Goal: Task Accomplishment & Management: Use online tool/utility

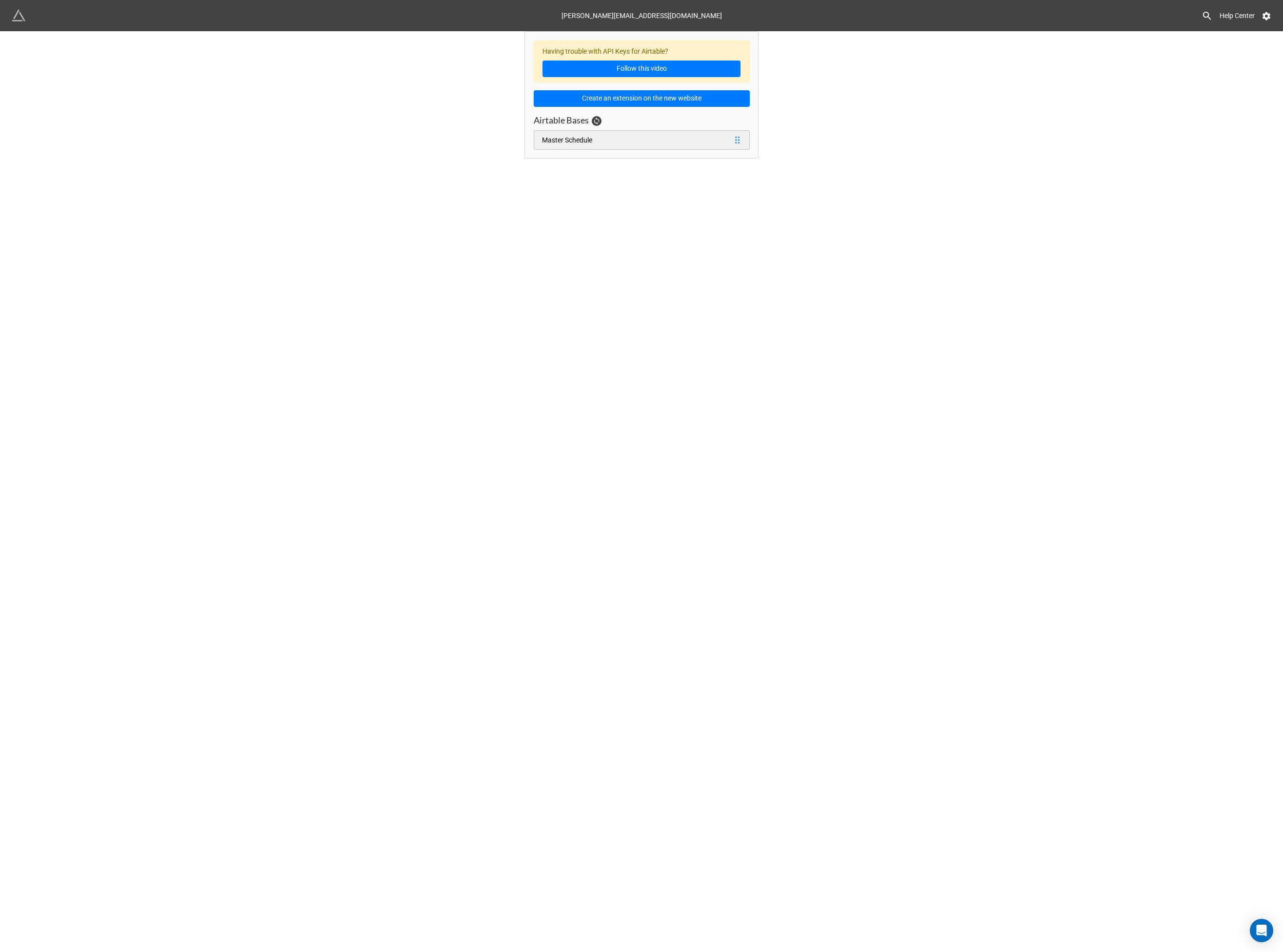
click at [608, 136] on link "Master Schedule" at bounding box center [642, 140] width 216 height 19
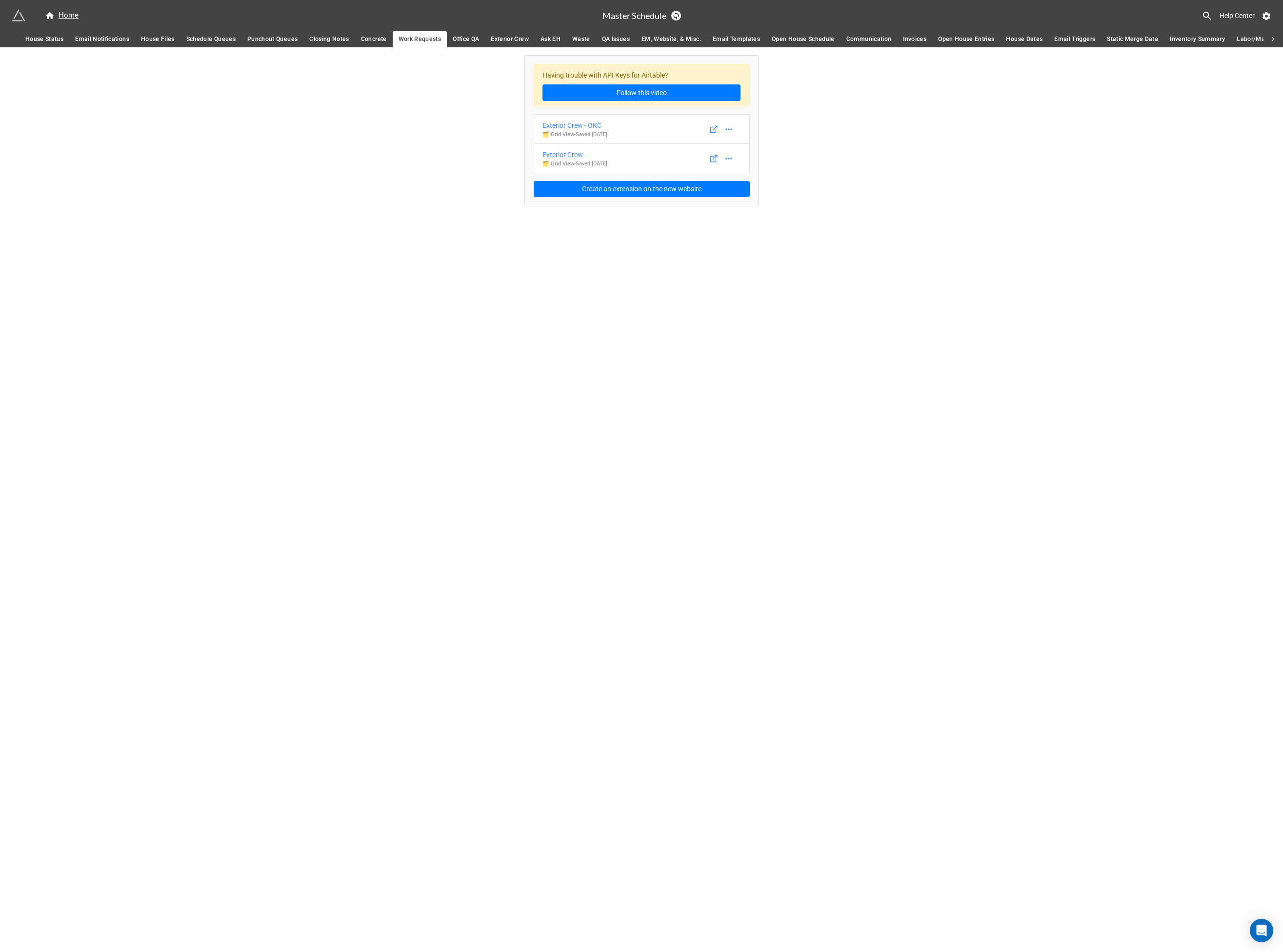
click at [431, 140] on div "Having trouble with API Keys for Airtable? Follow this video Exterior Crew - OK…" at bounding box center [641, 126] width 1283 height 158
click at [50, 38] on span "House Status" at bounding box center [44, 39] width 38 height 10
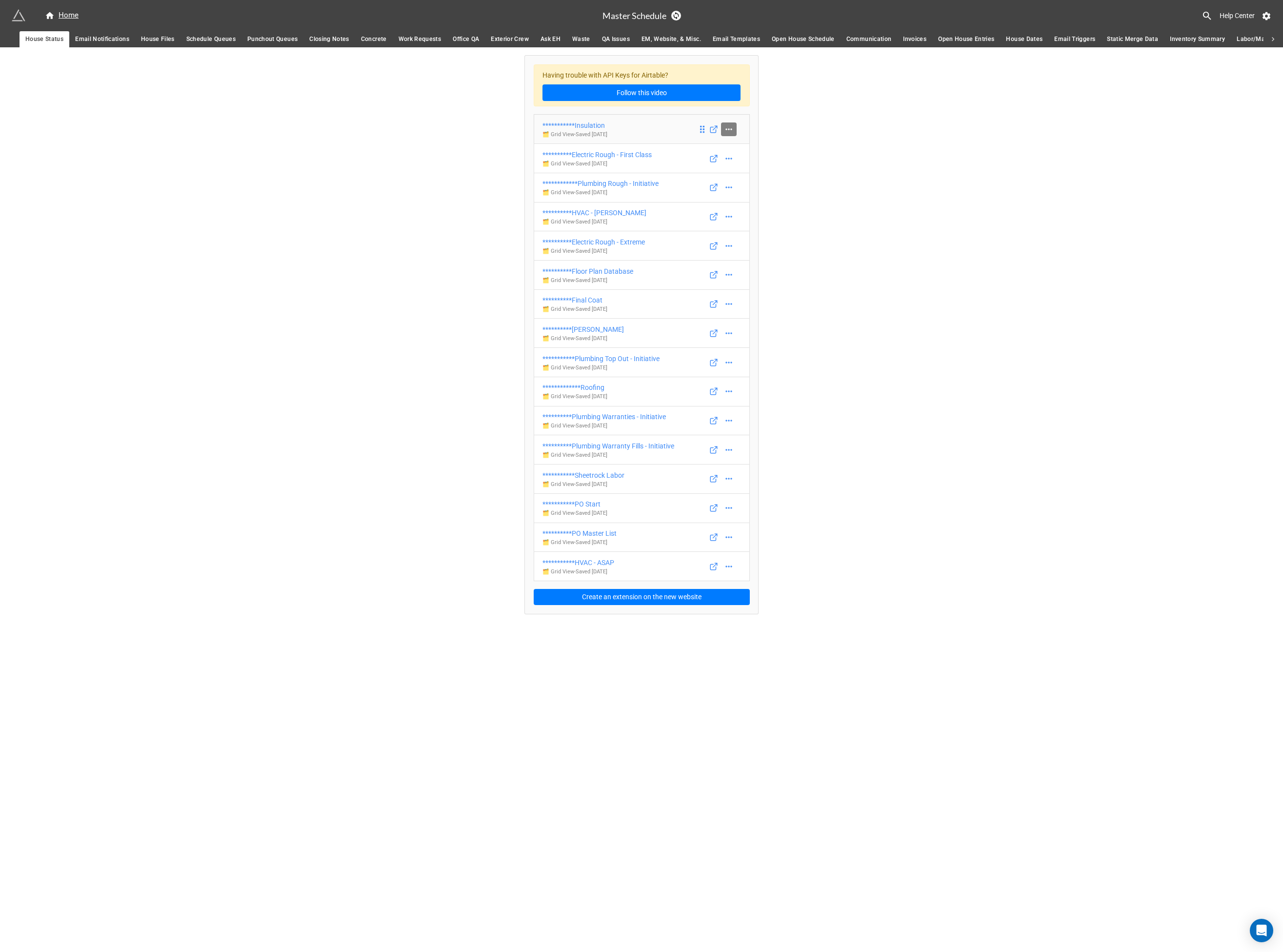
click at [730, 129] on icon at bounding box center [729, 129] width 10 height 10
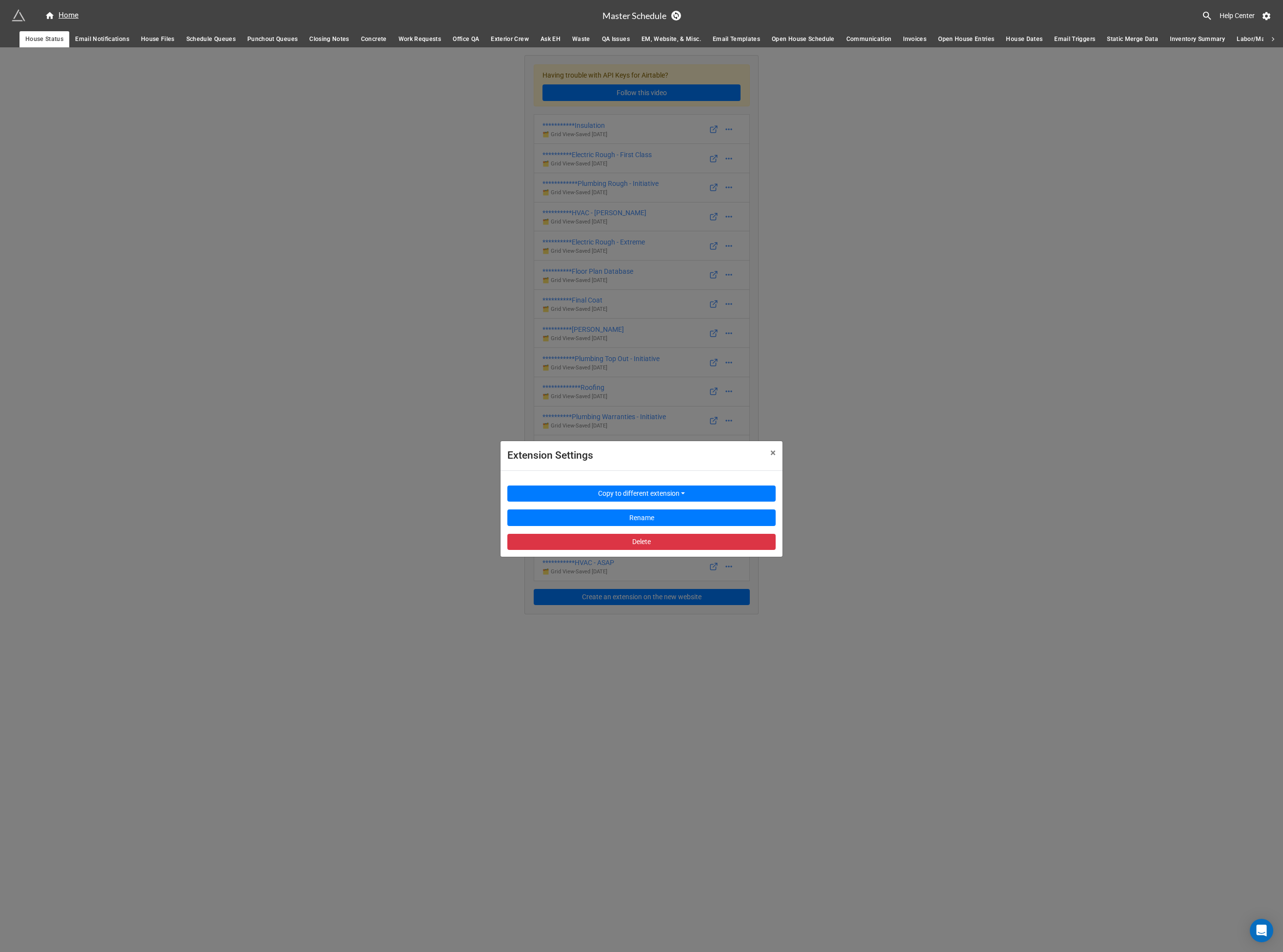
click at [794, 366] on div "Extension Settings × Close Copy to different extension Rename Delete" at bounding box center [641, 523] width 1283 height 952
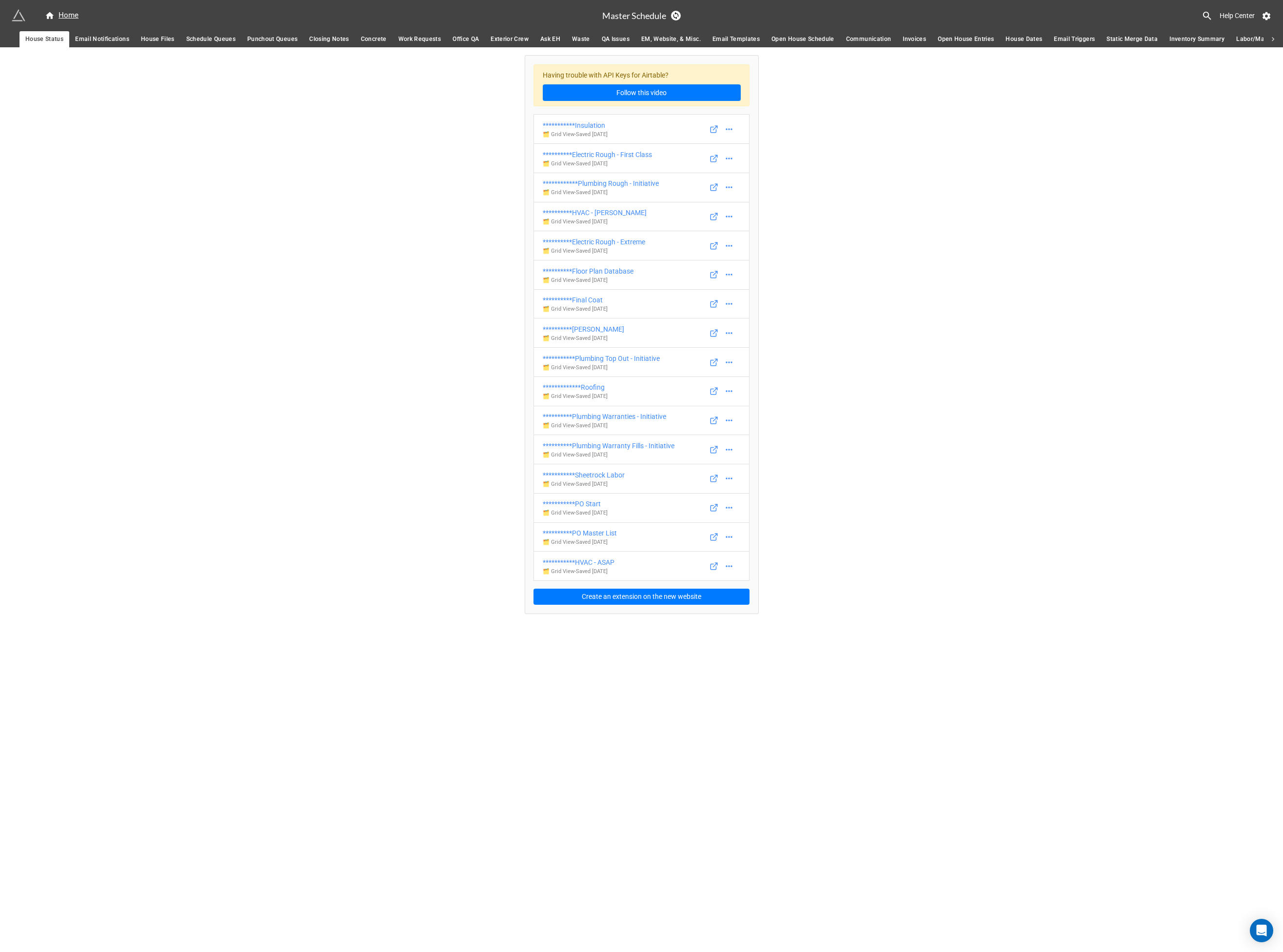
click at [209, 40] on span "Schedule Queues" at bounding box center [211, 39] width 49 height 10
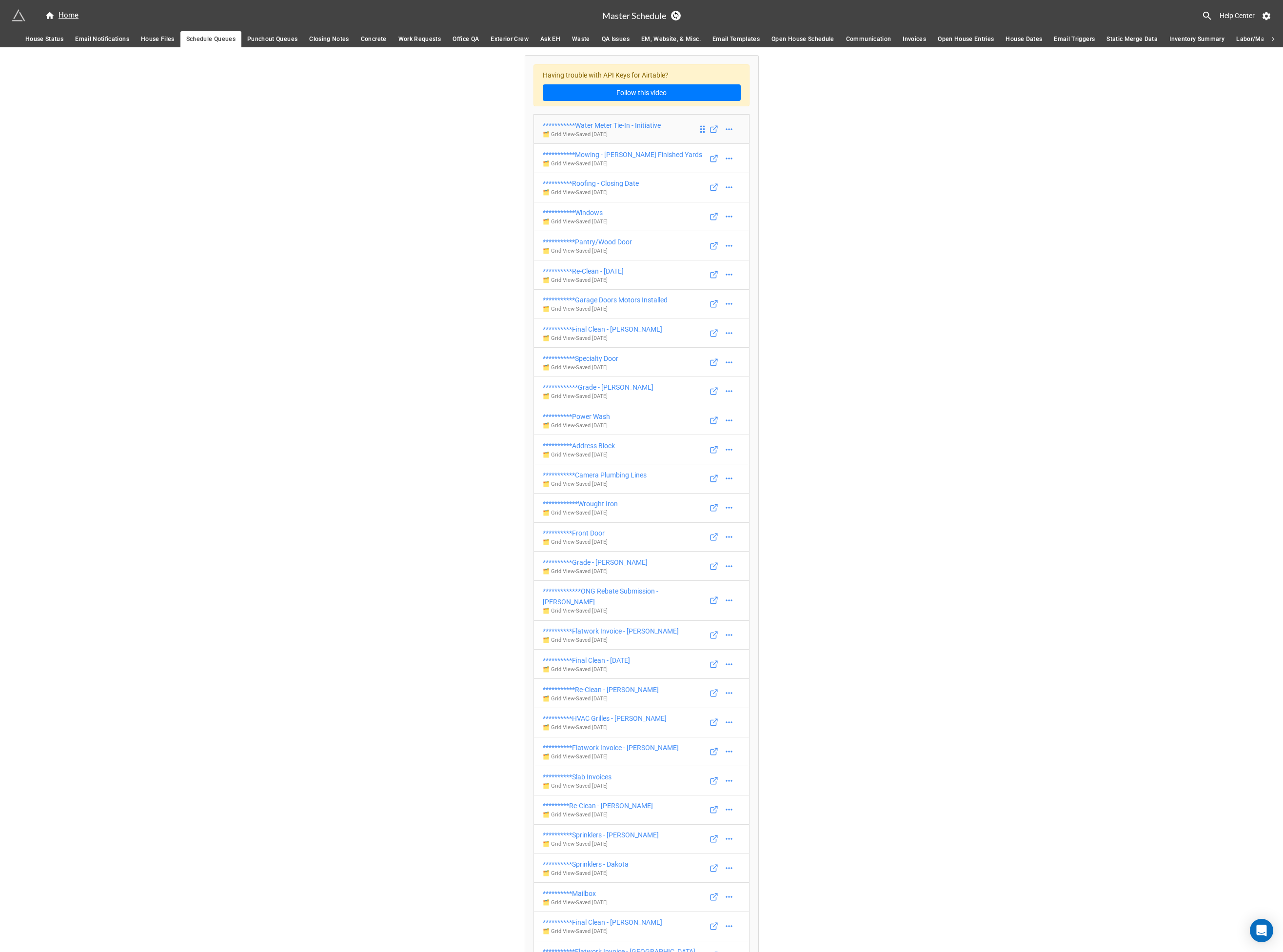
click at [602, 123] on div "**********" at bounding box center [602, 126] width 118 height 11
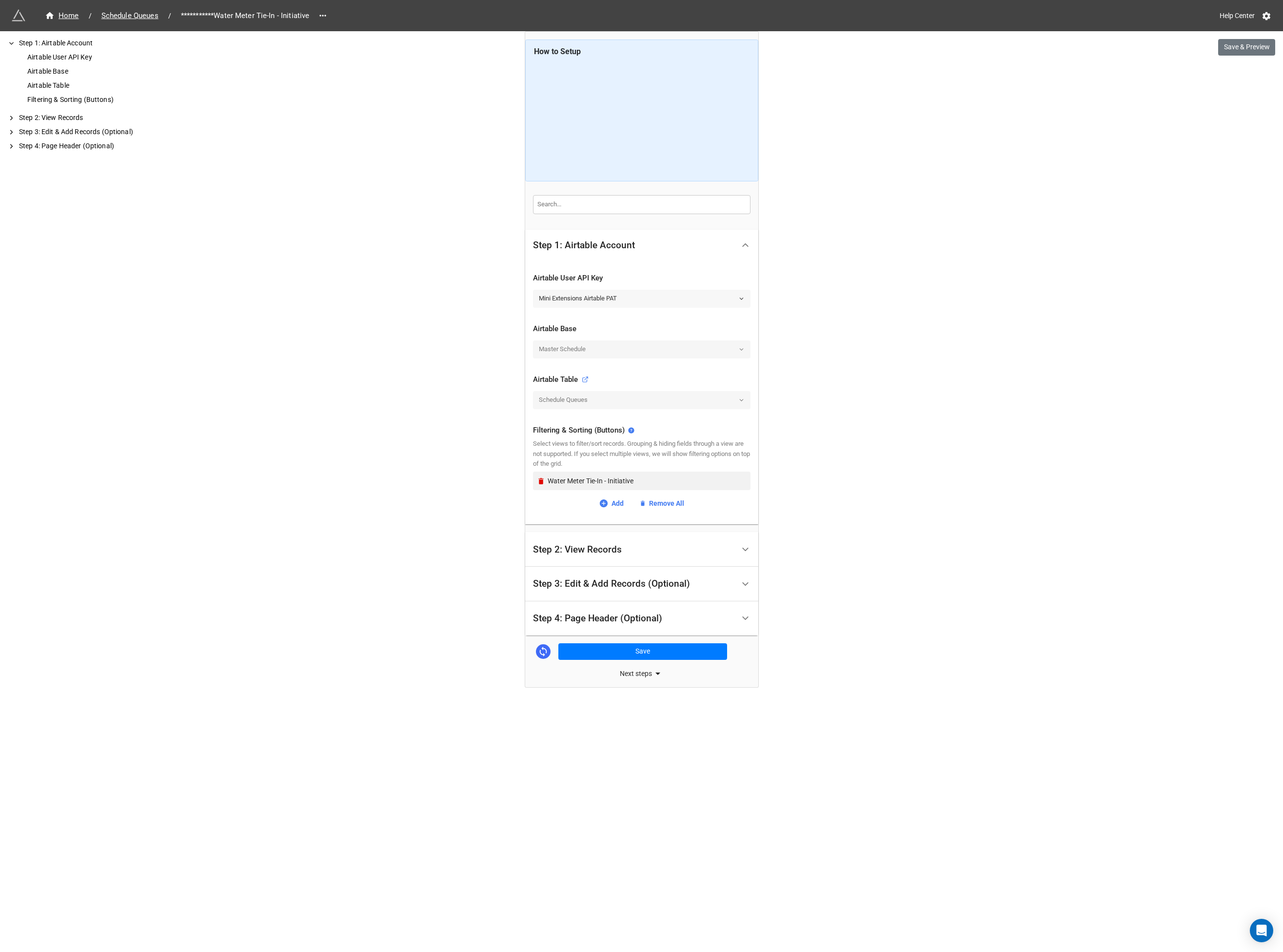
click at [606, 302] on link "Mini Extensions Airtable PAT" at bounding box center [642, 298] width 218 height 18
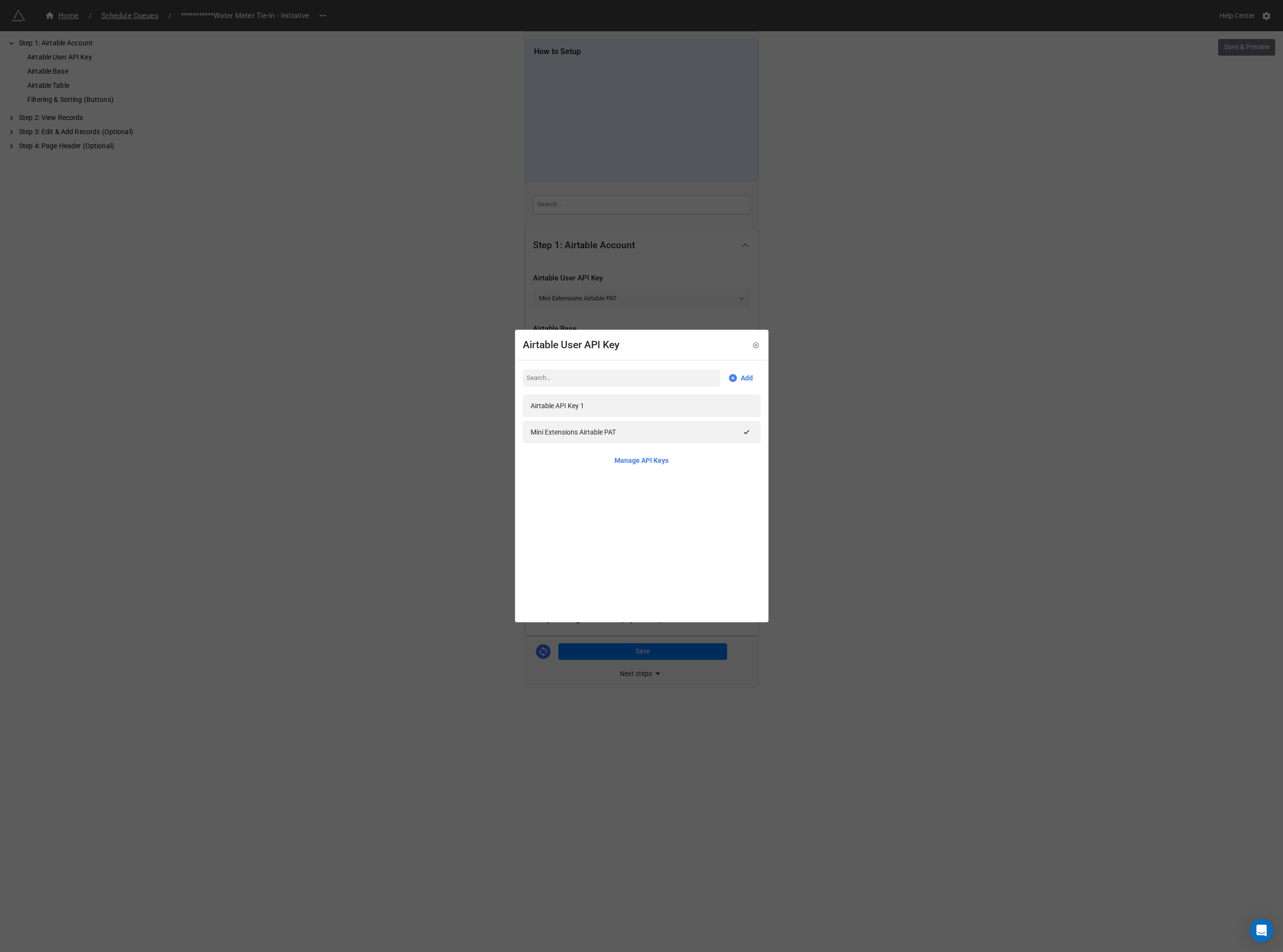
click at [606, 302] on div "Airtable User API Key Add Airtable API Key 1 Mini Extensions Airtable PAT Manag…" at bounding box center [641, 476] width 1283 height 952
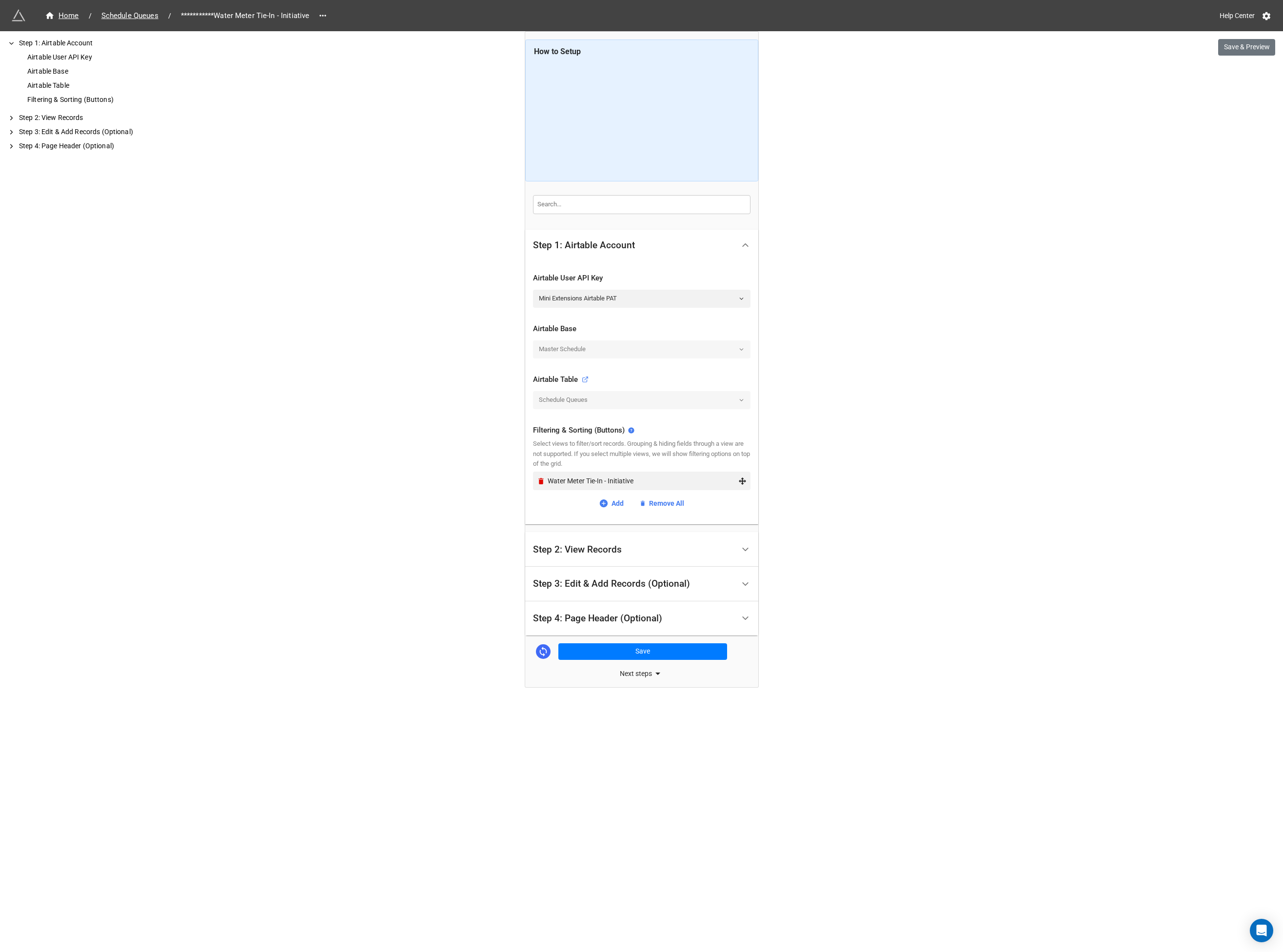
click at [535, 481] on div "Water Meter Tie-In - Initiative" at bounding box center [642, 481] width 218 height 19
click at [542, 482] on icon "Remove" at bounding box center [541, 481] width 5 height 6
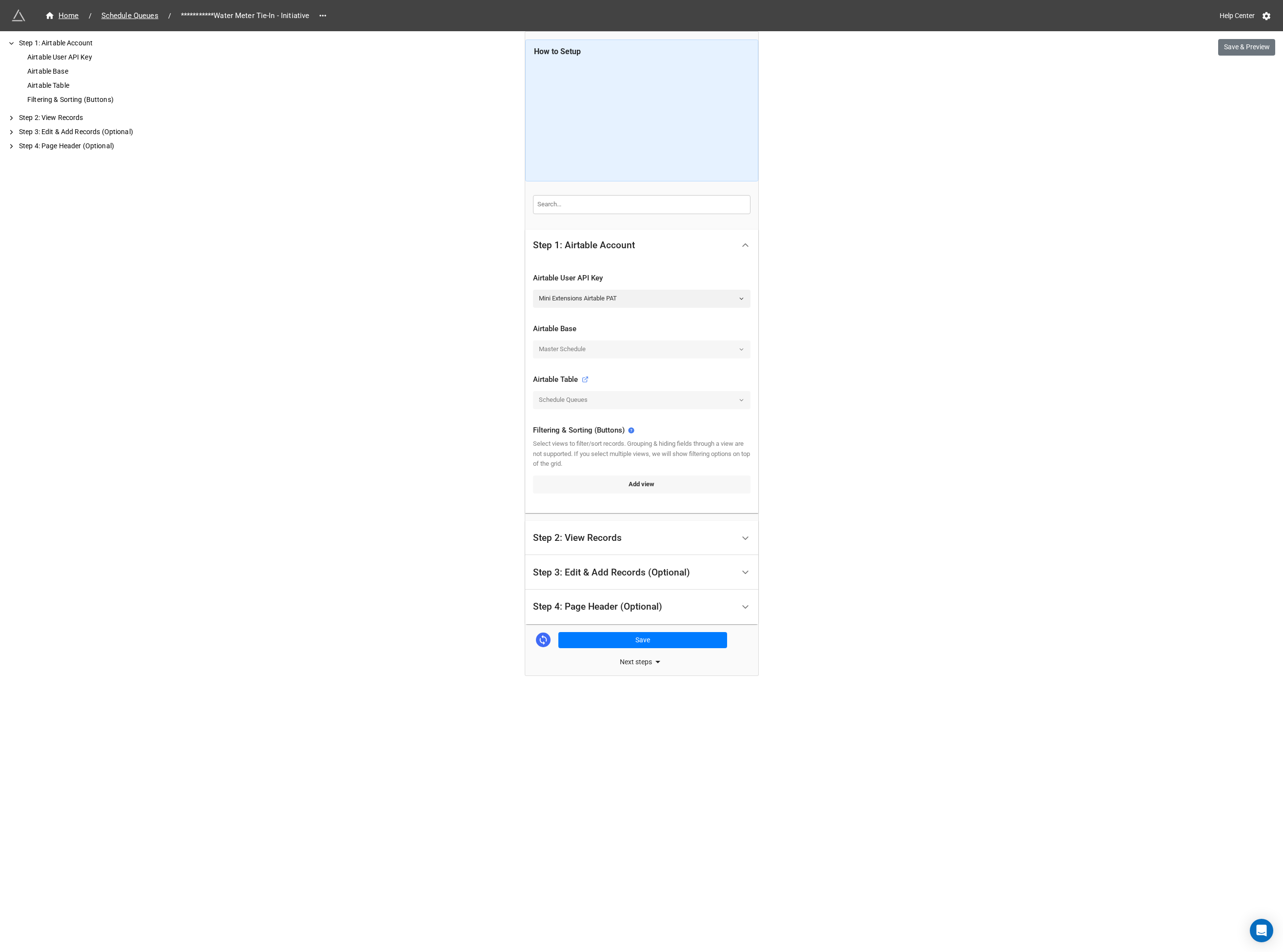
click at [624, 486] on link "Add view" at bounding box center [642, 484] width 218 height 18
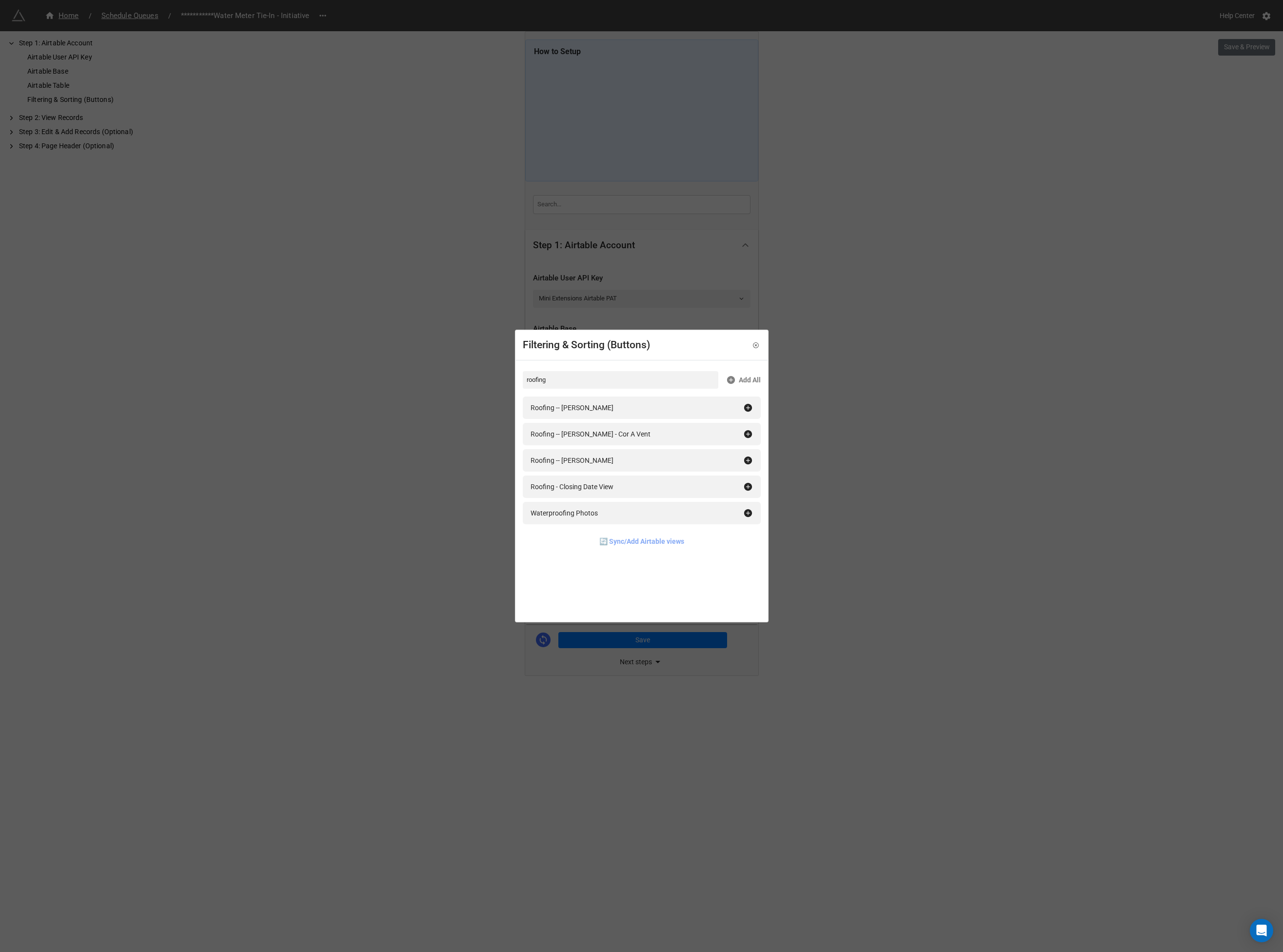
type input "roofing"
click at [631, 542] on link "🔄 Sync/Add Airtable views" at bounding box center [641, 541] width 85 height 11
click at [587, 489] on div "Roofing -- Trademark" at bounding box center [562, 486] width 63 height 11
click at [852, 542] on div "Filtering & Sorting (Buttons) roofing Add All Roofing -- Scoggins Roofing -- Sc…" at bounding box center [641, 476] width 1283 height 952
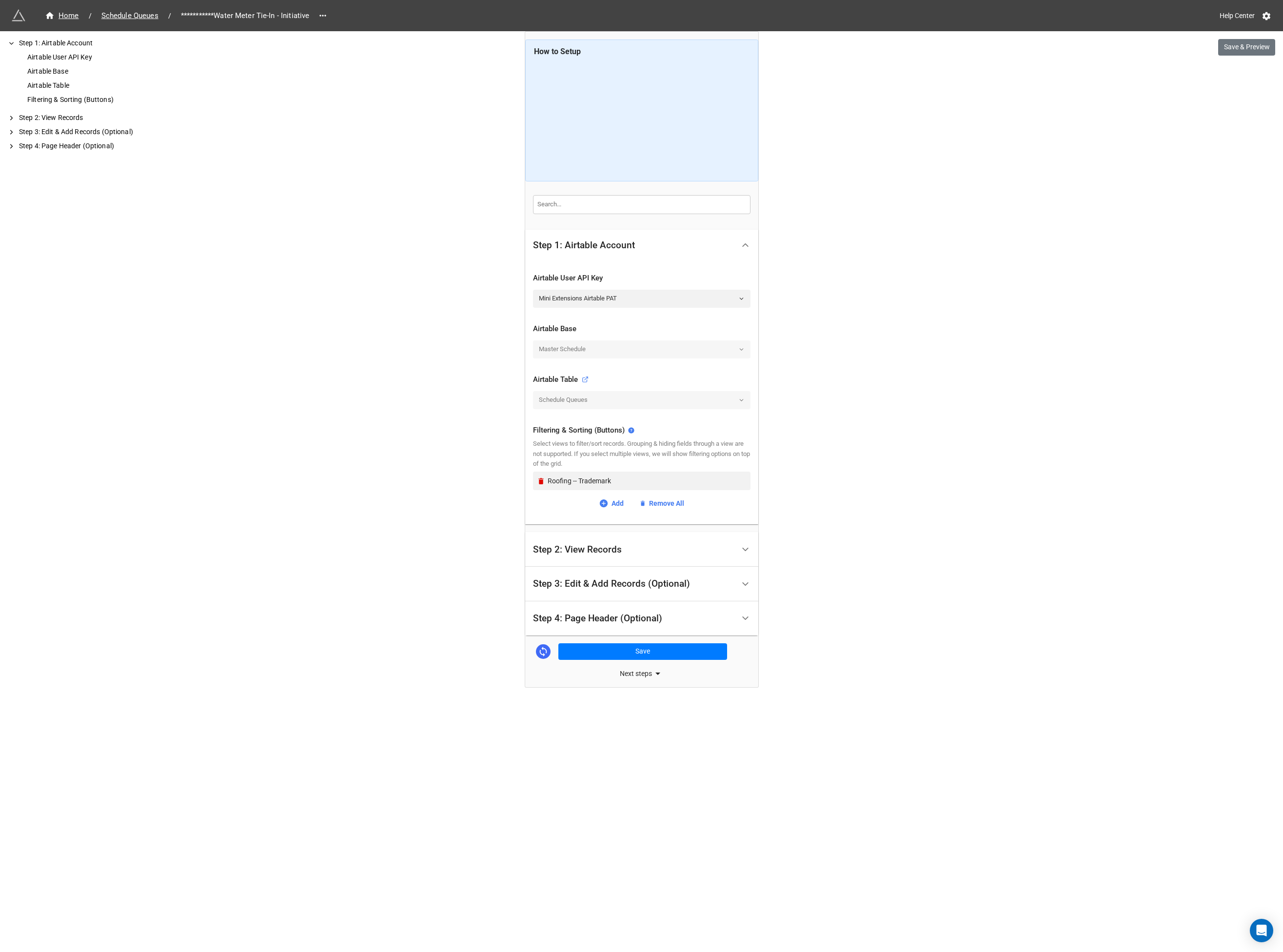
click at [620, 560] on div "Step 2: View Records" at bounding box center [641, 549] width 233 height 35
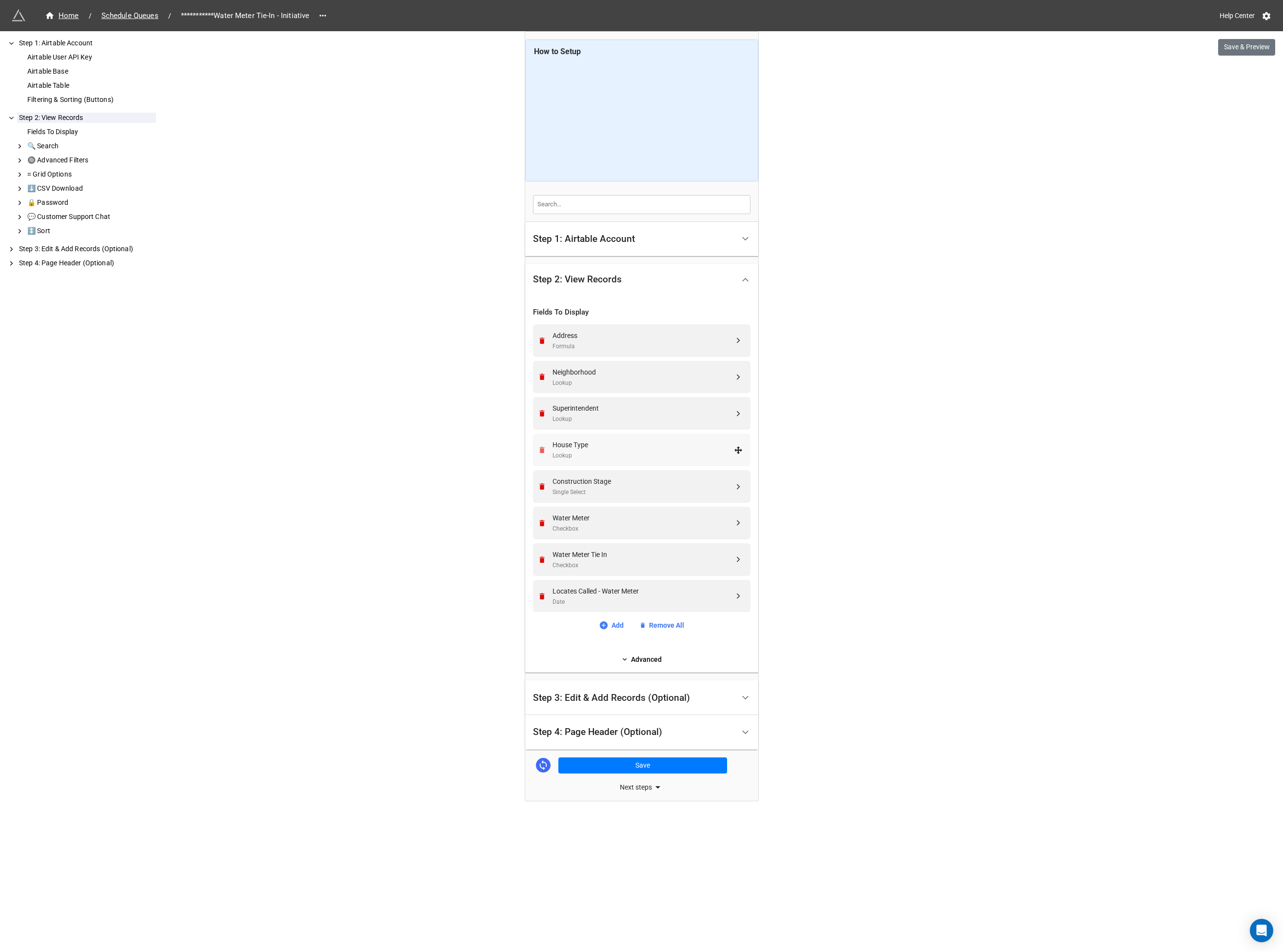
click at [544, 452] on icon "Remove" at bounding box center [542, 449] width 8 height 8
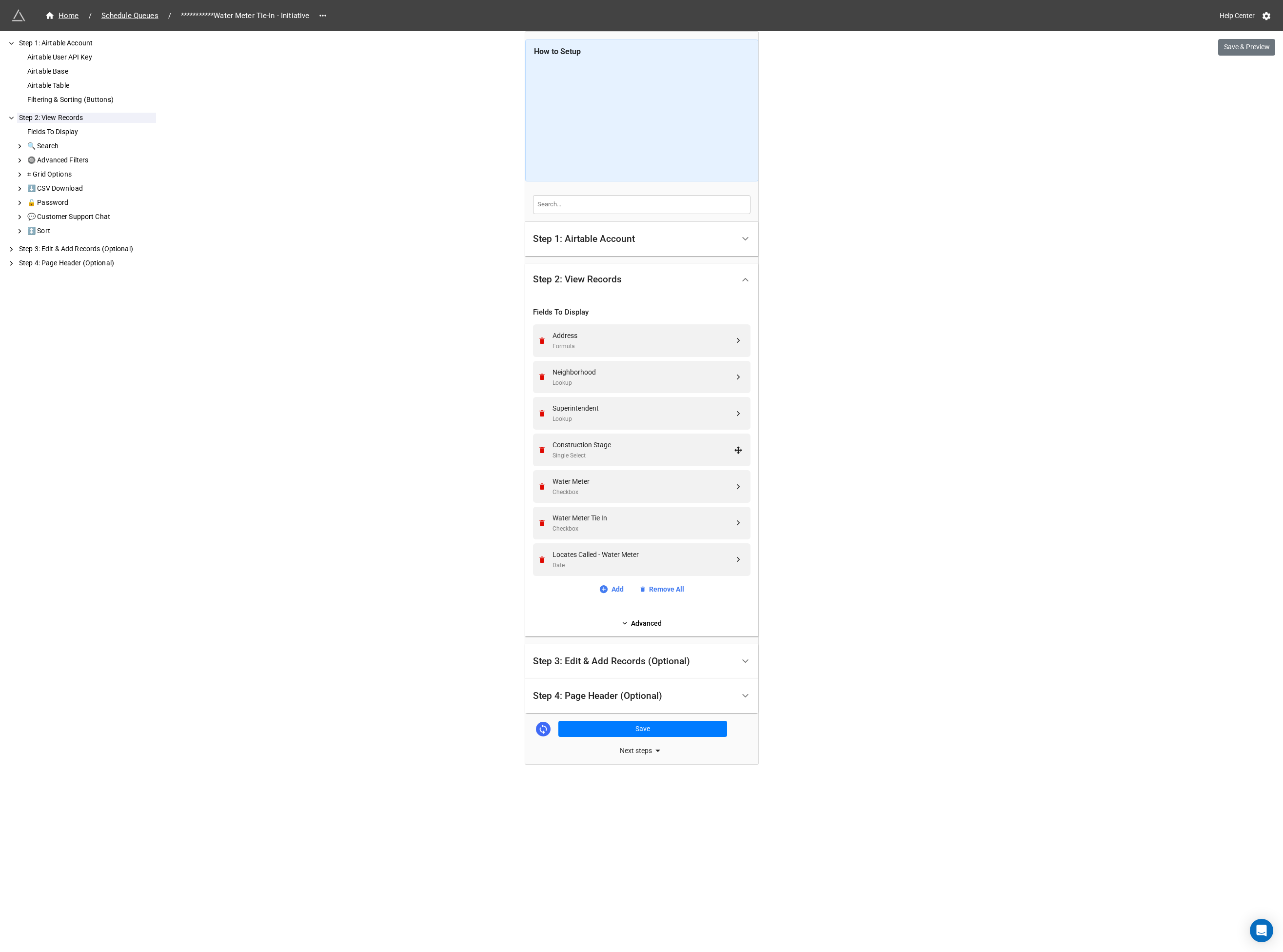
click at [544, 452] on icon "Remove" at bounding box center [542, 449] width 8 height 8
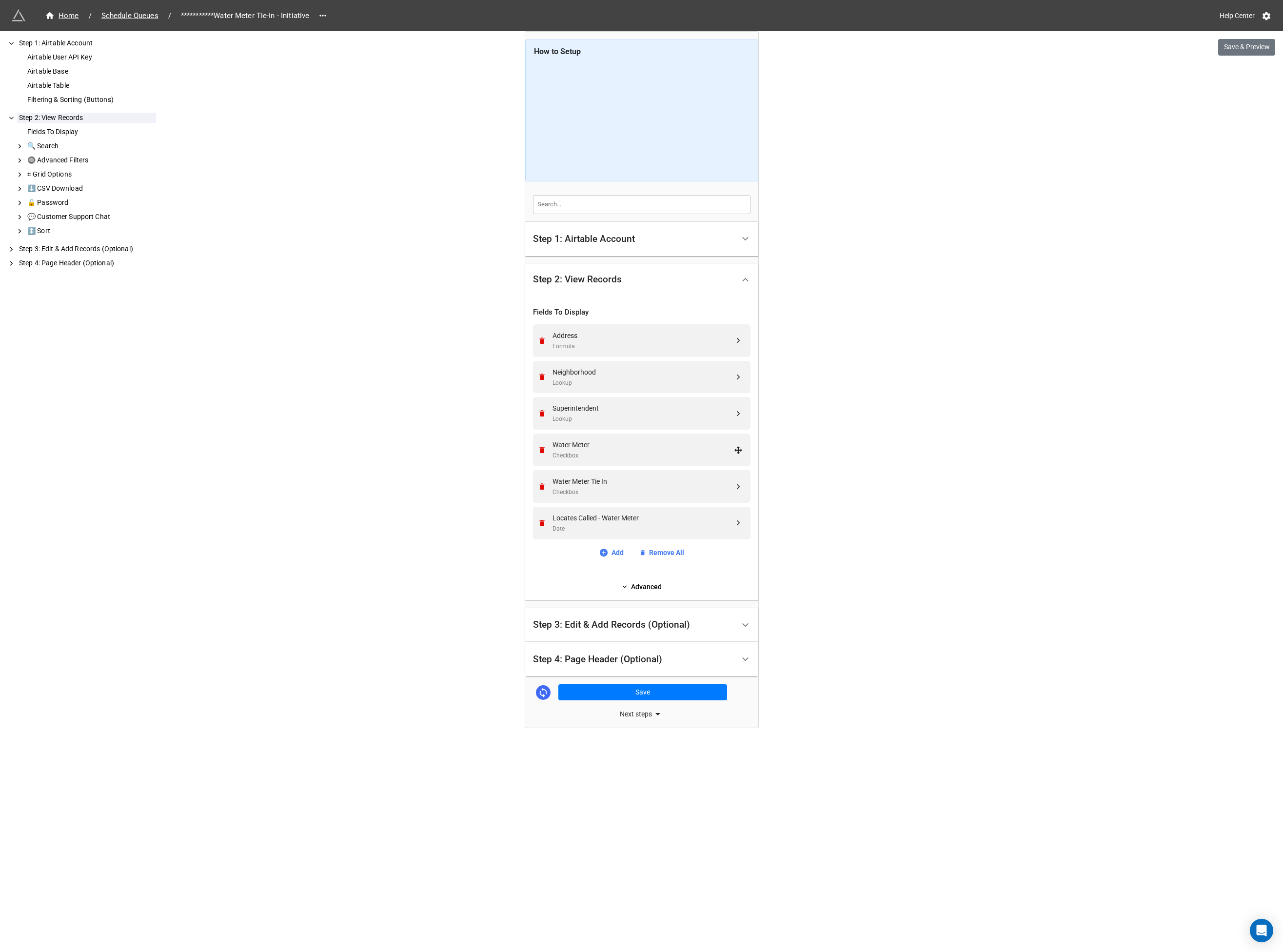
click at [544, 452] on icon "Remove" at bounding box center [542, 449] width 8 height 8
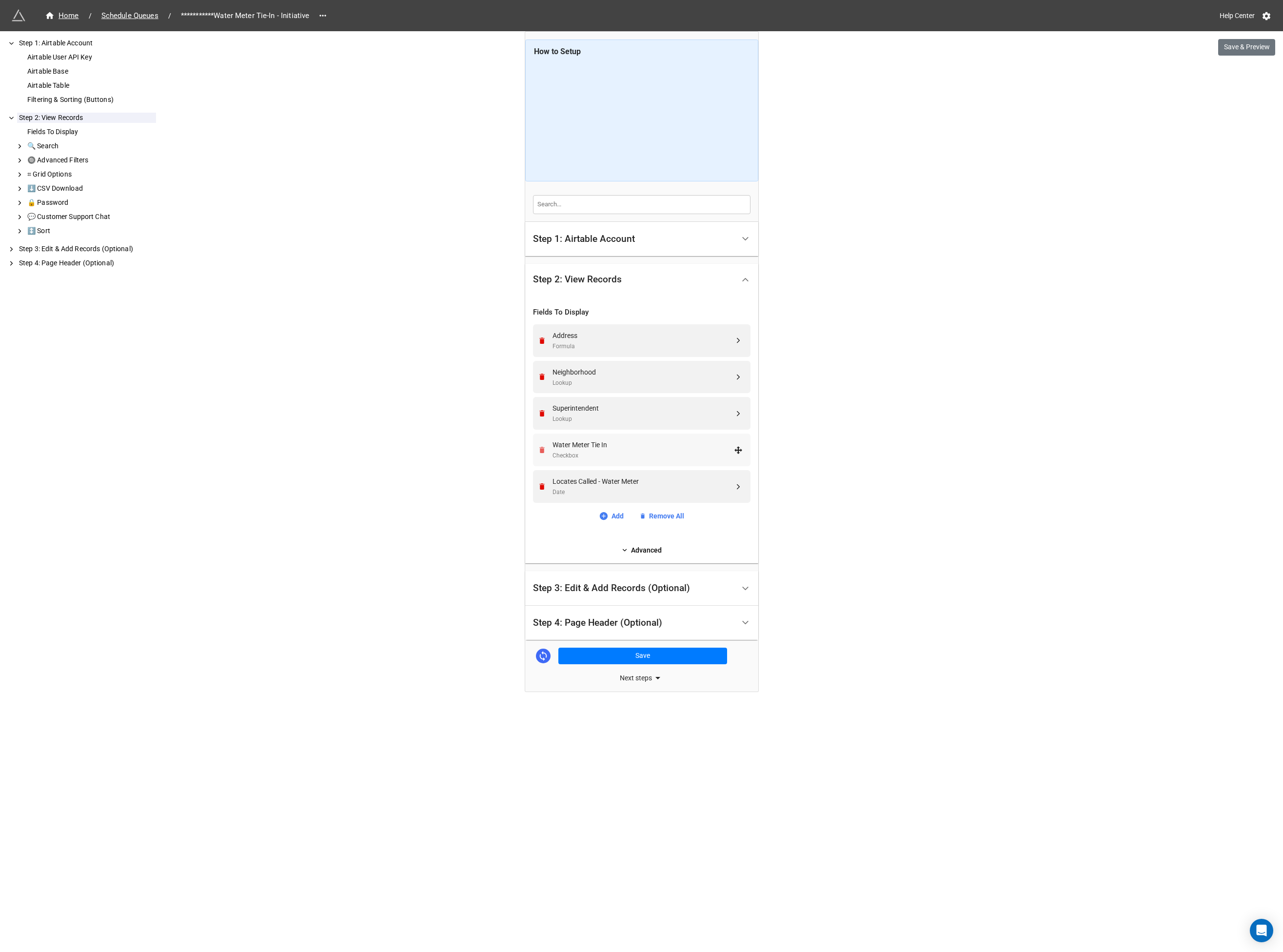
click at [544, 452] on icon "Remove" at bounding box center [542, 449] width 8 height 8
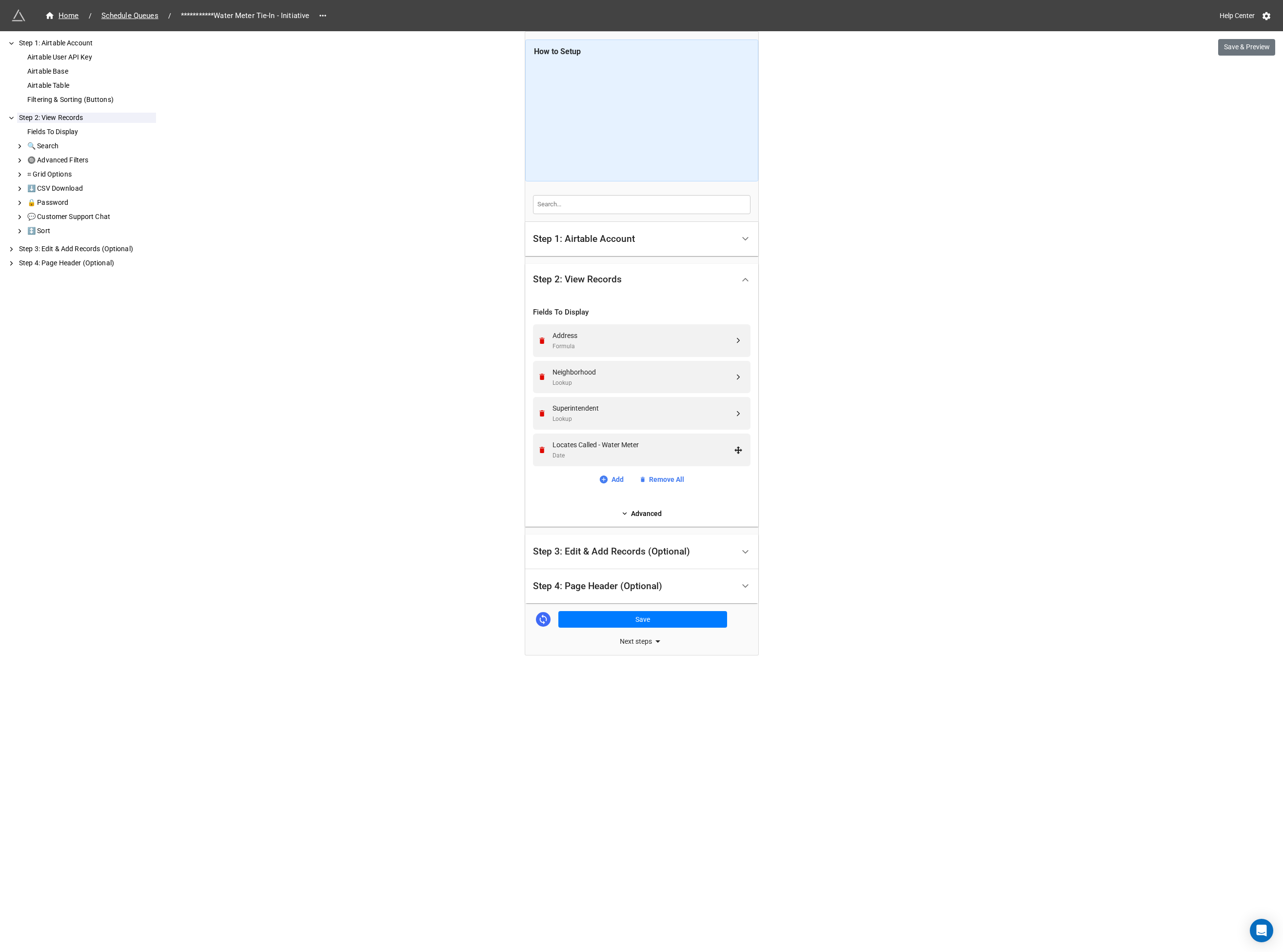
drag, startPoint x: 543, startPoint y: 450, endPoint x: 550, endPoint y: 450, distance: 7.0
click at [543, 450] on icon "Remove" at bounding box center [542, 450] width 5 height 6
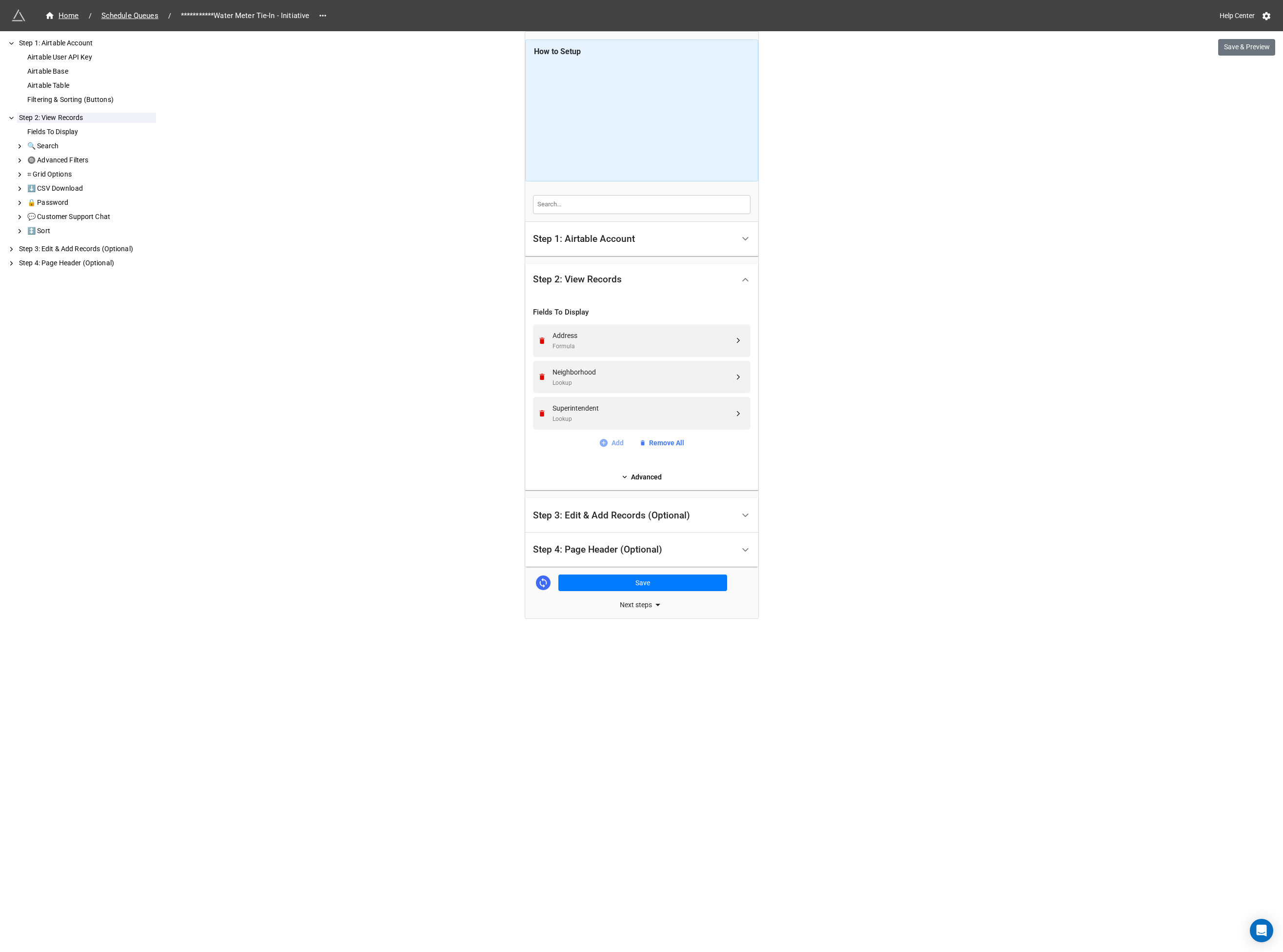
click at [611, 446] on link "Add" at bounding box center [611, 443] width 25 height 11
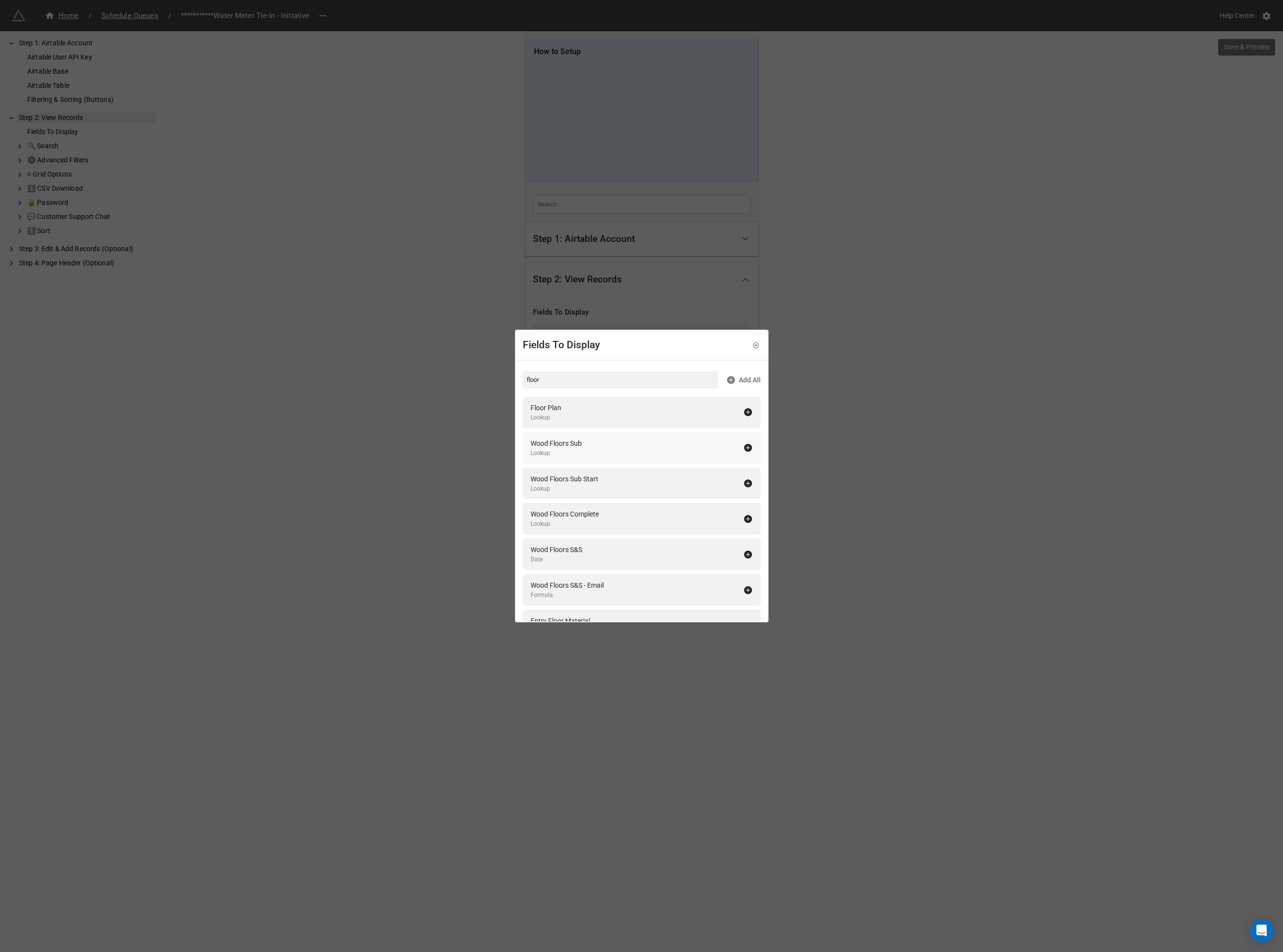
drag, startPoint x: 550, startPoint y: 411, endPoint x: 549, endPoint y: 400, distance: 11.0
click at [550, 411] on div "Floor Plan" at bounding box center [545, 408] width 31 height 11
click at [549, 377] on input "floor" at bounding box center [621, 380] width 196 height 18
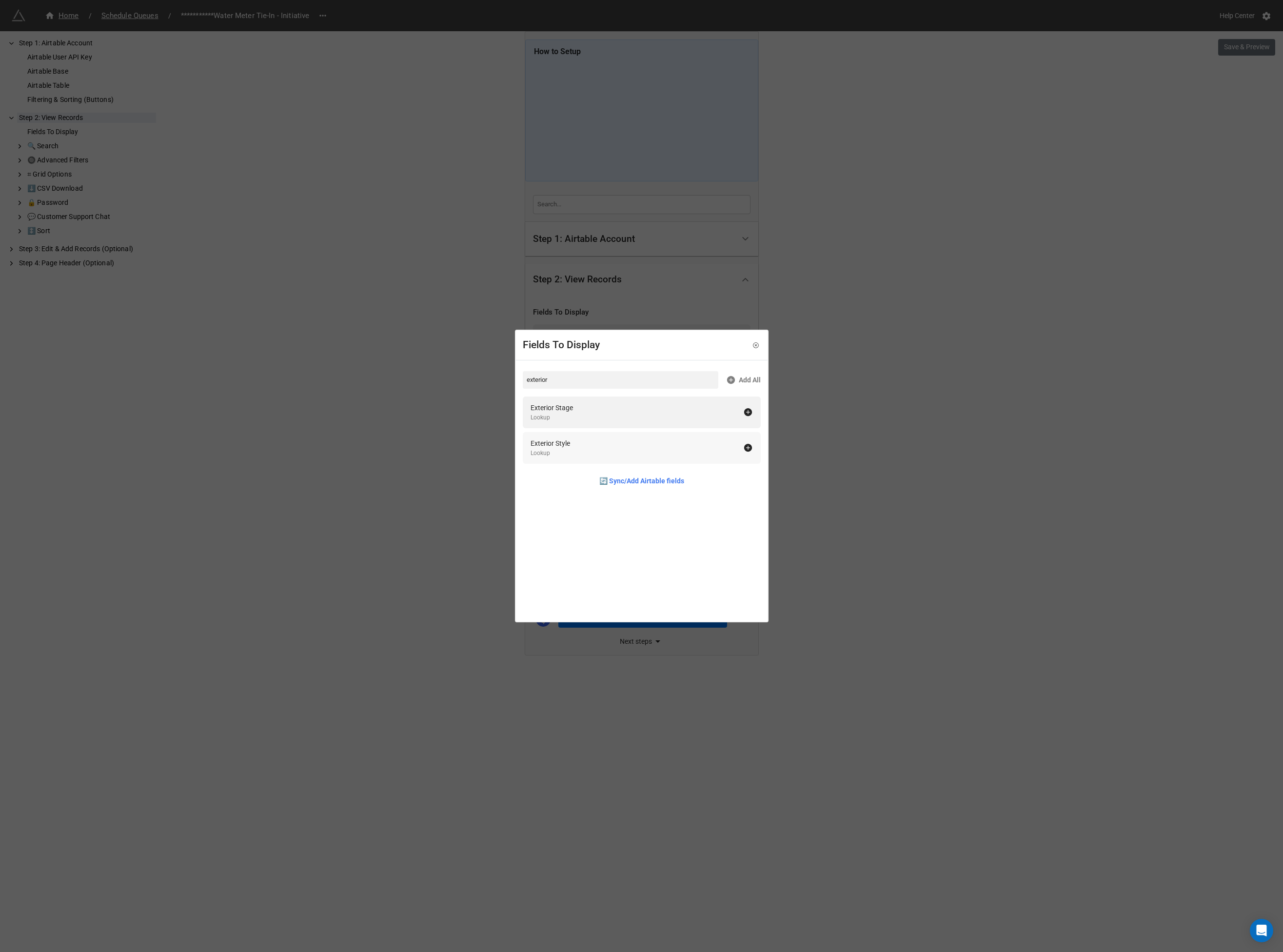
click at [556, 446] on div "Exterior Style" at bounding box center [550, 443] width 40 height 11
click at [561, 379] on input "exterior" at bounding box center [621, 380] width 196 height 18
click at [578, 459] on div "Construction Stage Single Select" at bounding box center [642, 448] width 238 height 32
click at [566, 384] on input "constr" at bounding box center [621, 380] width 196 height 18
drag, startPoint x: 586, startPoint y: 458, endPoint x: 578, endPoint y: 425, distance: 34.0
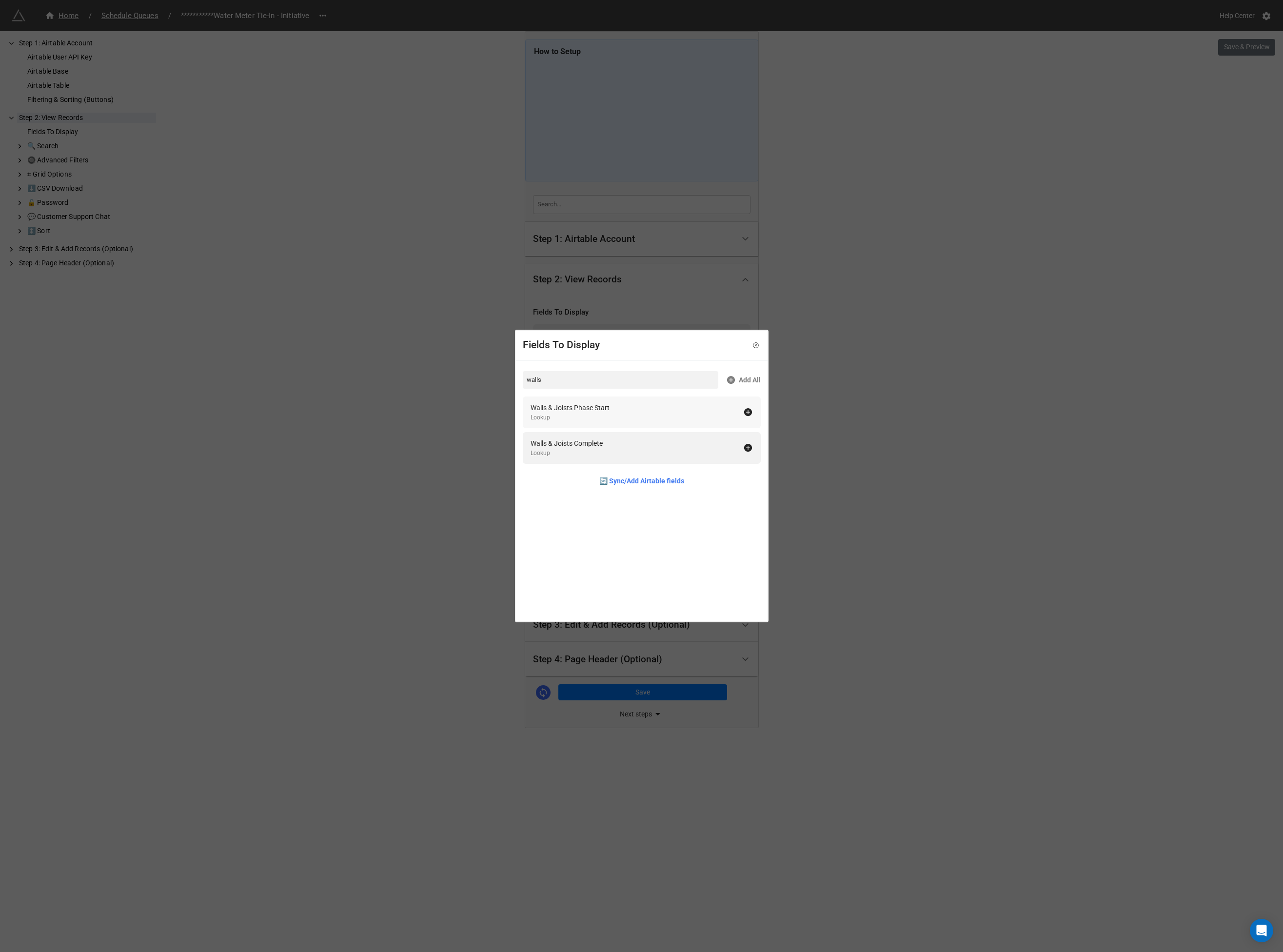
click at [586, 458] on div "Walls & Joists Complete Lookup" at bounding box center [642, 448] width 238 height 32
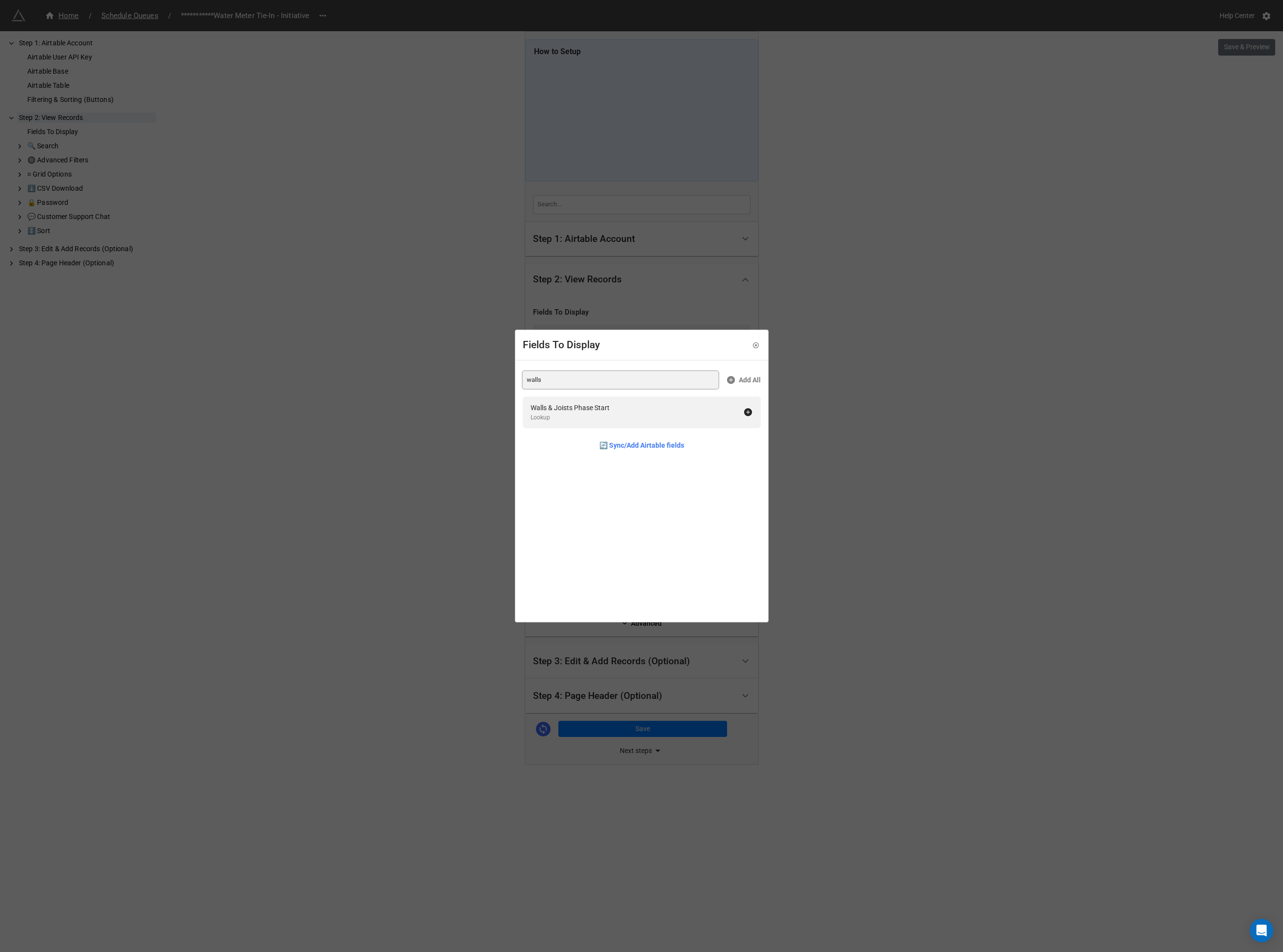
click at [558, 380] on input "walls" at bounding box center [621, 380] width 196 height 18
type input "rafter"
drag, startPoint x: 553, startPoint y: 410, endPoint x: 554, endPoint y: 387, distance: 23.0
click at [553, 410] on div "Rafters & Cornice Complete" at bounding box center [572, 408] width 83 height 11
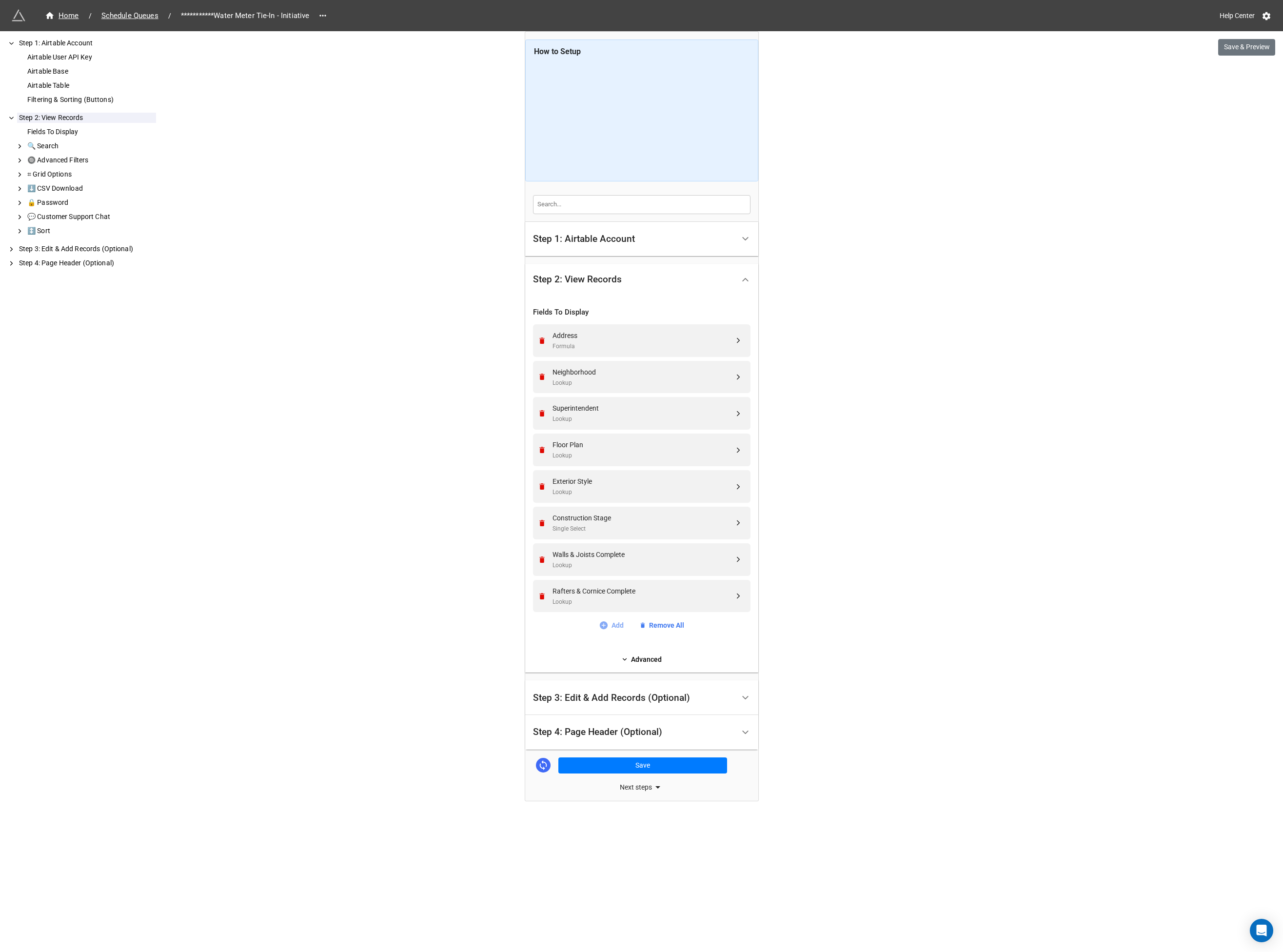
click at [615, 628] on link "Add" at bounding box center [611, 625] width 25 height 11
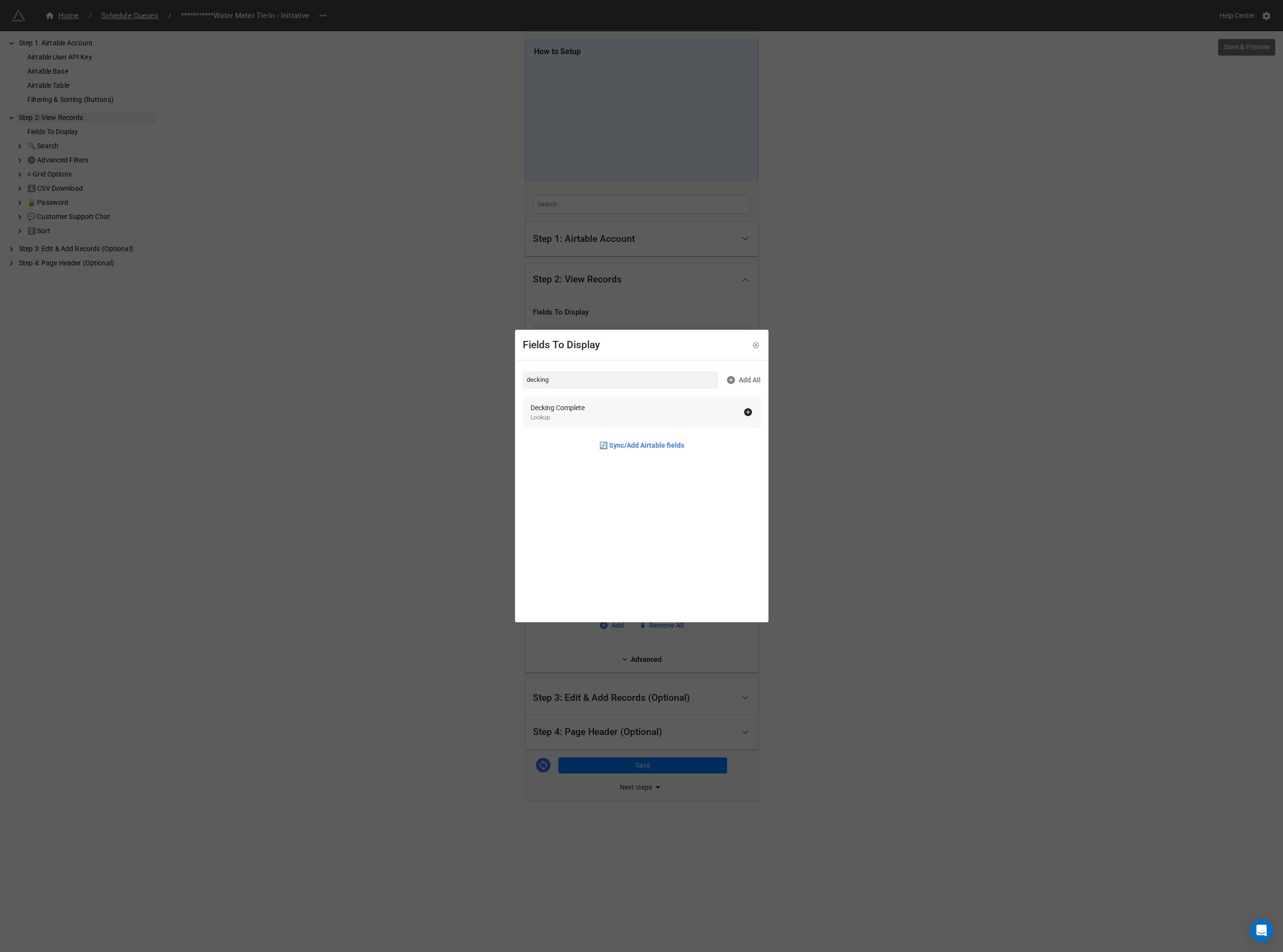
type input "decking"
drag, startPoint x: 587, startPoint y: 404, endPoint x: 585, endPoint y: 397, distance: 7.3
click at [585, 404] on div "Decking Complete" at bounding box center [557, 408] width 54 height 11
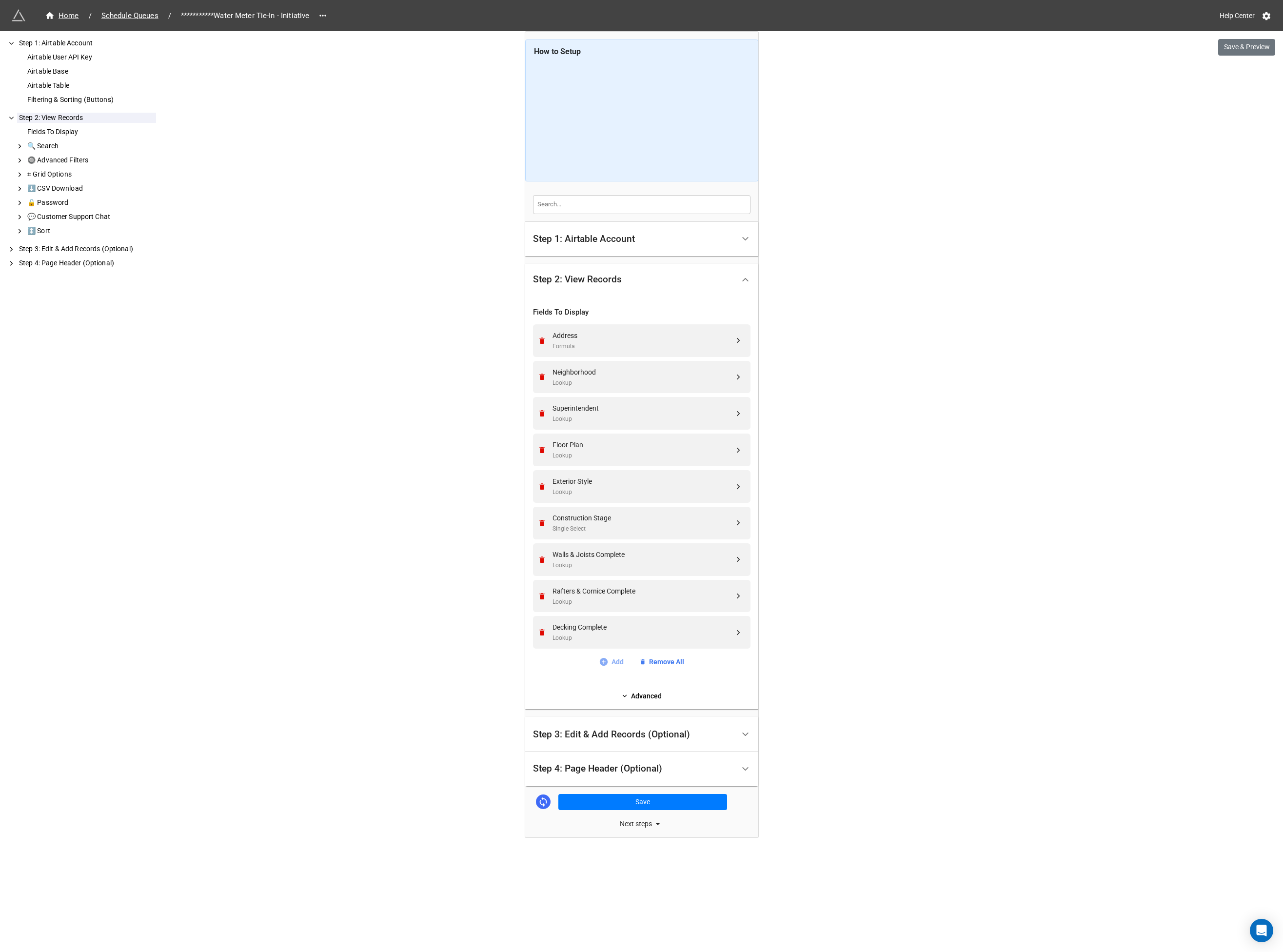
click at [609, 662] on link "Add" at bounding box center [611, 662] width 25 height 11
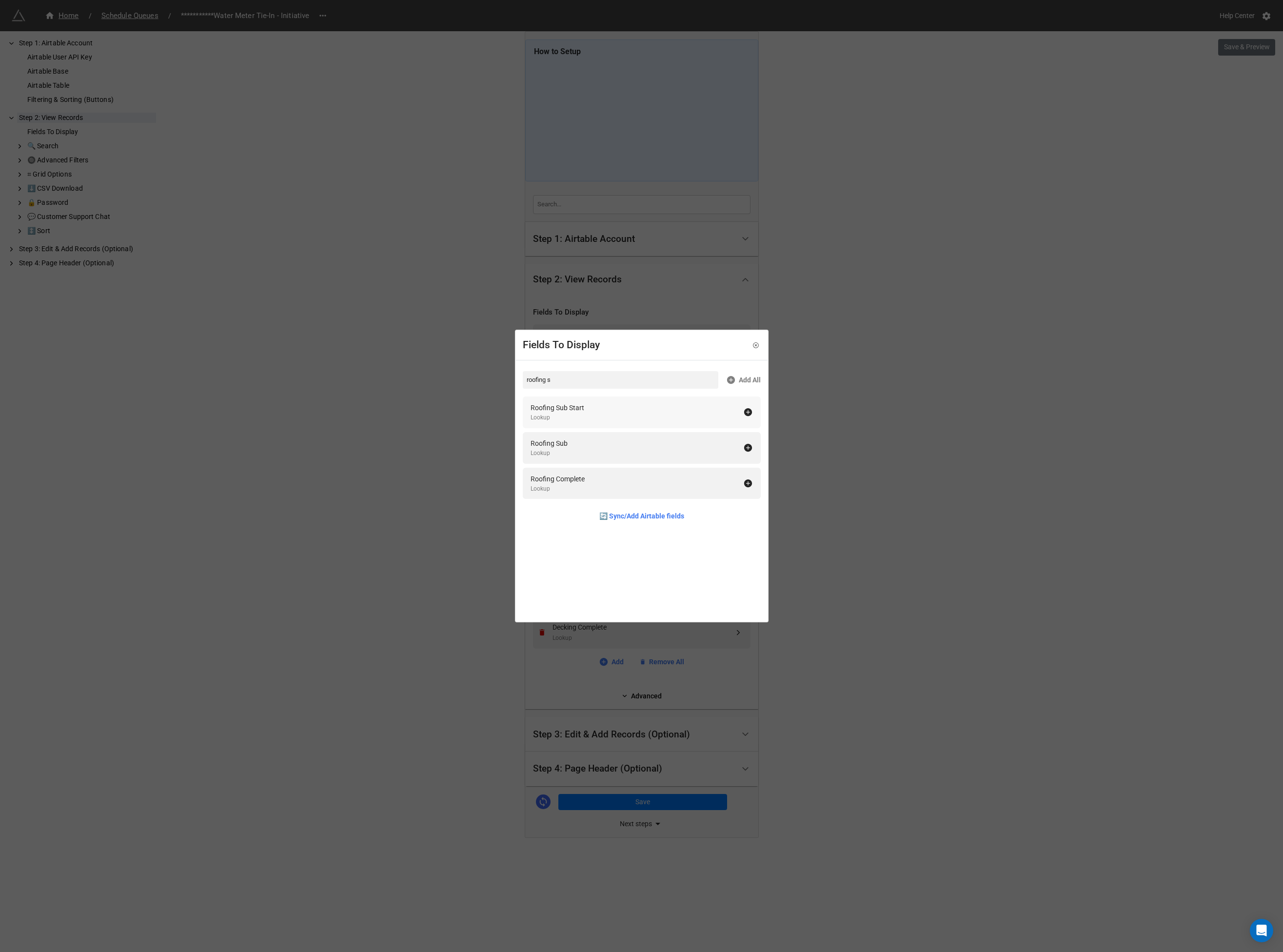
type input "roofing s"
click at [580, 415] on div "Lookup" at bounding box center [557, 417] width 54 height 9
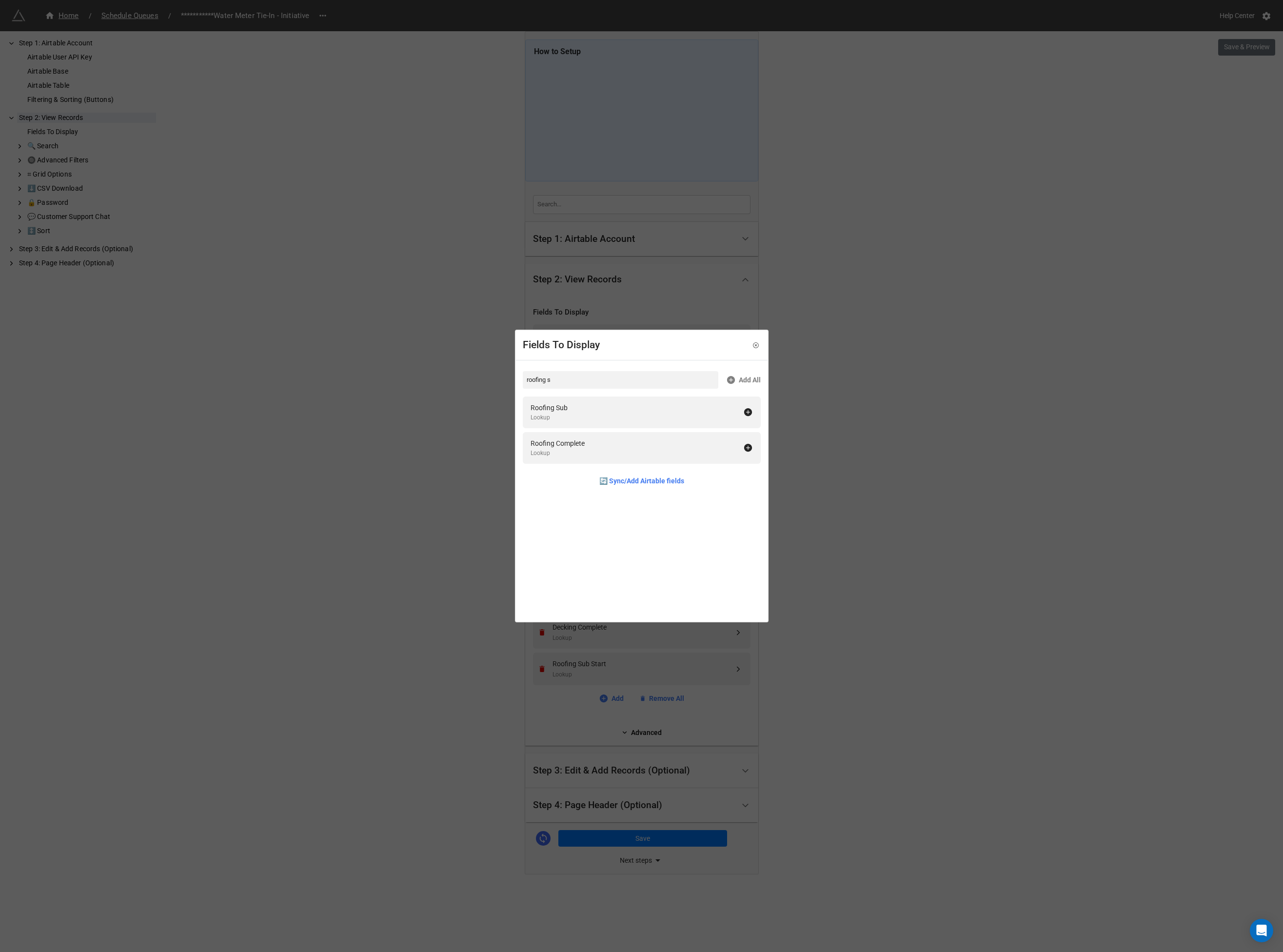
click at [430, 416] on div "Fields To Display roofing s Add All Roofing Sub Lookup Roofing Complete Lookup …" at bounding box center [641, 476] width 1283 height 952
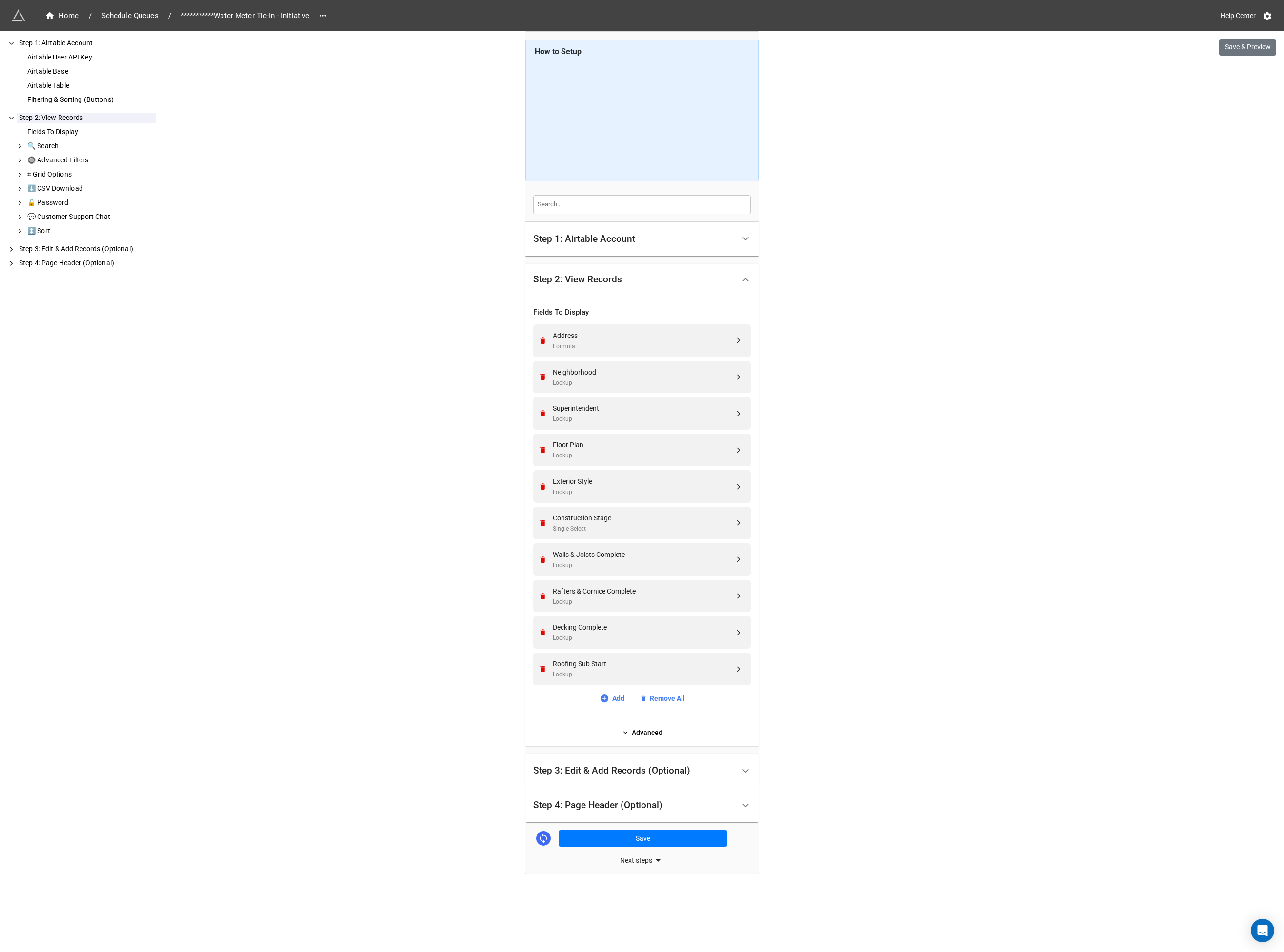
click at [586, 243] on div "Step 1: Airtable Account" at bounding box center [584, 239] width 102 height 10
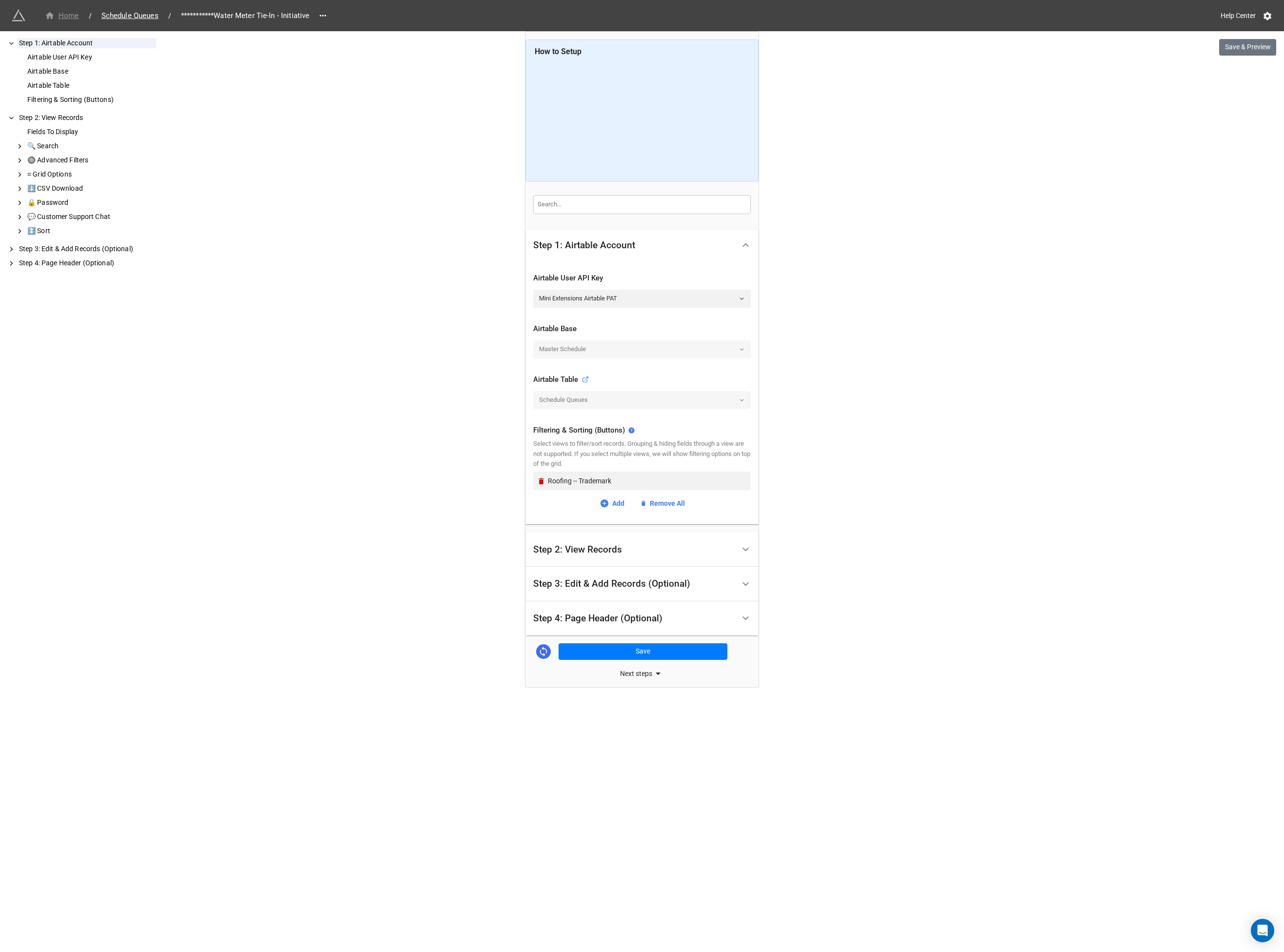
click at [73, 16] on div "Home" at bounding box center [62, 16] width 34 height 11
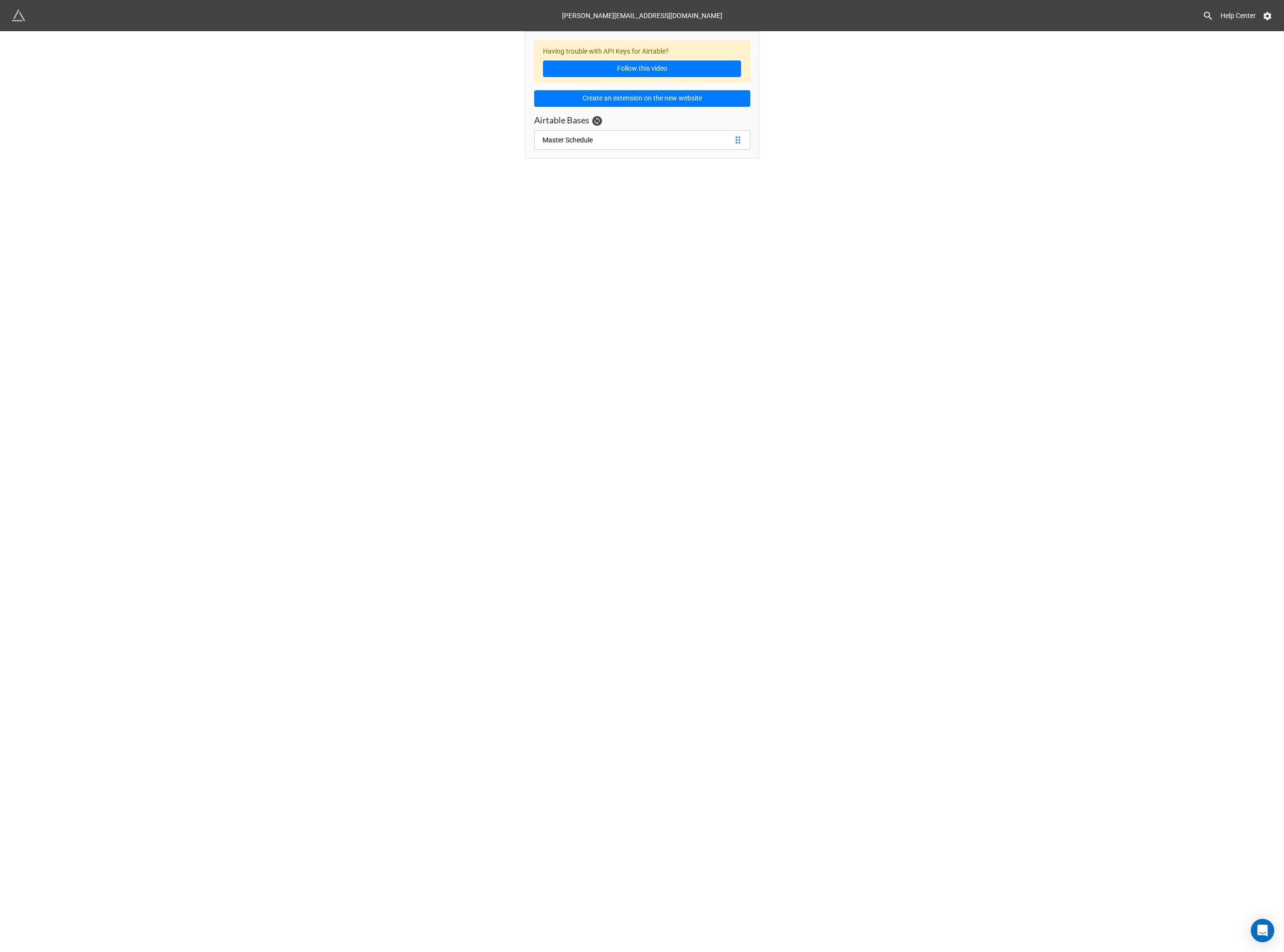
click at [604, 134] on link "Master Schedule" at bounding box center [642, 140] width 216 height 19
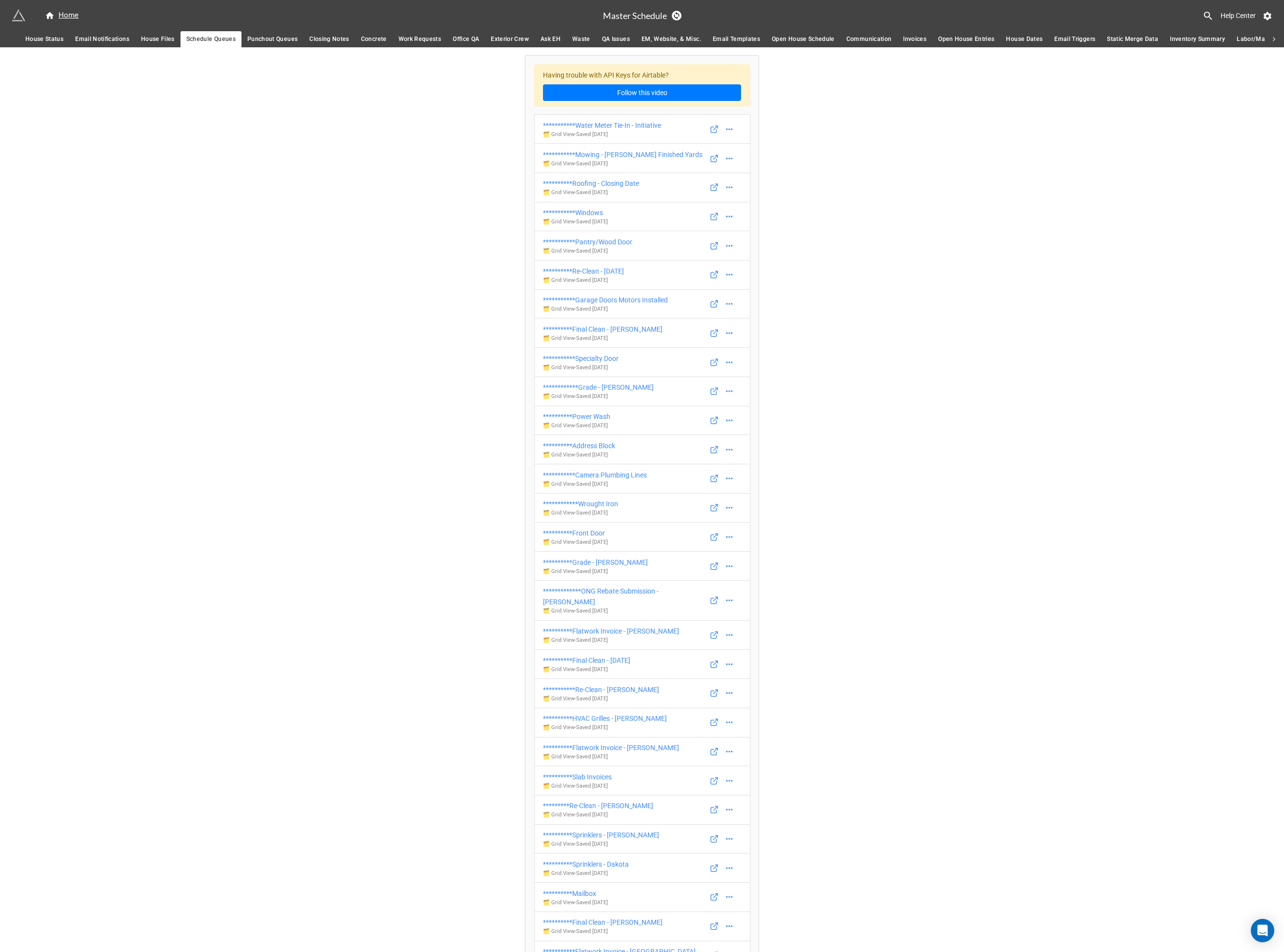
click at [60, 34] on span "House Status" at bounding box center [44, 39] width 38 height 10
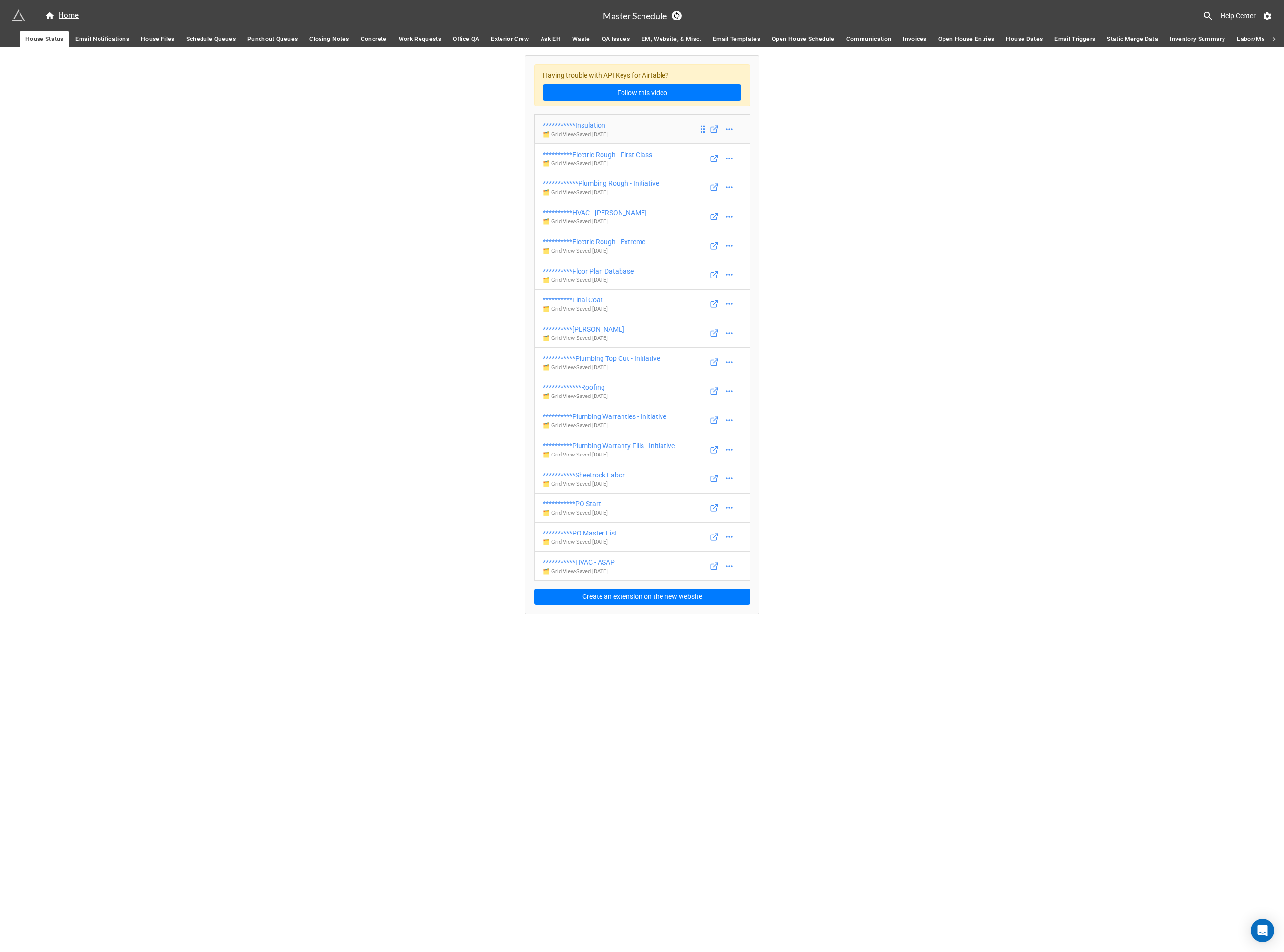
click at [588, 126] on div "**********" at bounding box center [575, 126] width 65 height 11
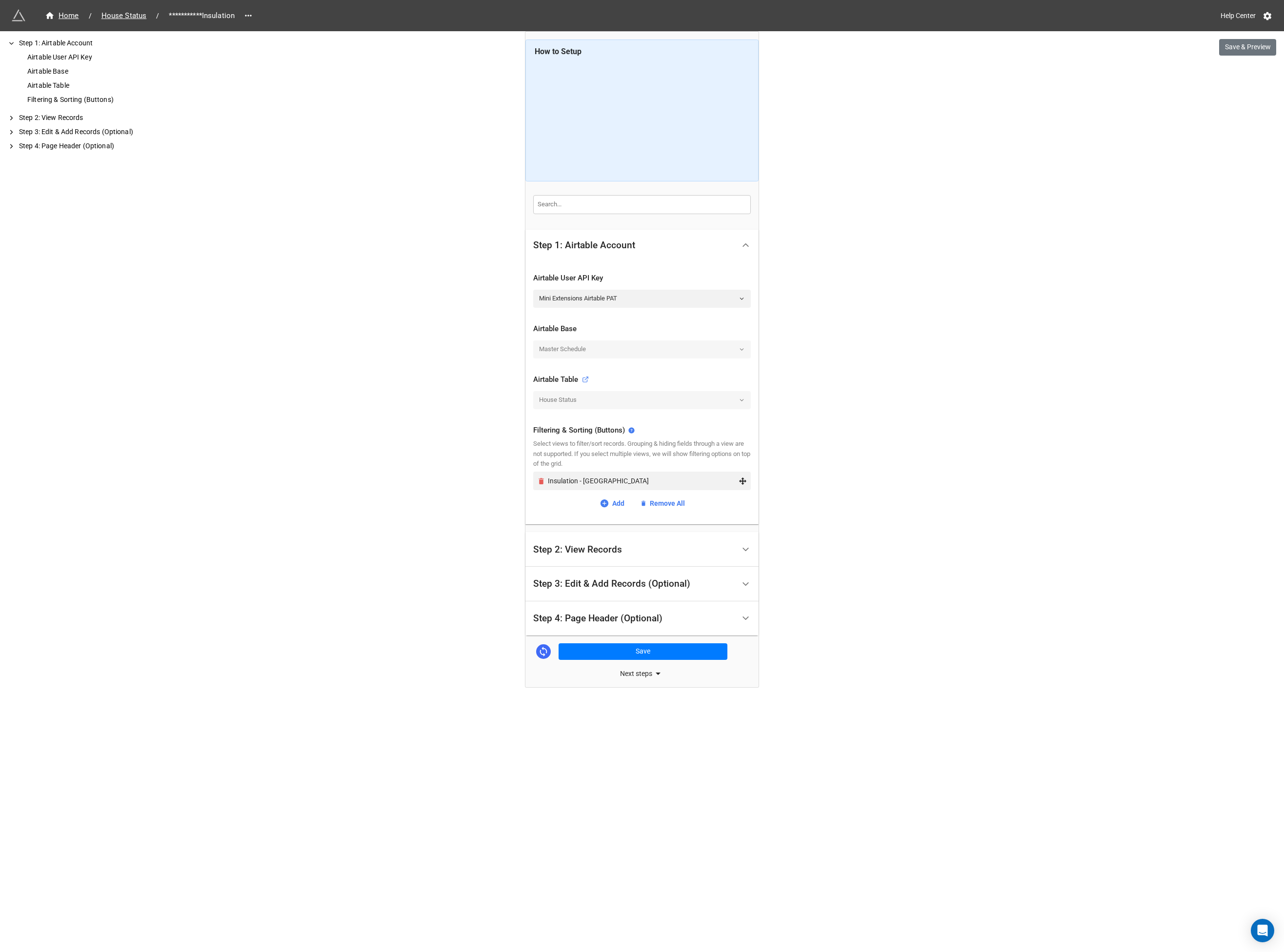
click at [540, 482] on icon "Remove" at bounding box center [541, 481] width 5 height 6
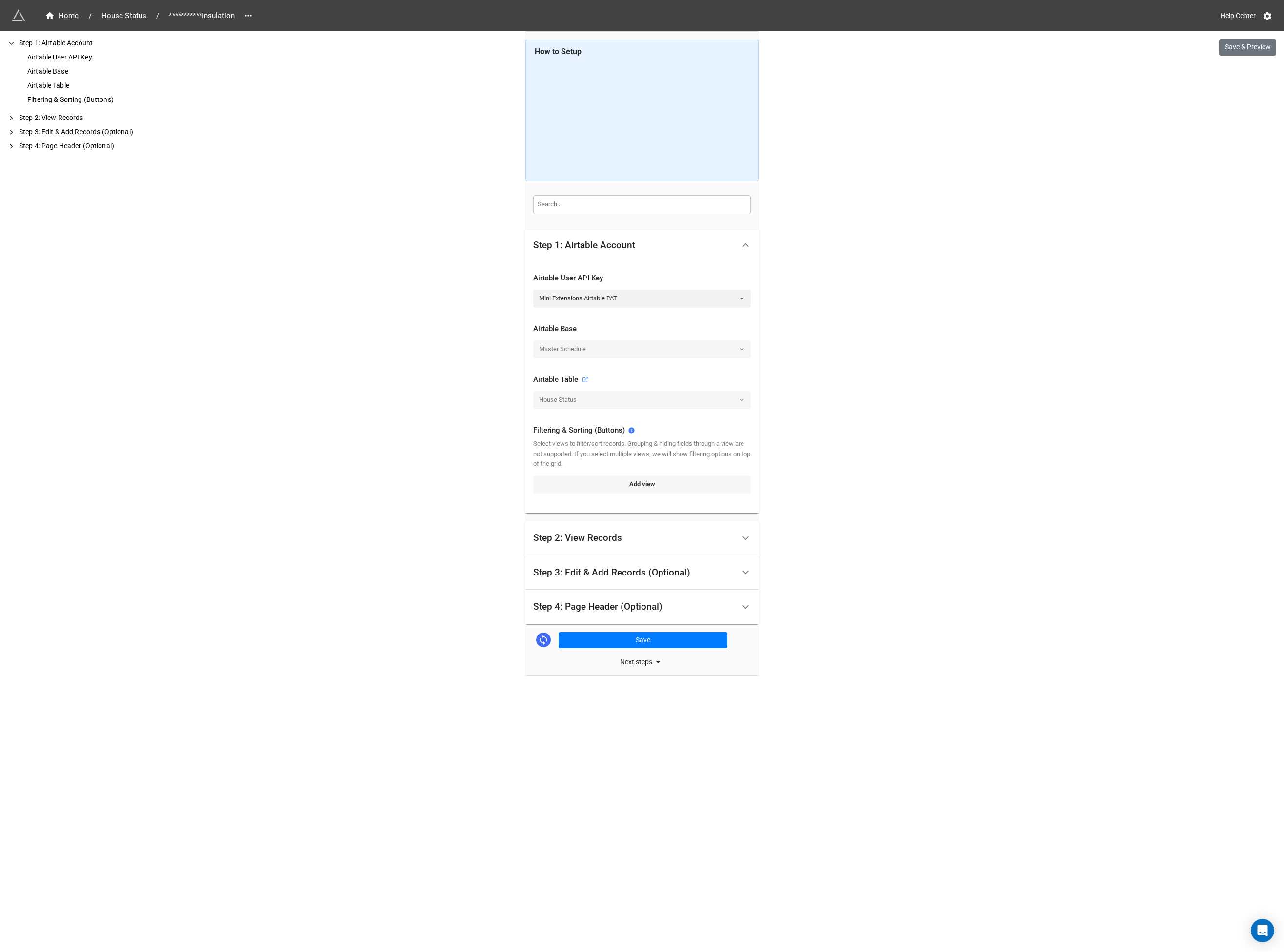
click at [644, 484] on link "Add view" at bounding box center [642, 484] width 218 height 18
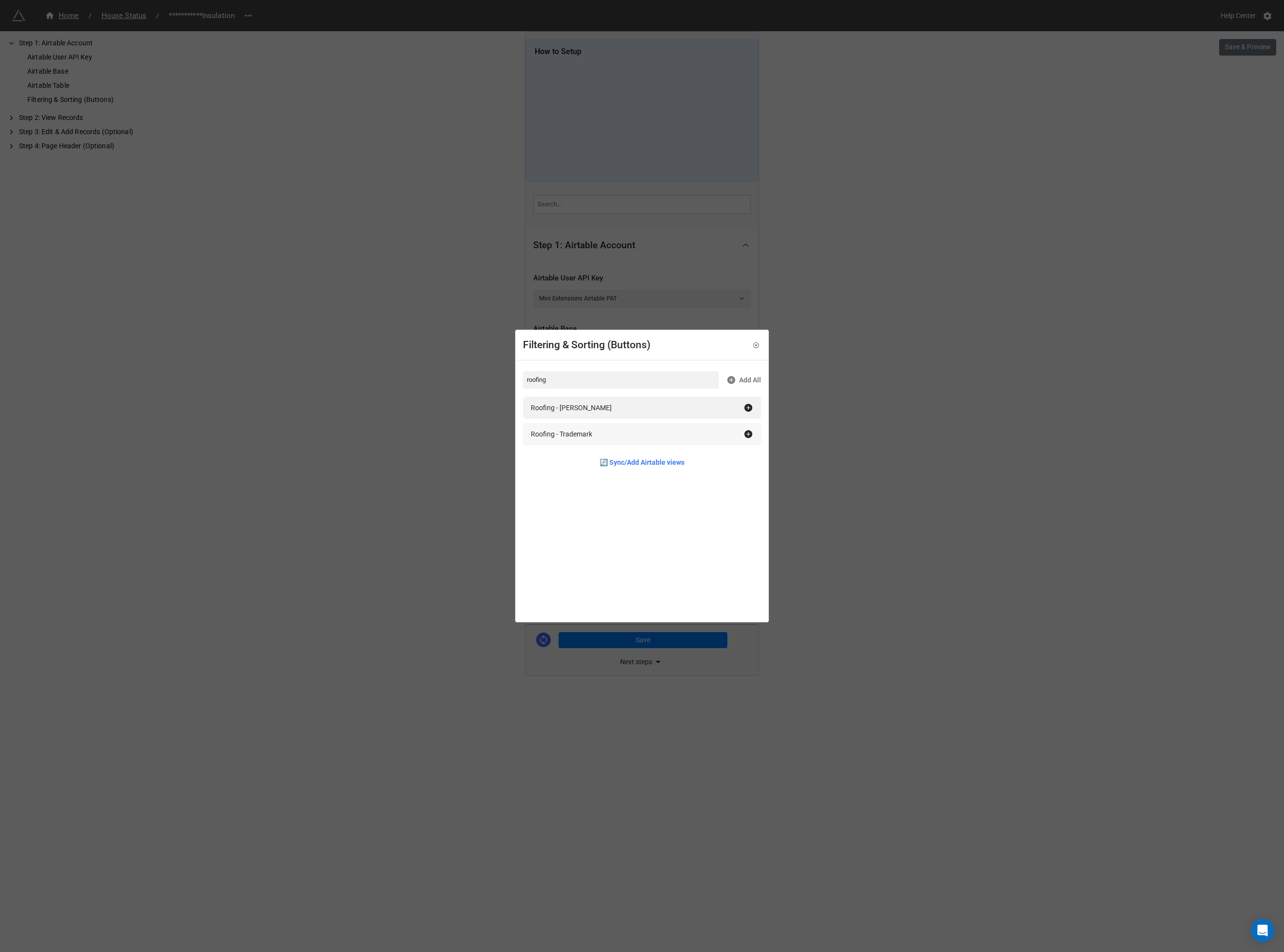
type input "roofing"
click at [591, 439] on div "Roofing - Trademark" at bounding box center [642, 434] width 238 height 23
click at [1001, 477] on div "Filtering & Sorting (Buttons) roofing Add All Roofing - Scoggins 🔄 Sync/Add Air…" at bounding box center [642, 476] width 1284 height 952
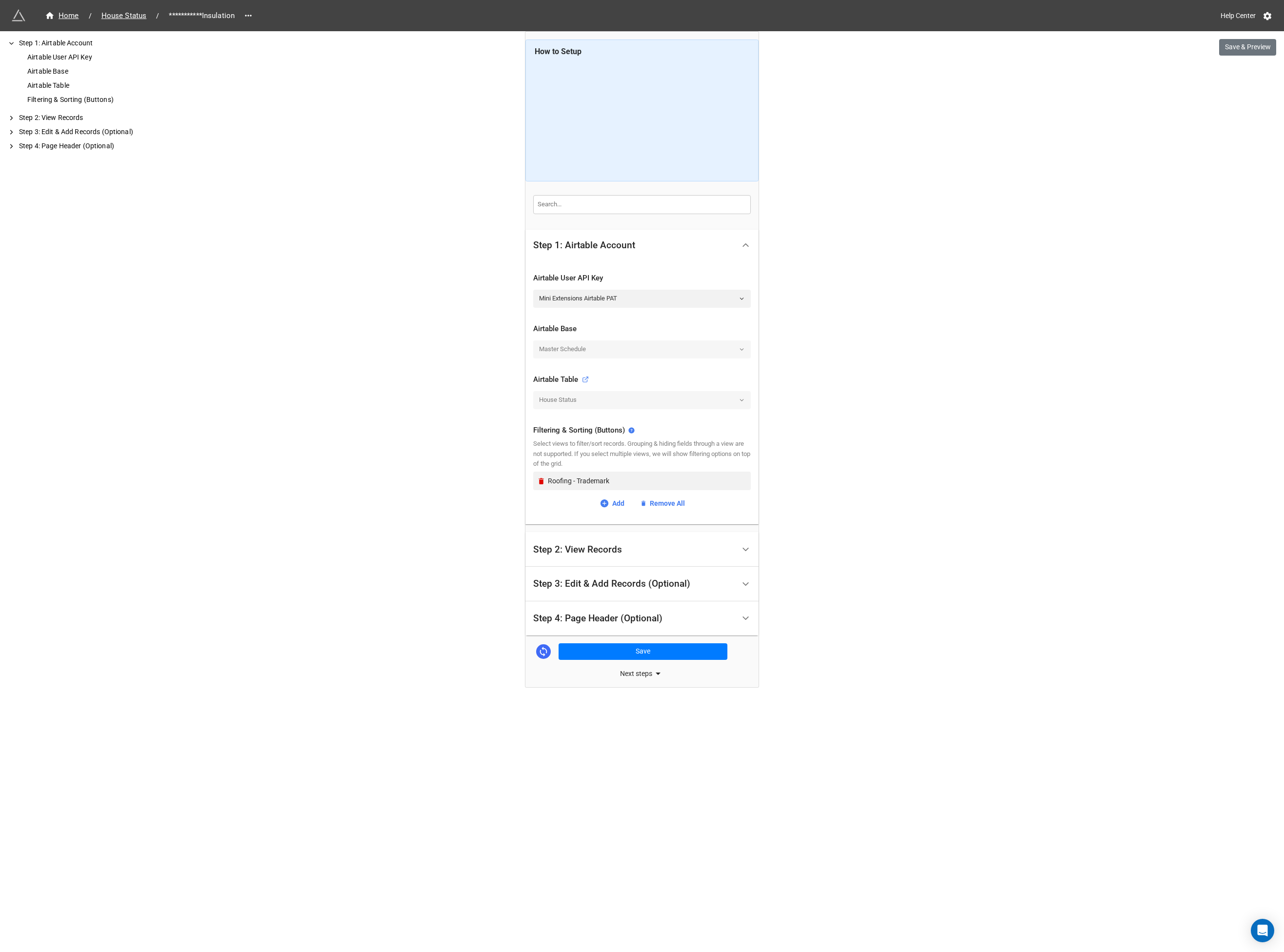
click at [621, 565] on div "Step 2: View Records" at bounding box center [642, 549] width 233 height 35
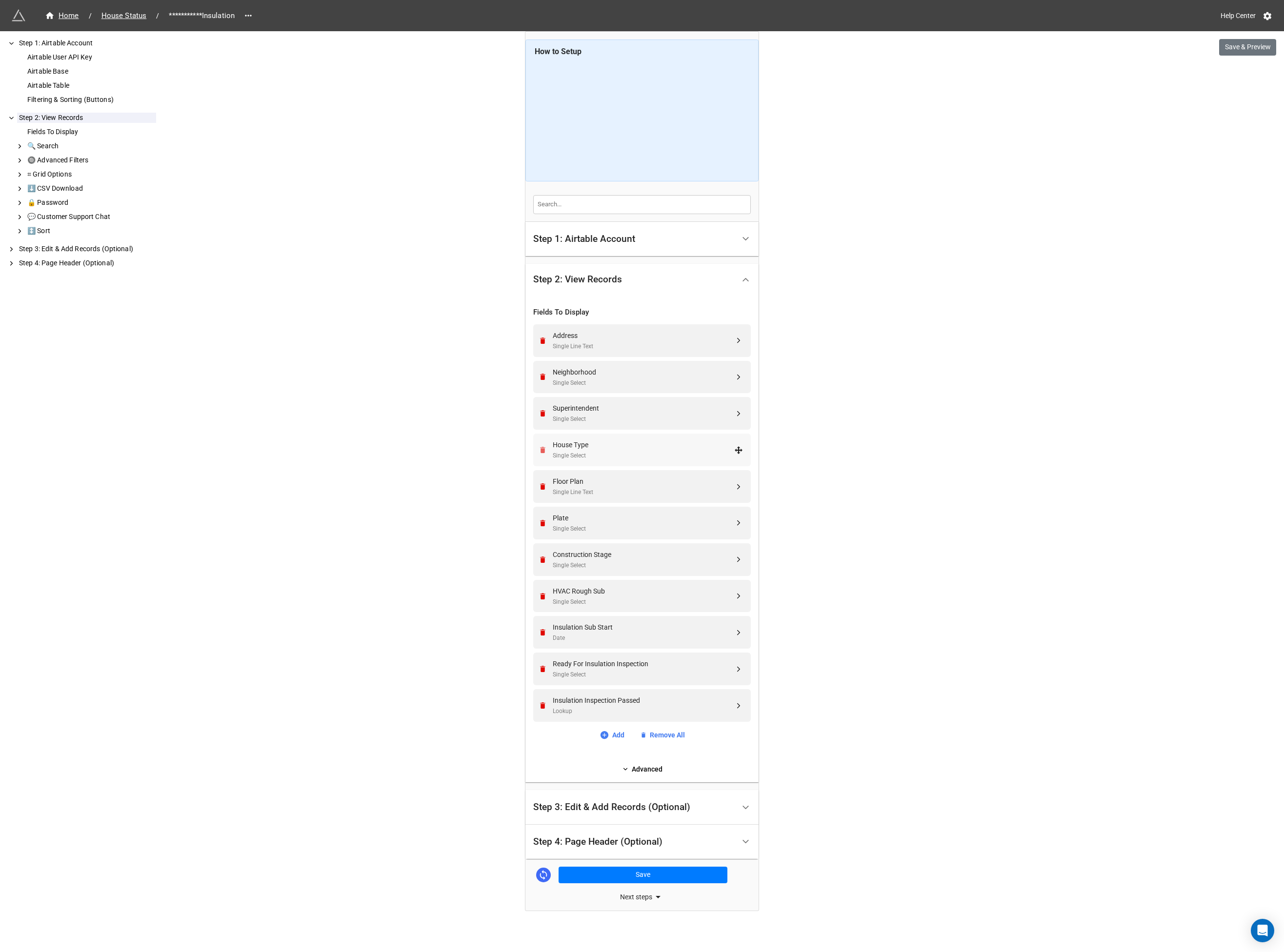
click at [539, 448] on icon "Remove" at bounding box center [542, 449] width 8 height 8
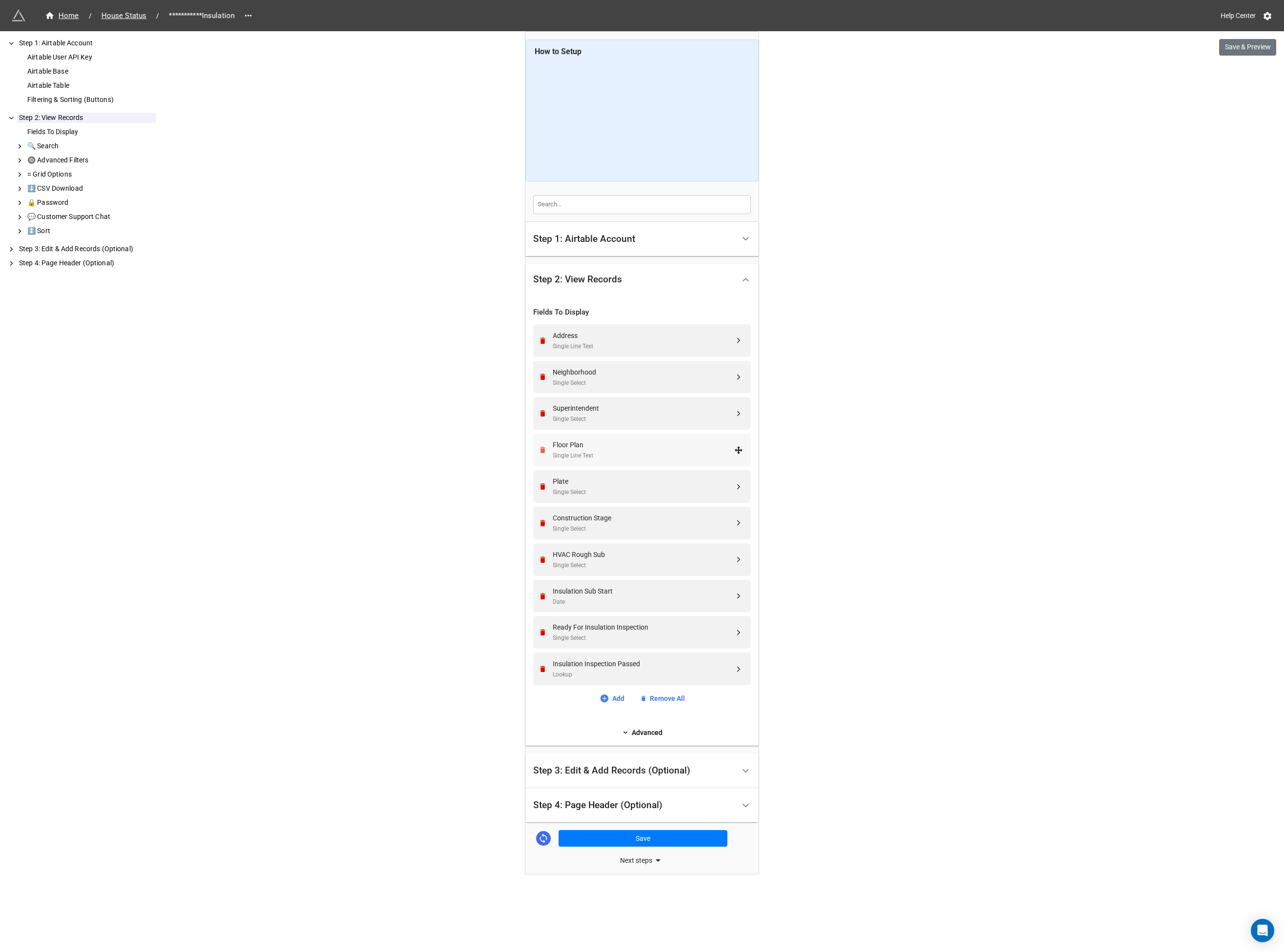
click at [539, 448] on icon "Remove" at bounding box center [542, 449] width 8 height 8
click at [539, 482] on icon "Remove" at bounding box center [542, 486] width 8 height 8
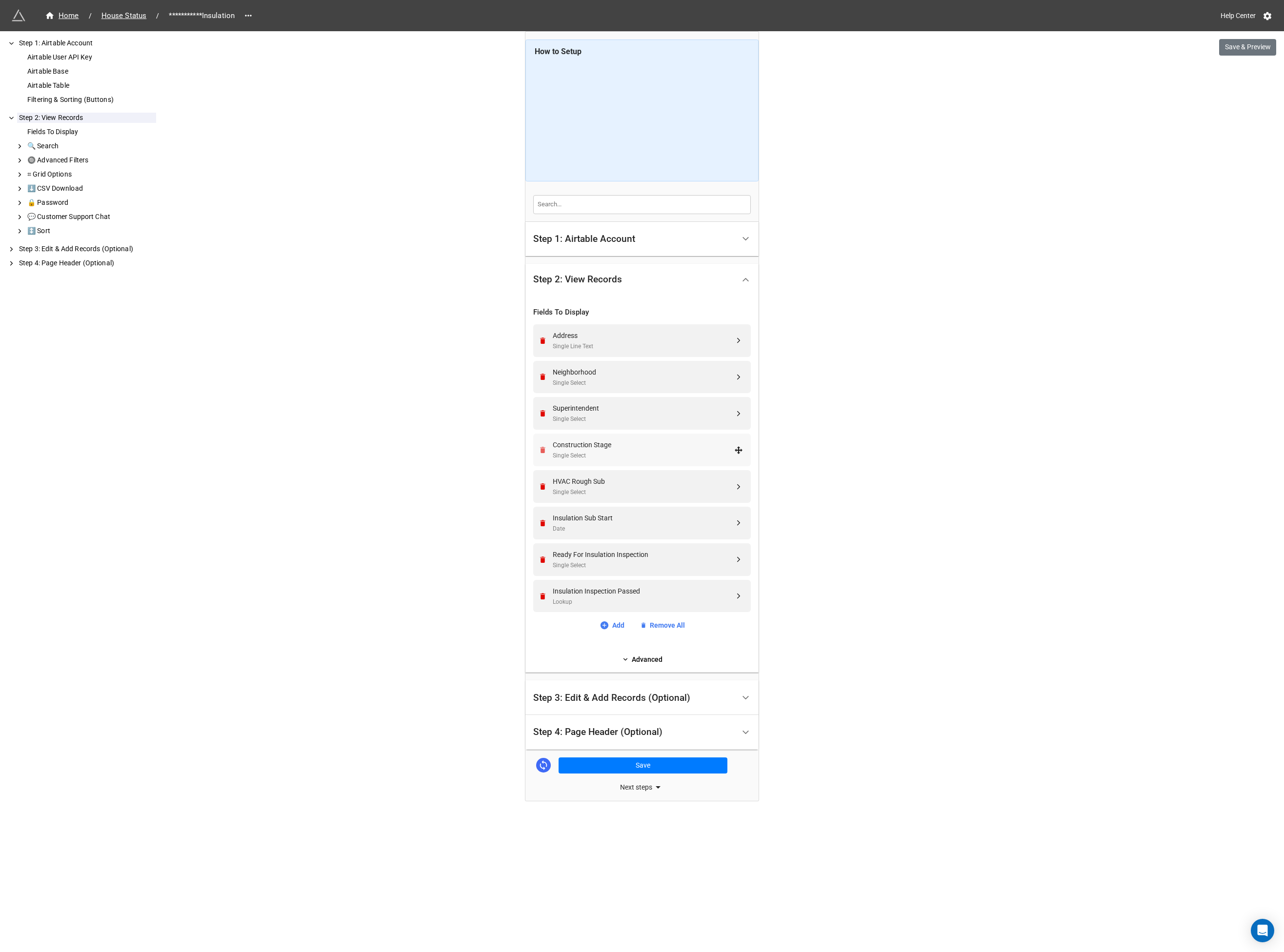
click at [539, 448] on icon "Remove" at bounding box center [542, 449] width 8 height 8
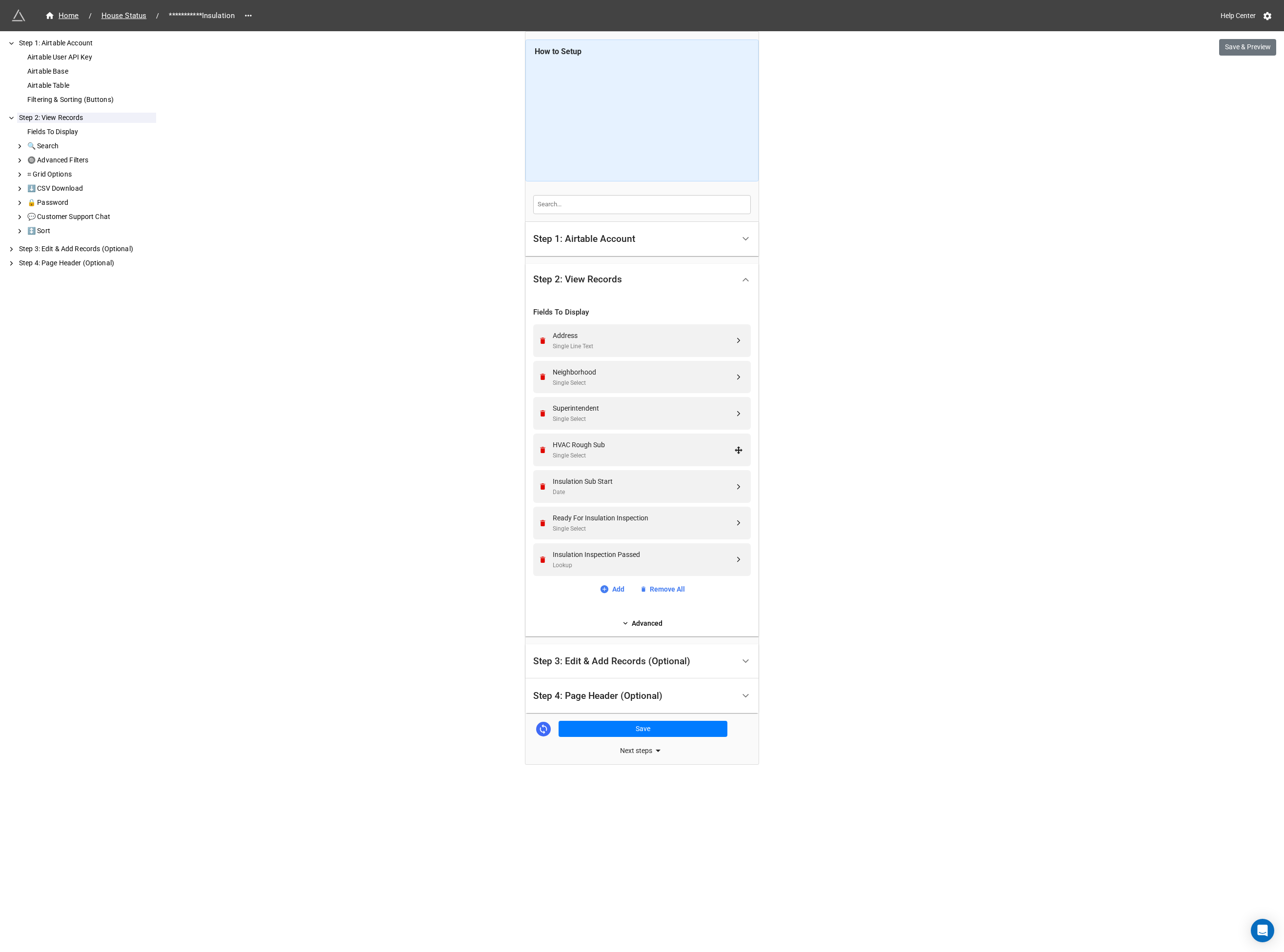
click at [539, 448] on icon "Remove" at bounding box center [542, 449] width 8 height 8
click at [539, 482] on icon "Remove" at bounding box center [542, 486] width 8 height 8
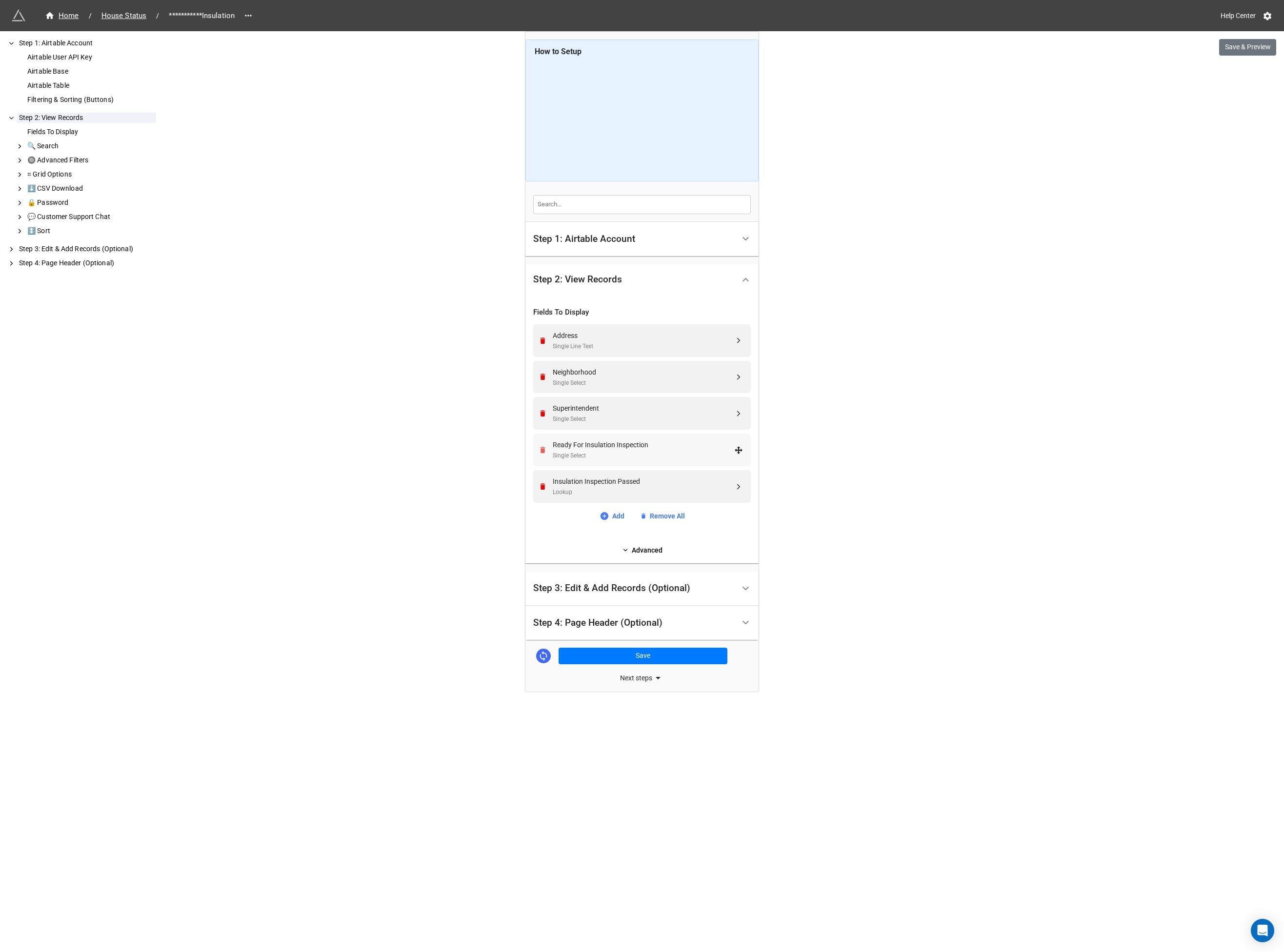
click at [539, 448] on icon "Remove" at bounding box center [542, 449] width 8 height 8
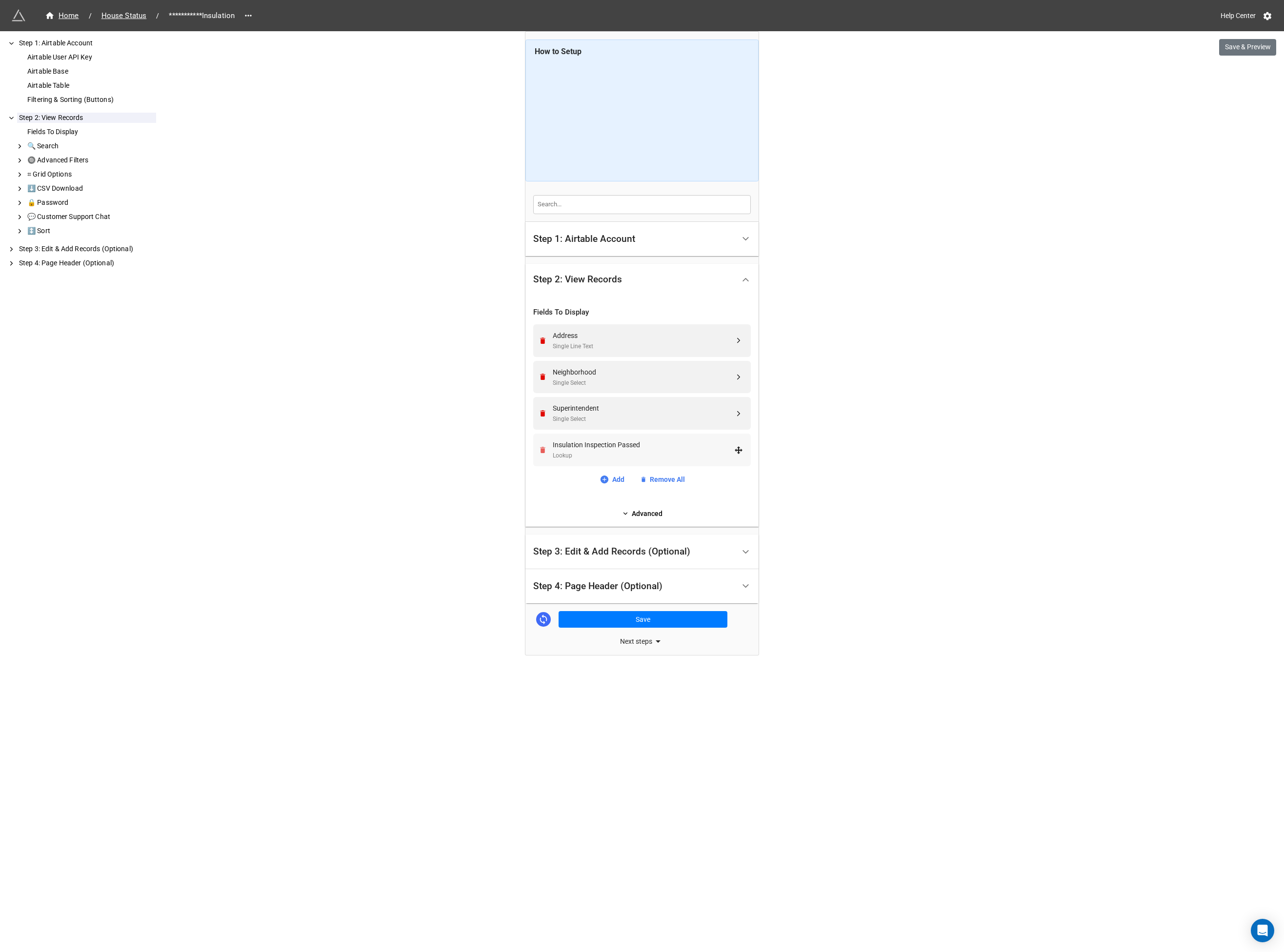
click at [539, 448] on icon "Remove" at bounding box center [542, 449] width 8 height 8
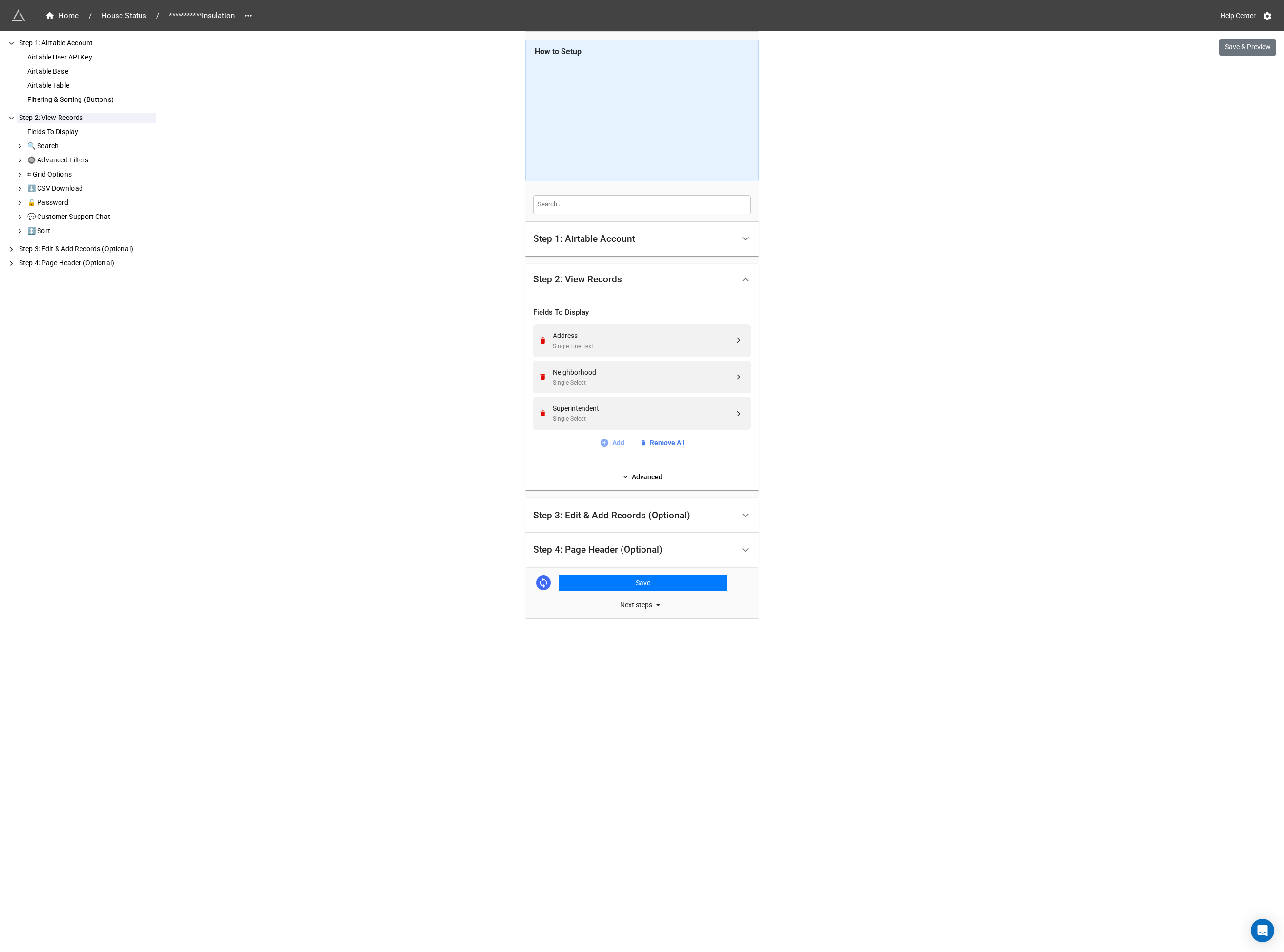
click at [605, 440] on icon at bounding box center [604, 442] width 8 height 8
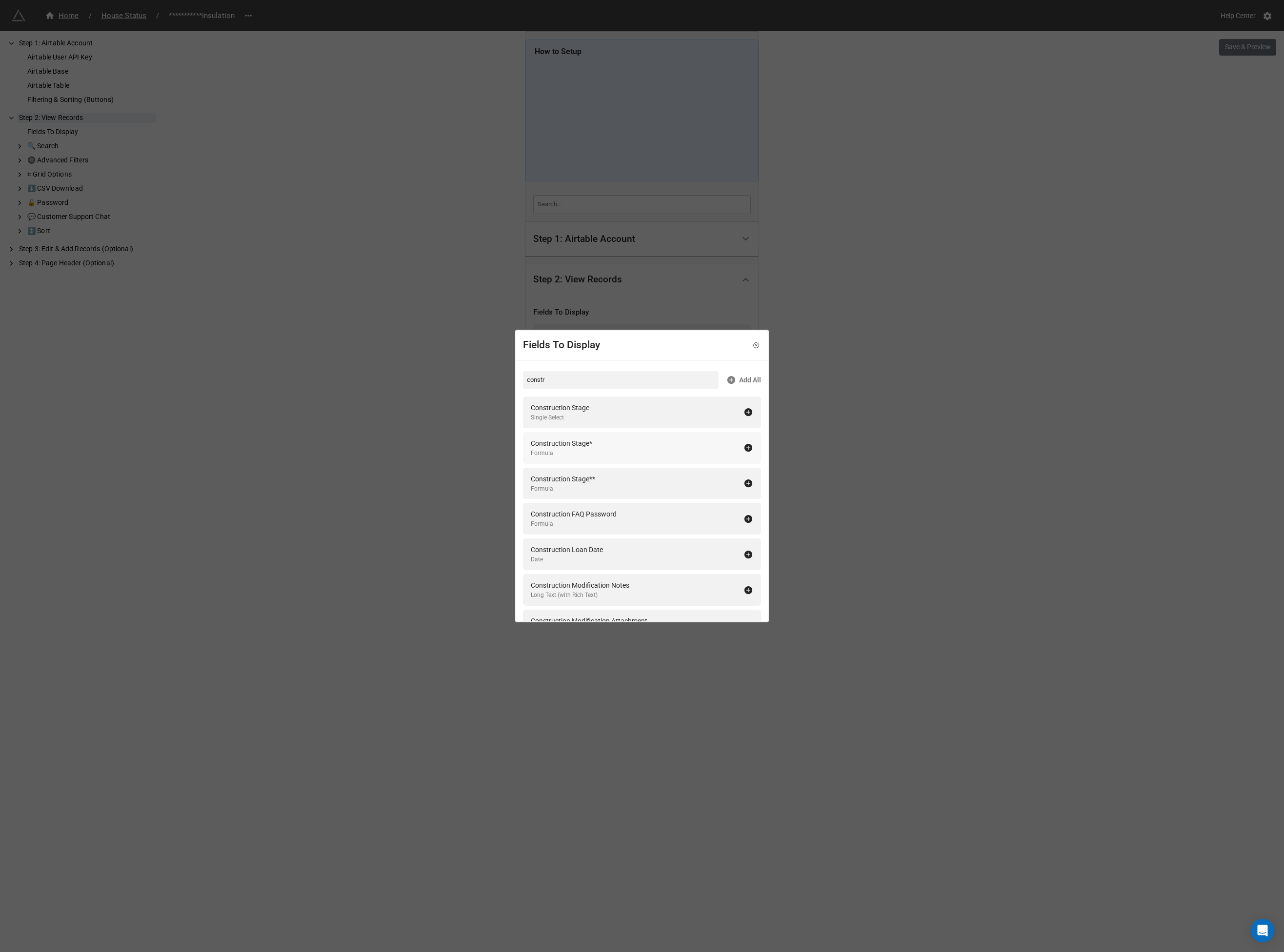
drag, startPoint x: 569, startPoint y: 407, endPoint x: 556, endPoint y: 399, distance: 15.3
click at [569, 407] on div "Construction Stage" at bounding box center [560, 408] width 58 height 11
click at [549, 380] on input "constr" at bounding box center [621, 380] width 196 height 18
drag, startPoint x: 594, startPoint y: 416, endPoint x: 559, endPoint y: 385, distance: 46.8
click at [594, 416] on div "Floor Plan Single Line Text" at bounding box center [637, 412] width 212 height 20
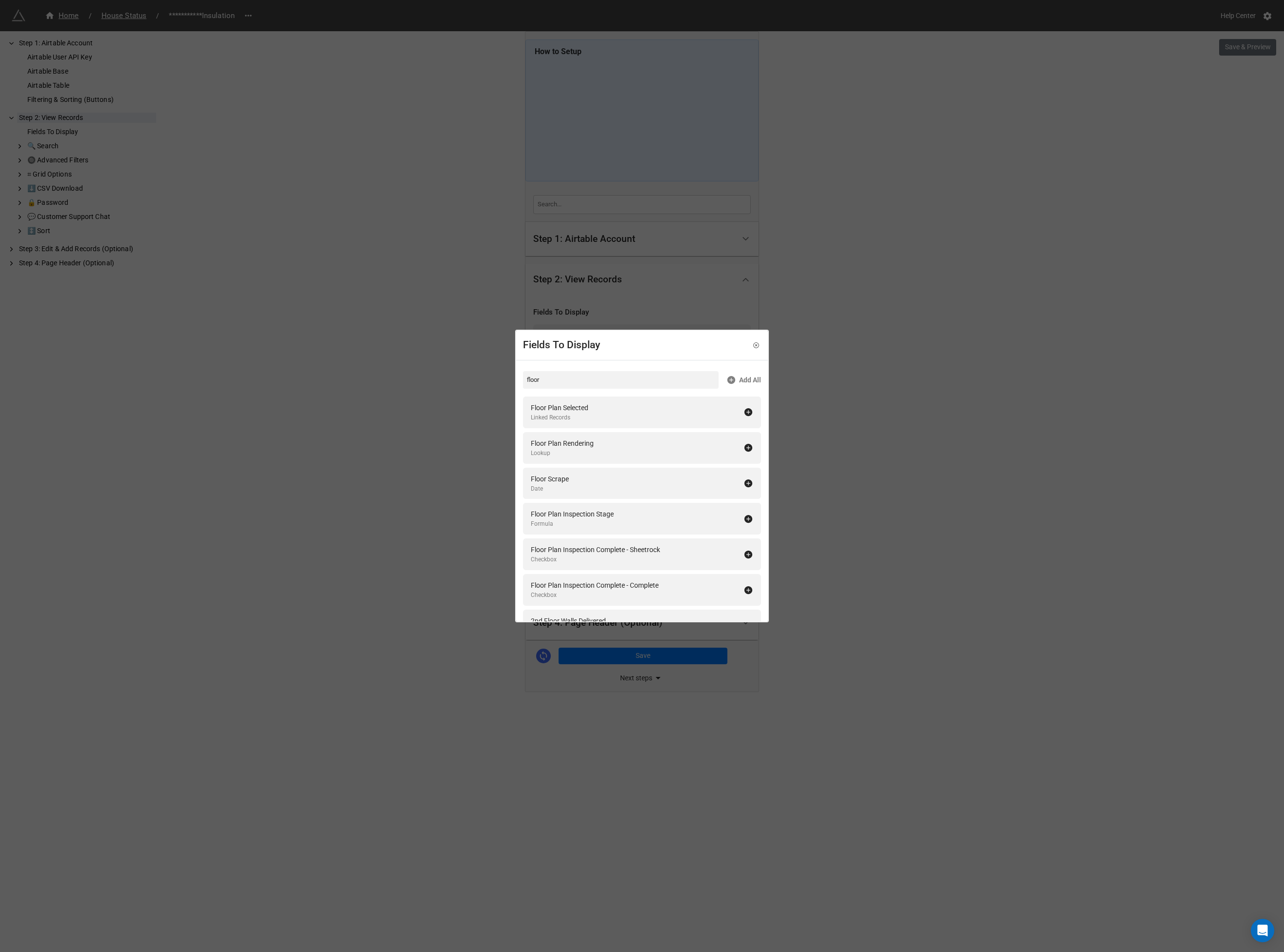
click at [544, 370] on div "floor Add All Floor Plan Selected Linked Records Floor Plan Rendering Lookup Fl…" at bounding box center [642, 749] width 252 height 778
click at [547, 379] on input "floor" at bounding box center [621, 380] width 196 height 18
click at [549, 445] on div "Exterior Style" at bounding box center [551, 443] width 40 height 11
click at [551, 379] on input "exterior s" at bounding box center [621, 380] width 196 height 18
click at [575, 514] on div "Walls & Joists Complete" at bounding box center [567, 514] width 72 height 11
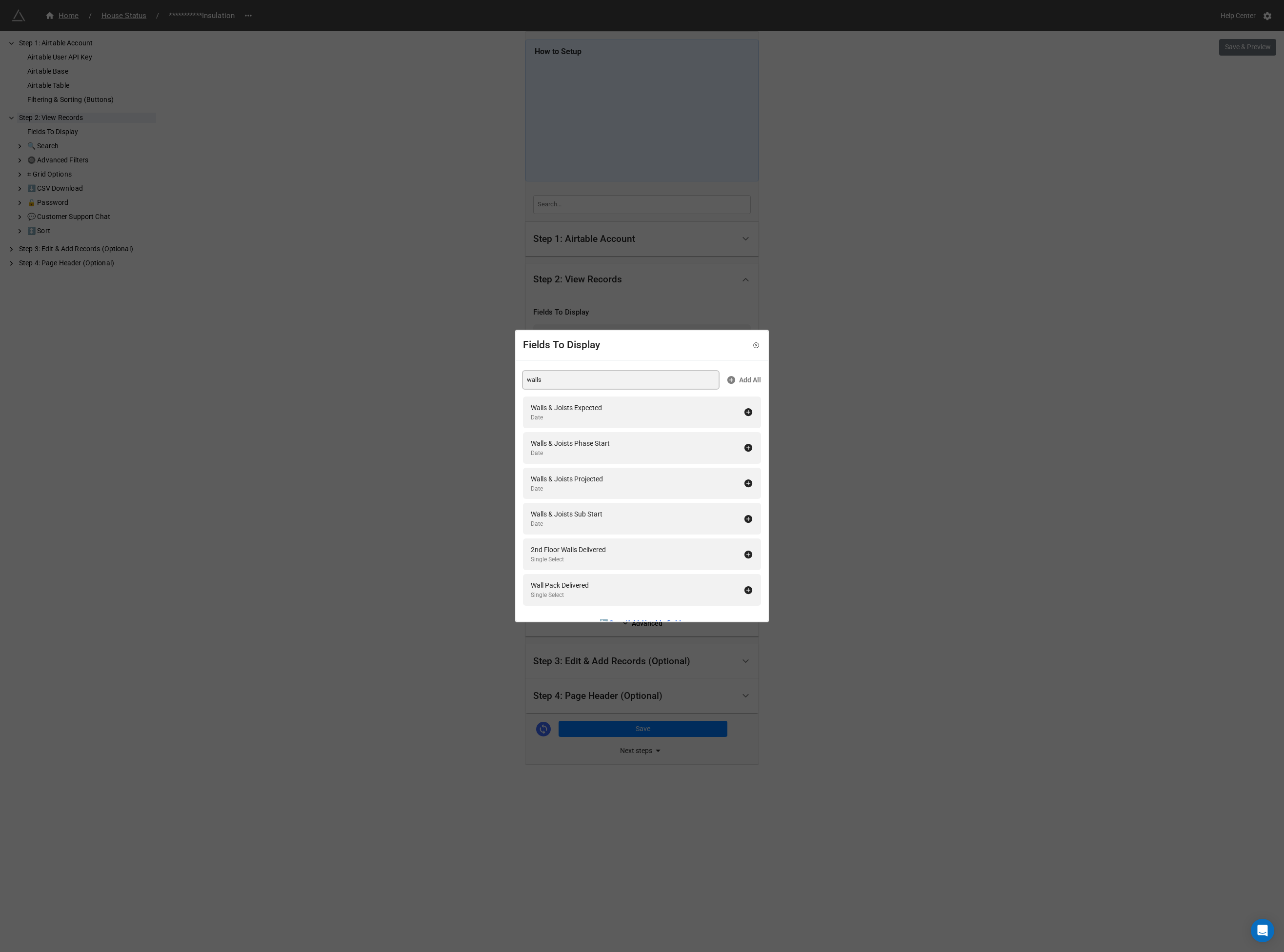
click at [555, 382] on input "walls" at bounding box center [621, 380] width 196 height 18
click at [602, 586] on div "Rafters & Cornice Complete" at bounding box center [572, 589] width 83 height 11
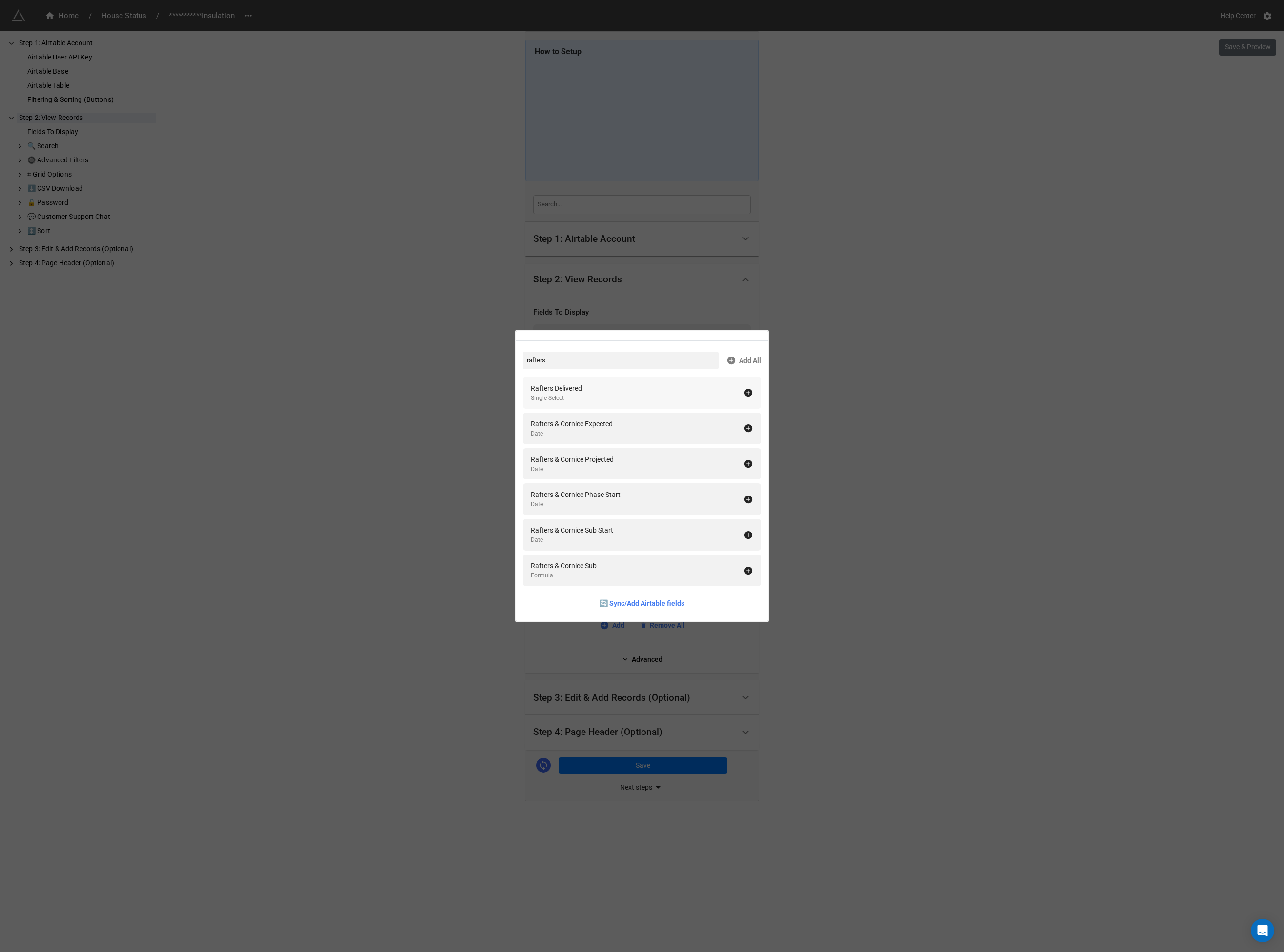
scroll to position [19, 0]
click at [562, 364] on input "rafters" at bounding box center [621, 360] width 196 height 18
drag, startPoint x: 570, startPoint y: 395, endPoint x: 562, endPoint y: 385, distance: 12.8
click at [570, 395] on div "Checkbox" at bounding box center [557, 398] width 54 height 9
click at [557, 360] on input "decking c" at bounding box center [621, 360] width 196 height 18
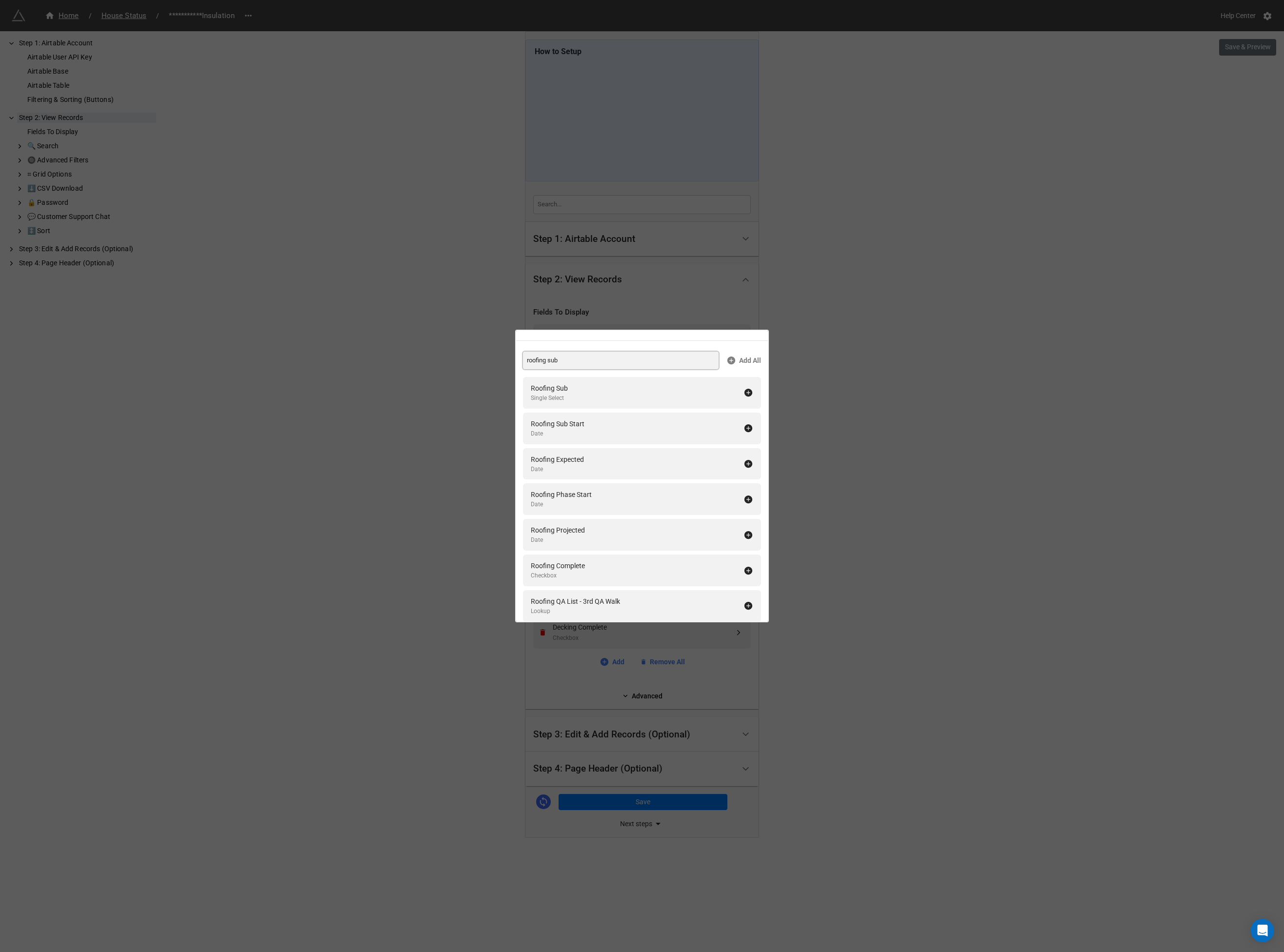
scroll to position [0, 0]
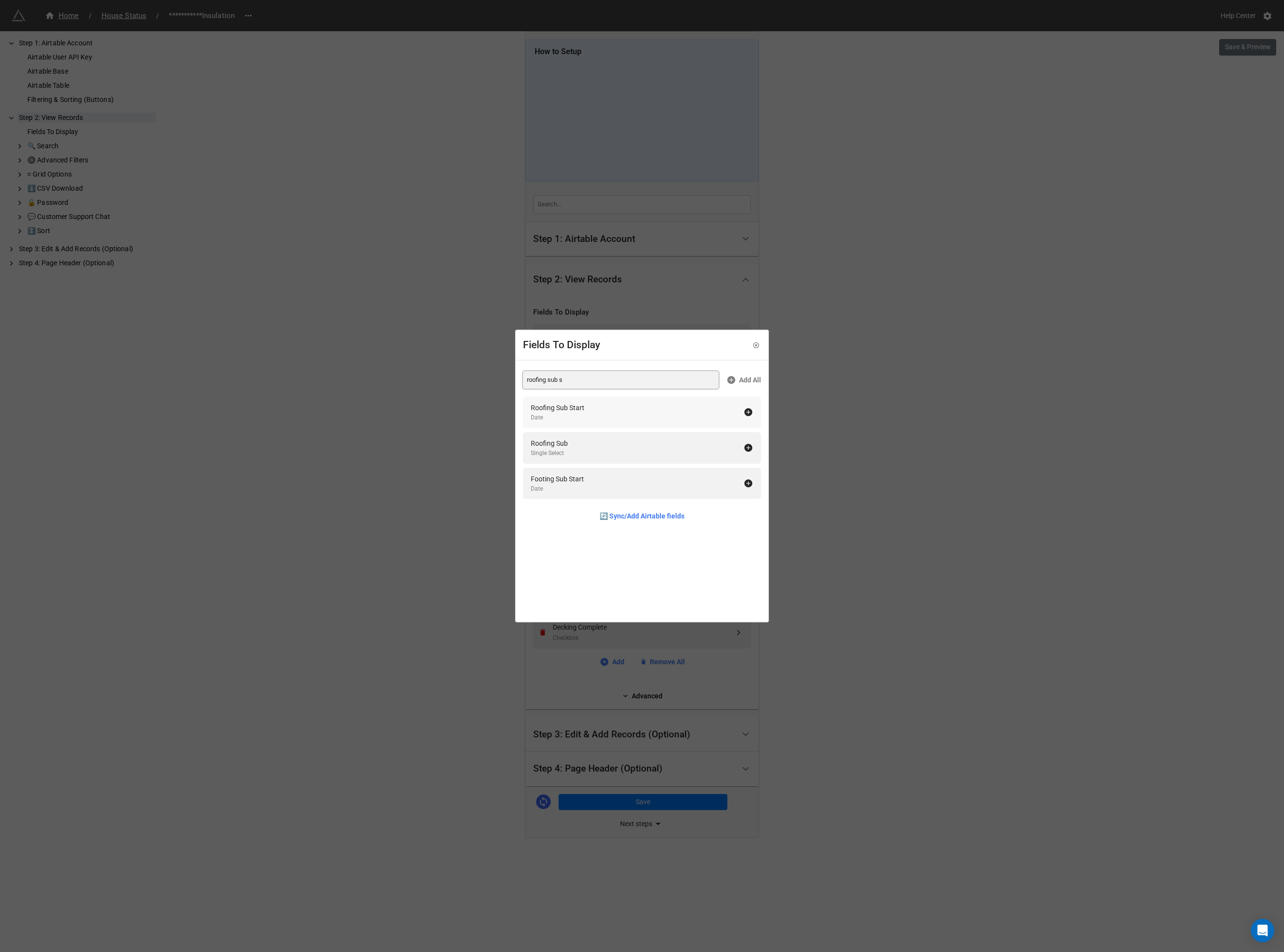
type input "roofing sub s"
click at [551, 408] on div "Roofing Sub Start" at bounding box center [557, 408] width 54 height 11
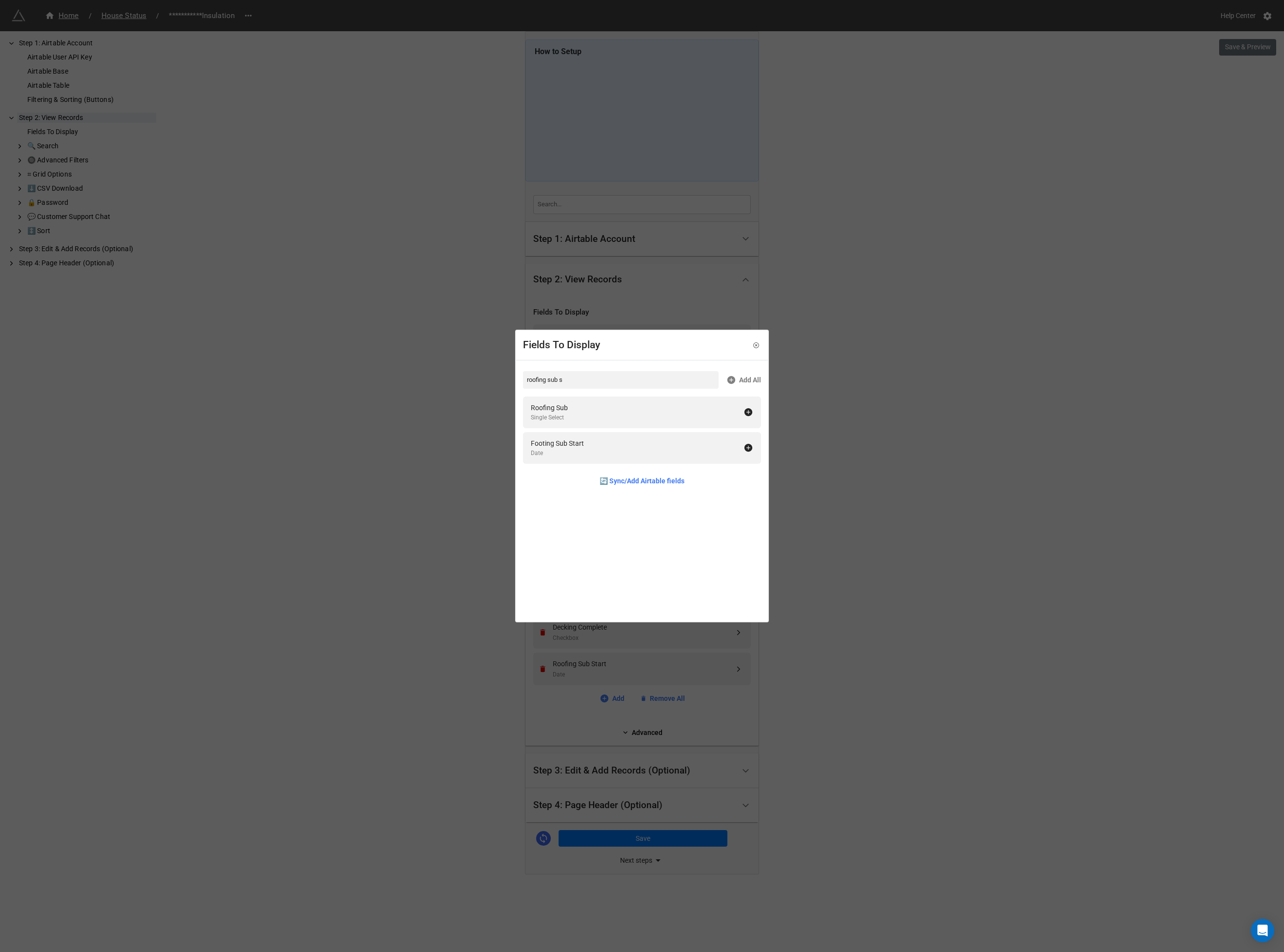
click at [422, 427] on div "Fields To Display roofing sub s Add All Roofing Sub Single Select Footing Sub S…" at bounding box center [642, 476] width 1284 height 952
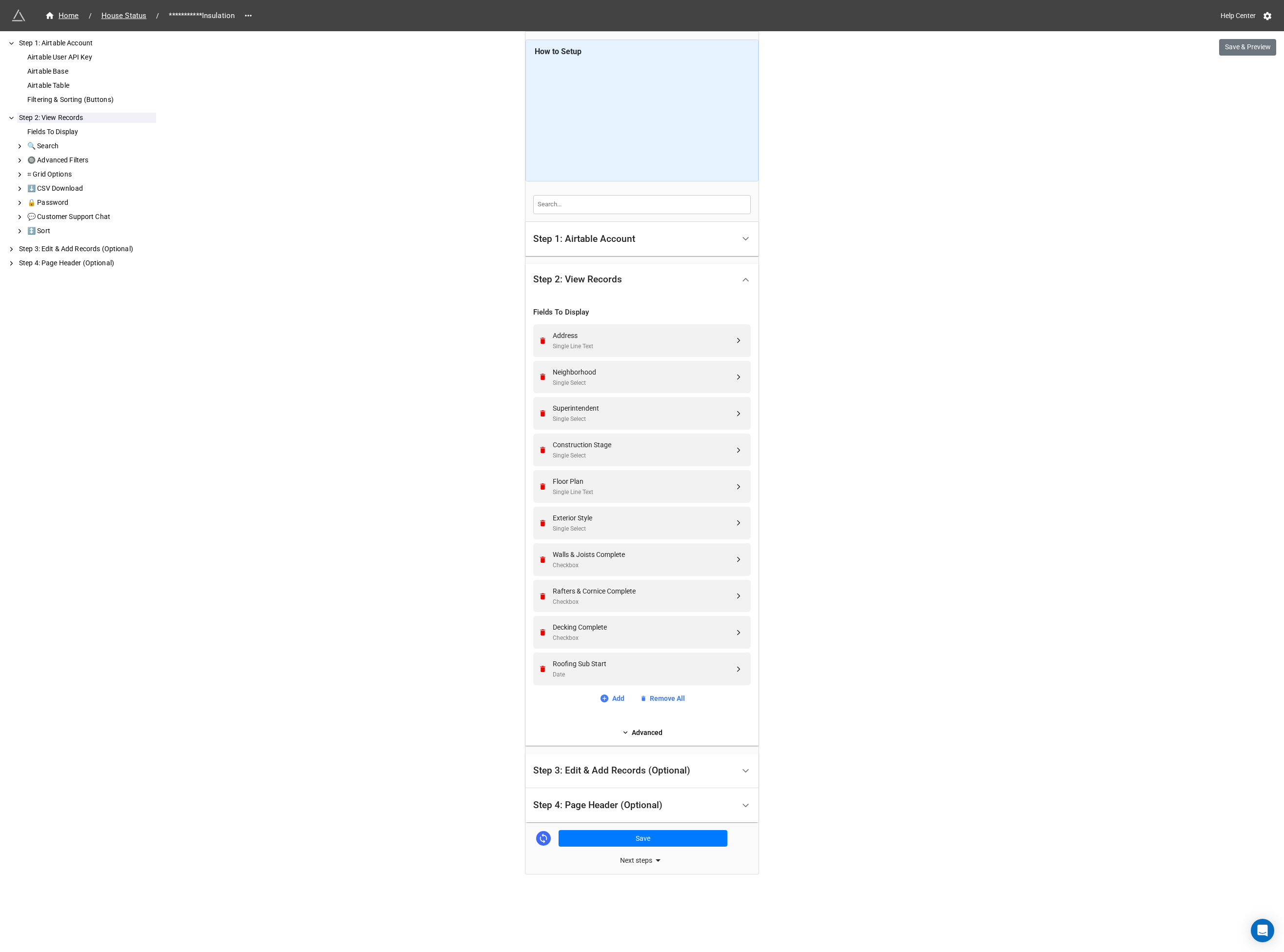
click at [670, 773] on div "Step 3: Edit & Add Records (Optional)" at bounding box center [612, 770] width 157 height 10
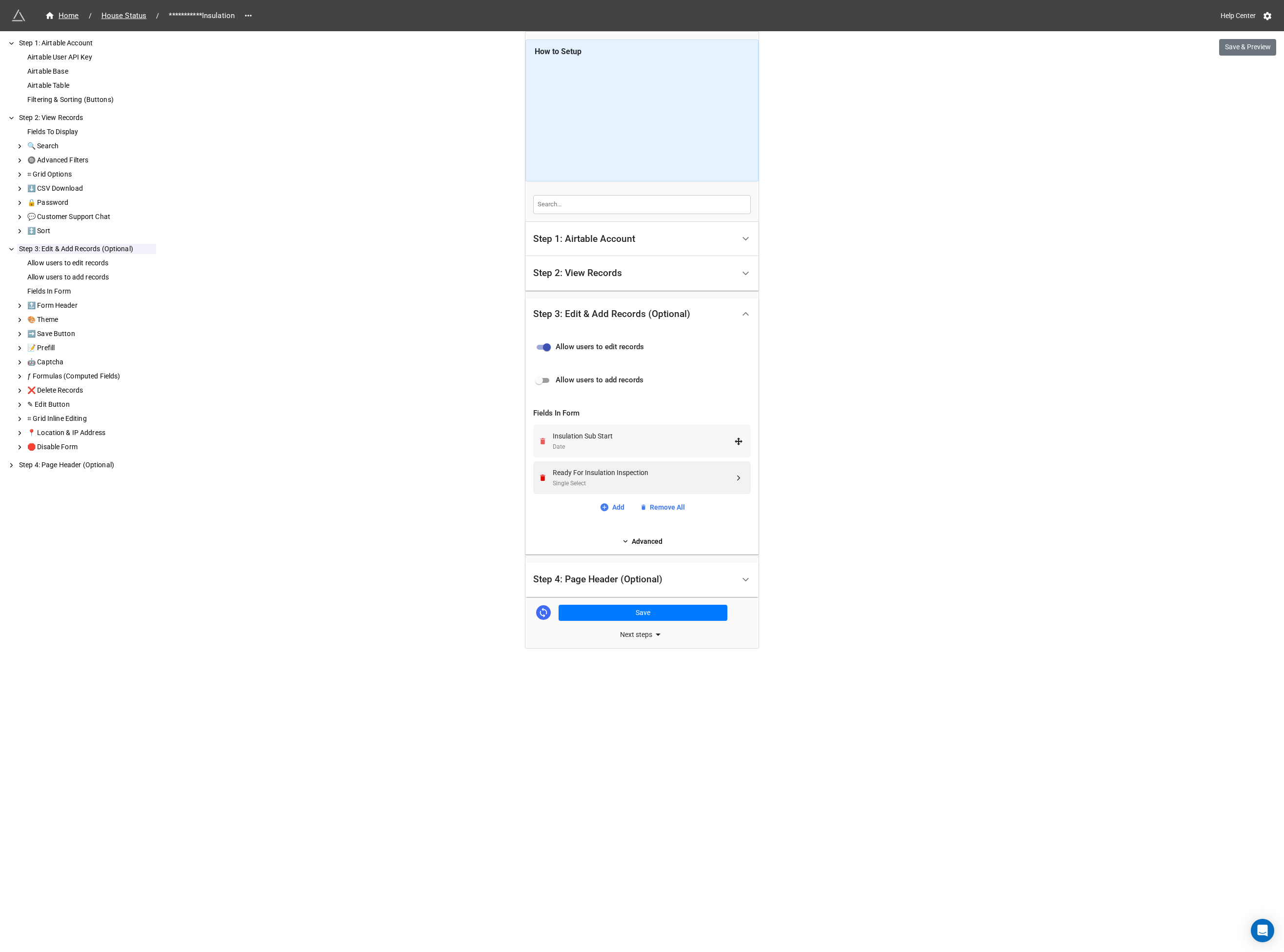
click at [541, 441] on icon "Remove" at bounding box center [542, 441] width 5 height 6
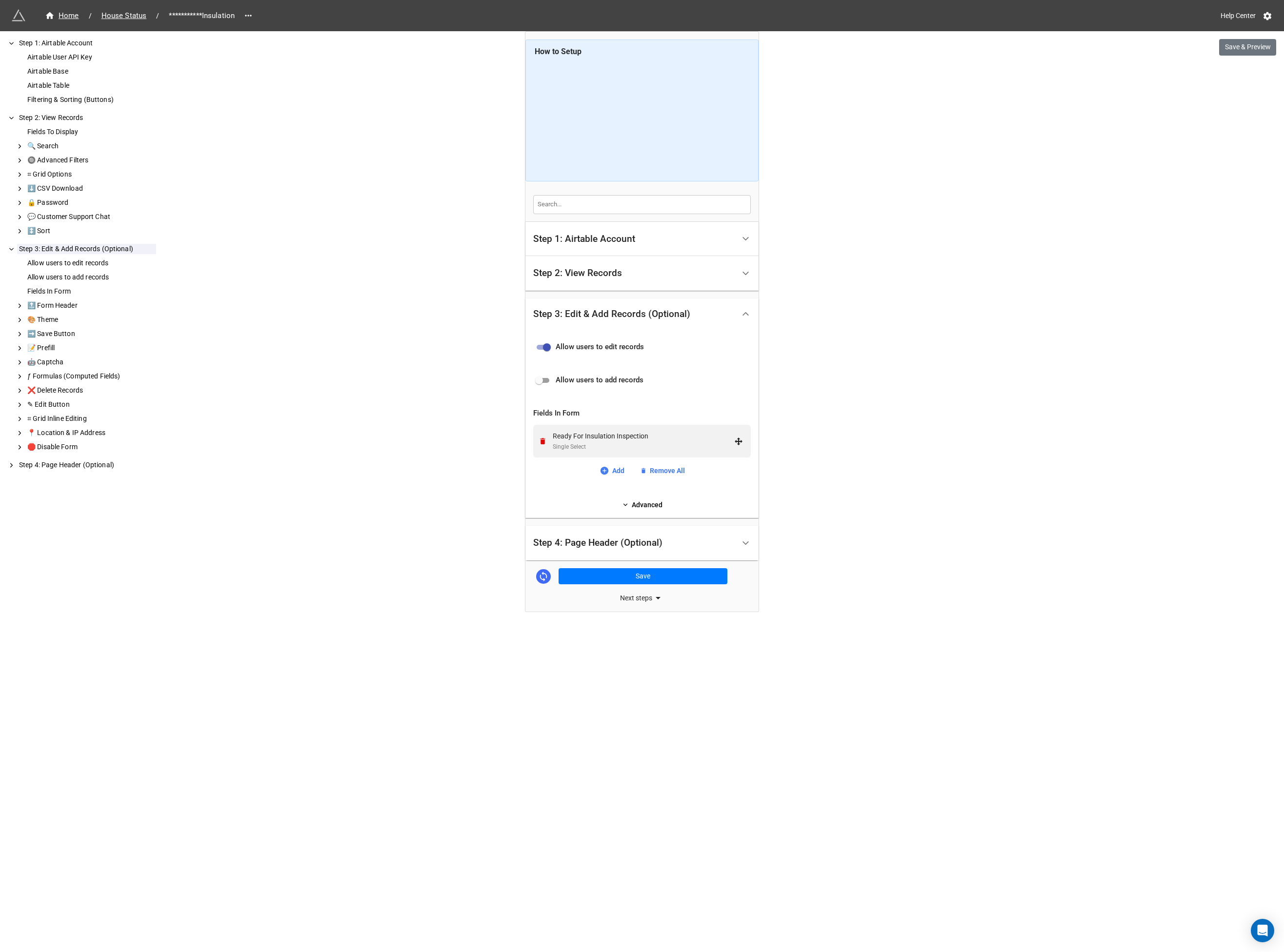
click at [541, 441] on icon "Remove" at bounding box center [542, 441] width 5 height 6
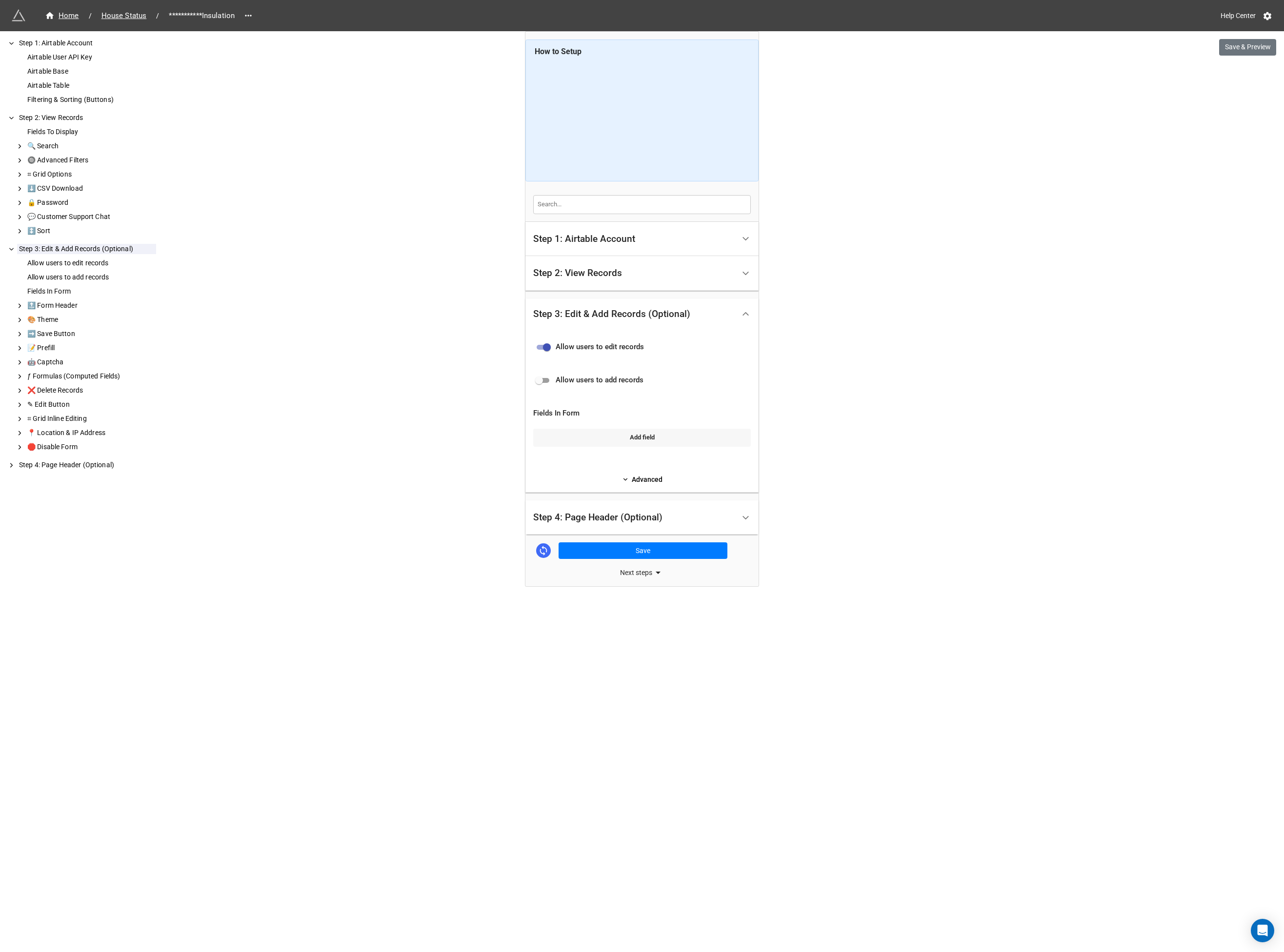
click at [621, 437] on link "Add field" at bounding box center [642, 437] width 218 height 18
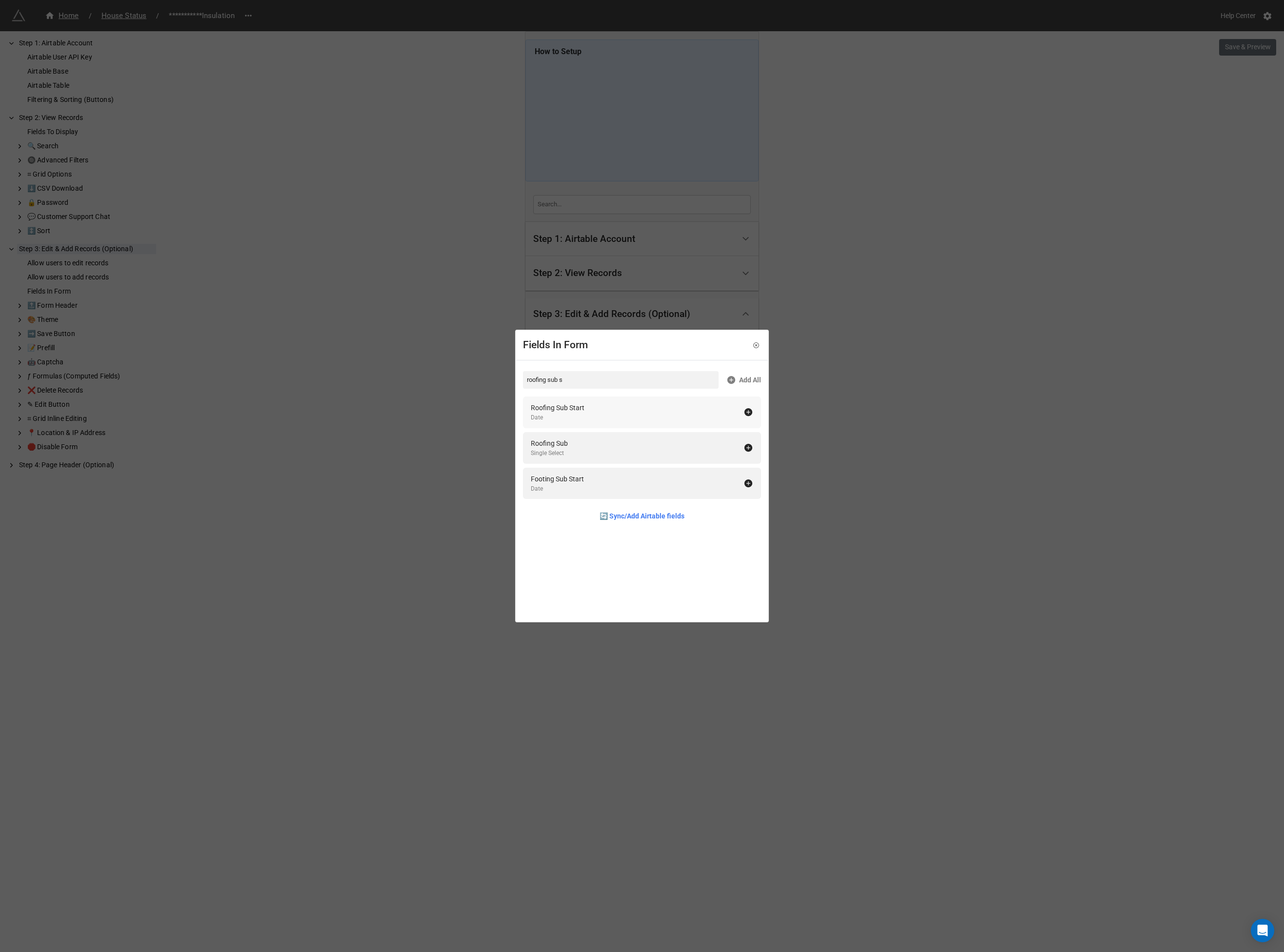
type input "roofing sub s"
click at [584, 408] on div "Roofing Sub Start" at bounding box center [557, 408] width 54 height 11
click at [453, 418] on div "Fields In Form roofing sub s Add All Roofing Sub Single Select Footing Sub Star…" at bounding box center [642, 476] width 1284 height 952
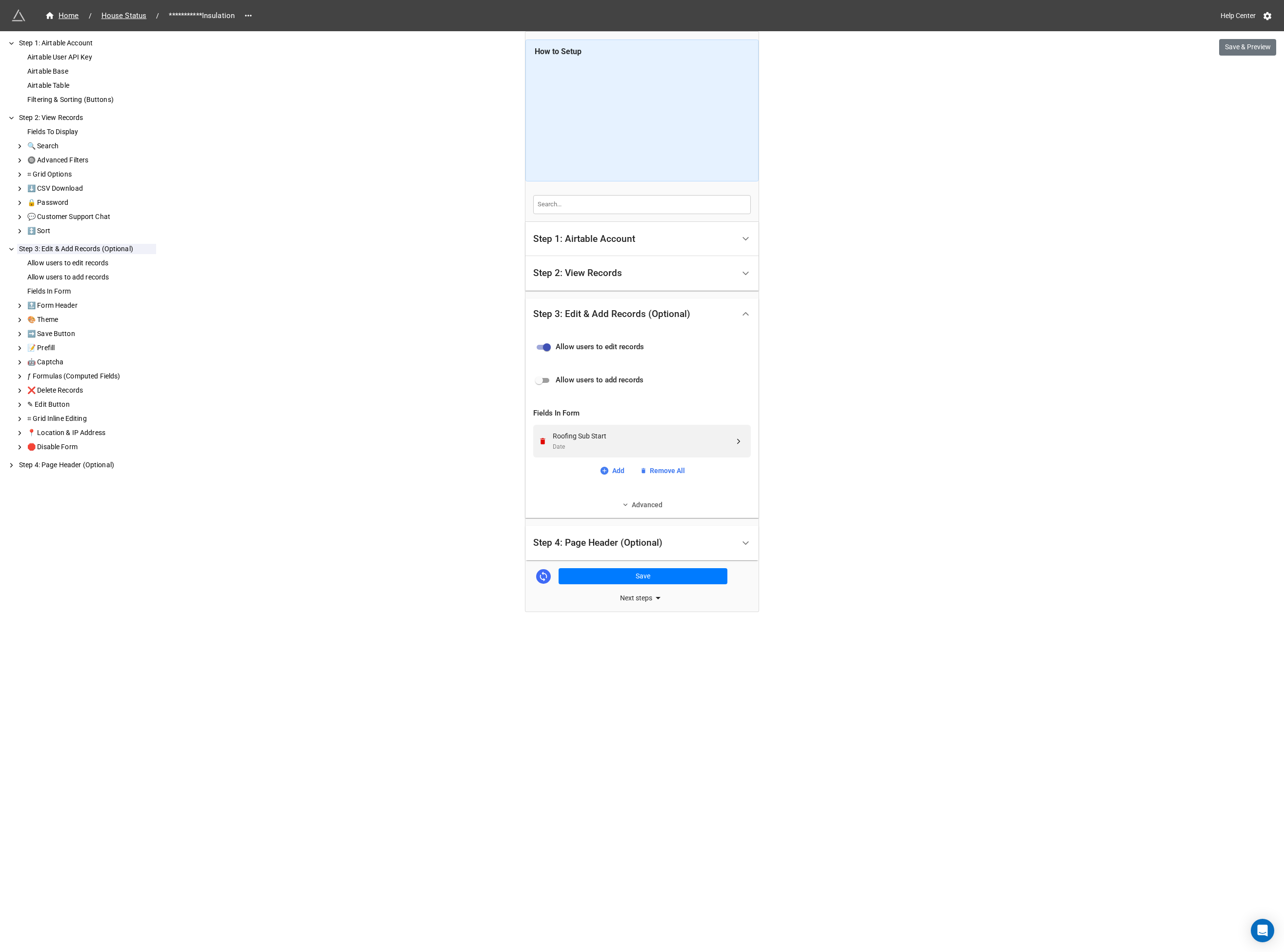
click at [630, 508] on link "Advanced" at bounding box center [642, 505] width 218 height 11
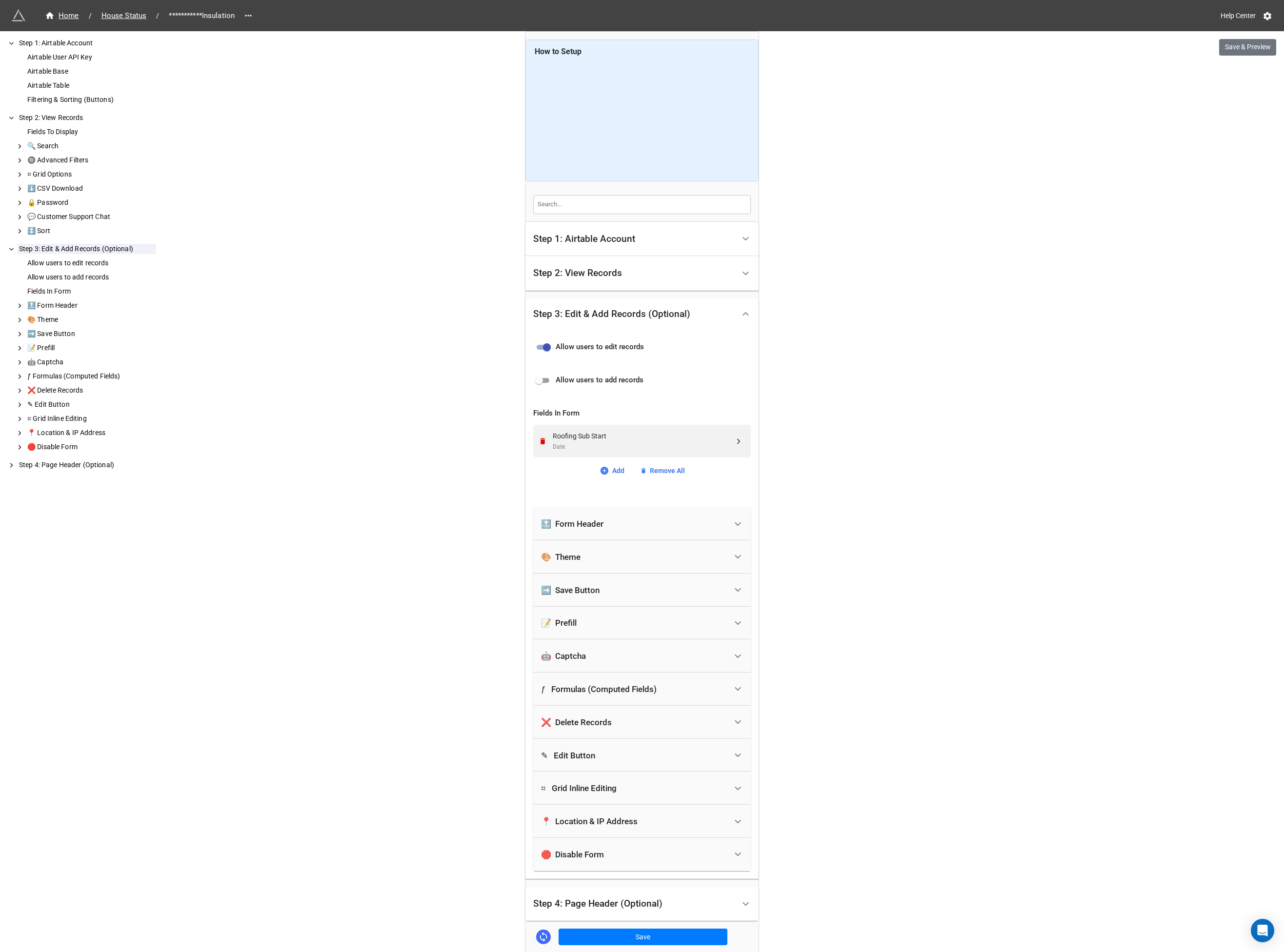
click at [621, 523] on div "🔝 Form Header" at bounding box center [634, 523] width 186 height 21
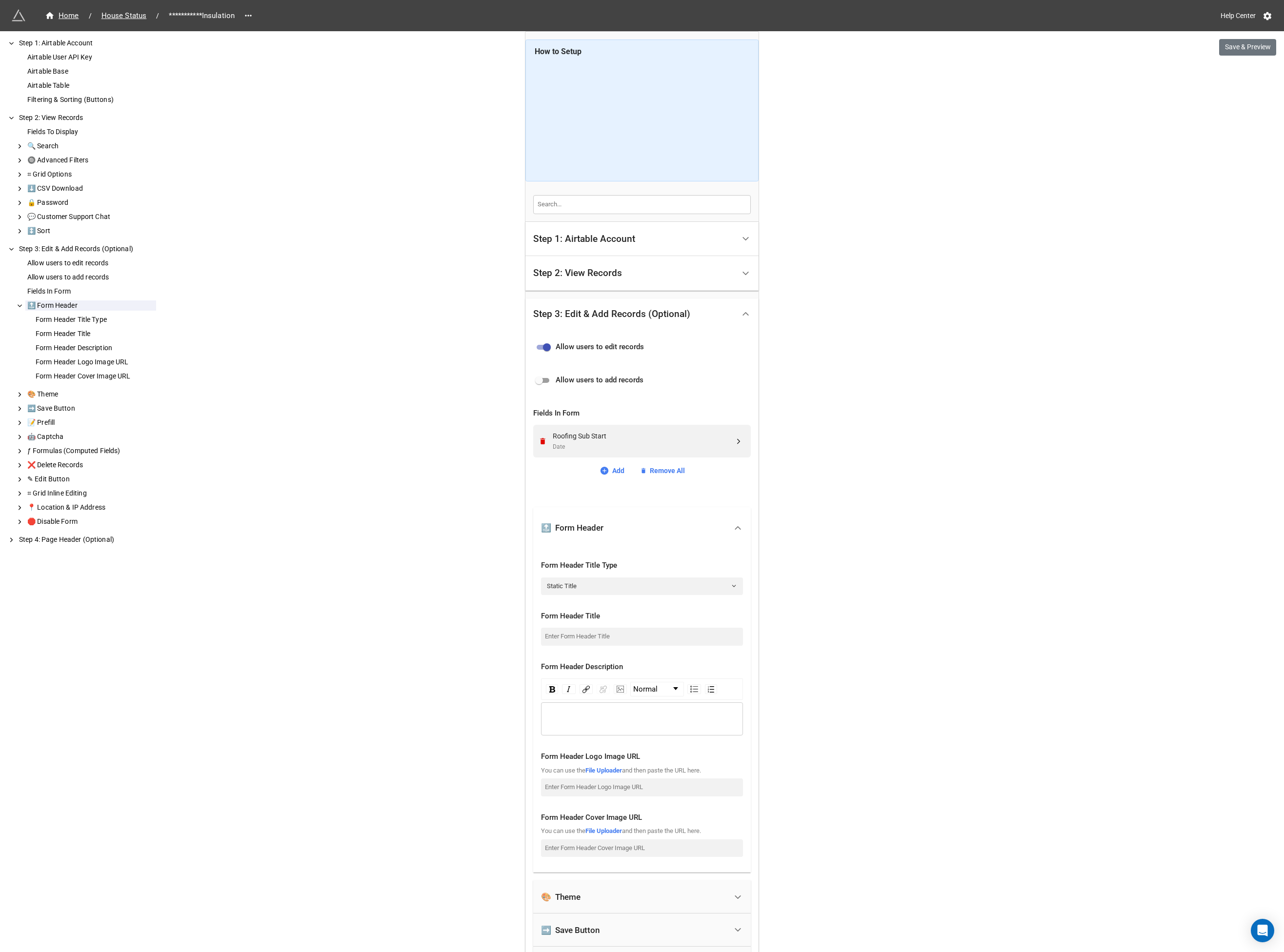
click at [621, 523] on div "🔝 Form Header" at bounding box center [634, 528] width 186 height 21
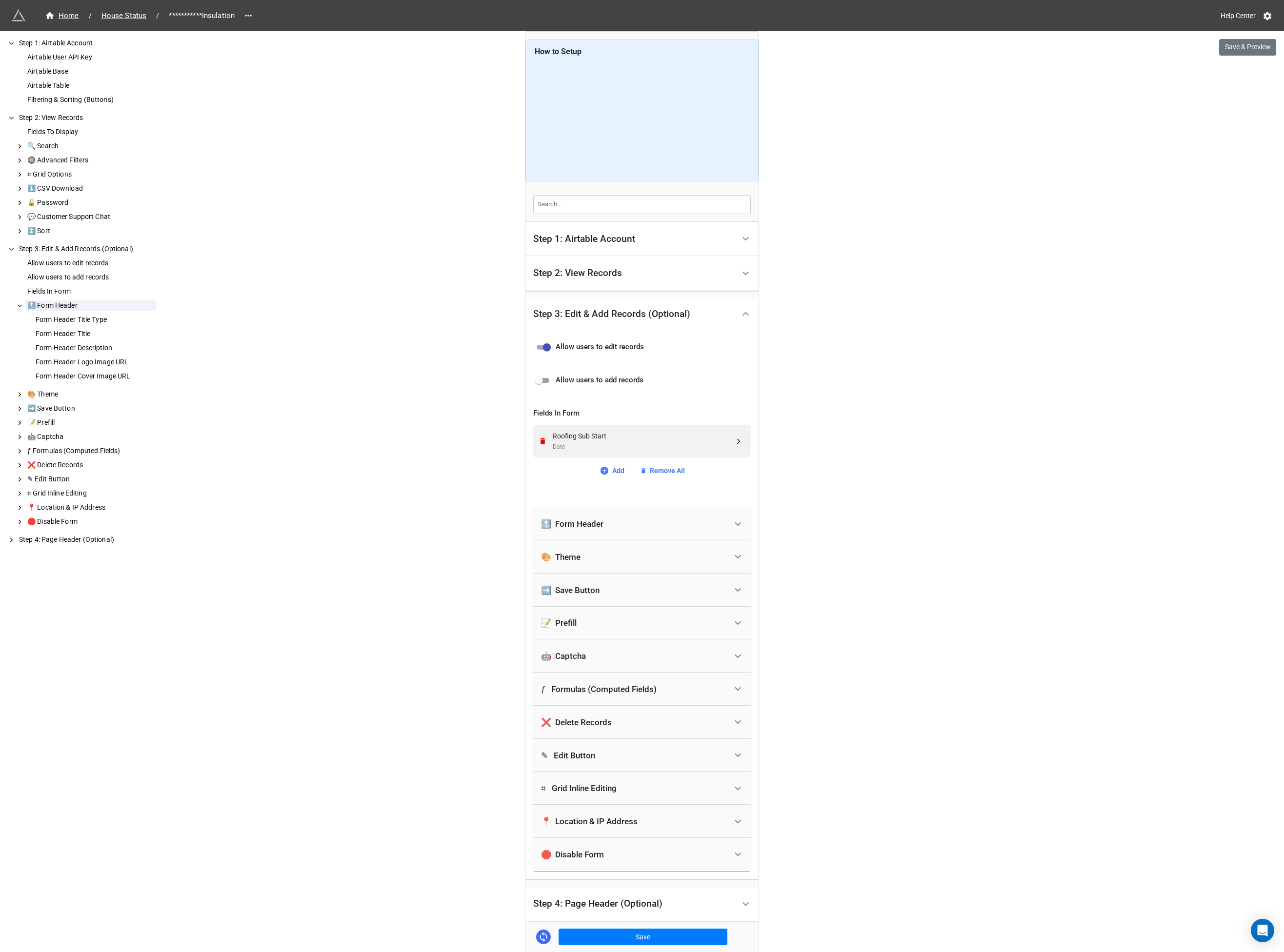
click at [614, 565] on div "🎨 Theme" at bounding box center [634, 557] width 186 height 21
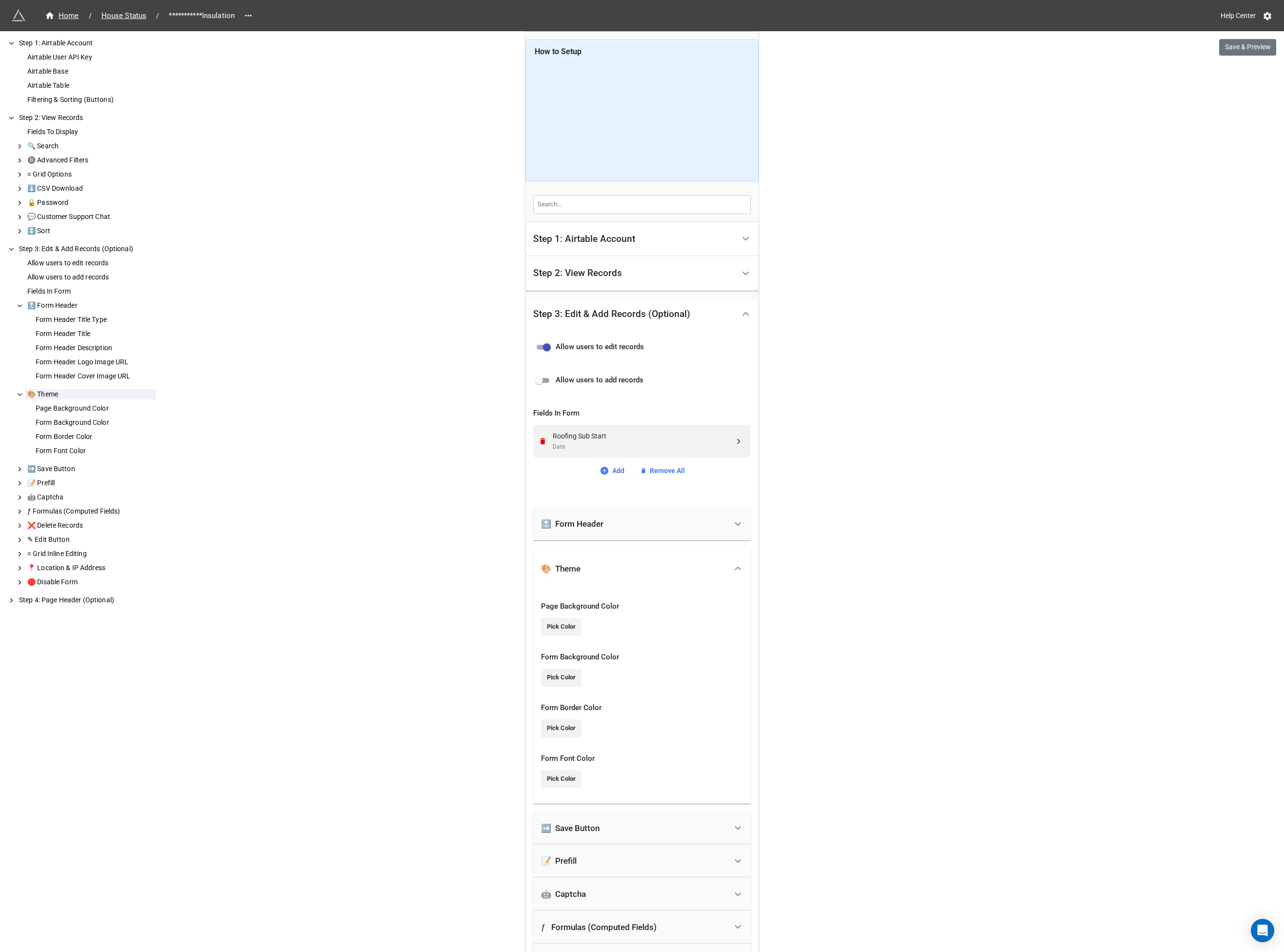
click at [614, 565] on div "🎨 Theme" at bounding box center [634, 569] width 186 height 21
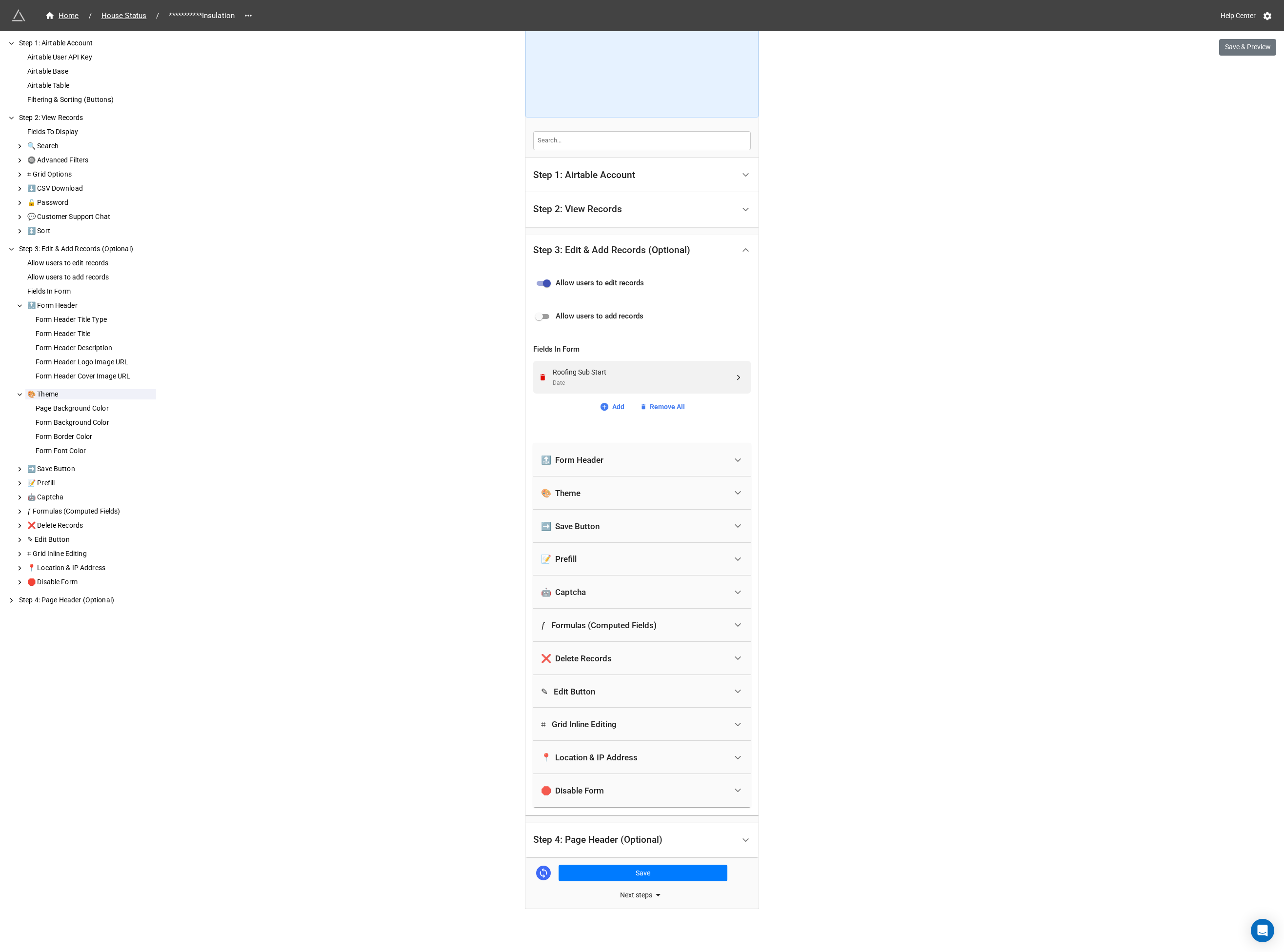
scroll to position [69, 0]
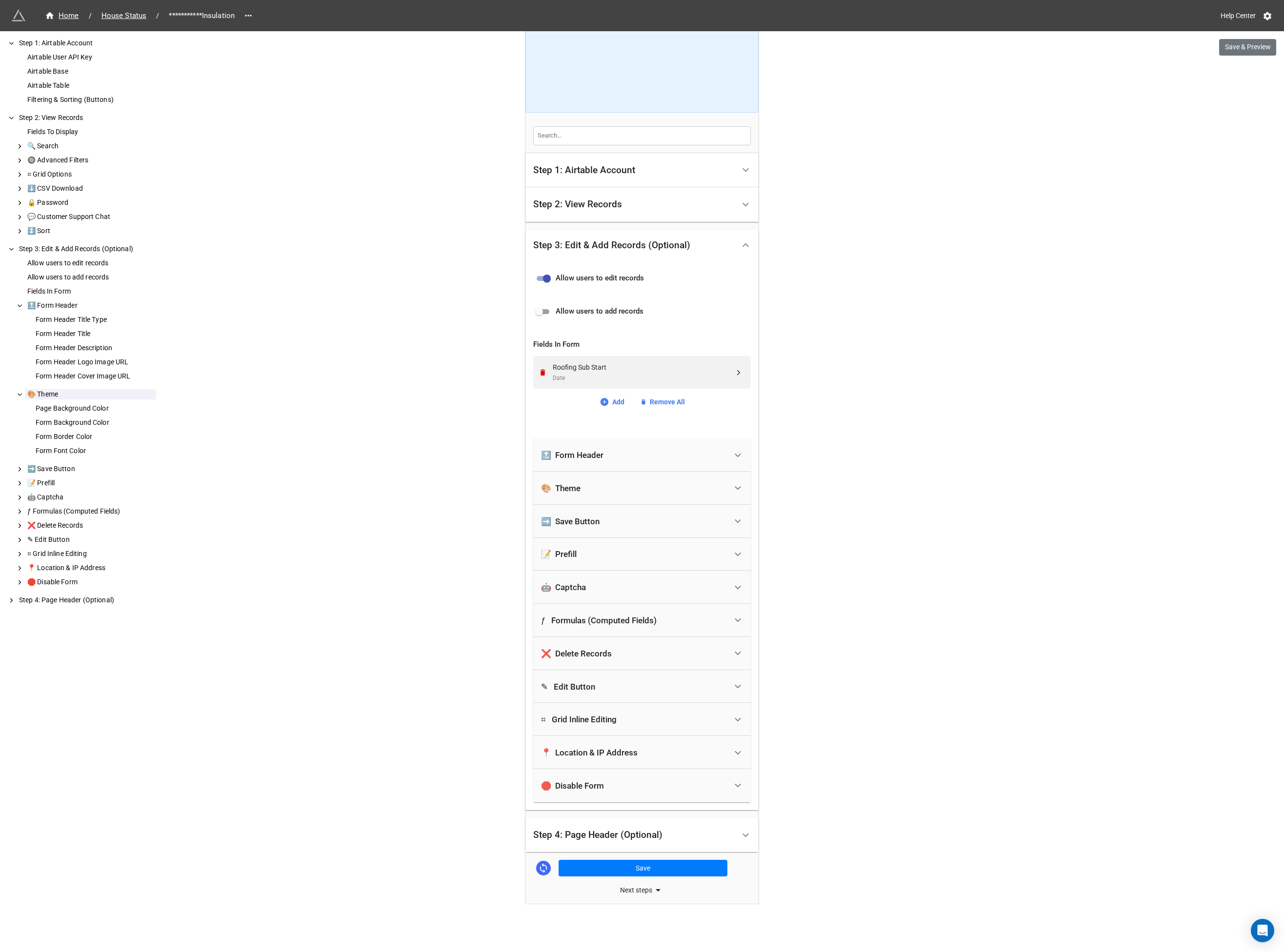
click at [610, 620] on div "ƒ Formulas (Computed Fields)" at bounding box center [598, 620] width 115 height 10
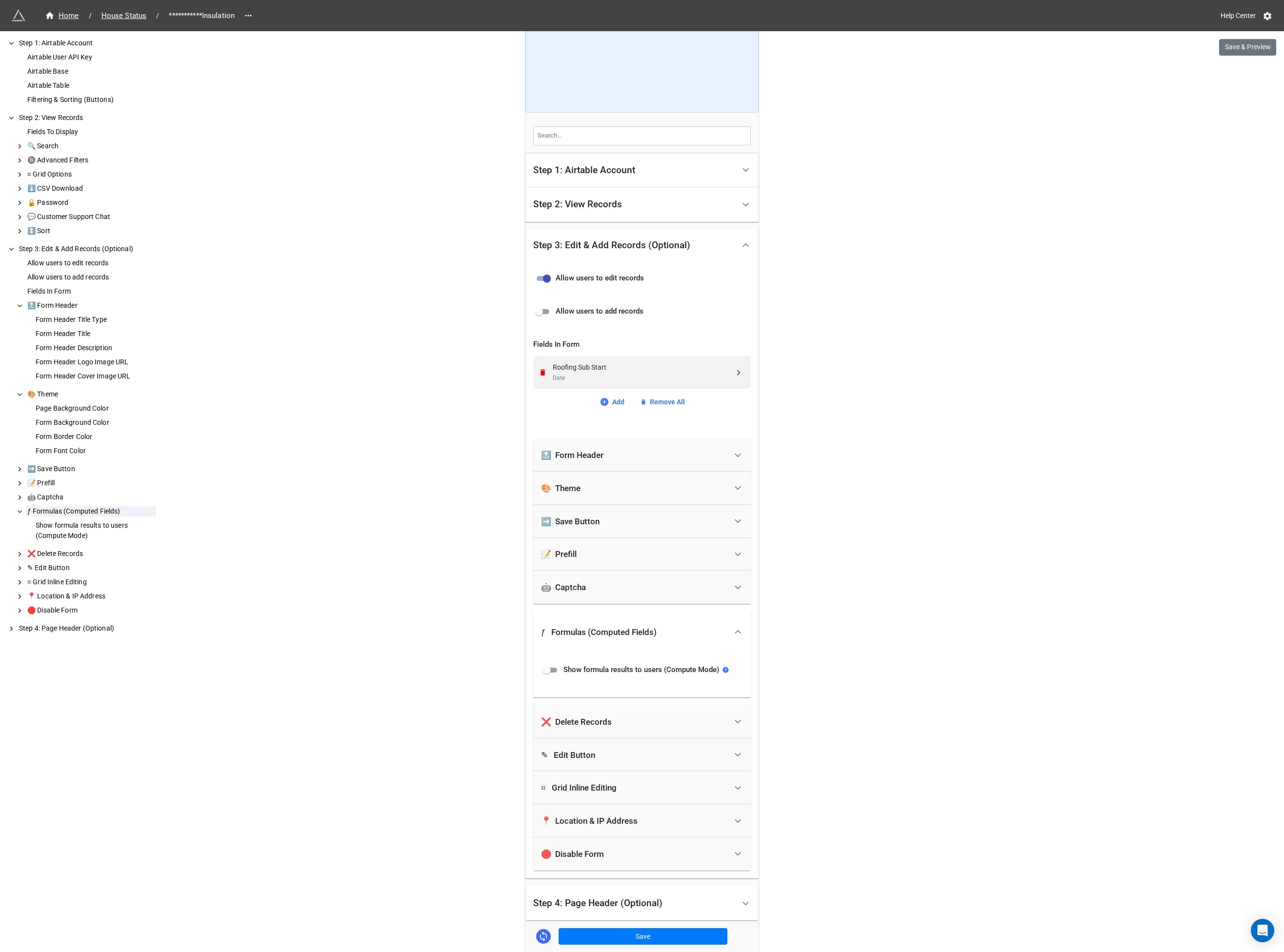
click at [610, 619] on div "ƒ Formulas (Computed Fields)" at bounding box center [642, 632] width 218 height 41
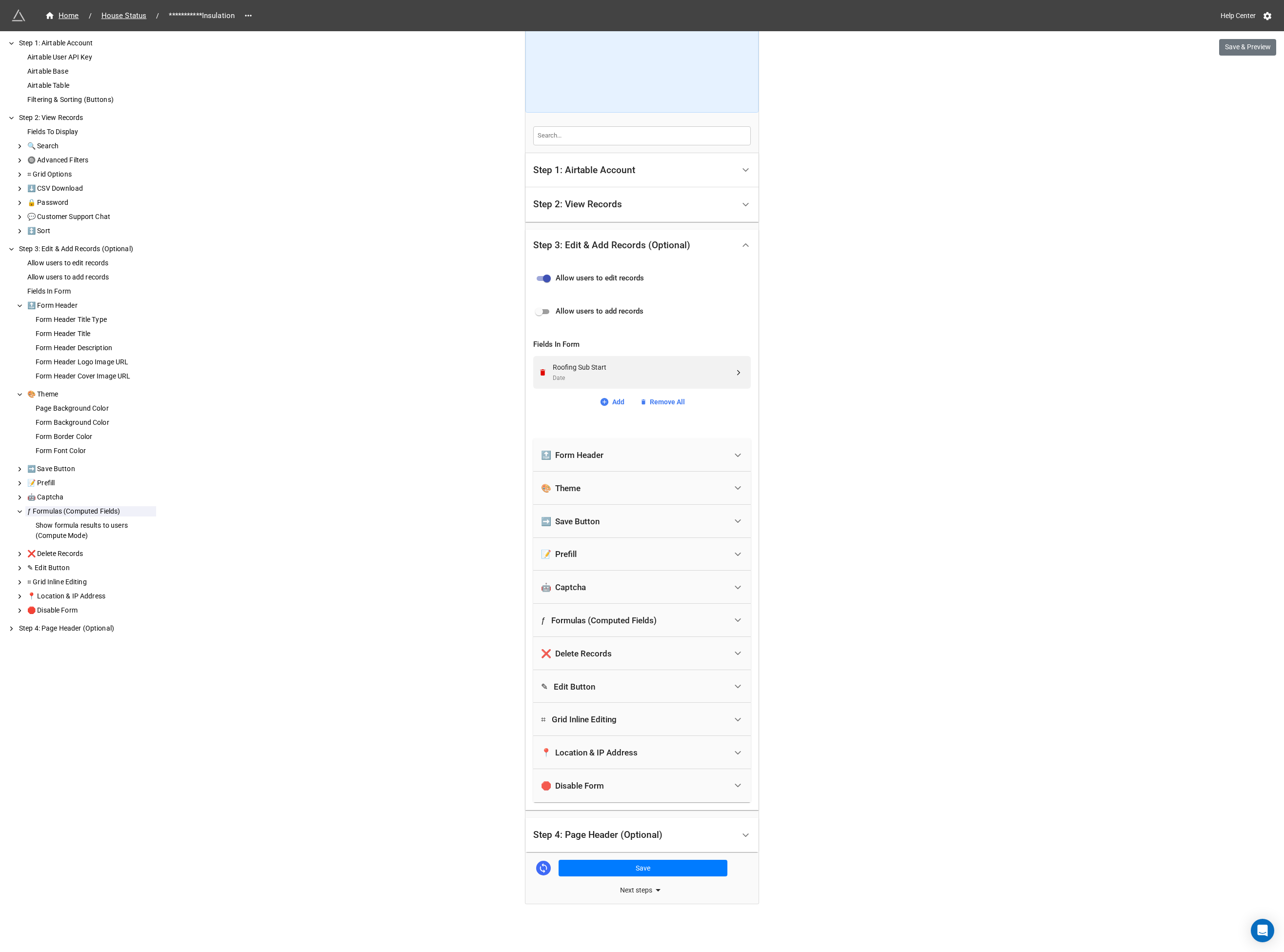
click at [605, 682] on div "✎ Edit Button" at bounding box center [634, 687] width 186 height 21
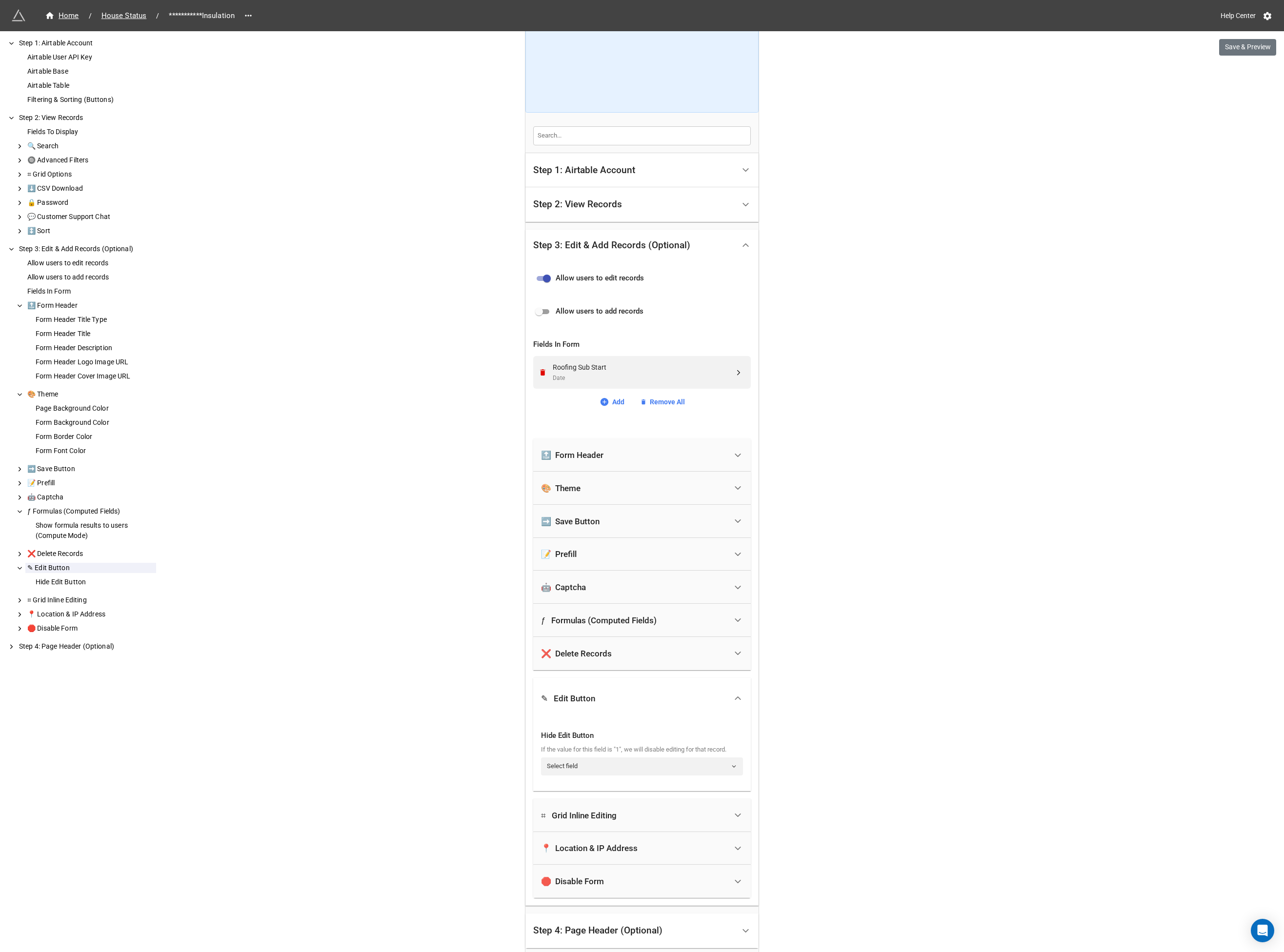
click at [605, 682] on div "✎ Edit Button" at bounding box center [642, 698] width 218 height 41
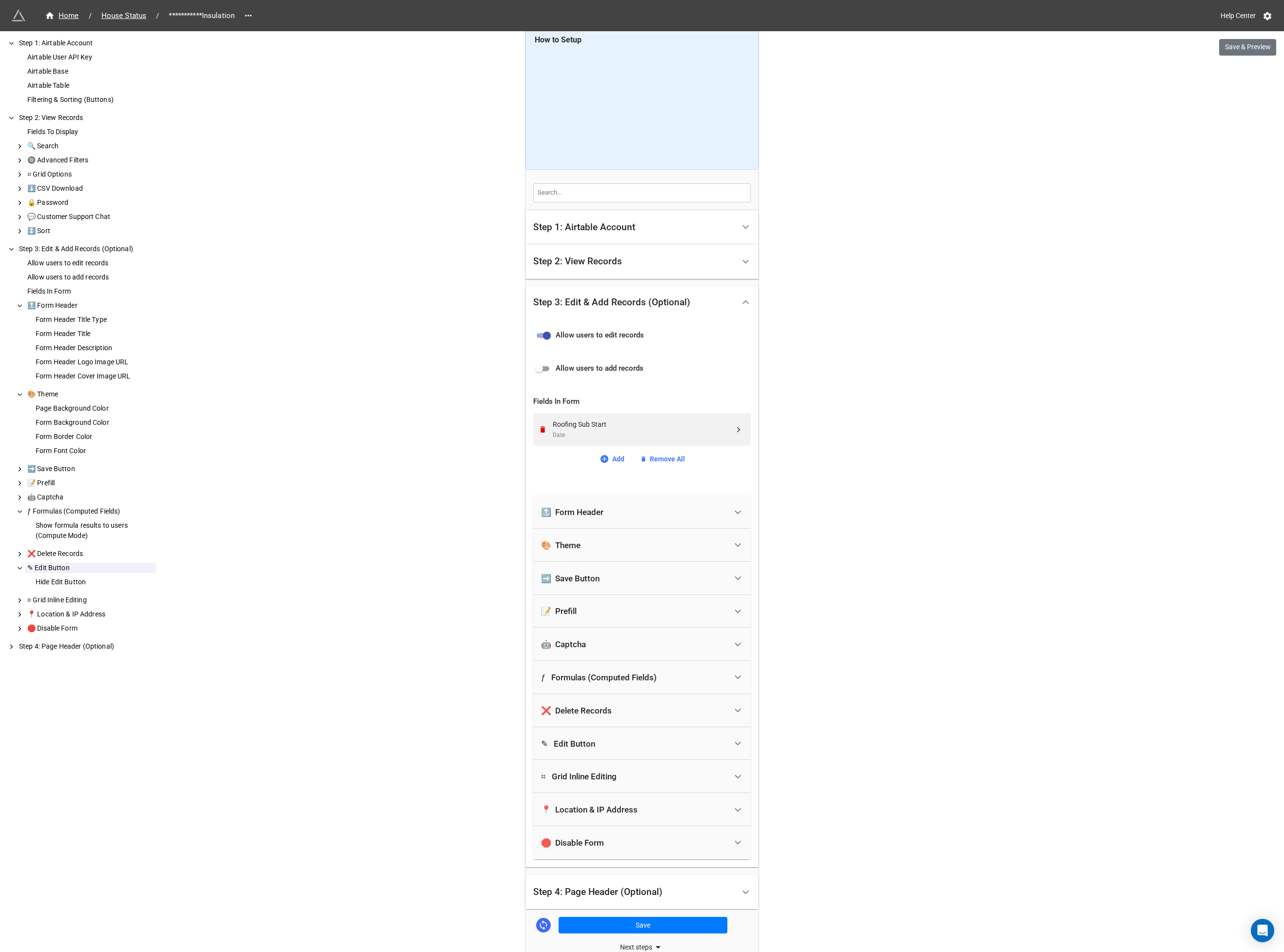
scroll to position [0, 0]
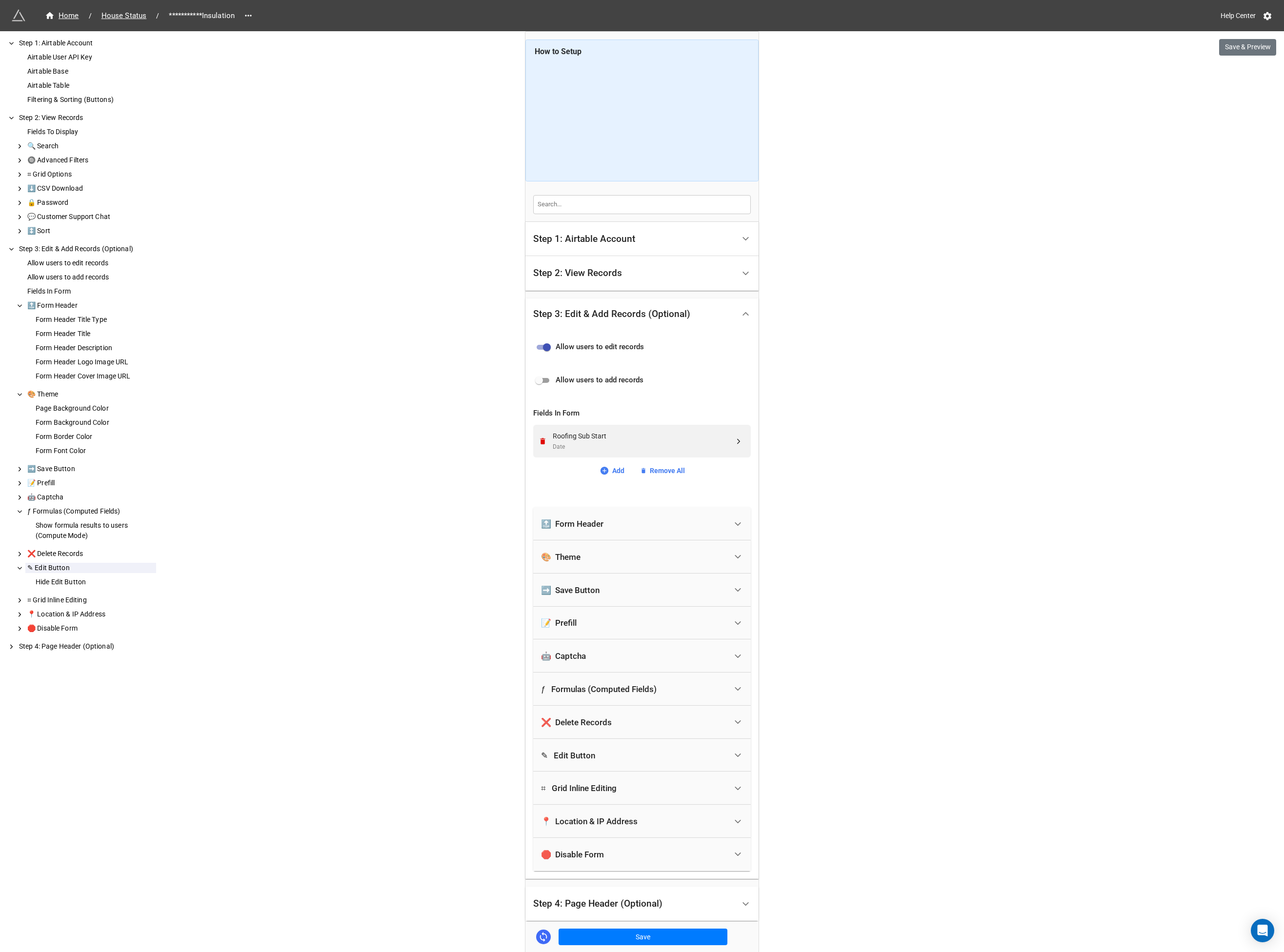
click at [615, 277] on div "Step 2: View Records" at bounding box center [577, 273] width 89 height 10
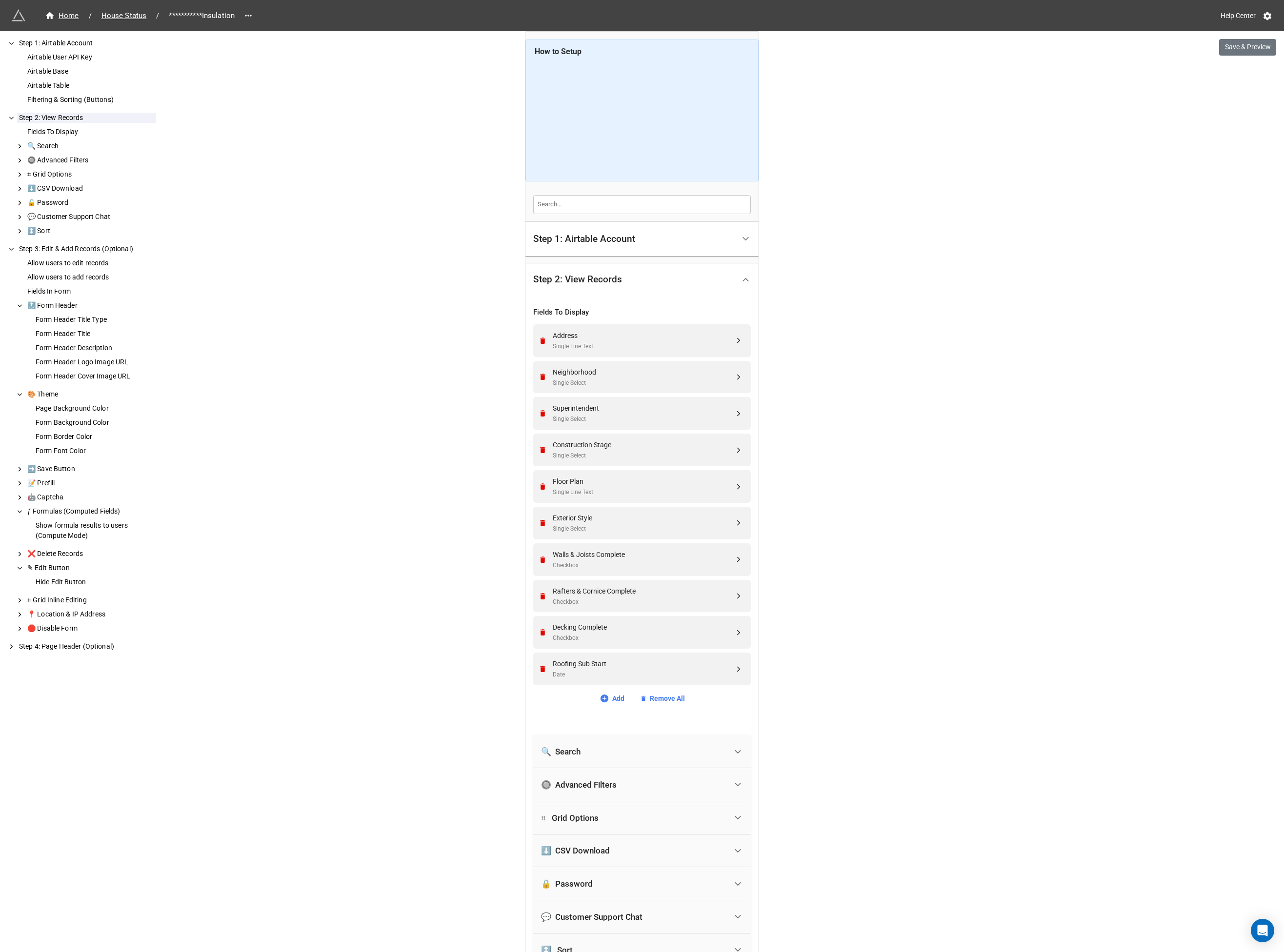
click at [621, 239] on div "Step 1: Airtable Account" at bounding box center [584, 239] width 102 height 10
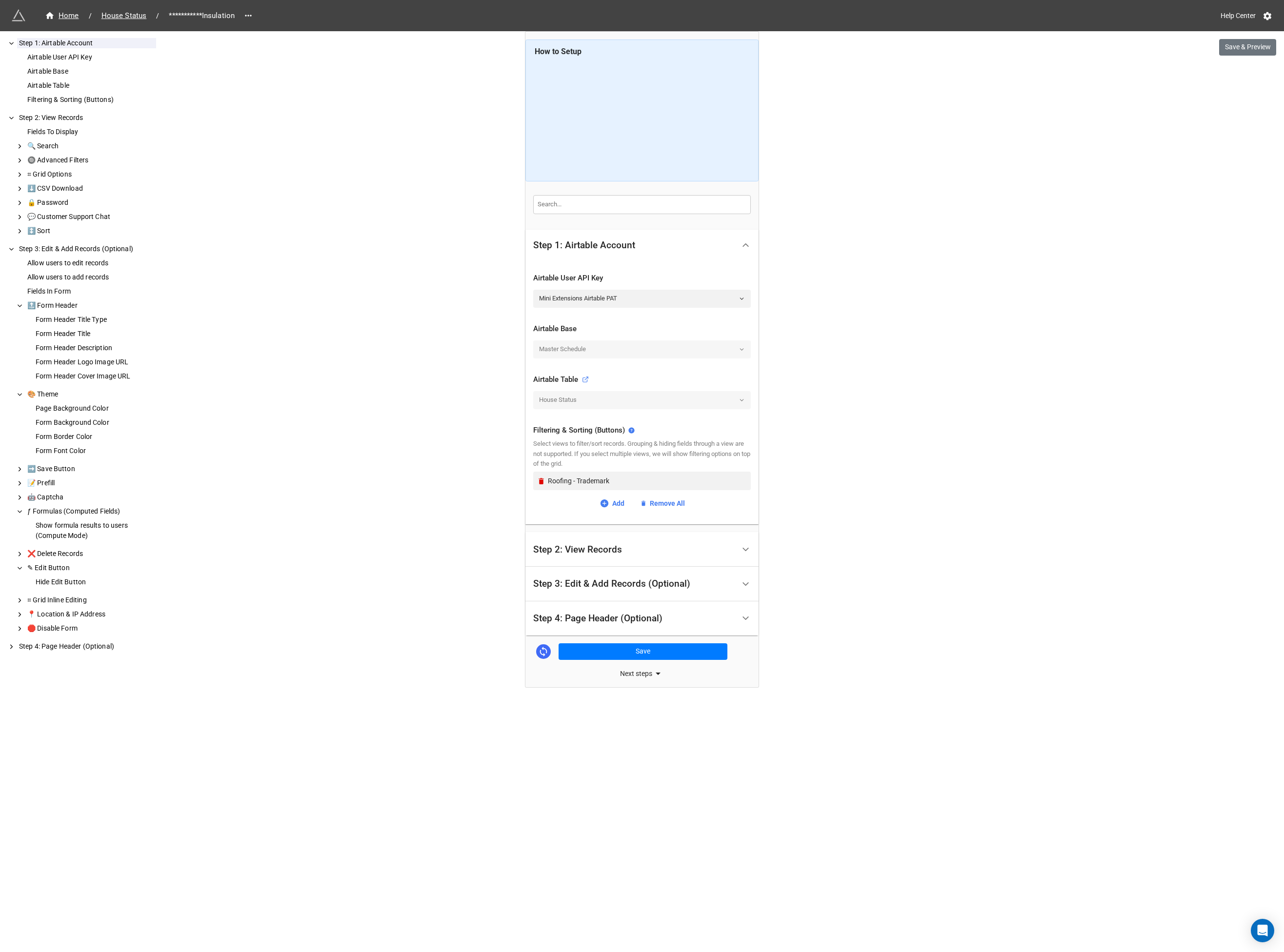
click at [635, 581] on div "Step 3: Edit & Add Records (Optional)" at bounding box center [612, 584] width 157 height 10
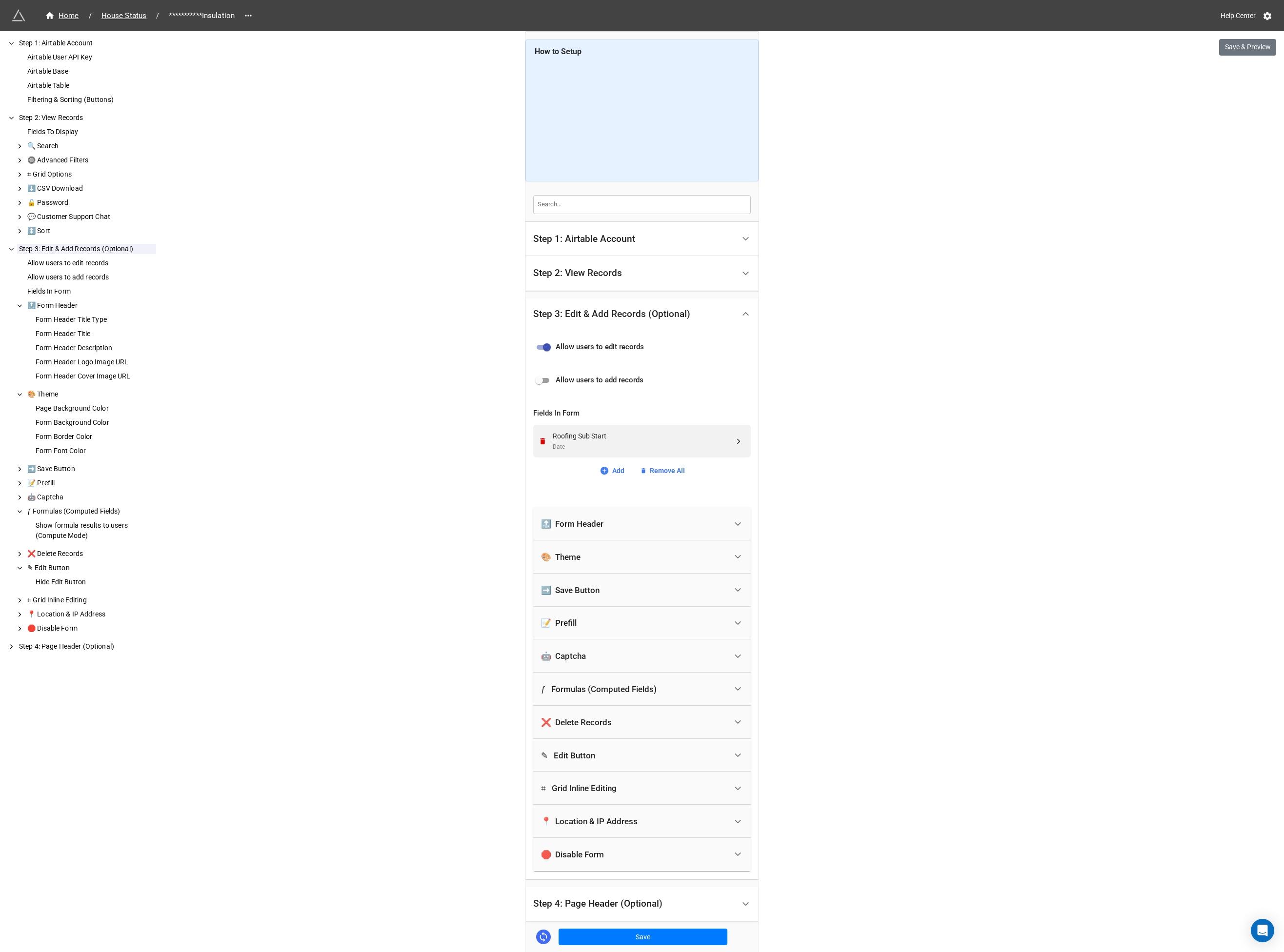
scroll to position [69, 0]
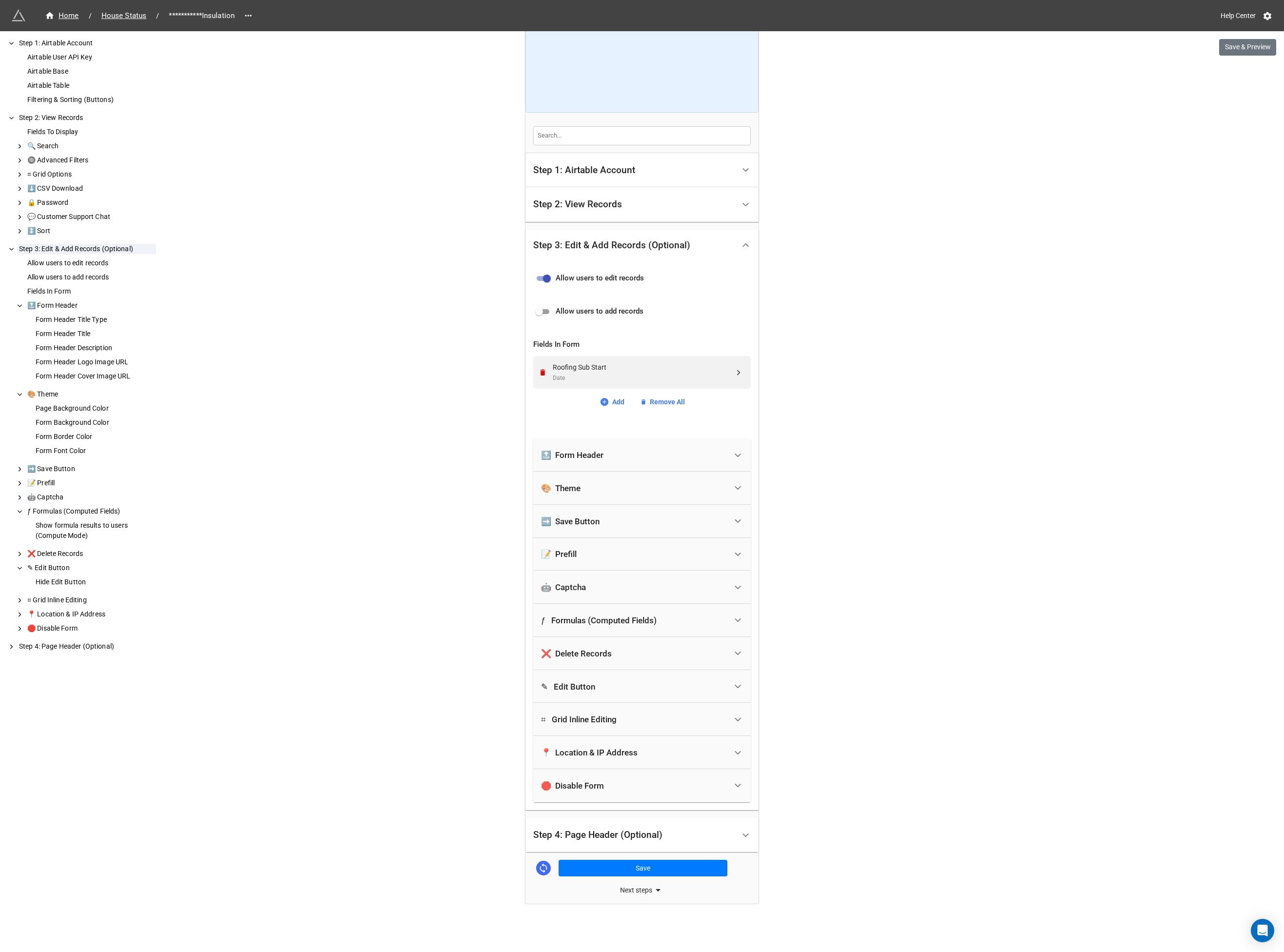
click at [632, 835] on div "Step 4: Page Header (Optional)" at bounding box center [598, 835] width 129 height 10
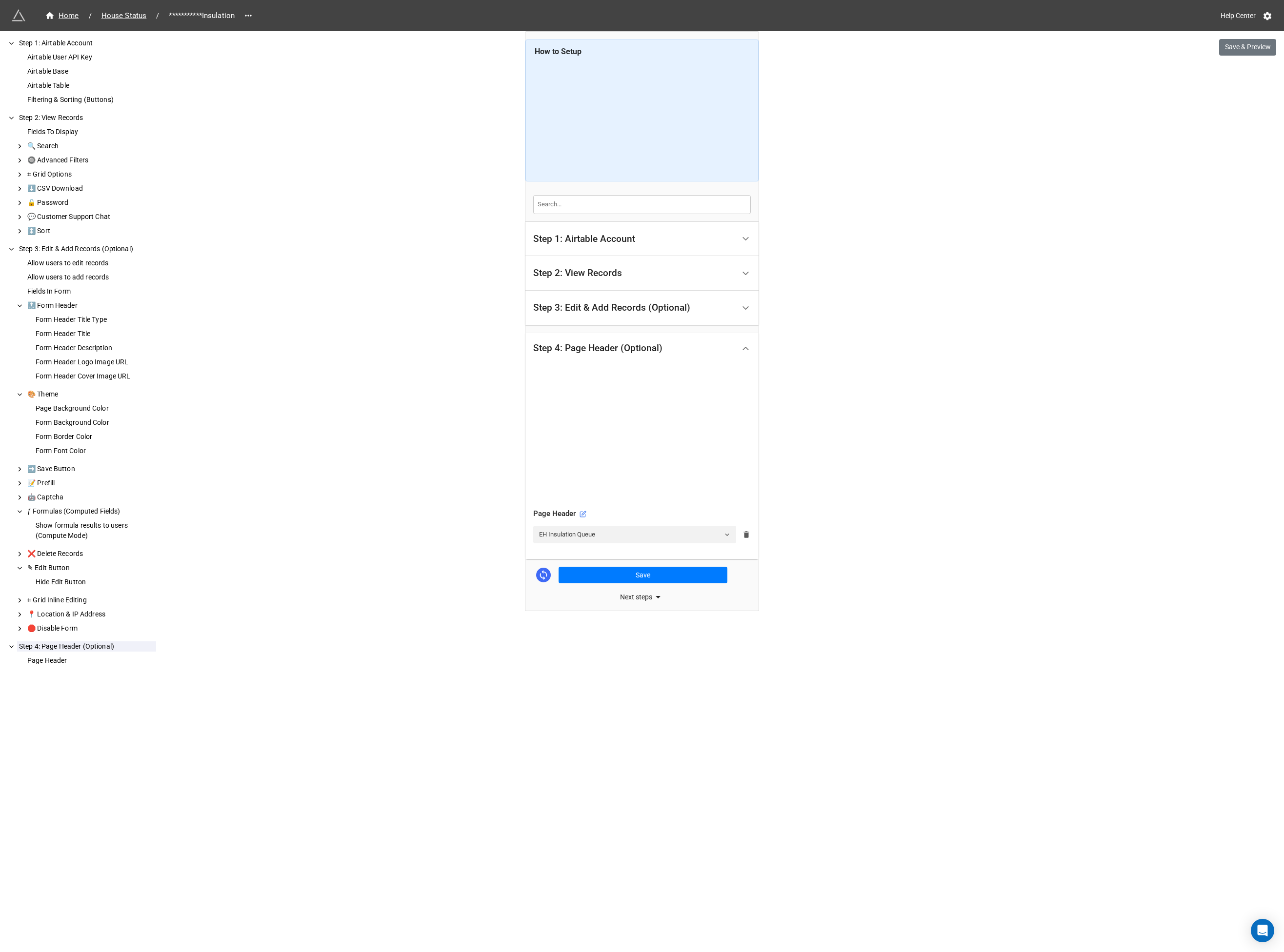
click at [747, 535] on icon at bounding box center [746, 534] width 5 height 7
click at [579, 537] on link "Select extension" at bounding box center [634, 534] width 202 height 18
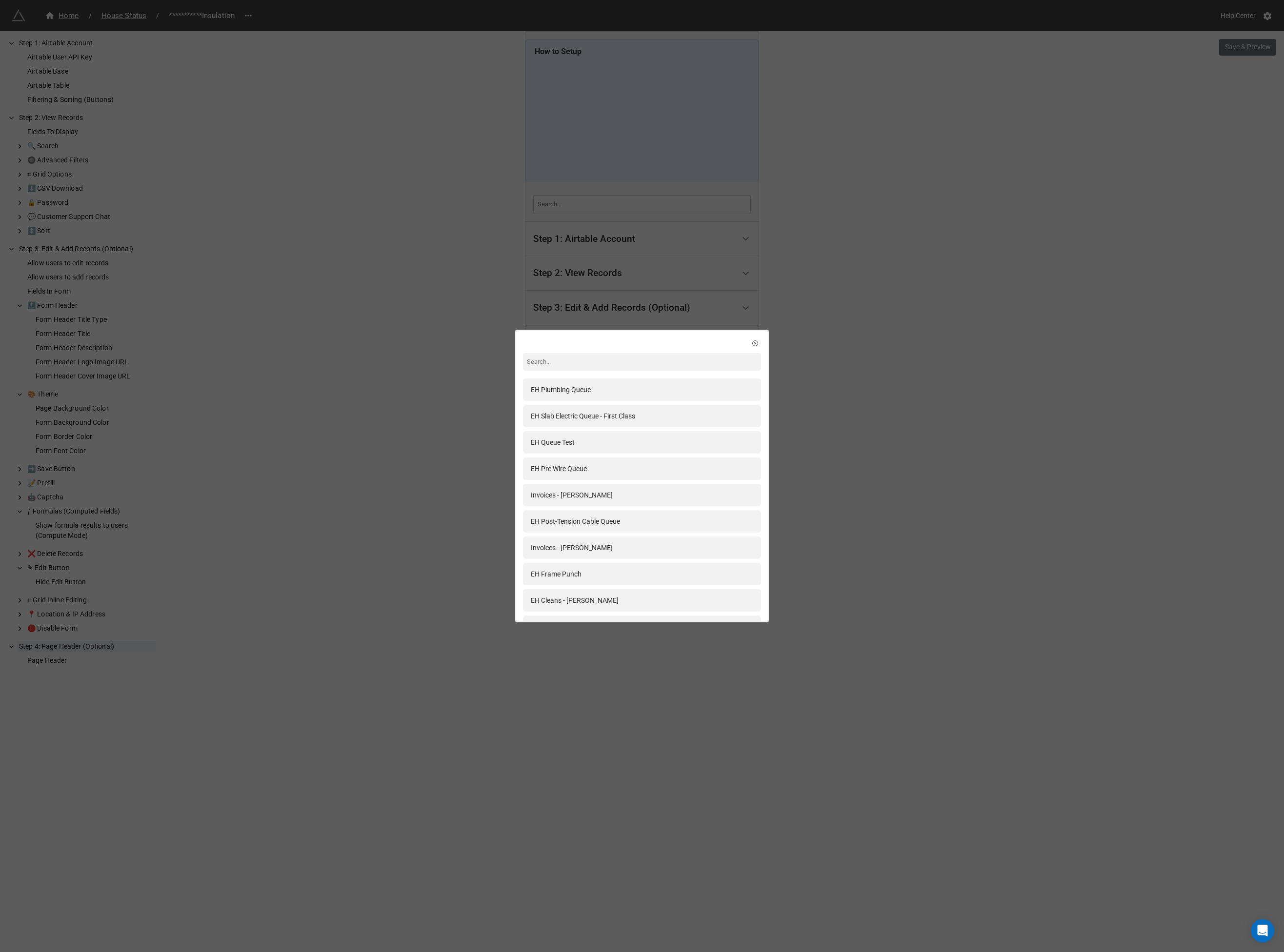
drag, startPoint x: 806, startPoint y: 447, endPoint x: 763, endPoint y: 489, distance: 60.1
click at [806, 447] on div "EH Plumbing Queue EH Slab Electric Queue - First Class EH Queue Test EH Pre Wir…" at bounding box center [642, 476] width 1284 height 952
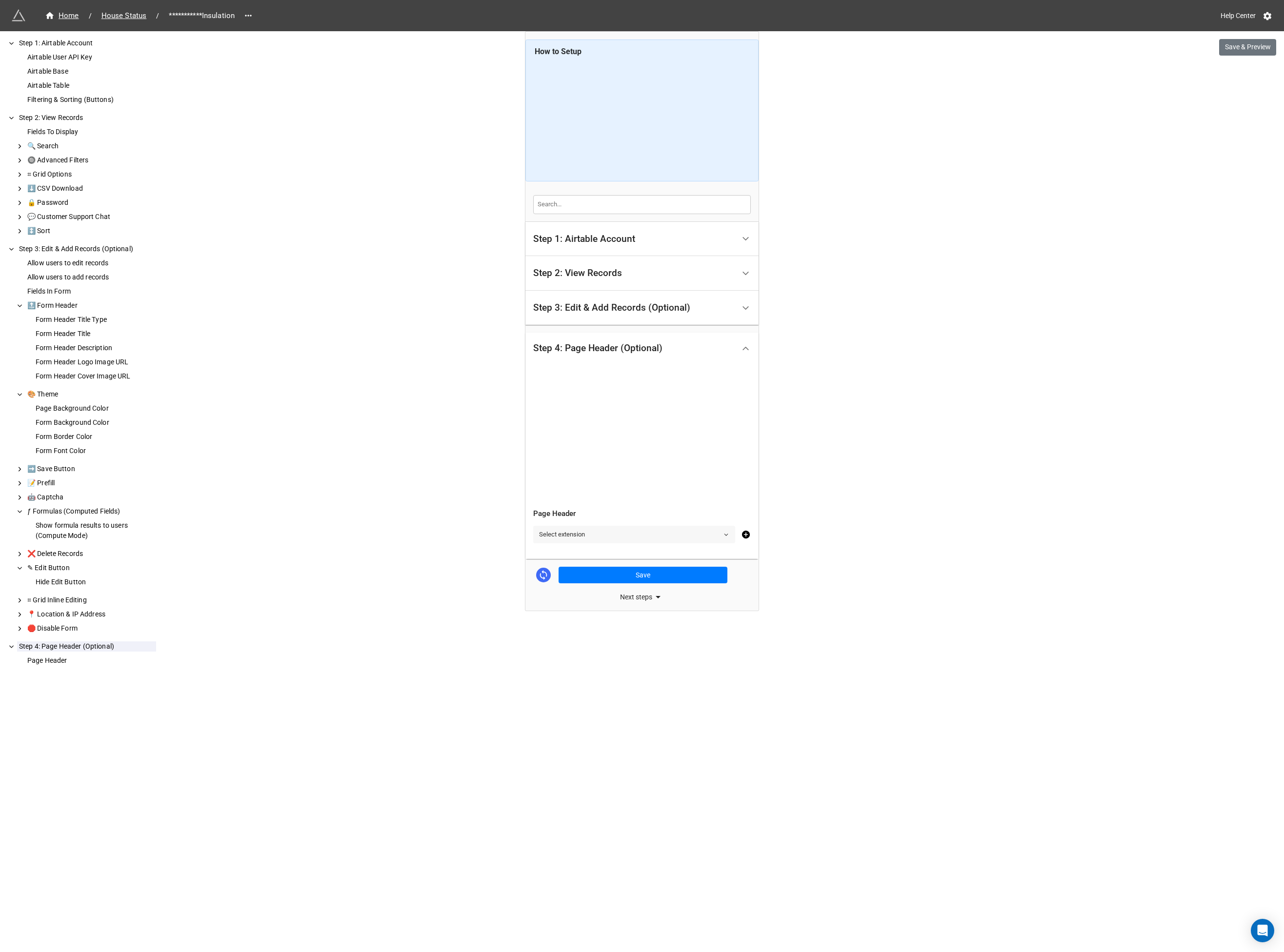
click at [729, 533] on link "Select extension" at bounding box center [634, 534] width 202 height 18
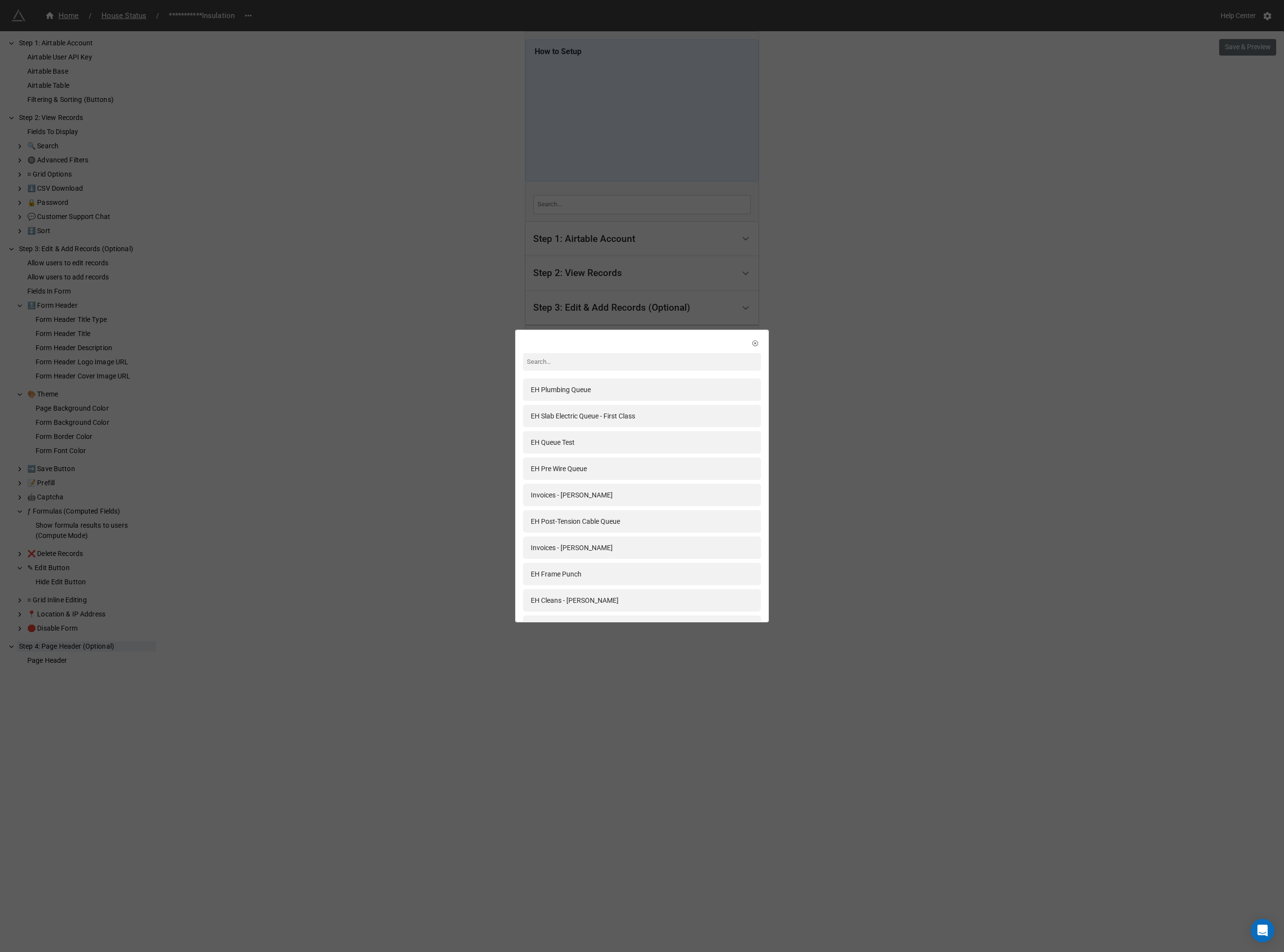
click at [860, 541] on div "EH Plumbing Queue EH Slab Electric Queue - First Class EH Queue Test EH Pre Wir…" at bounding box center [642, 476] width 1284 height 952
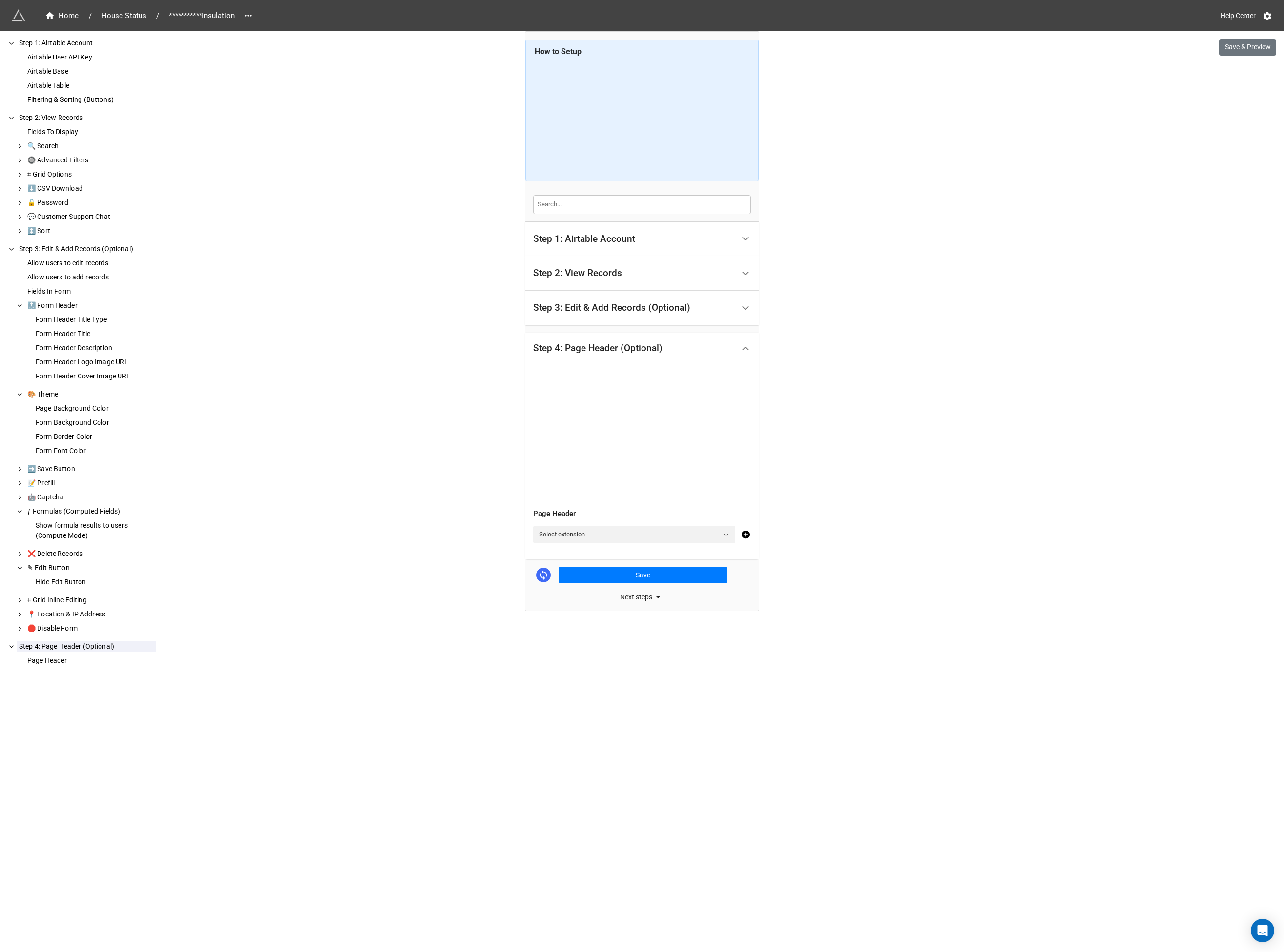
click at [658, 594] on icon at bounding box center [658, 597] width 12 height 12
click at [657, 576] on button "Save" at bounding box center [643, 574] width 169 height 17
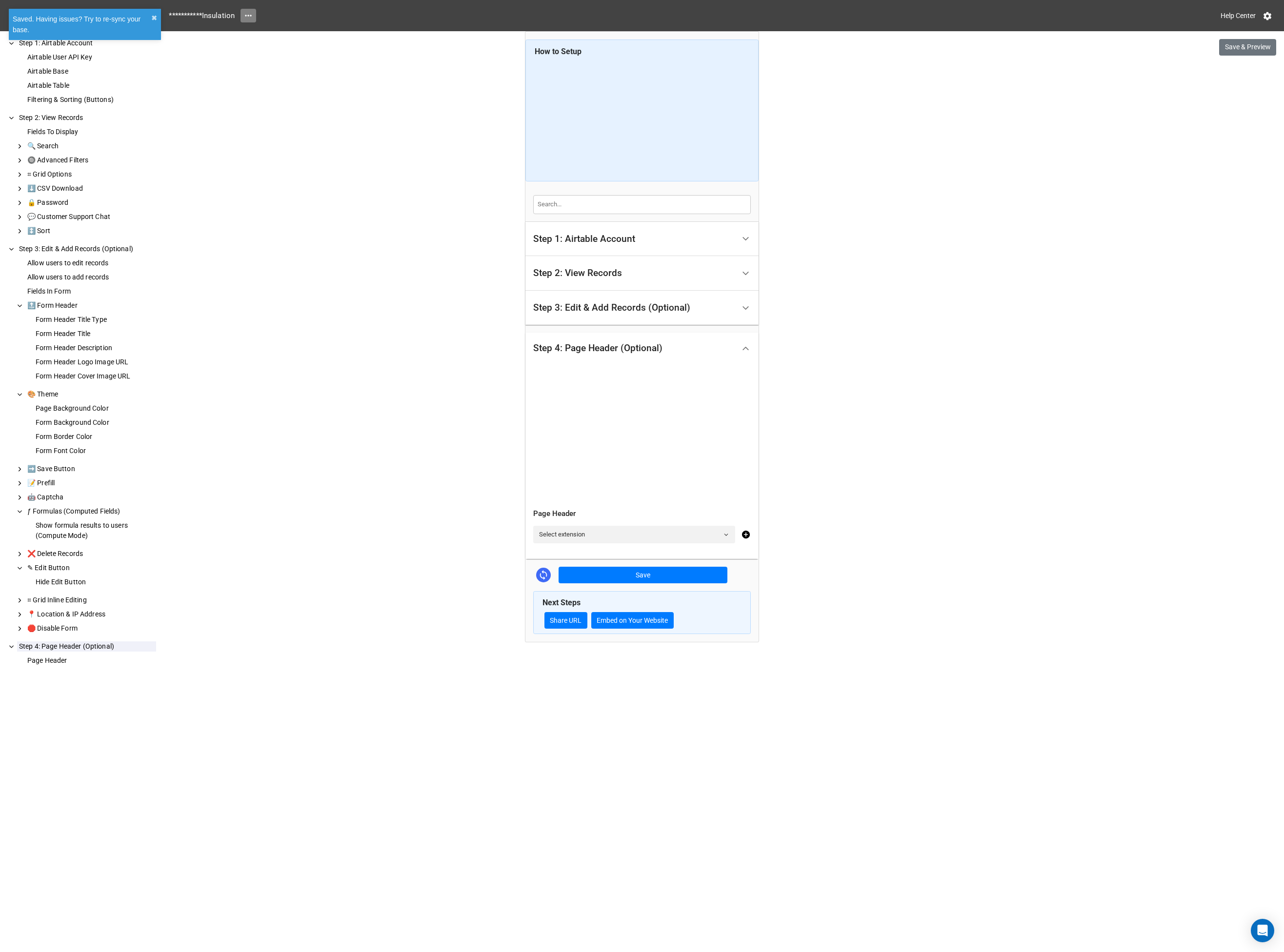
click at [251, 20] on icon at bounding box center [248, 16] width 10 height 10
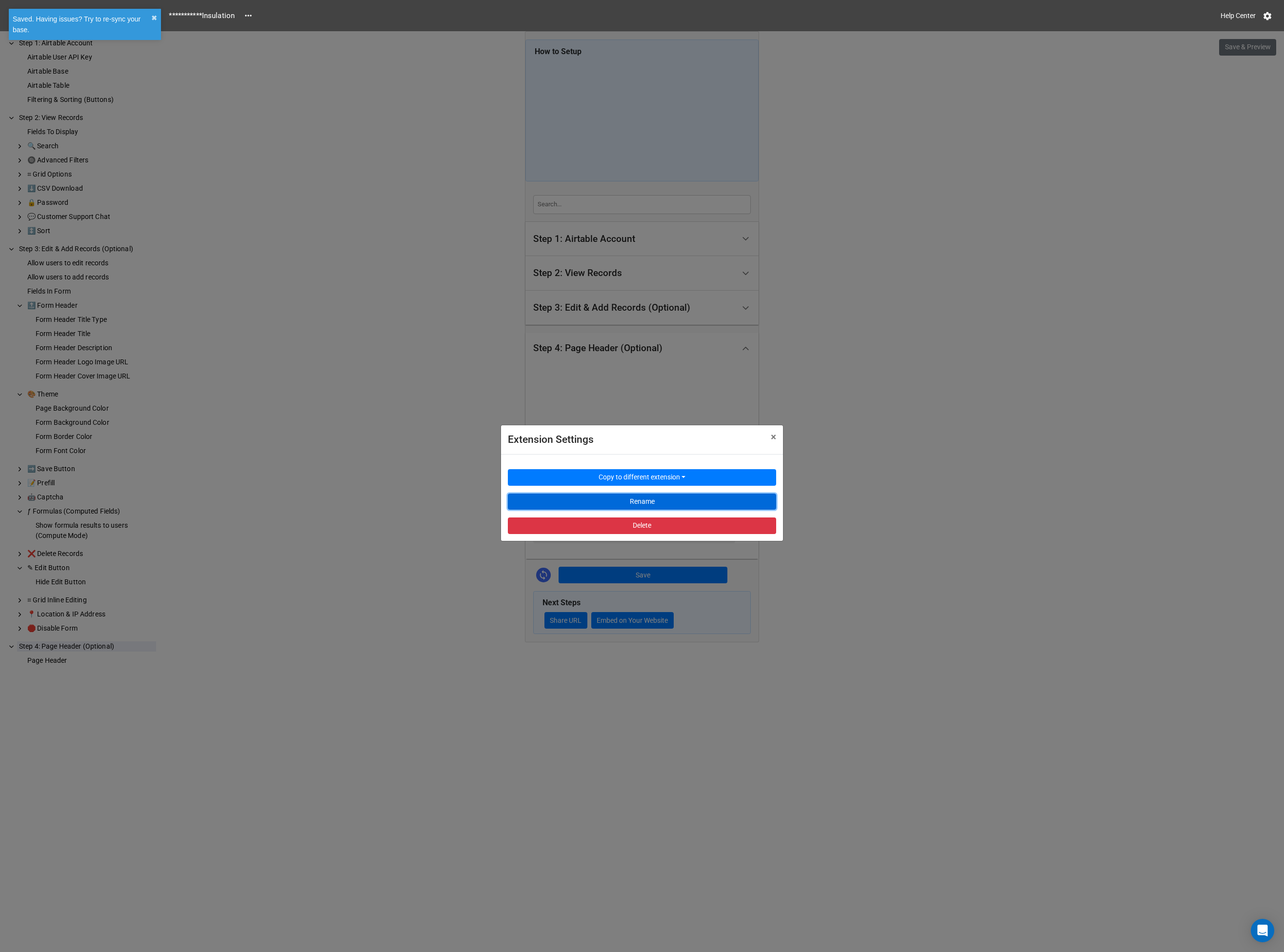
click at [632, 504] on button "Rename" at bounding box center [642, 501] width 268 height 17
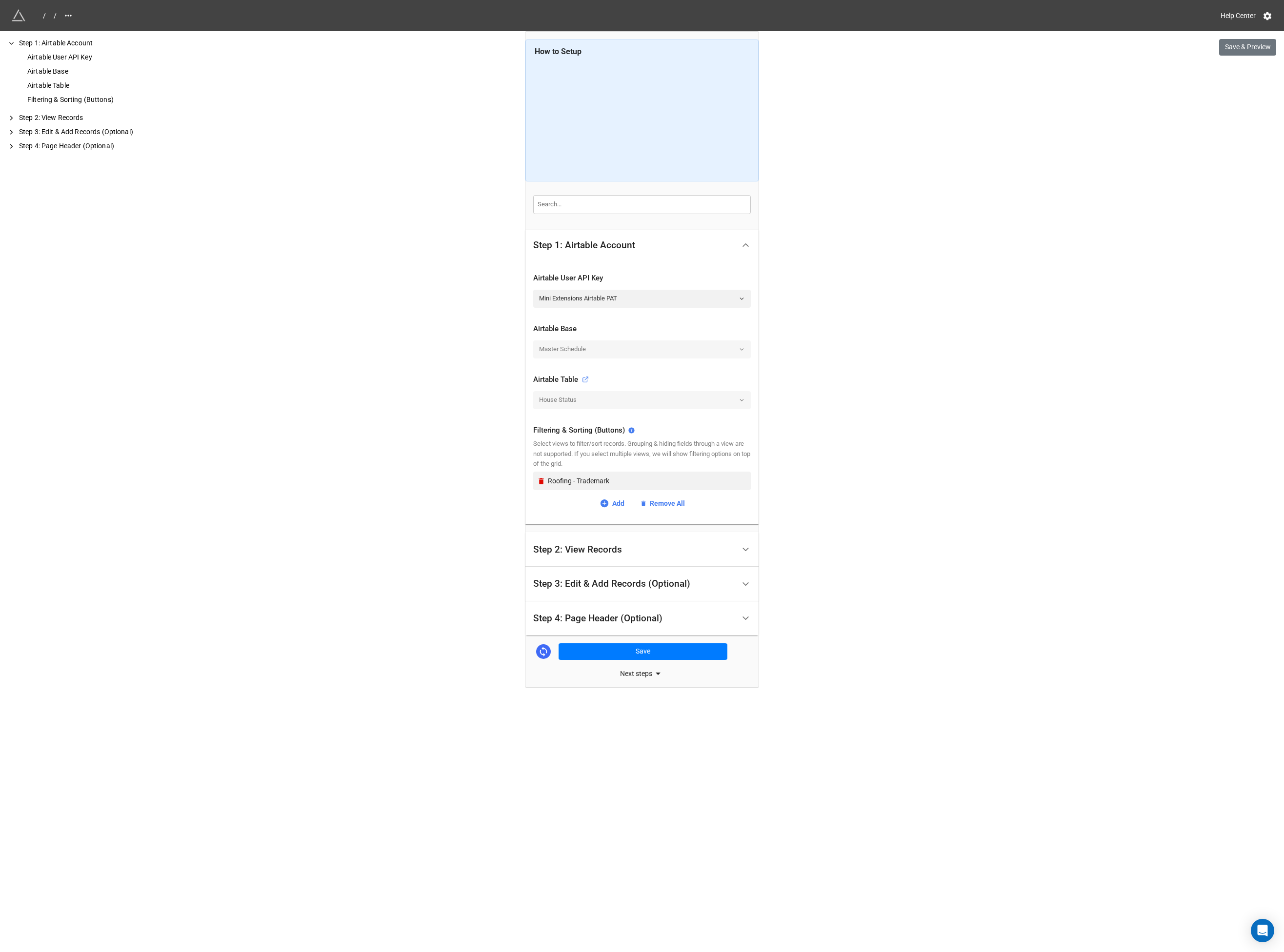
click at [399, 280] on div "Home / House Status / Roofing - Trademark Help Center Save & Preview How to Set…" at bounding box center [642, 476] width 1284 height 952
click at [671, 620] on div "Step 4: Page Header (Optional)" at bounding box center [634, 618] width 202 height 23
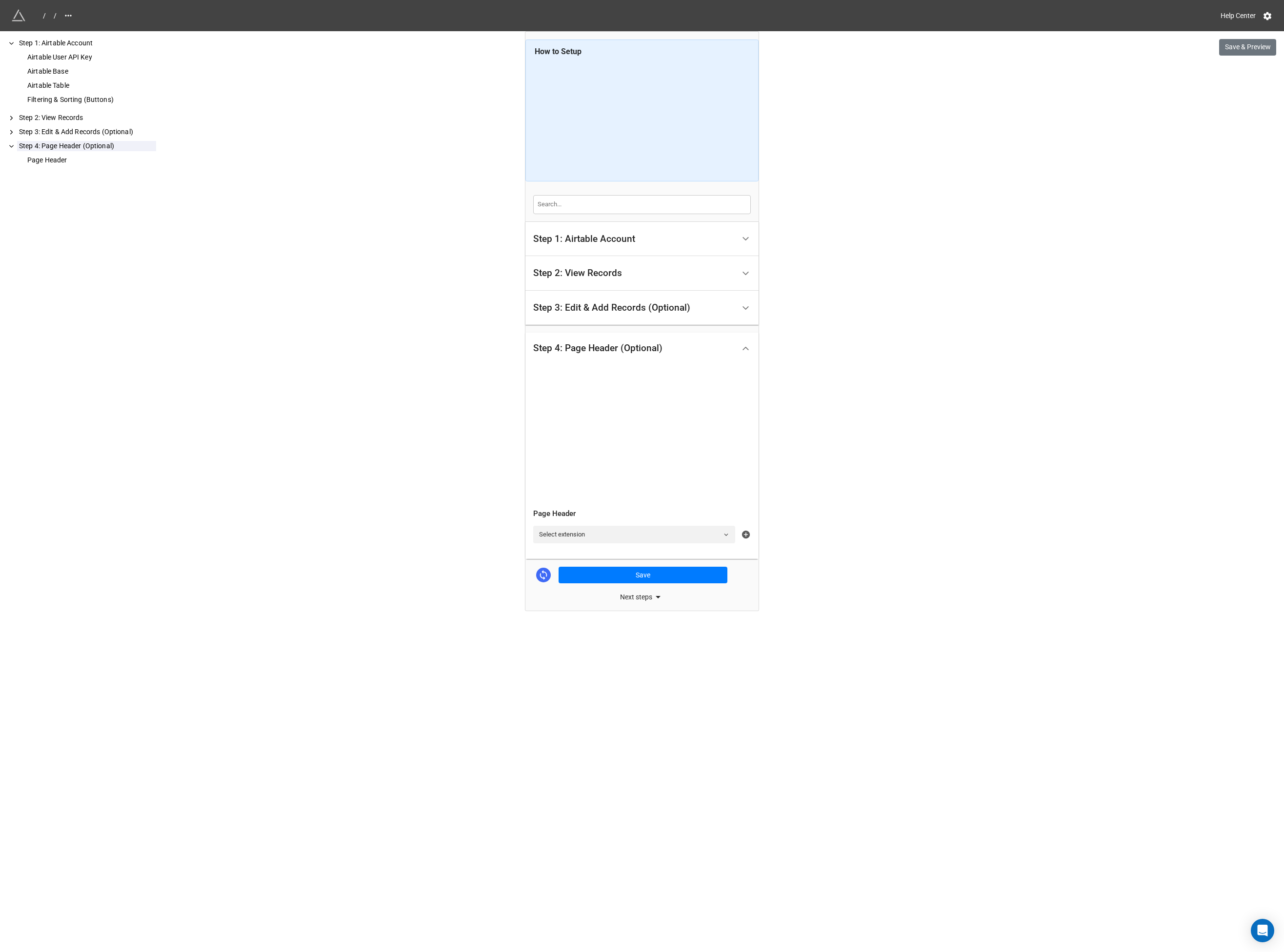
click at [746, 533] on icon at bounding box center [746, 534] width 8 height 8
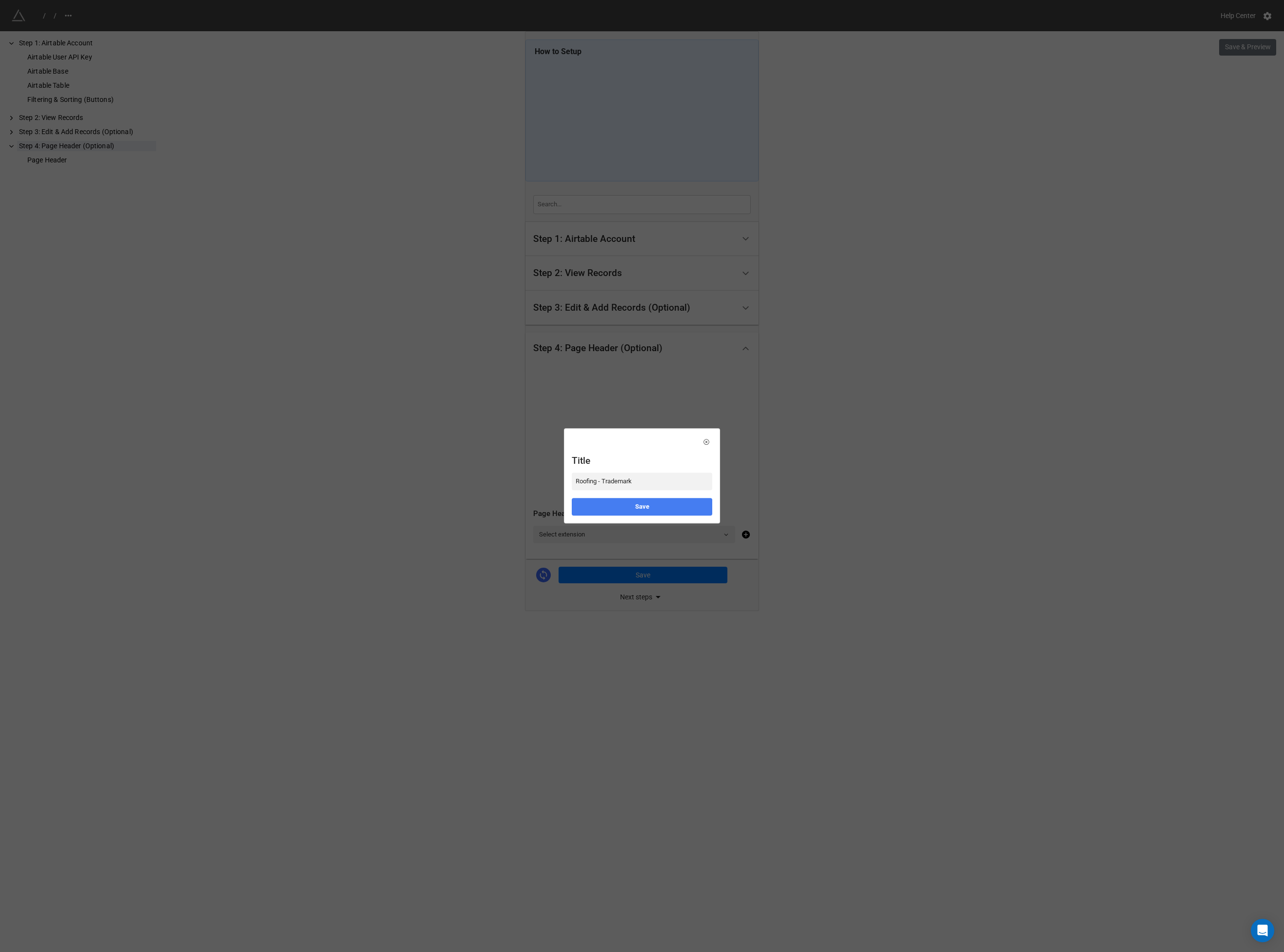
type input "Roofing - Trademark"
click at [672, 506] on link "Save" at bounding box center [642, 506] width 141 height 18
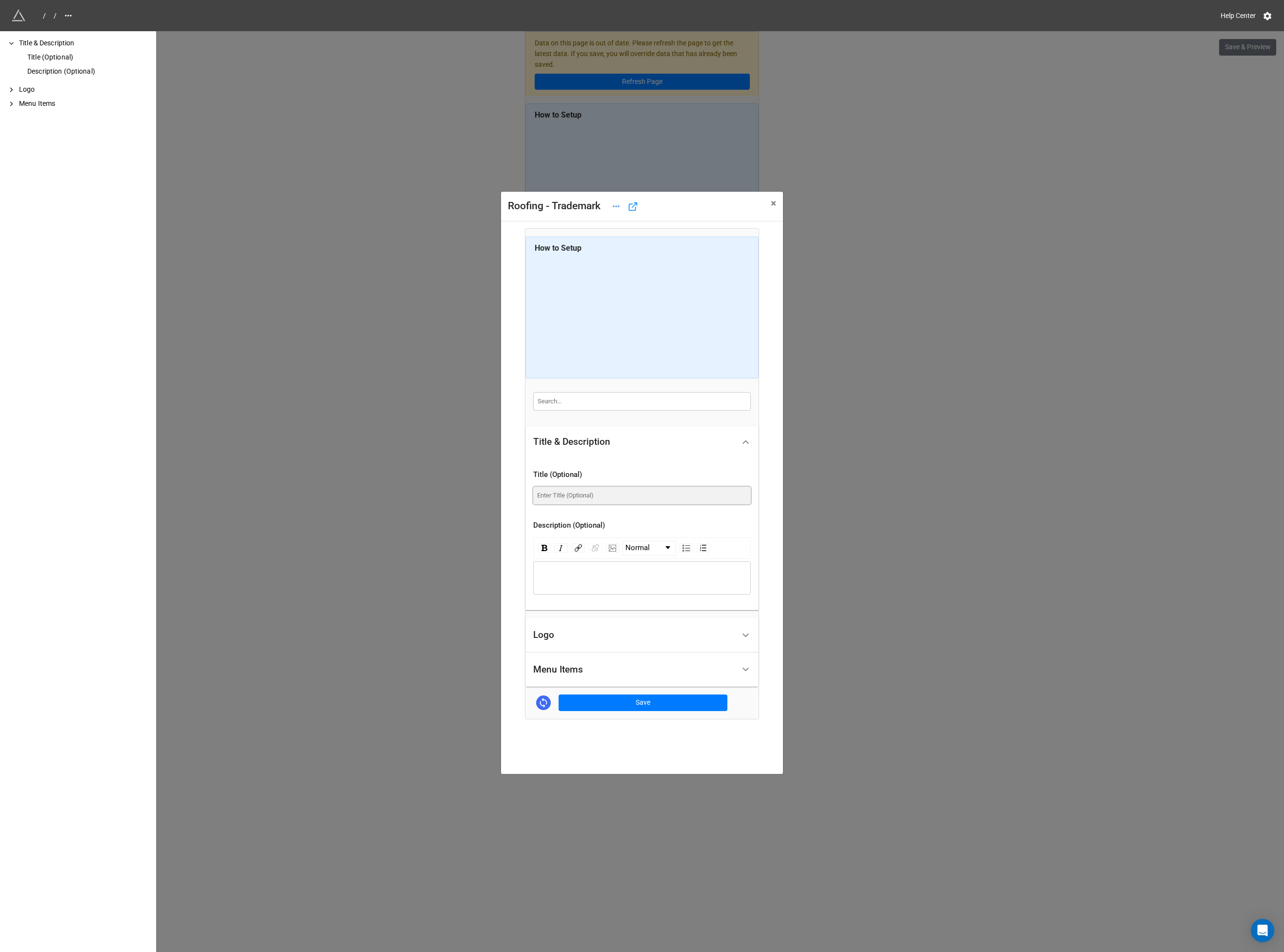
click at [582, 496] on input at bounding box center [642, 495] width 218 height 18
type input "Trademark"
click at [574, 641] on div "Logo" at bounding box center [634, 635] width 202 height 23
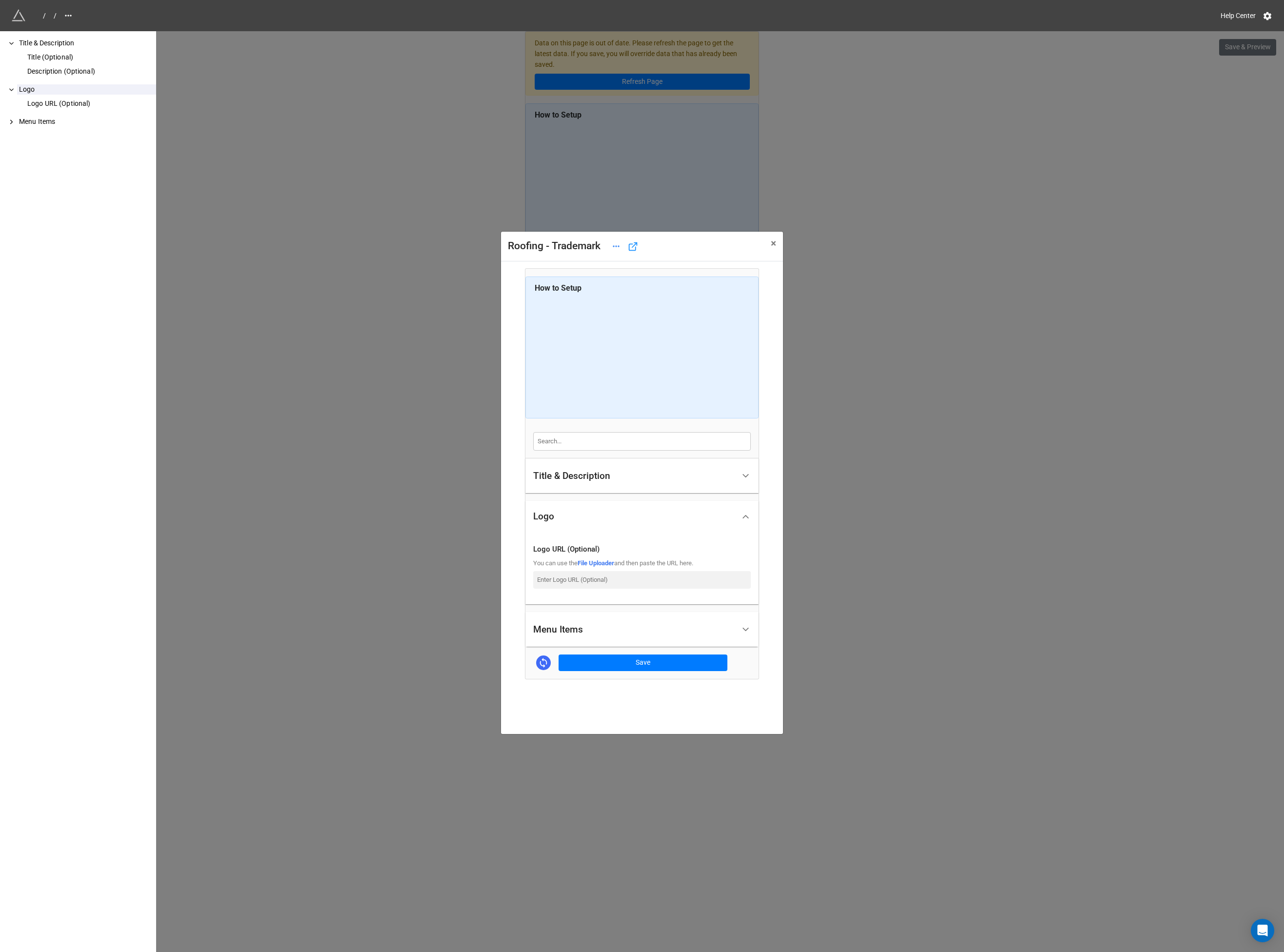
click at [603, 624] on div "Menu Items" at bounding box center [634, 629] width 202 height 23
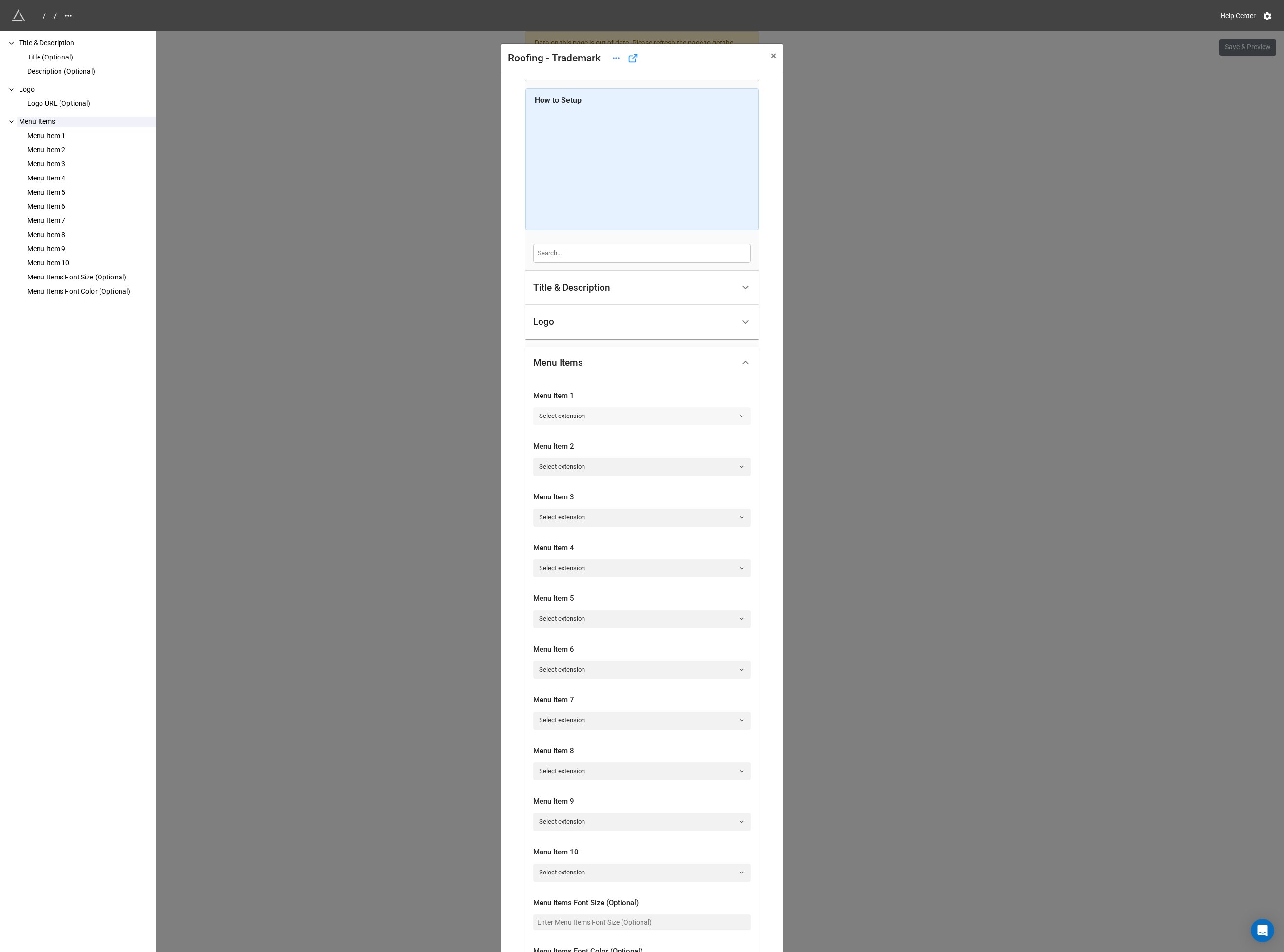
click at [585, 423] on link "Select extension" at bounding box center [642, 416] width 218 height 18
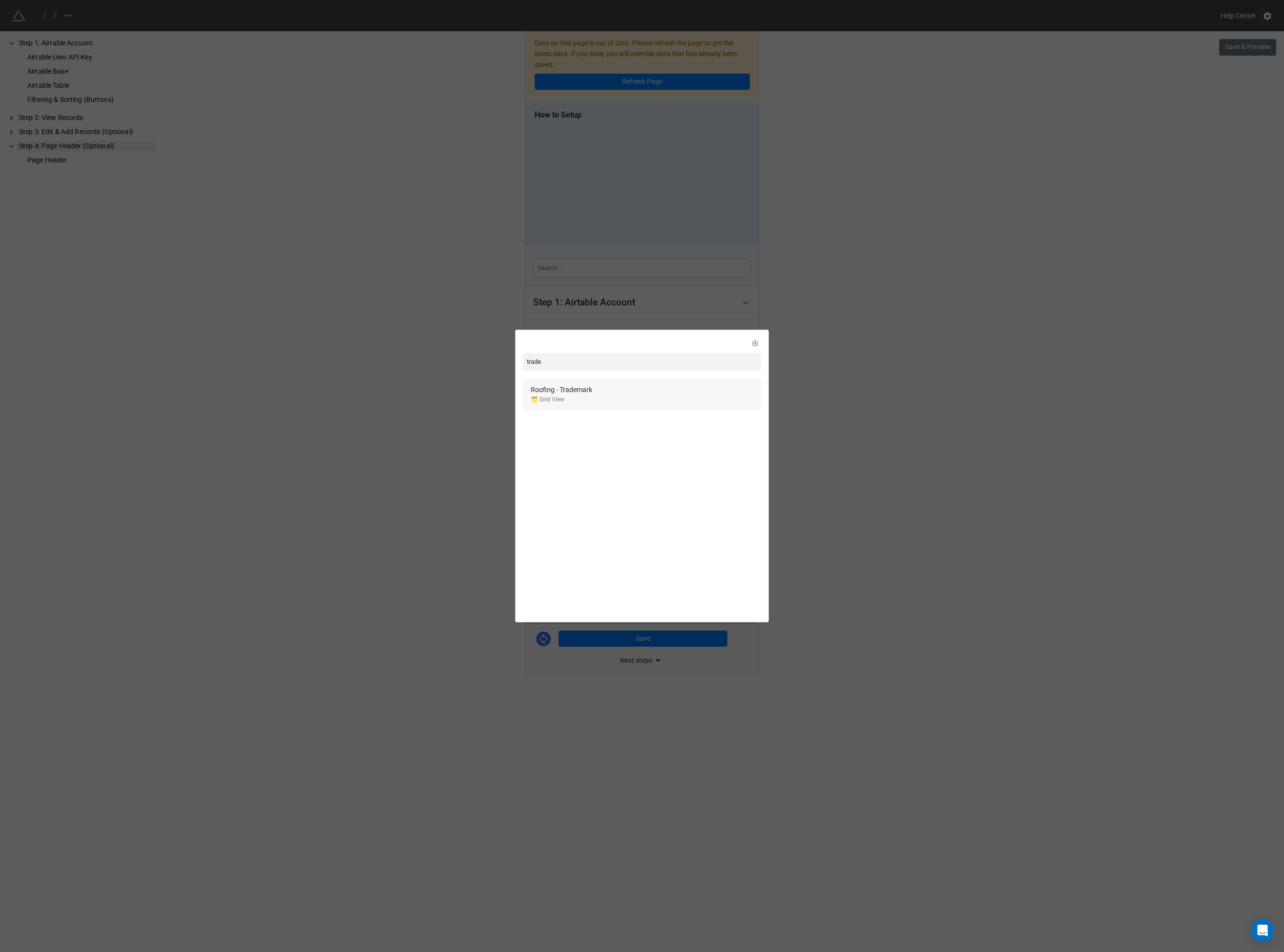
type input "trade"
click at [579, 400] on div "🗂️ Grid View" at bounding box center [561, 399] width 62 height 9
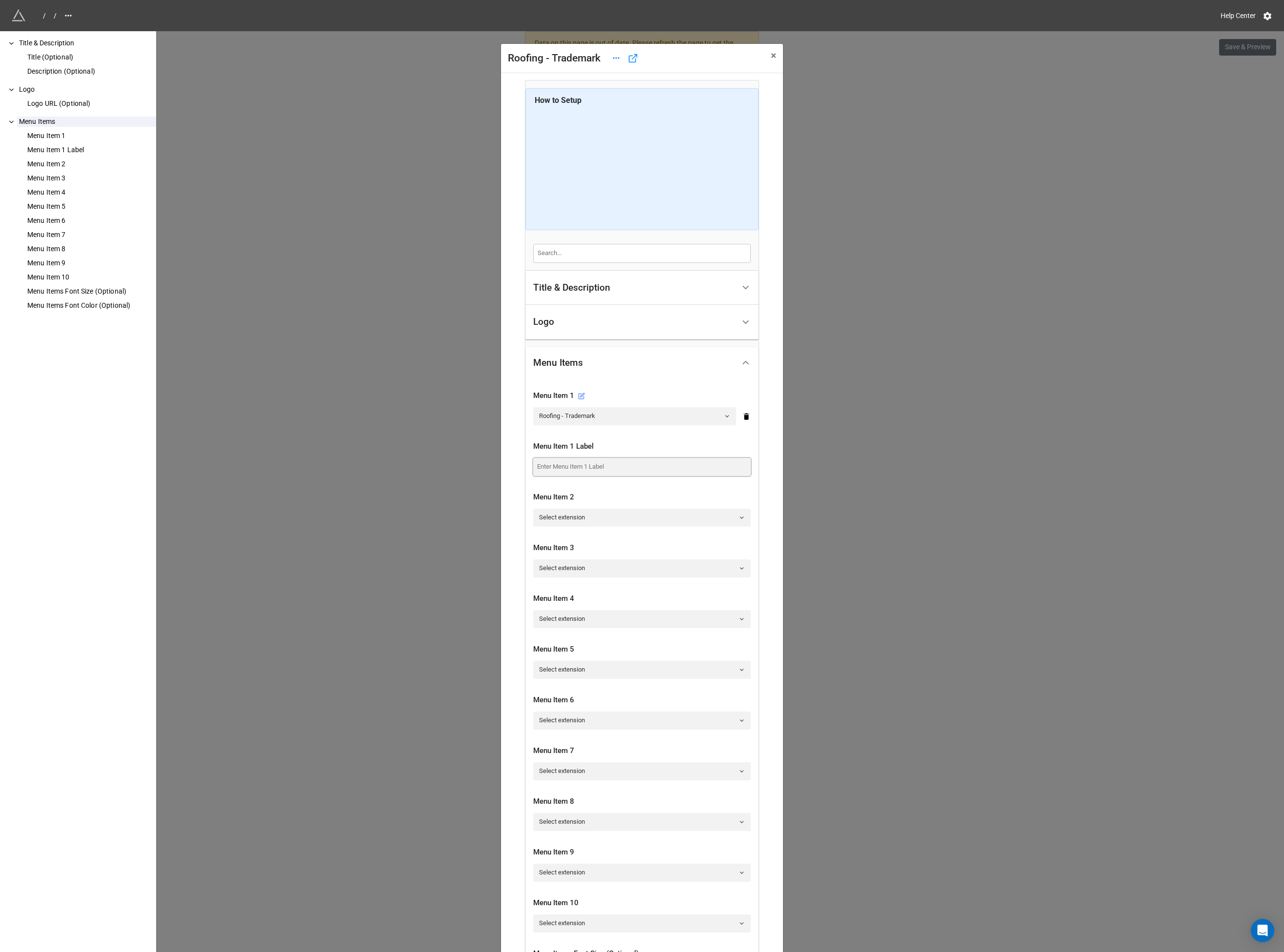
click at [581, 464] on input at bounding box center [642, 467] width 218 height 18
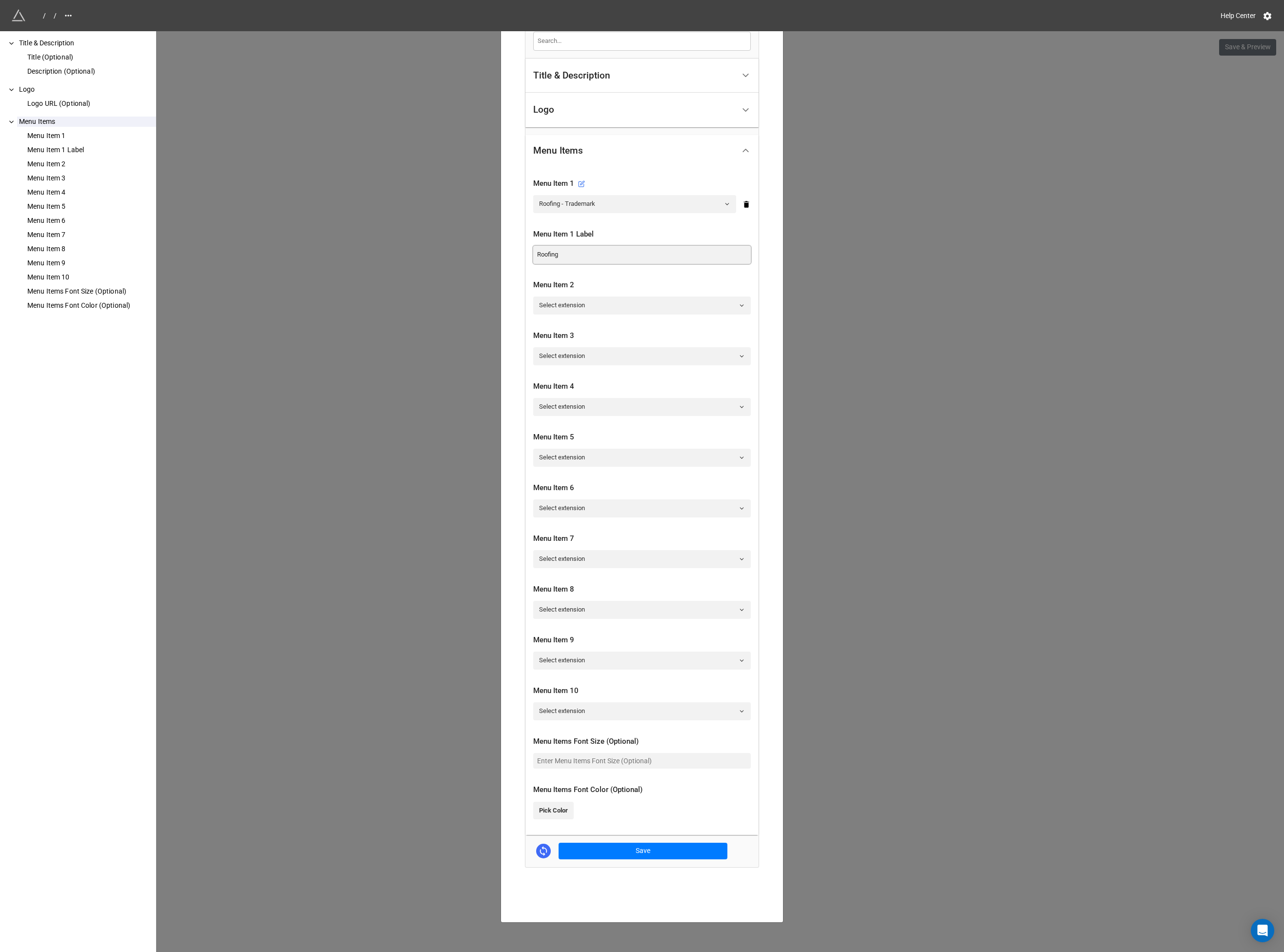
type input "Roofing"
click at [644, 851] on button "Save" at bounding box center [643, 851] width 169 height 17
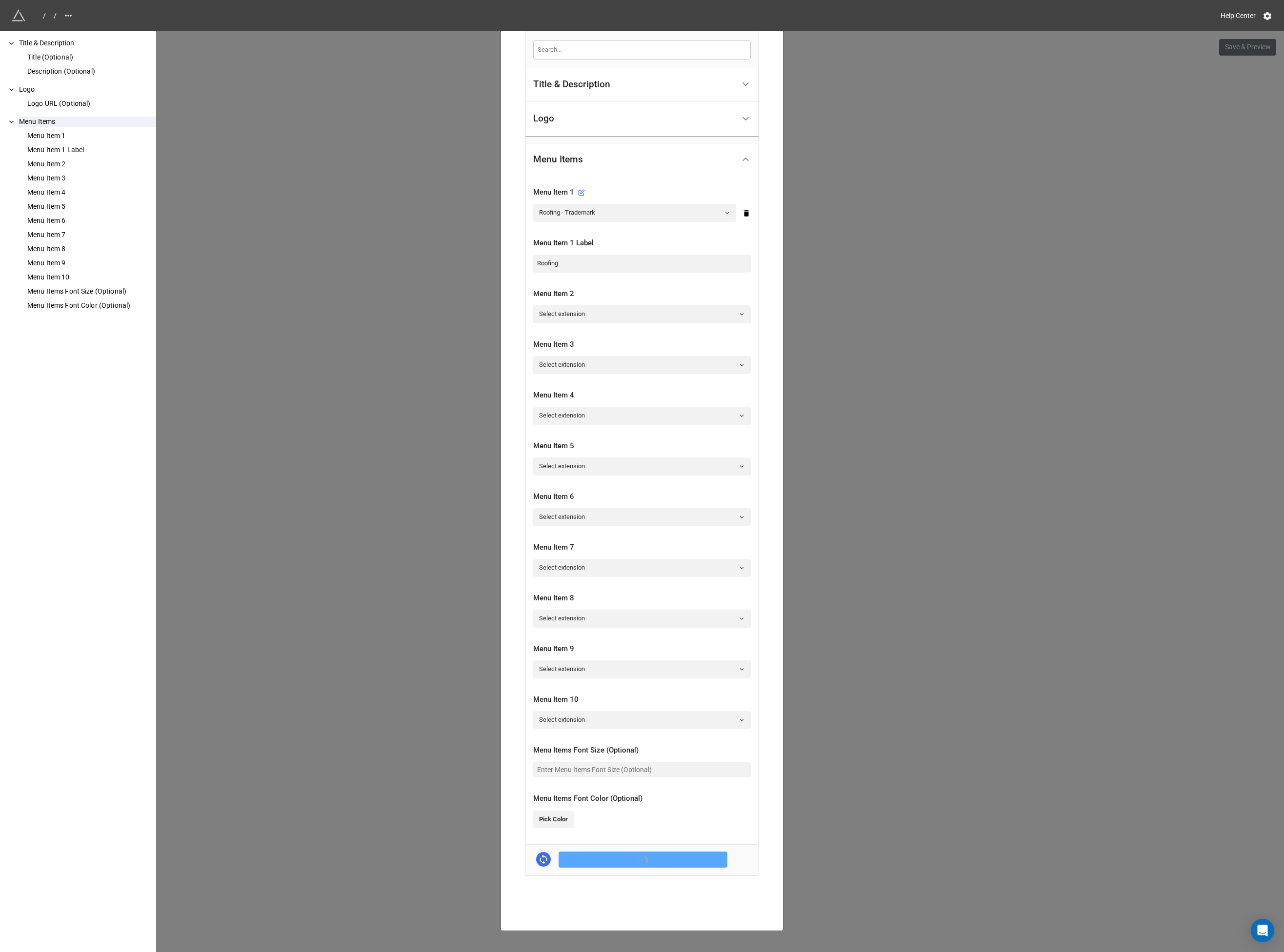
scroll to position [202, 0]
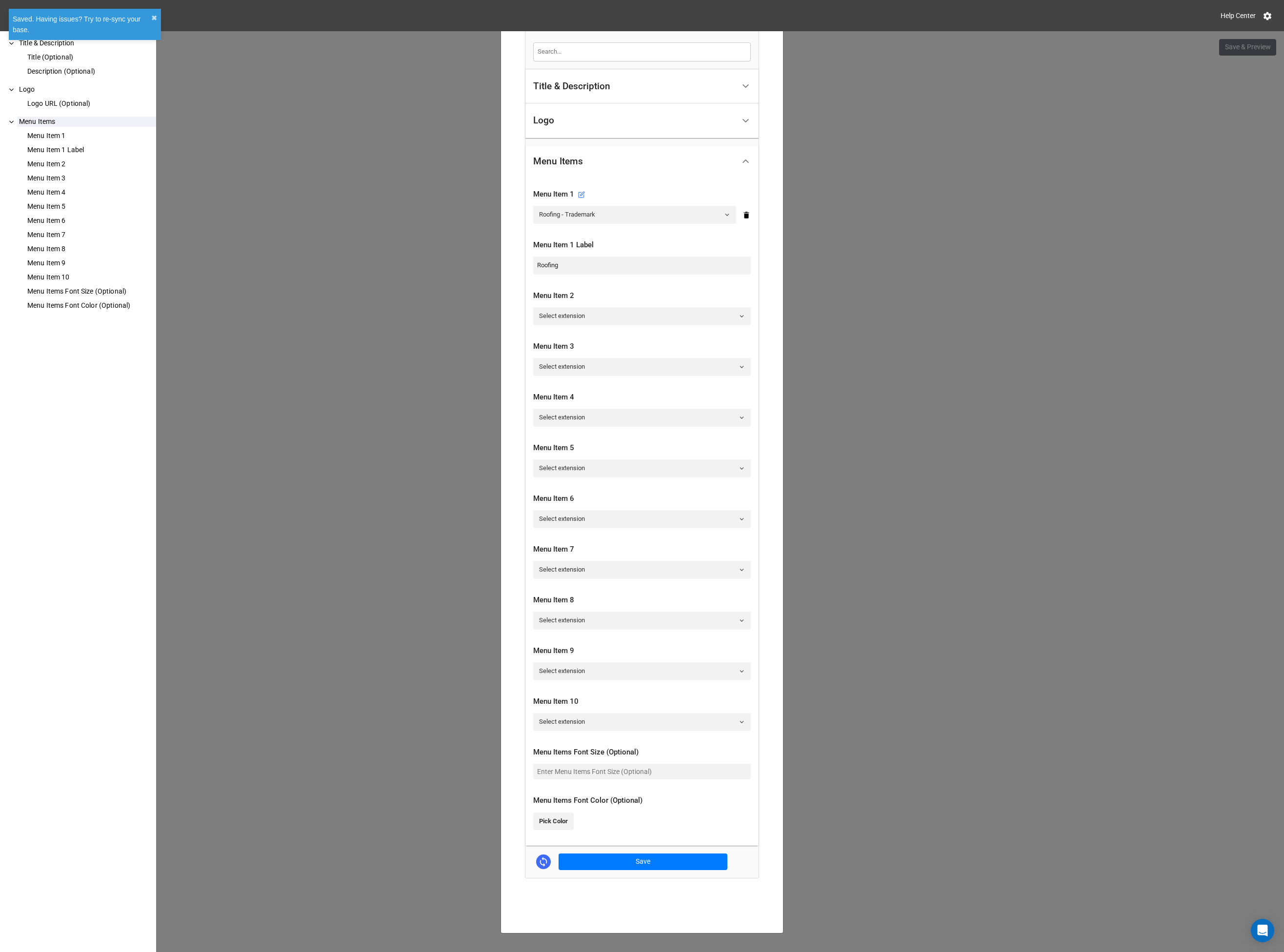
click at [921, 641] on div "Roofing - Trademark × Close How to Setup Title & Description Title (Optional) D…" at bounding box center [642, 507] width 1284 height 952
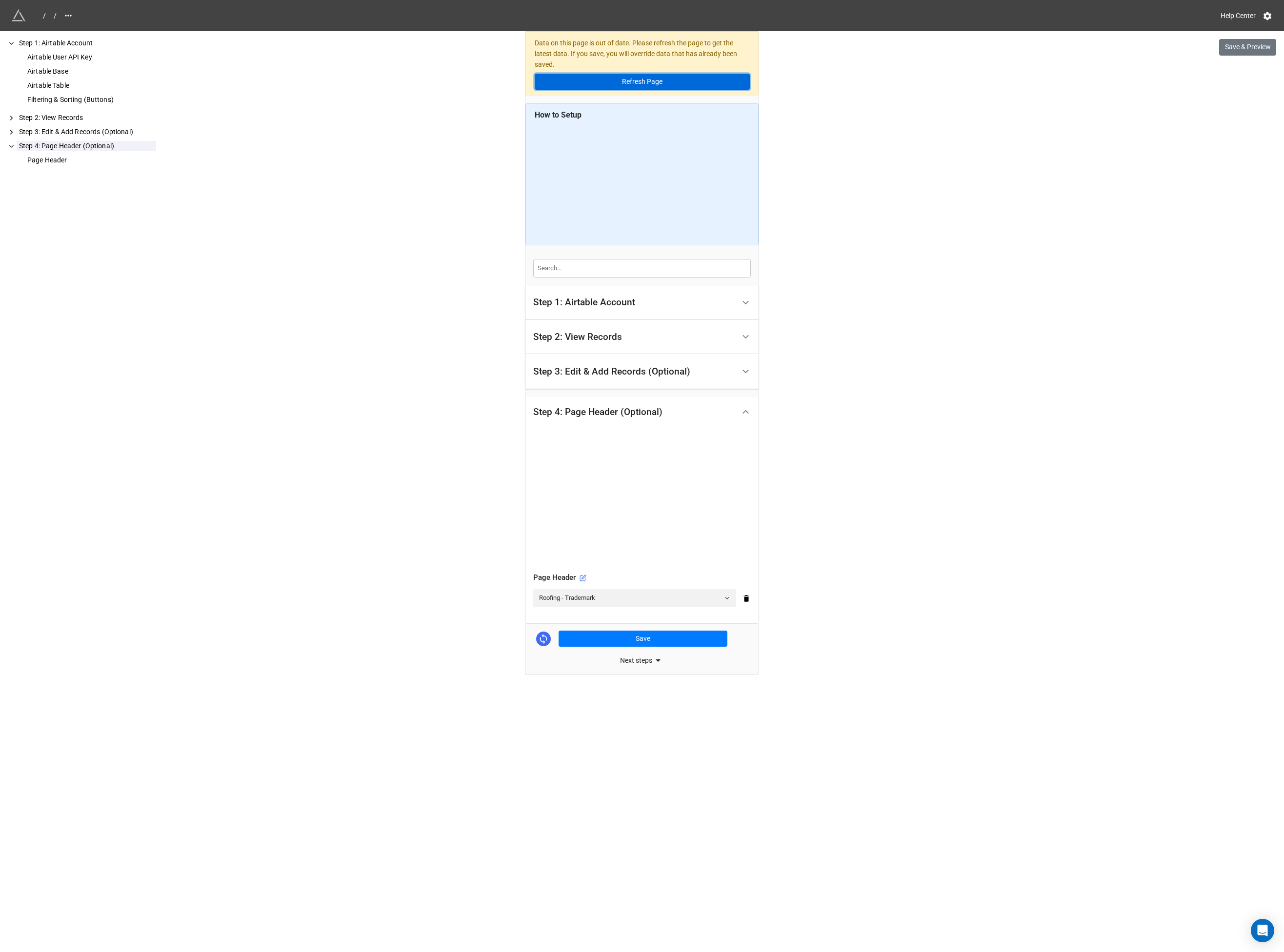
click at [635, 84] on button "Refresh Page" at bounding box center [642, 82] width 215 height 17
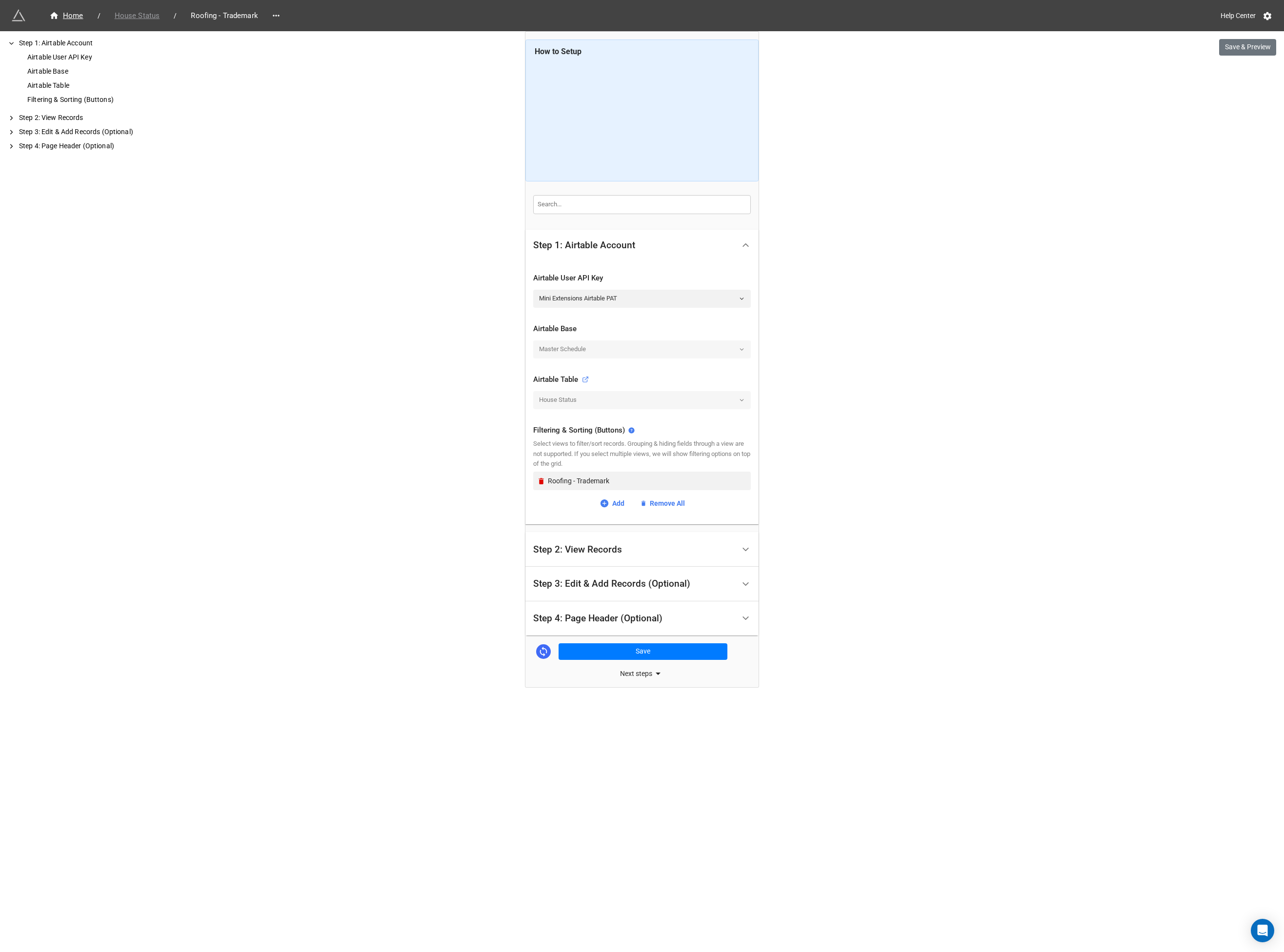
click at [134, 19] on span "House Status" at bounding box center [137, 16] width 57 height 11
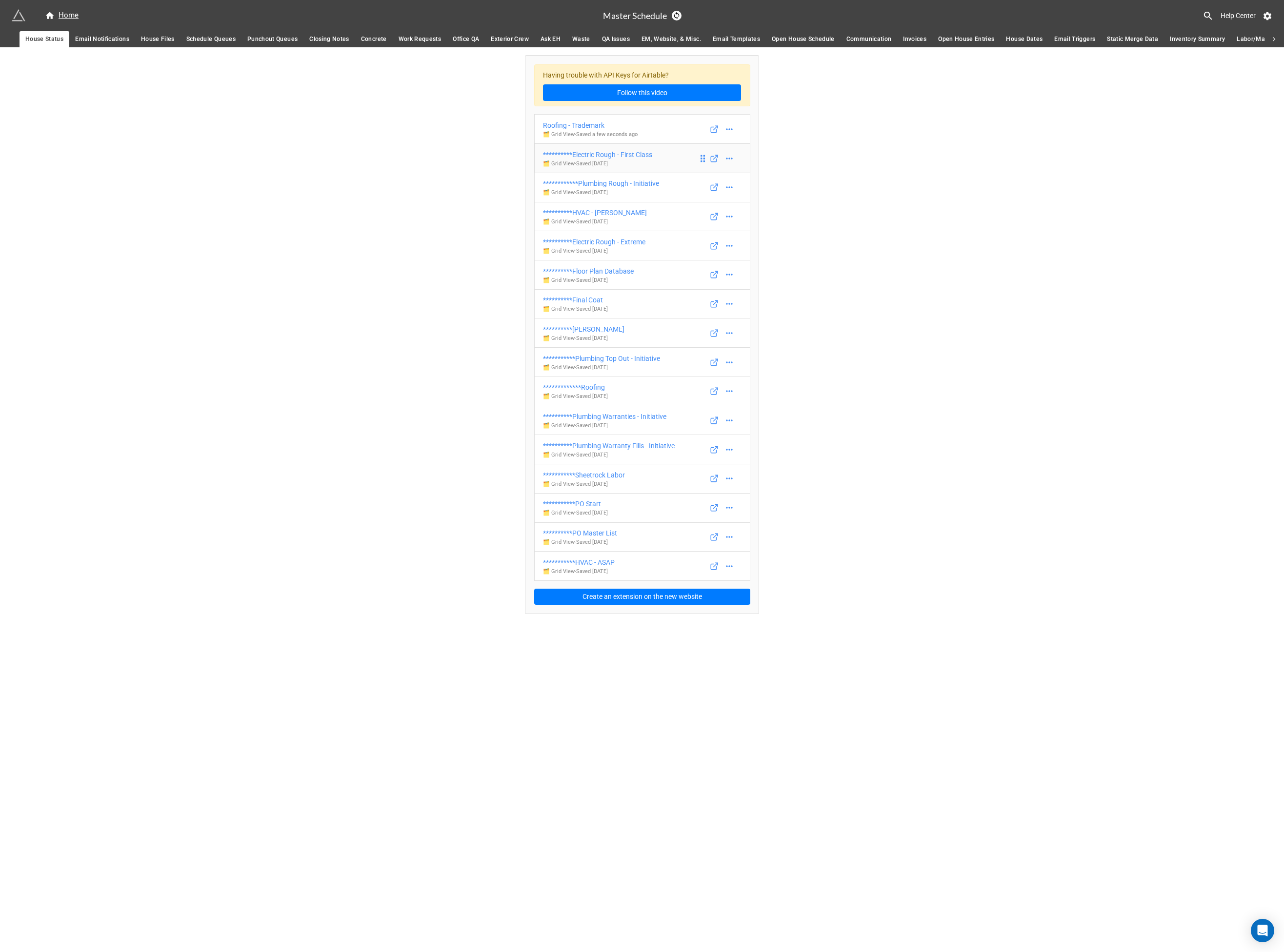
click at [604, 154] on div "**********" at bounding box center [598, 154] width 109 height 11
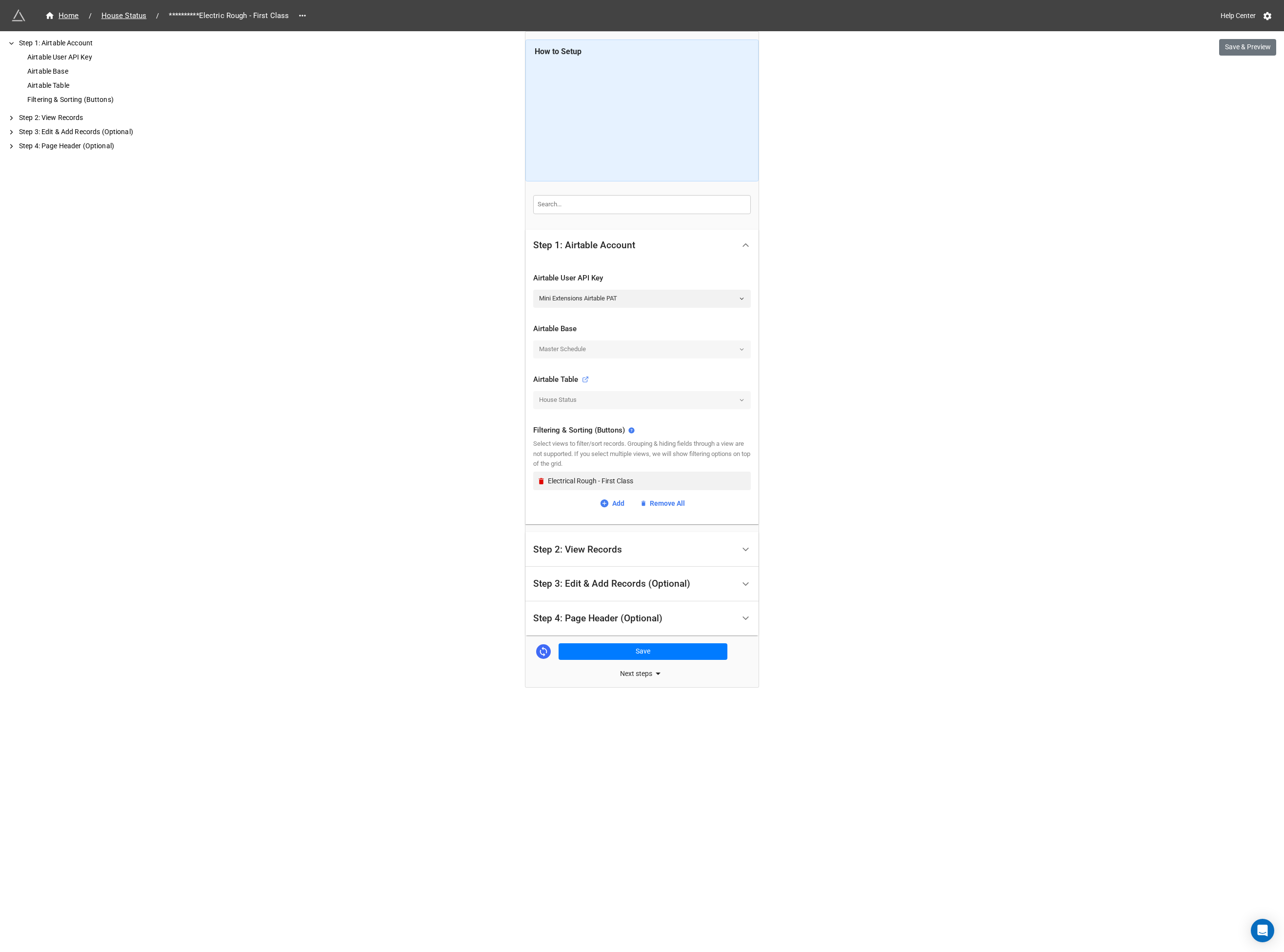
click at [591, 614] on div "Step 4: Page Header (Optional)" at bounding box center [598, 618] width 129 height 10
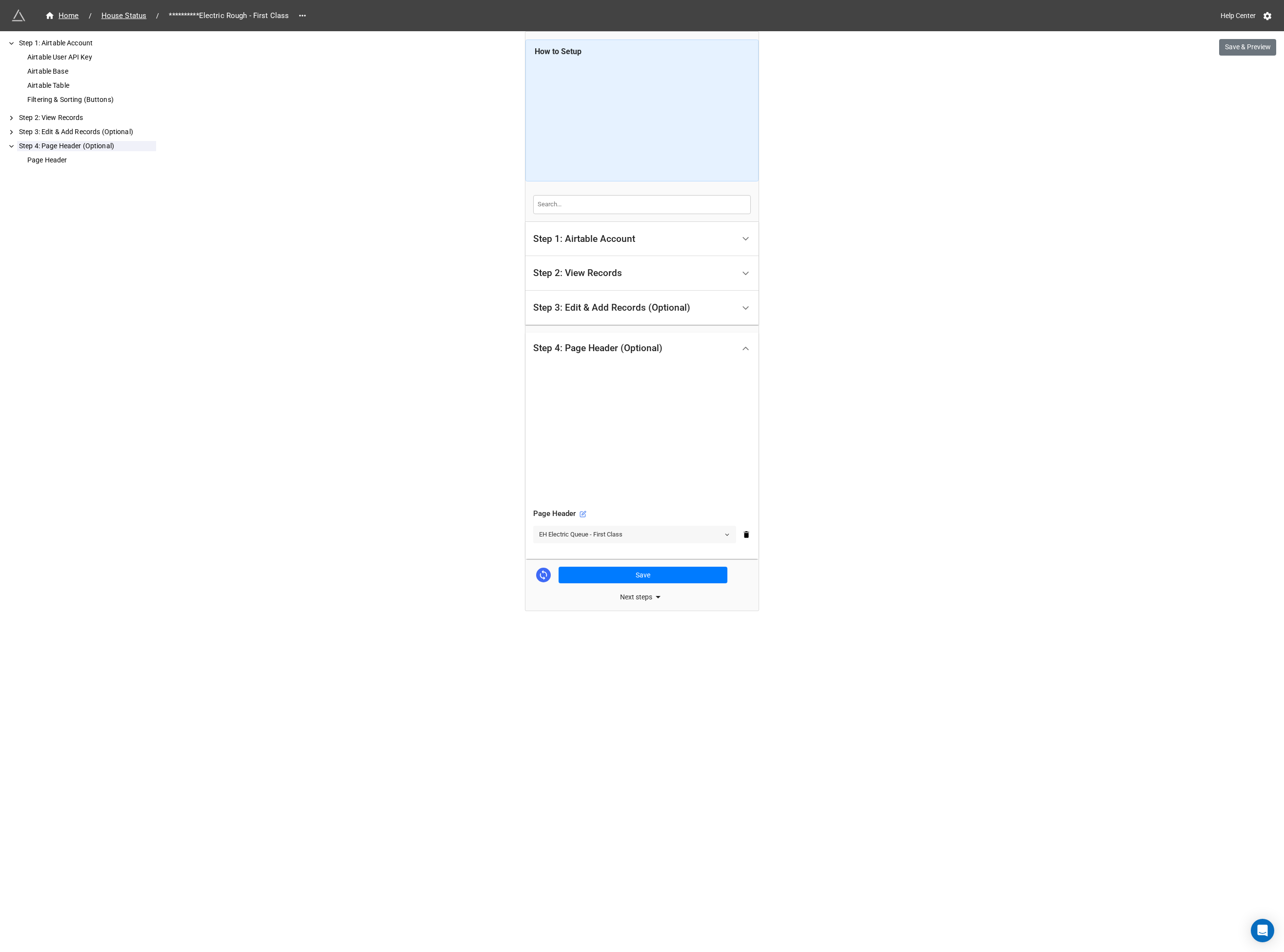
click at [604, 538] on link "EH Electric Queue - First Class" at bounding box center [635, 534] width 203 height 18
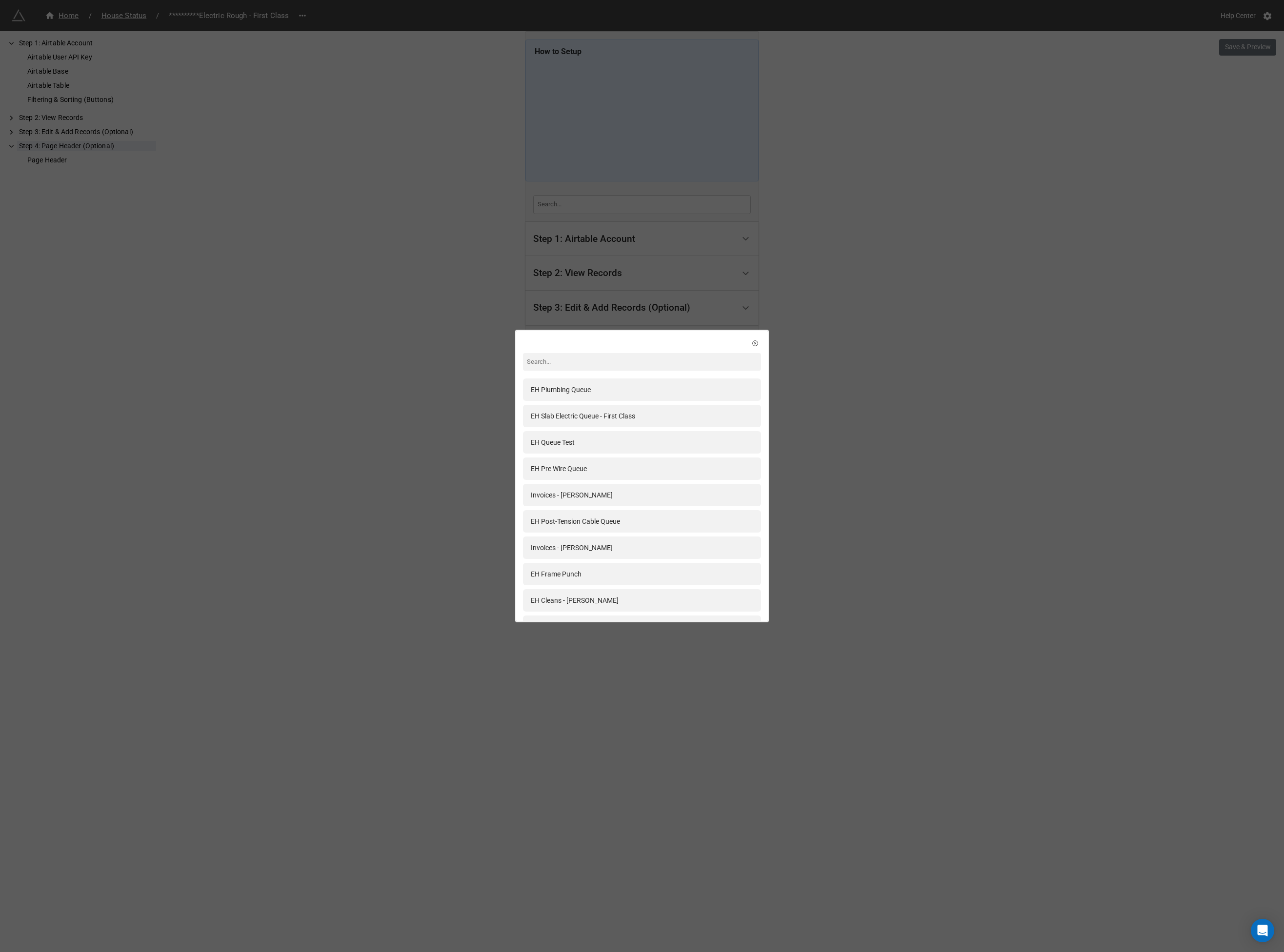
drag, startPoint x: 959, startPoint y: 412, endPoint x: 951, endPoint y: 415, distance: 8.5
click at [959, 412] on div "EH Plumbing Queue EH Slab Electric Queue - First Class EH Queue Test EH Pre Wir…" at bounding box center [642, 476] width 1284 height 952
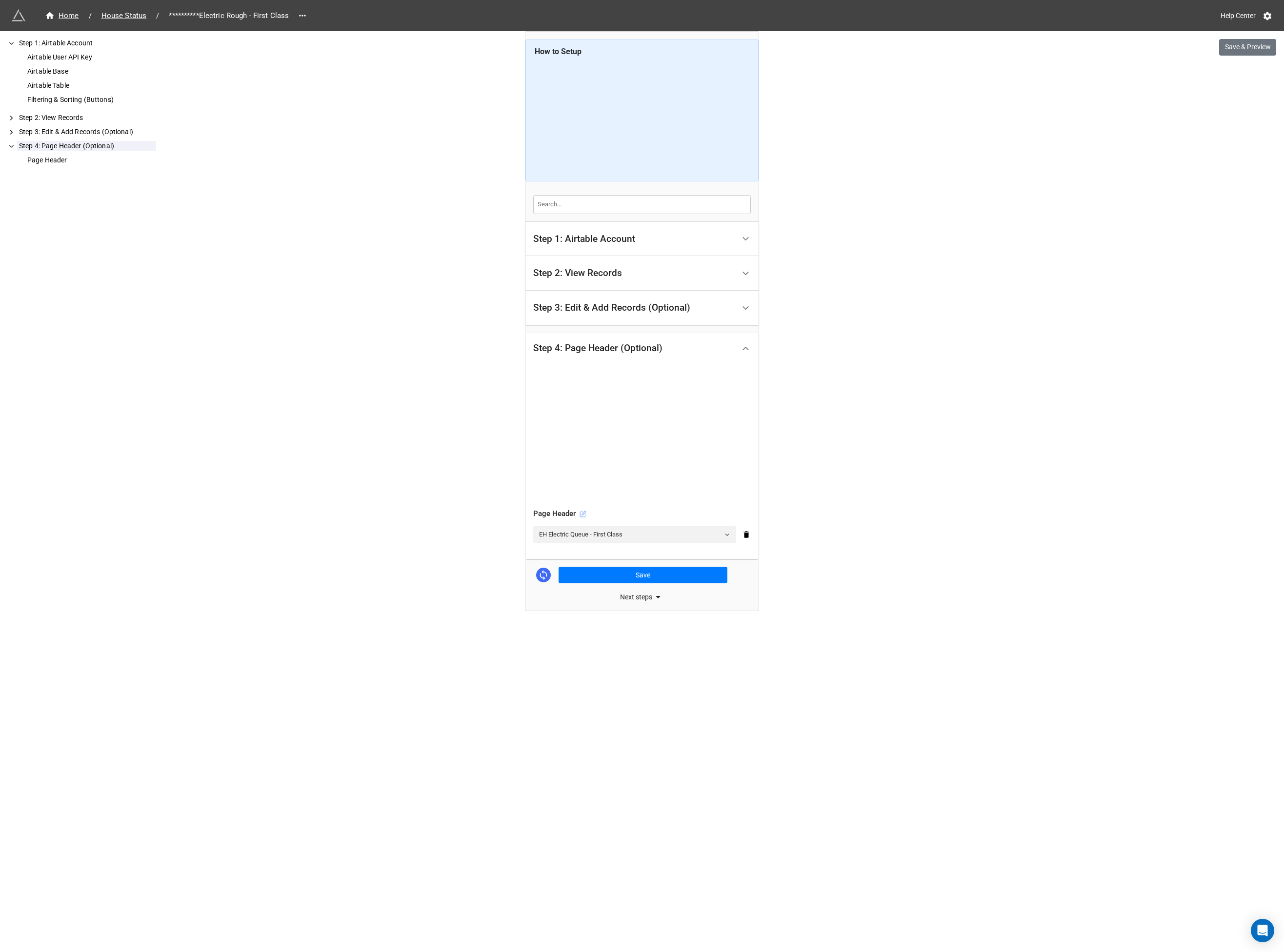
click at [582, 514] on icon at bounding box center [583, 514] width 7 height 7
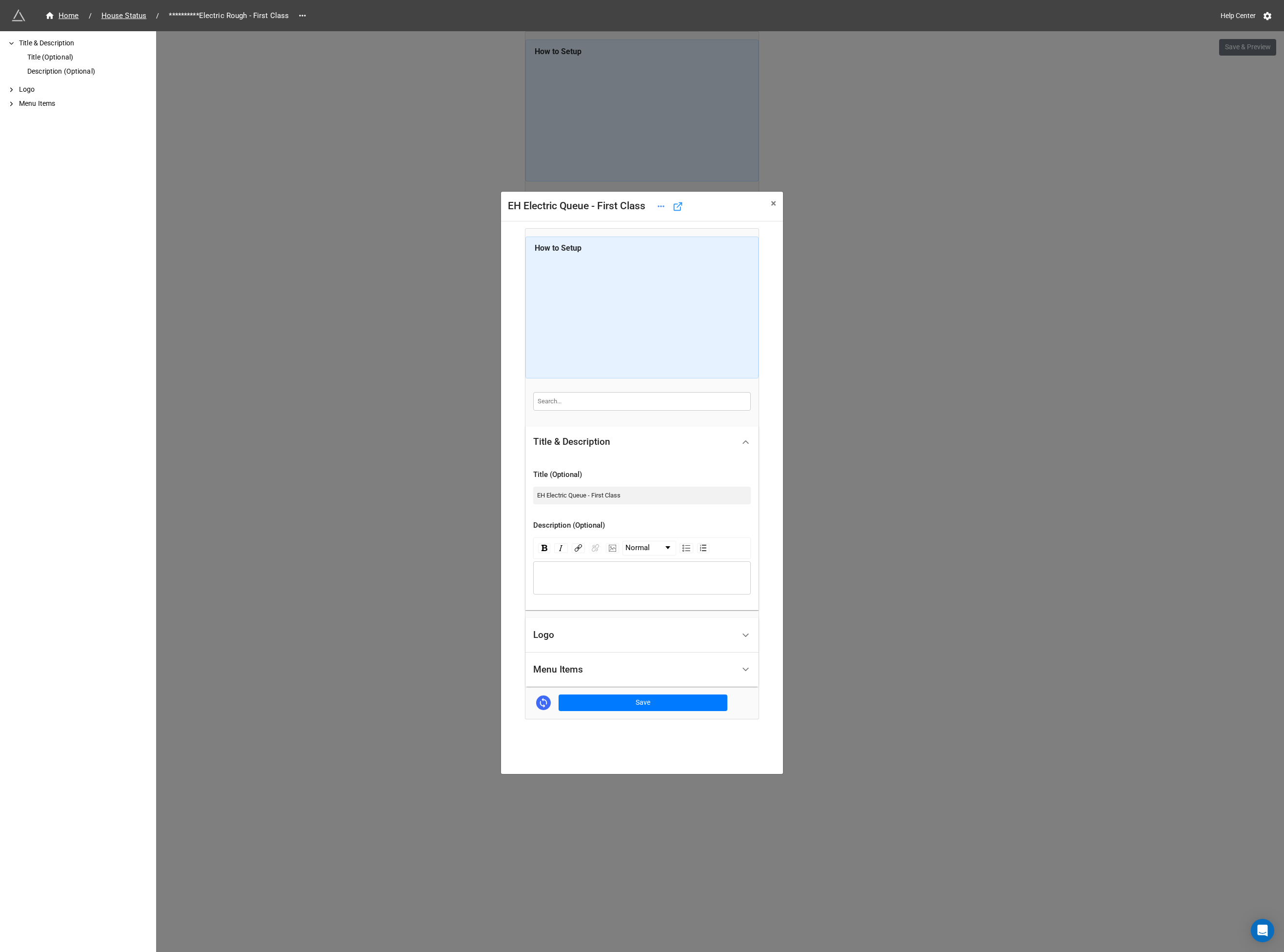
click at [565, 645] on div "Logo" at bounding box center [634, 635] width 202 height 23
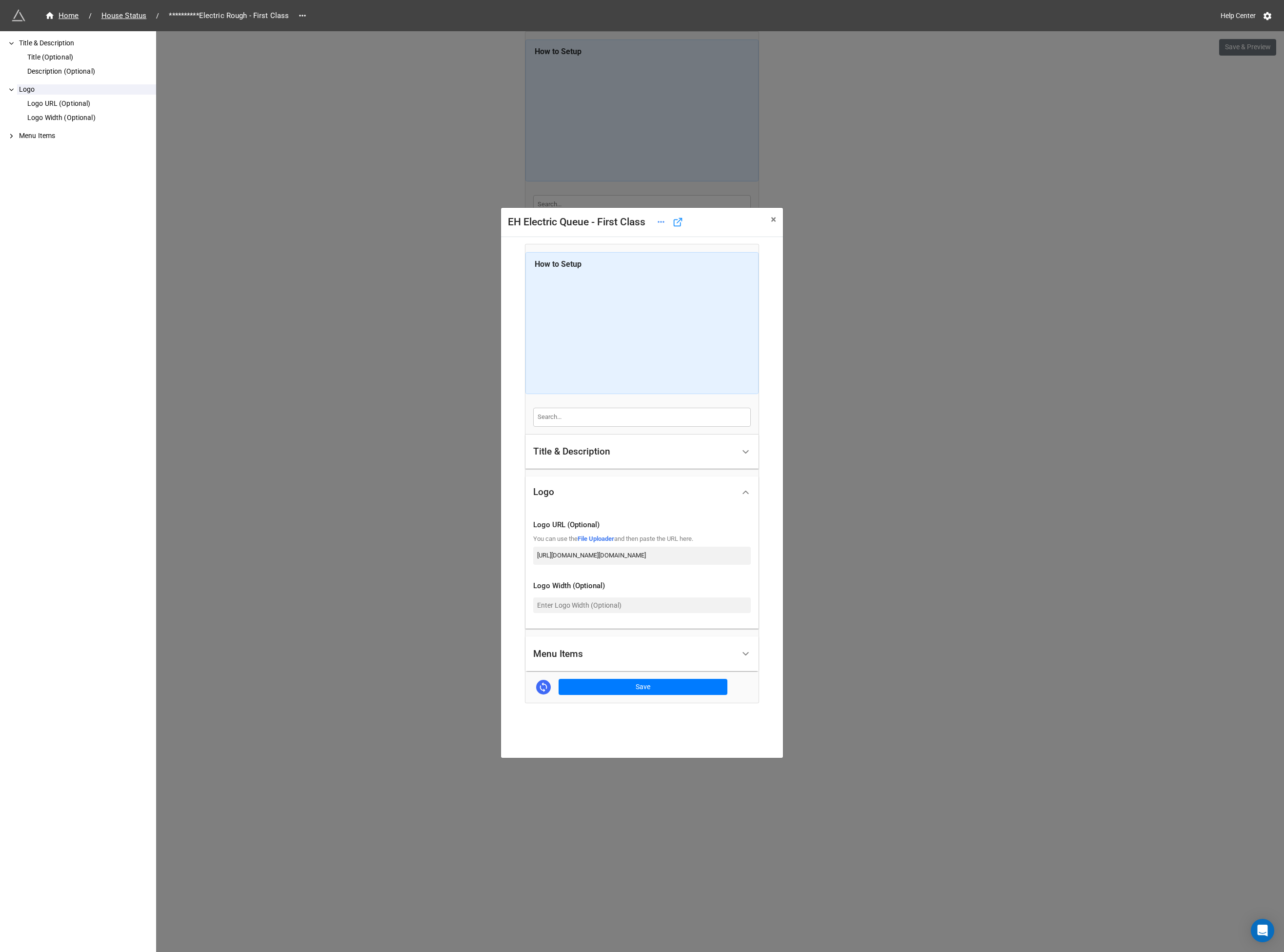
click at [434, 585] on div "**********" at bounding box center [642, 507] width 1284 height 952
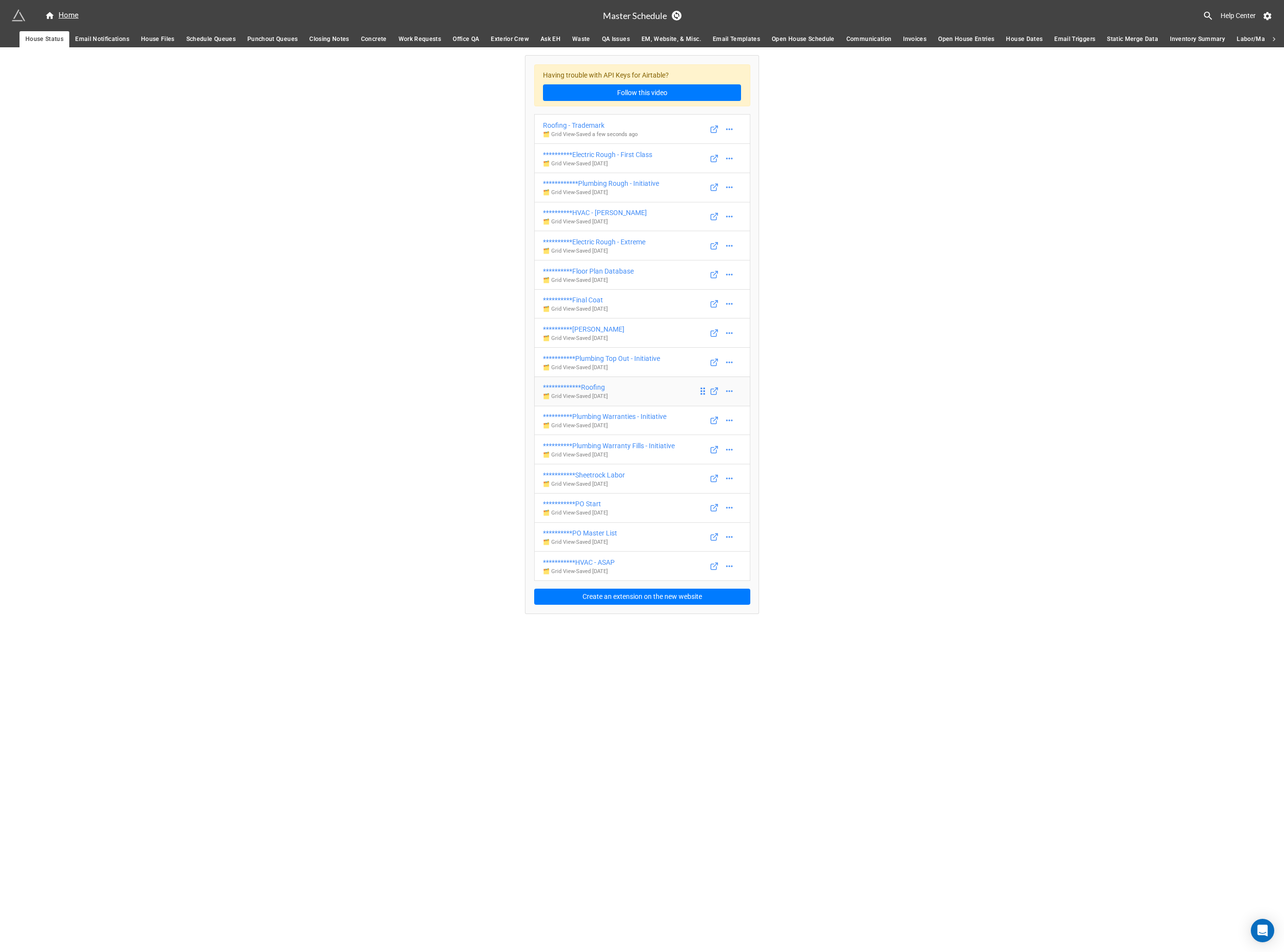
click at [599, 388] on div "**********" at bounding box center [575, 387] width 65 height 11
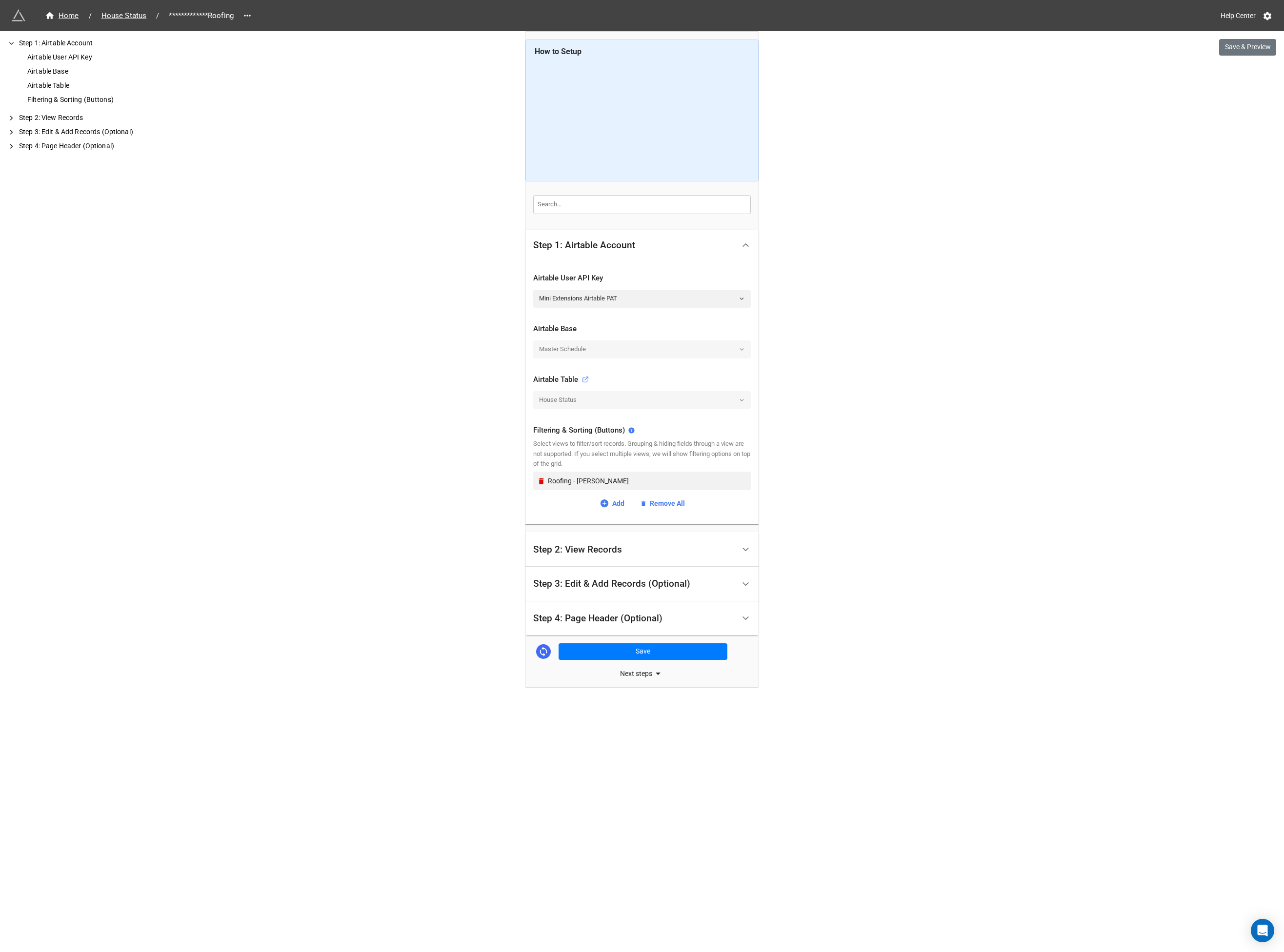
click at [600, 622] on div "Step 4: Page Header (Optional)" at bounding box center [598, 618] width 129 height 10
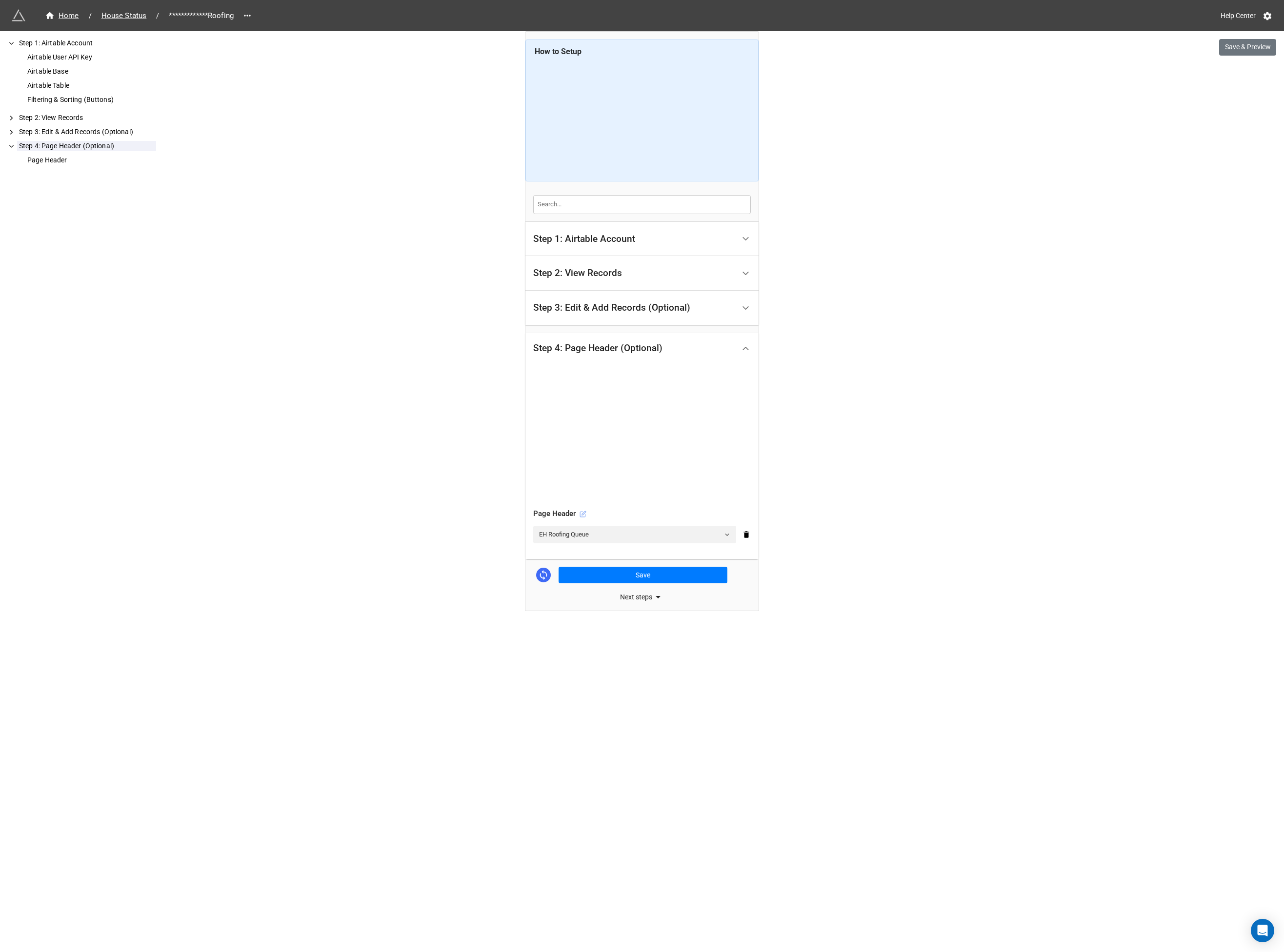
click at [583, 513] on icon at bounding box center [583, 514] width 7 height 7
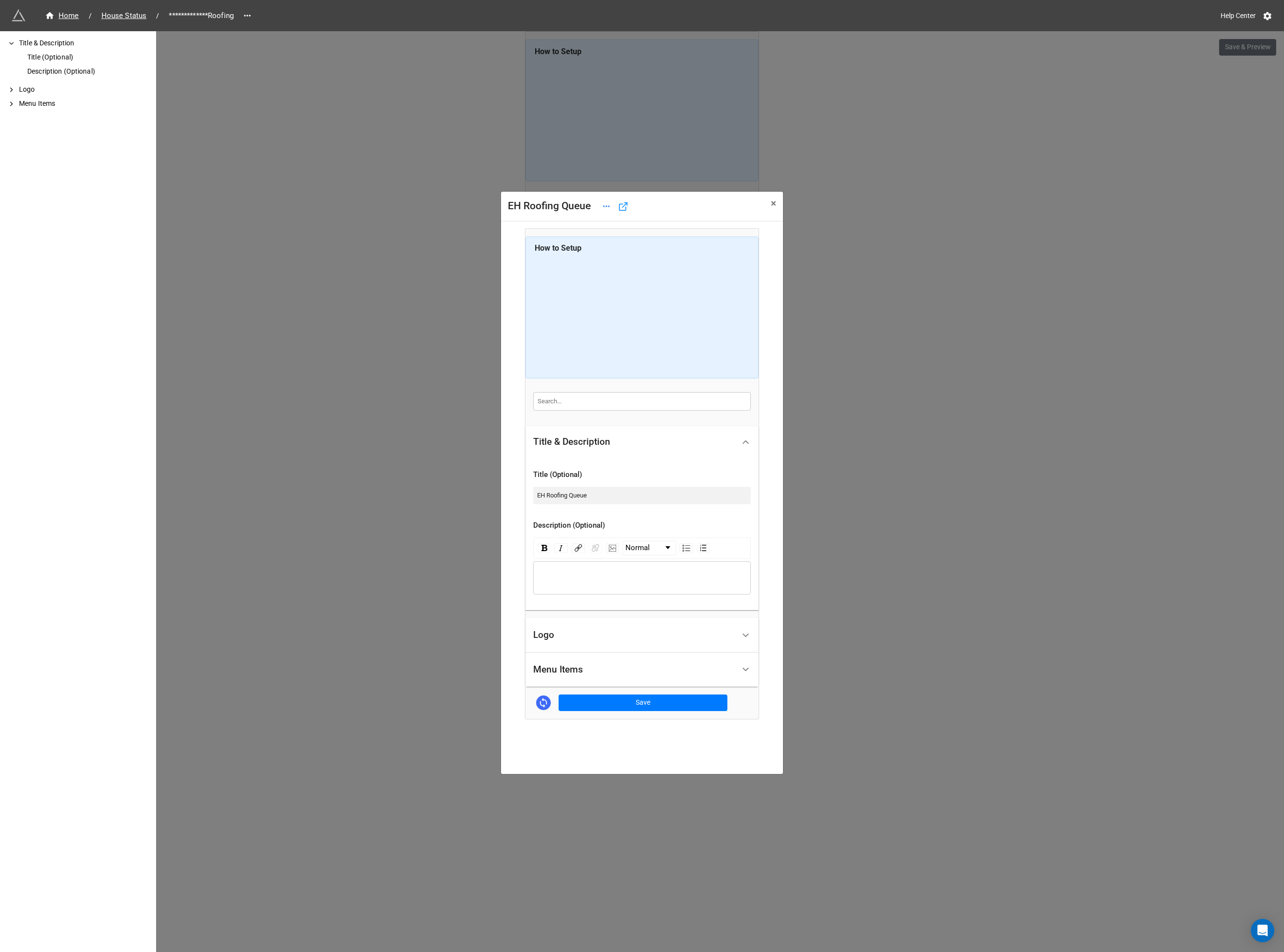
click at [561, 641] on div "Logo" at bounding box center [634, 635] width 202 height 23
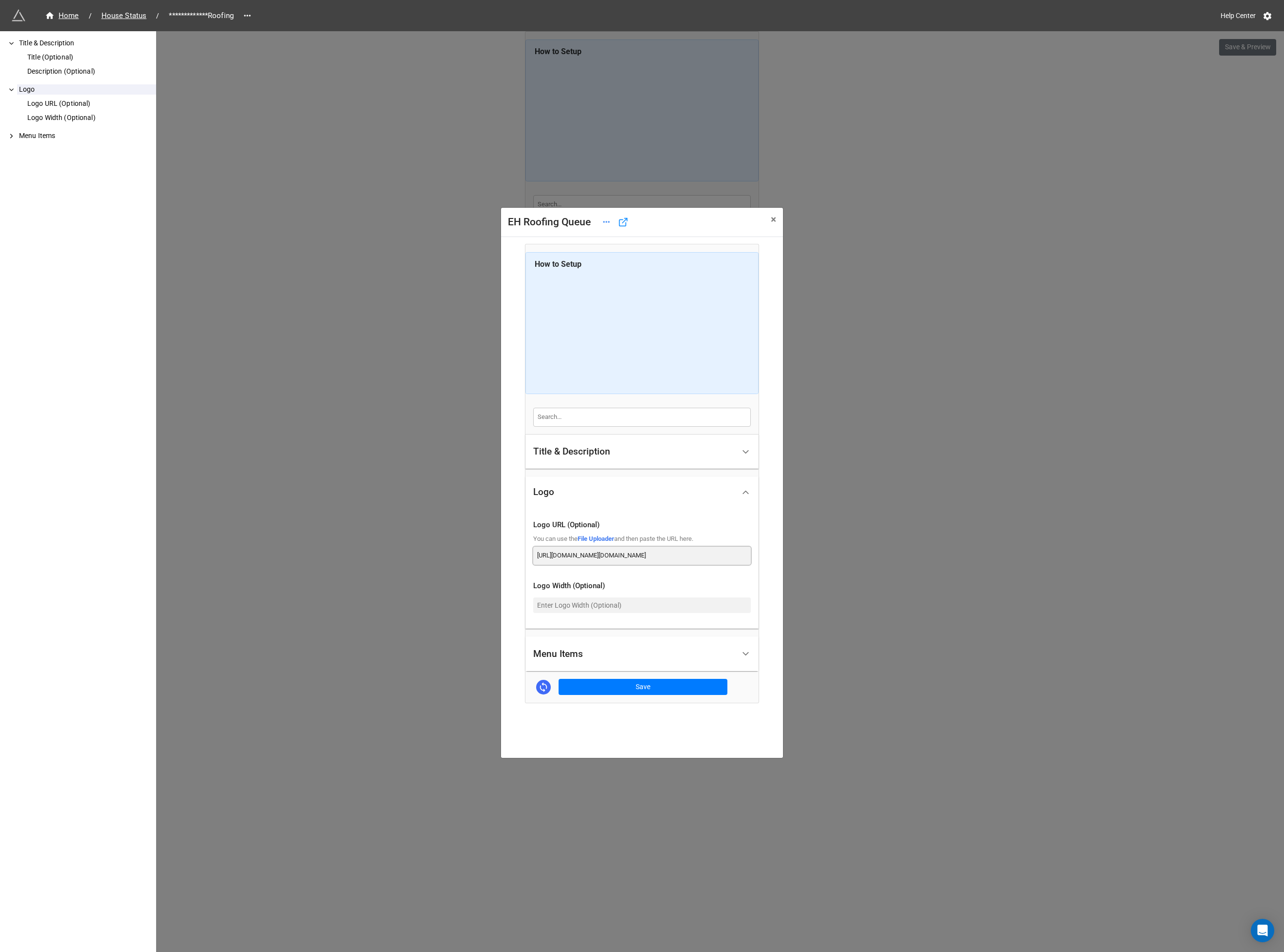
click at [588, 556] on input "https://storage.googleapis.com/app-store-81d55.appspot.com/user-attachments%2Fl…" at bounding box center [642, 555] width 218 height 18
click at [595, 556] on input "https://storage.googleapis.com/app-store-81d55.appspot.com/user-attachments%2Fl…" at bounding box center [642, 555] width 218 height 18
drag, startPoint x: 663, startPoint y: 557, endPoint x: 830, endPoint y: 559, distance: 167.0
click at [810, 556] on div "**********" at bounding box center [642, 507] width 1284 height 952
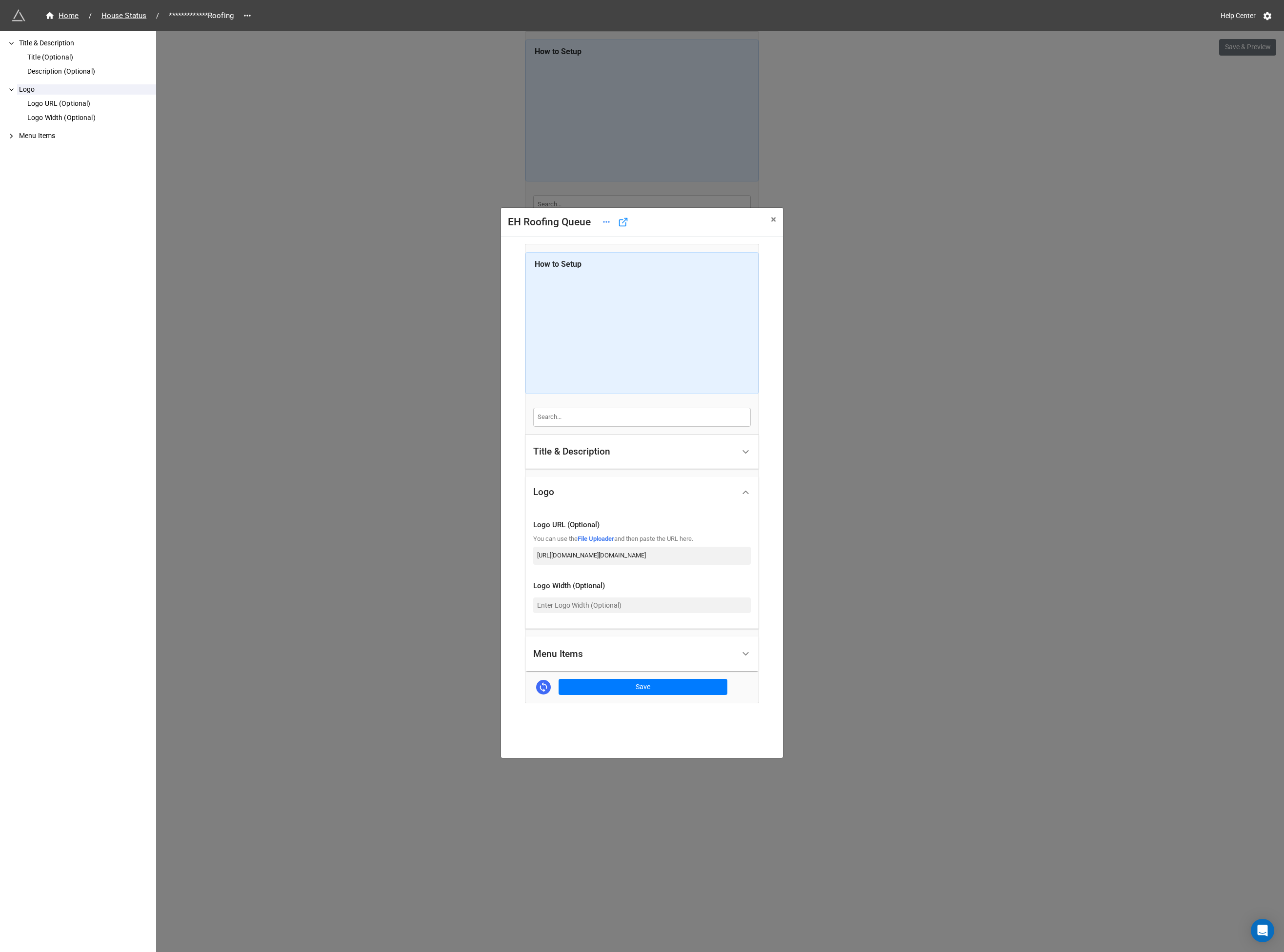
click at [864, 561] on div "**********" at bounding box center [642, 507] width 1284 height 952
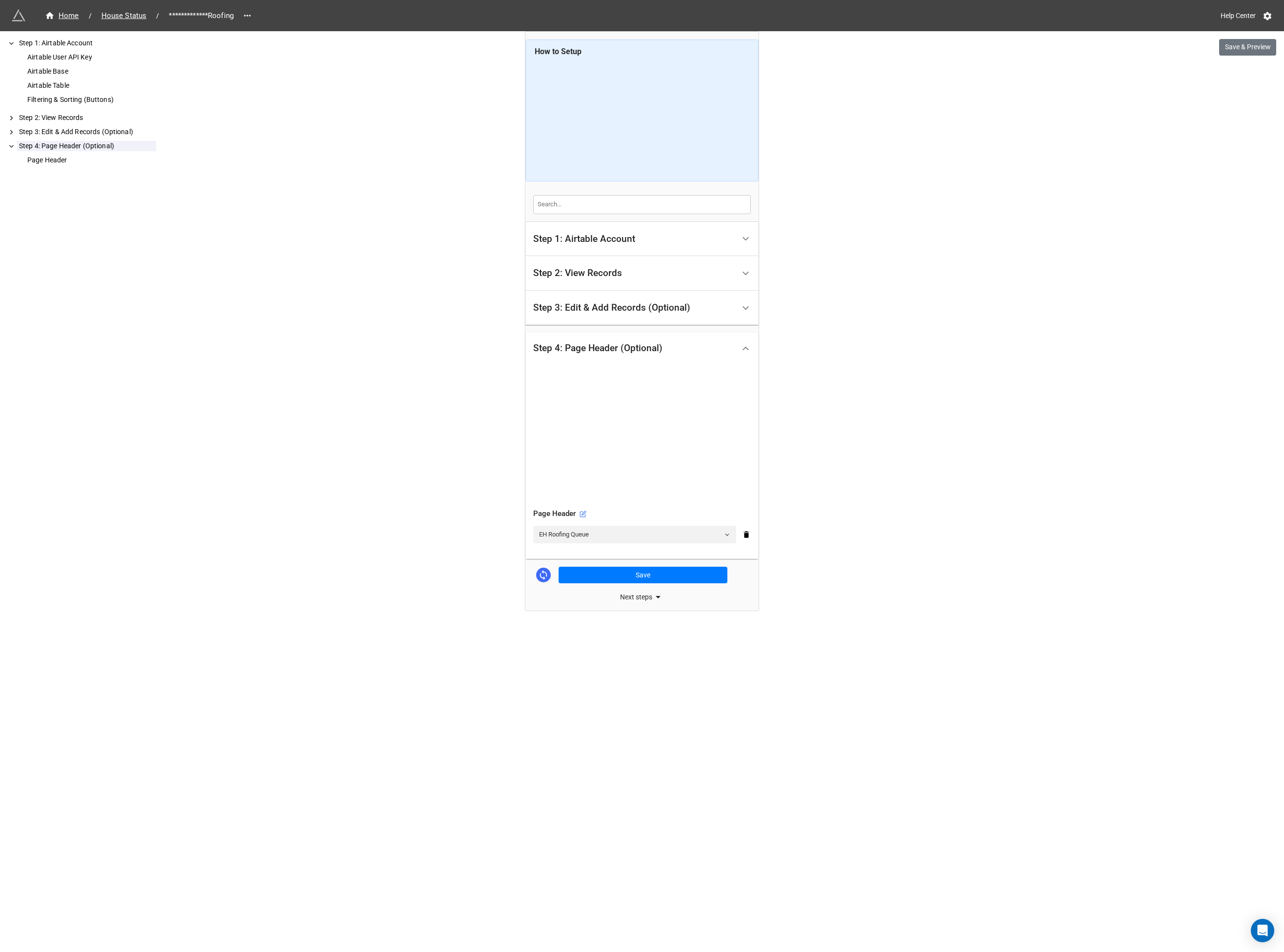
click at [313, 262] on div "**********" at bounding box center [642, 476] width 1284 height 952
click at [118, 14] on span "House Status" at bounding box center [124, 16] width 57 height 11
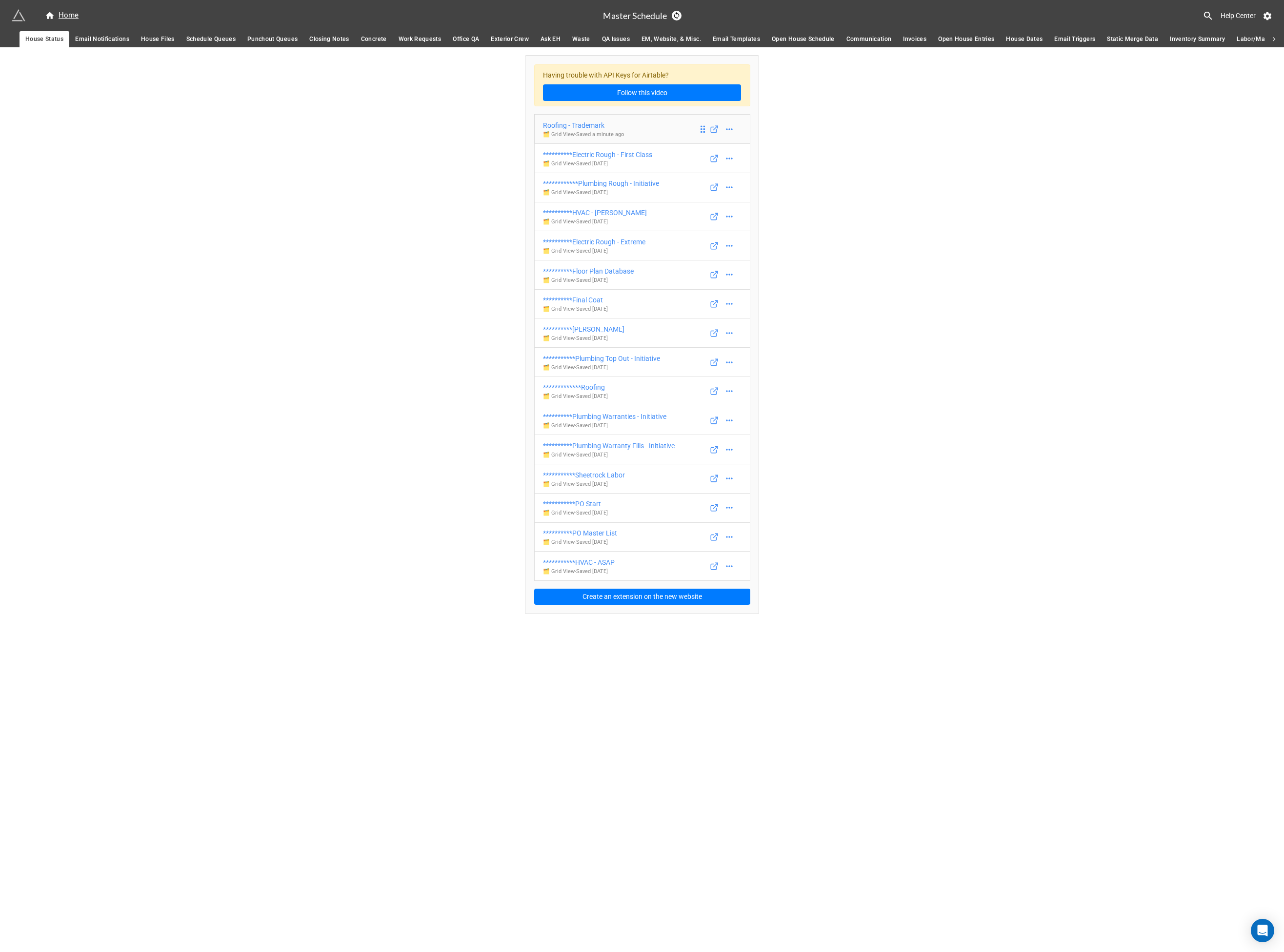
click at [578, 129] on div "Roofing - Trademark" at bounding box center [583, 126] width 81 height 11
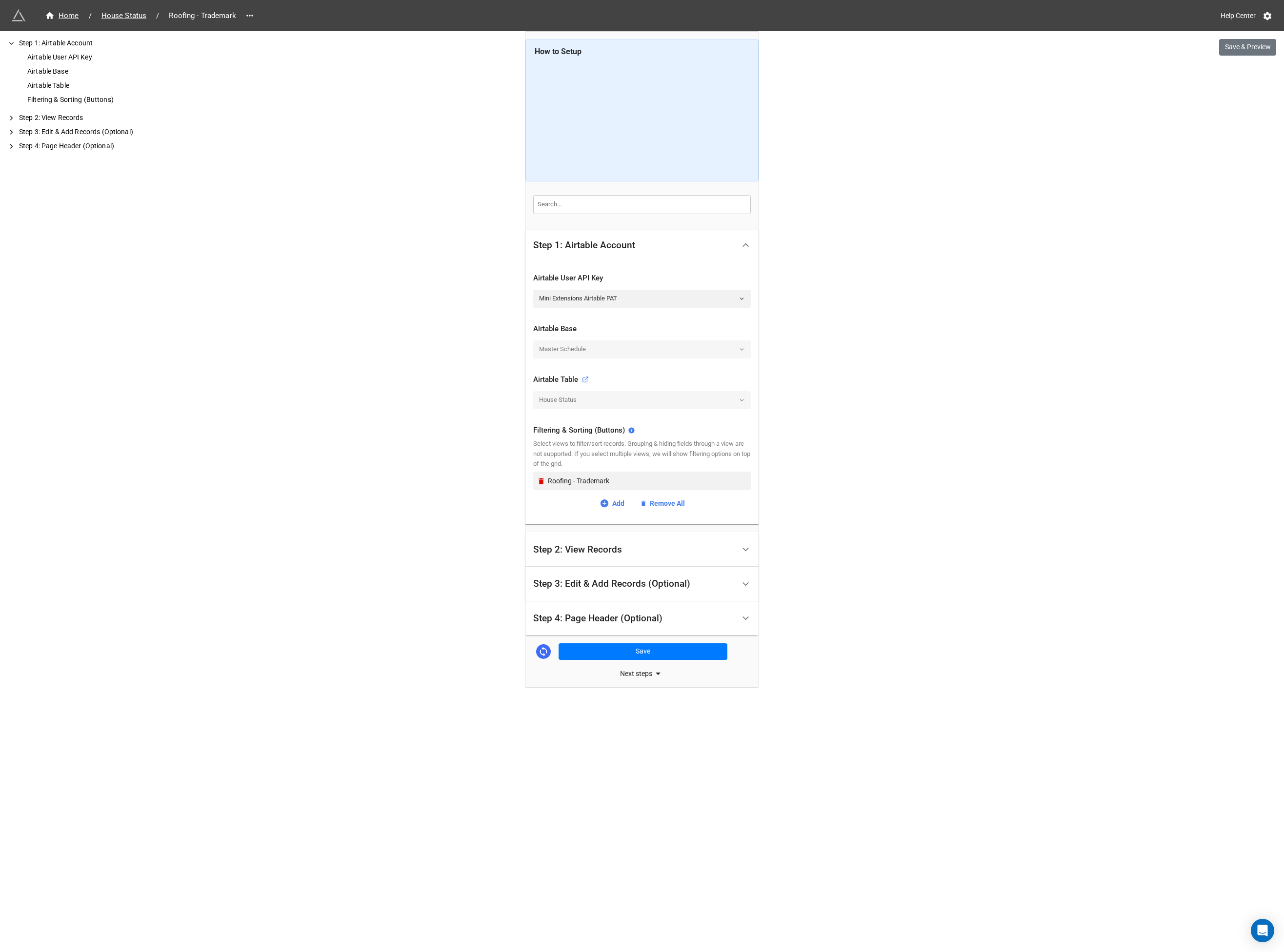
click at [603, 623] on div "Step 4: Page Header (Optional)" at bounding box center [598, 618] width 129 height 10
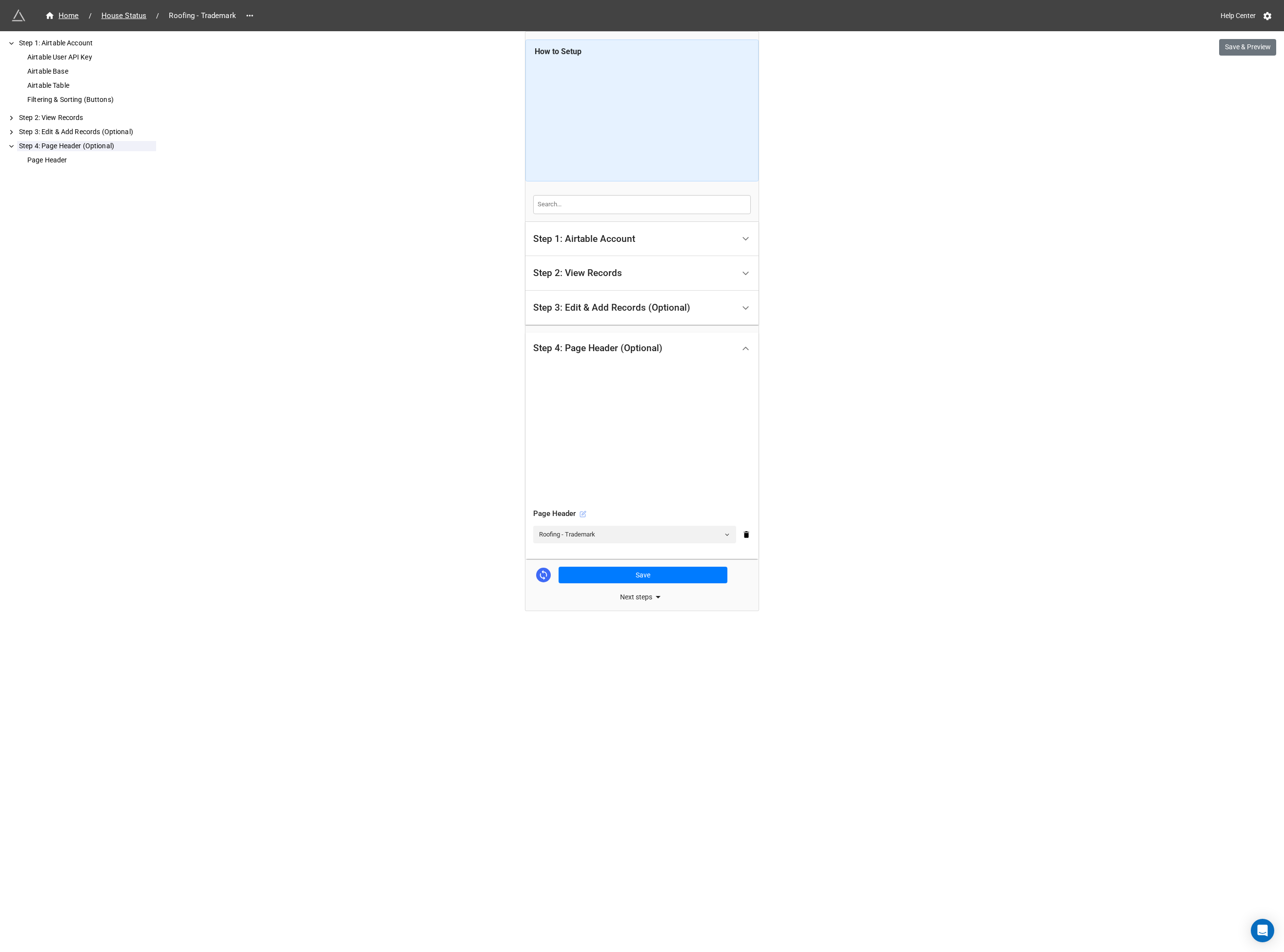
click at [584, 513] on icon at bounding box center [583, 514] width 7 height 7
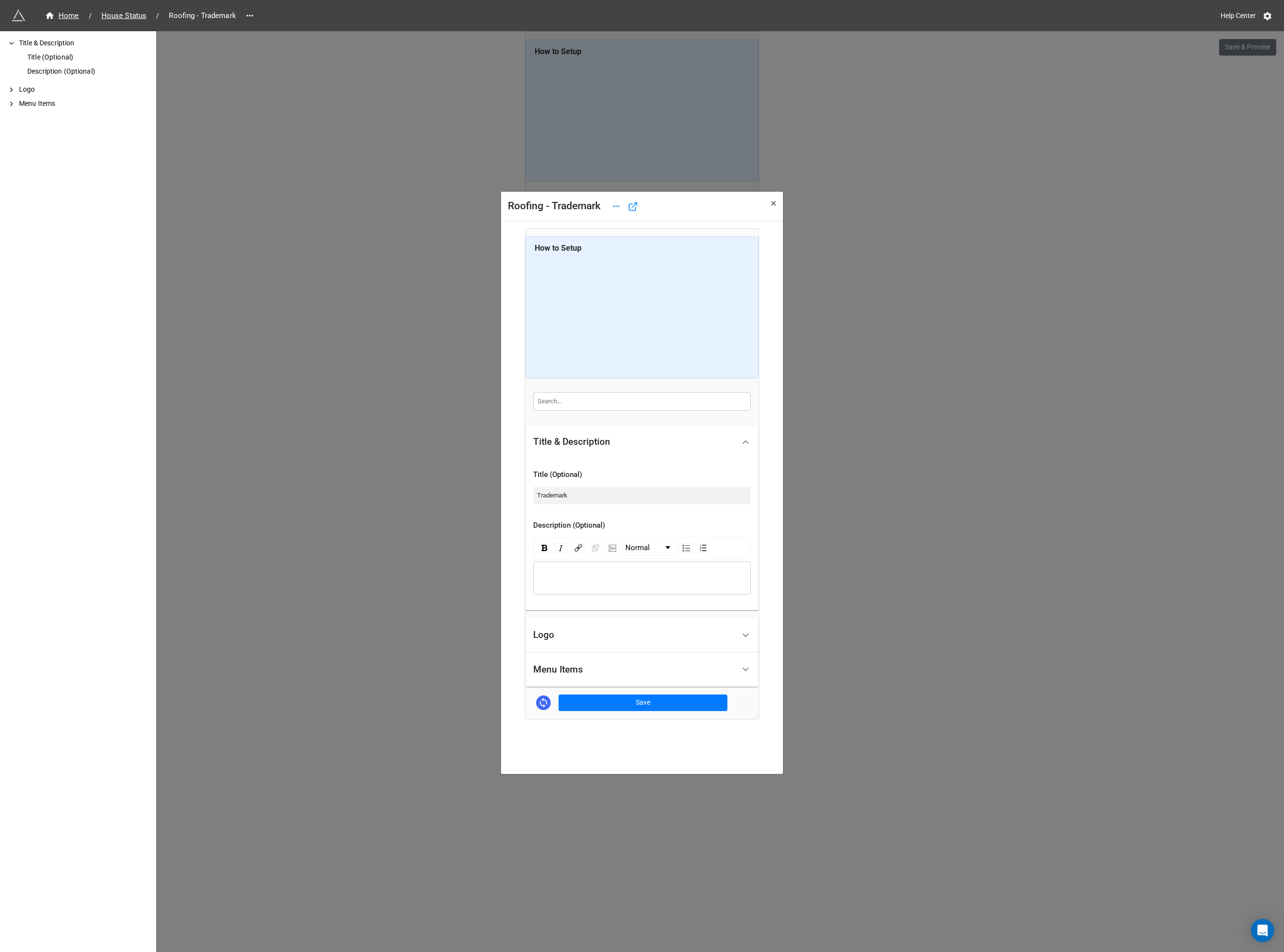
click at [561, 642] on div "Logo" at bounding box center [634, 635] width 202 height 23
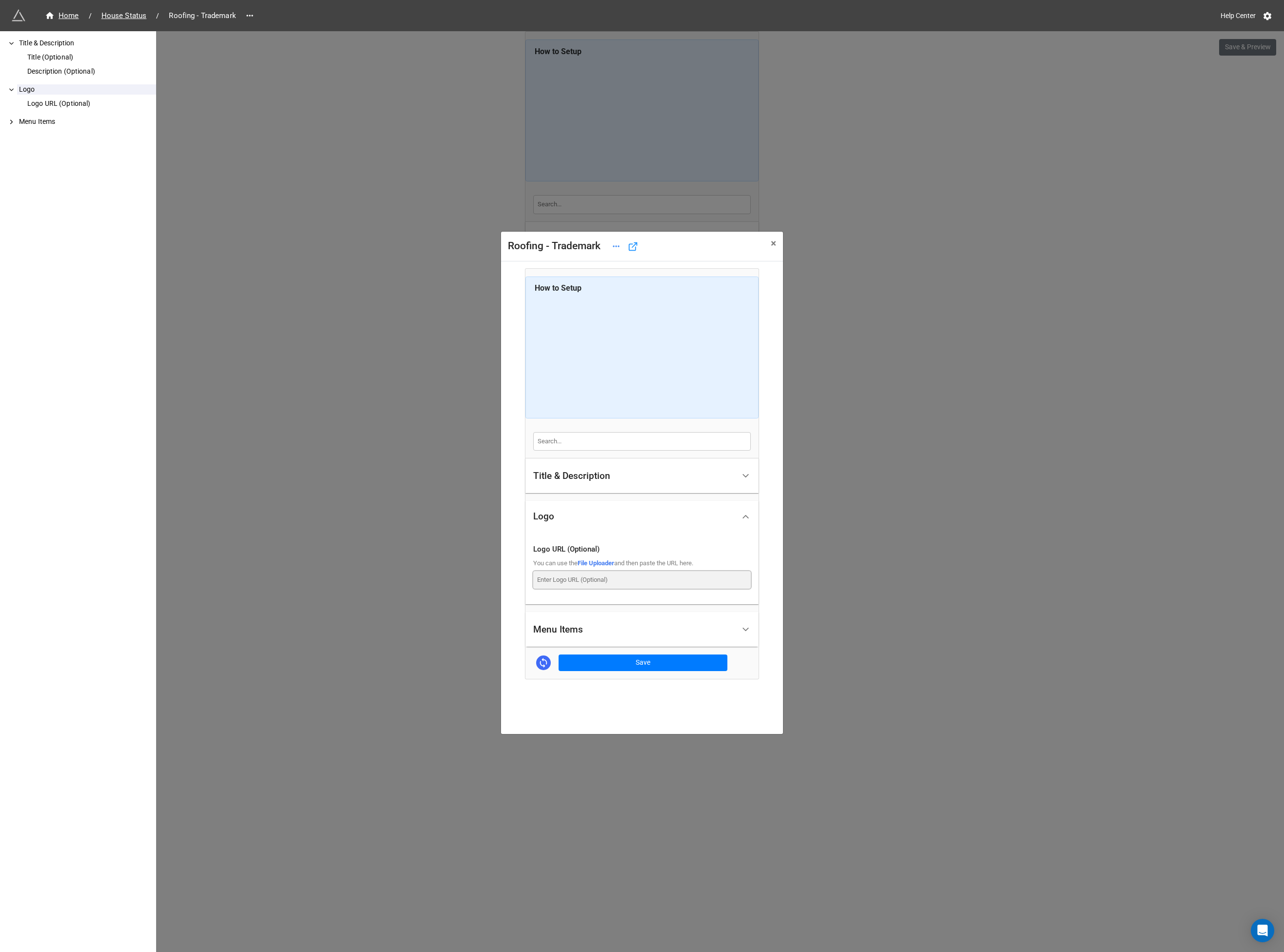
click at [574, 585] on input at bounding box center [642, 580] width 218 height 18
paste input "https://storage.googleapis.com/app-store-81d55.appspot.com/user-attachments%2Fl…"
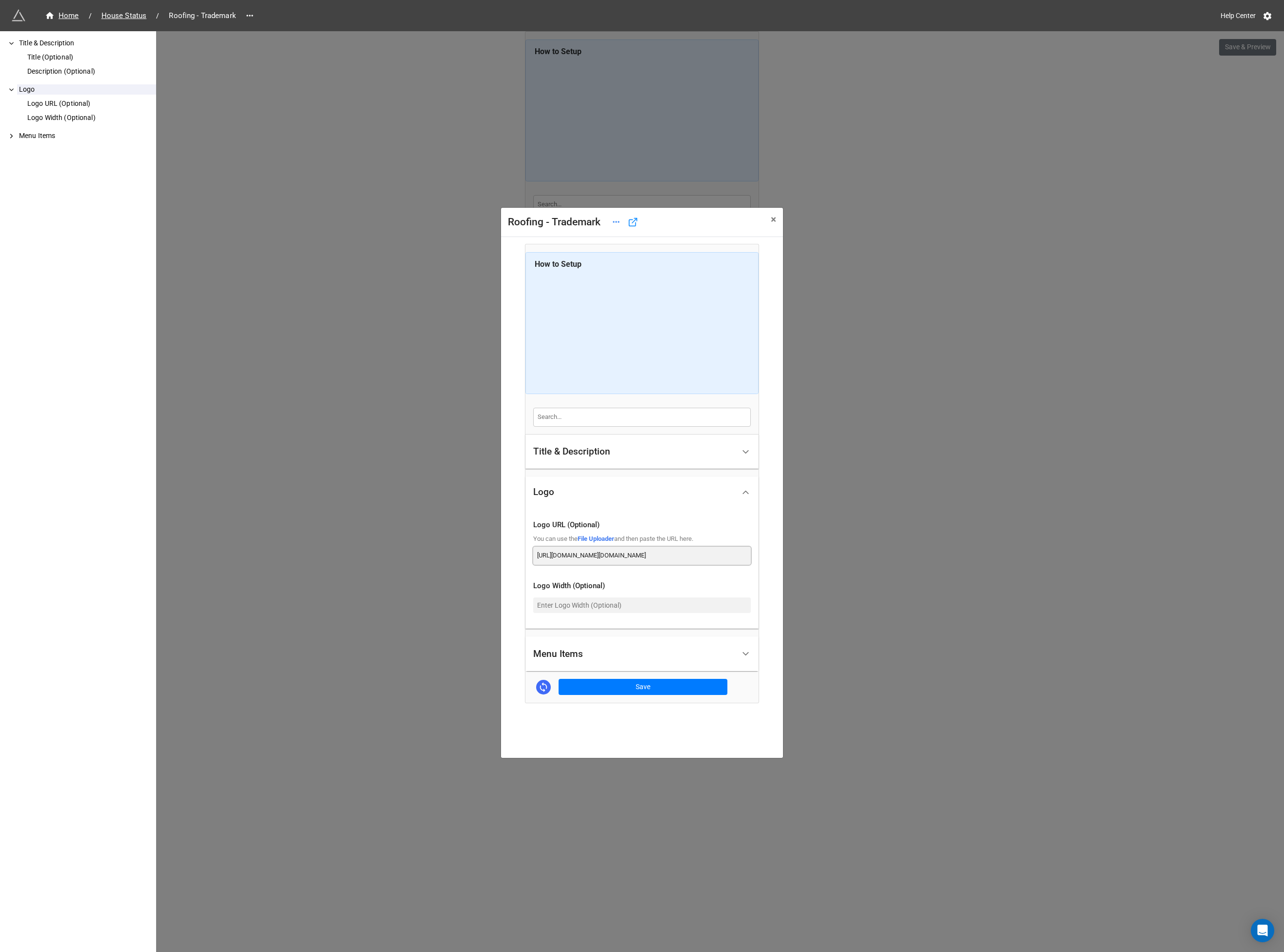
scroll to position [0, 290]
type input "https://storage.googleapis.com/app-store-81d55.appspot.com/user-attachments%2Fl…"
click at [646, 688] on button "Save" at bounding box center [643, 687] width 169 height 17
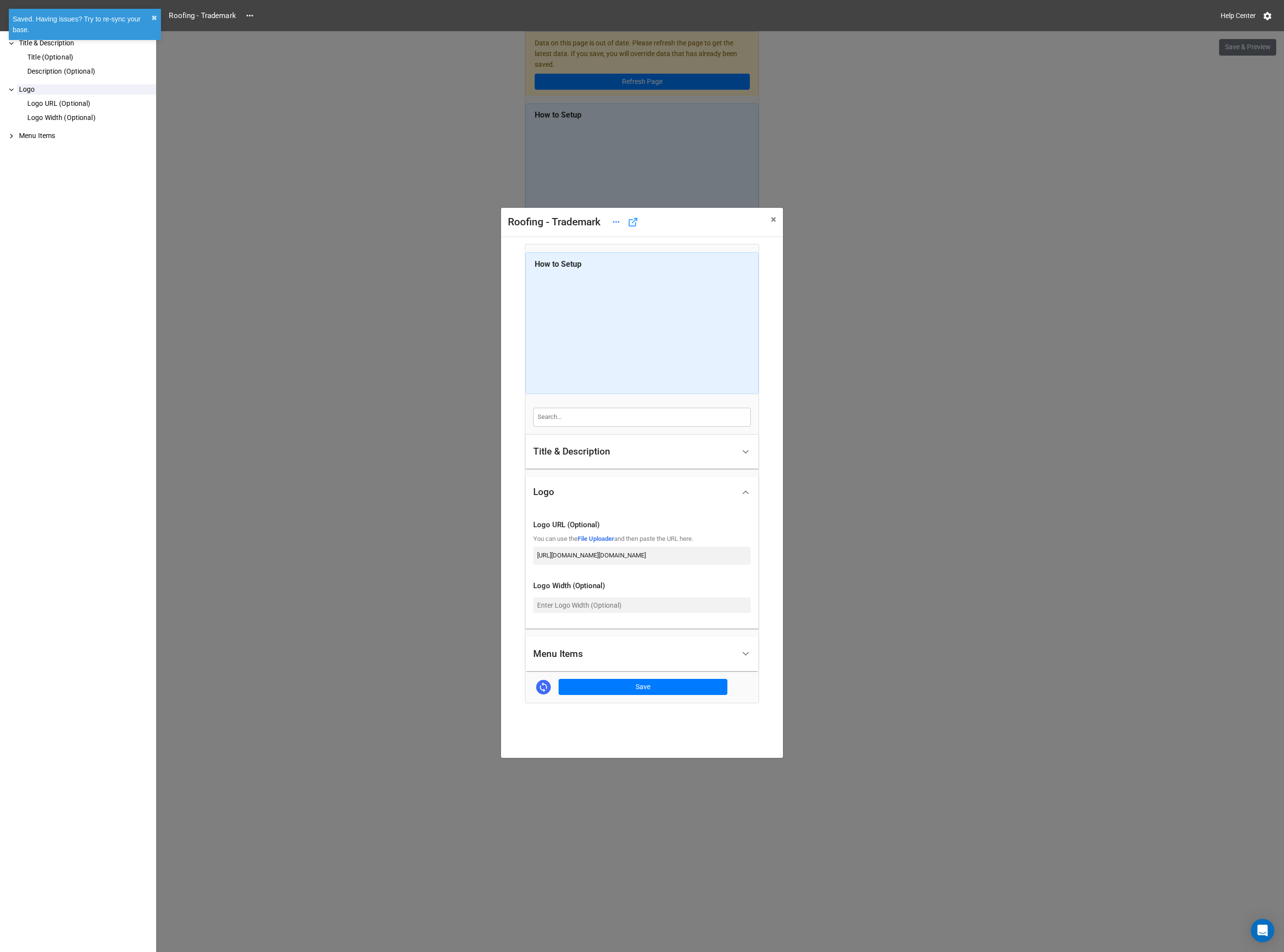
click at [393, 454] on div "Roofing - Trademark × Close How to Setup Title & Description Title (Optional) D…" at bounding box center [642, 507] width 1284 height 952
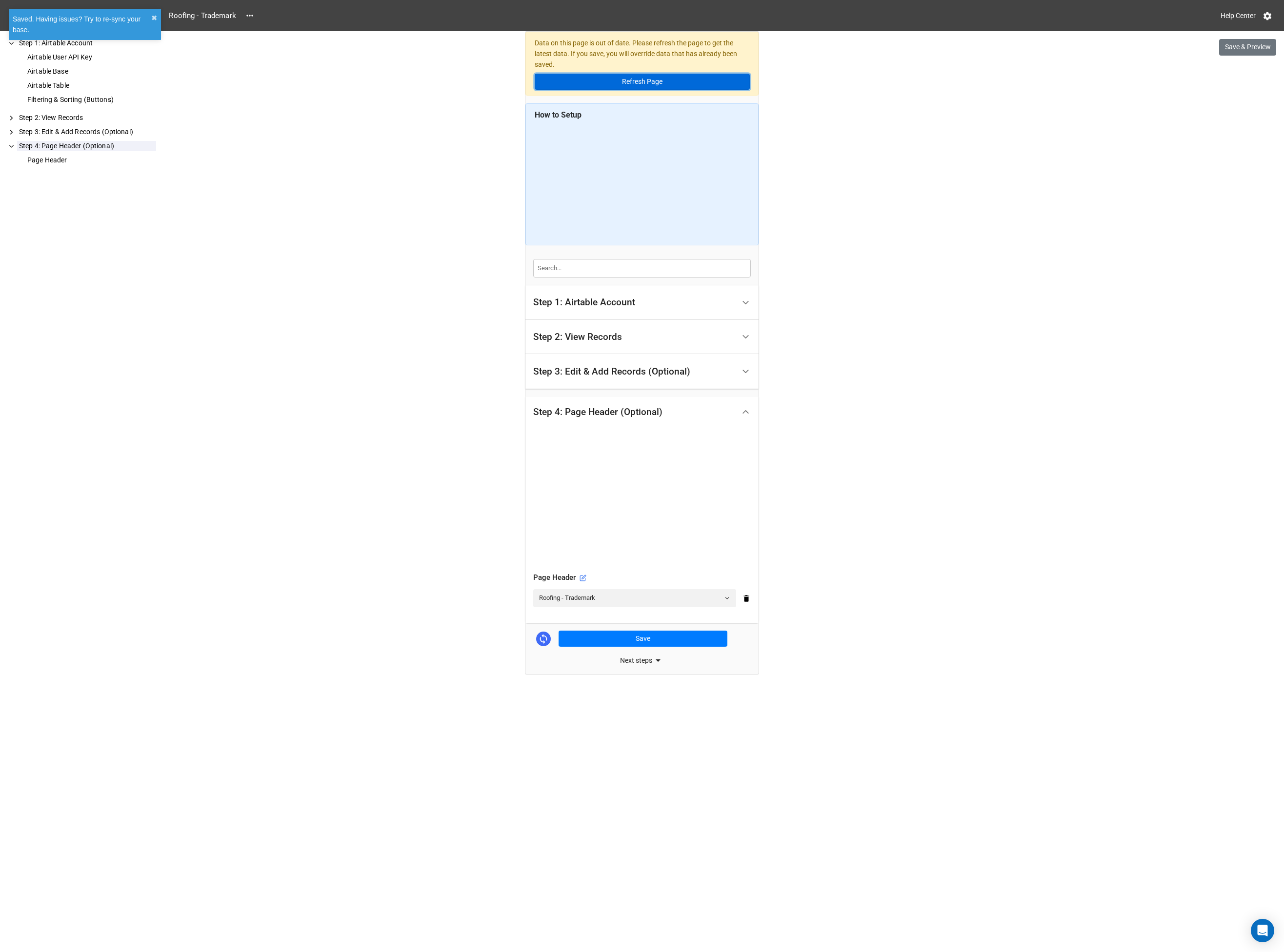
drag, startPoint x: 648, startPoint y: 83, endPoint x: 638, endPoint y: 86, distance: 10.4
click at [648, 83] on button "Refresh Page" at bounding box center [642, 82] width 215 height 17
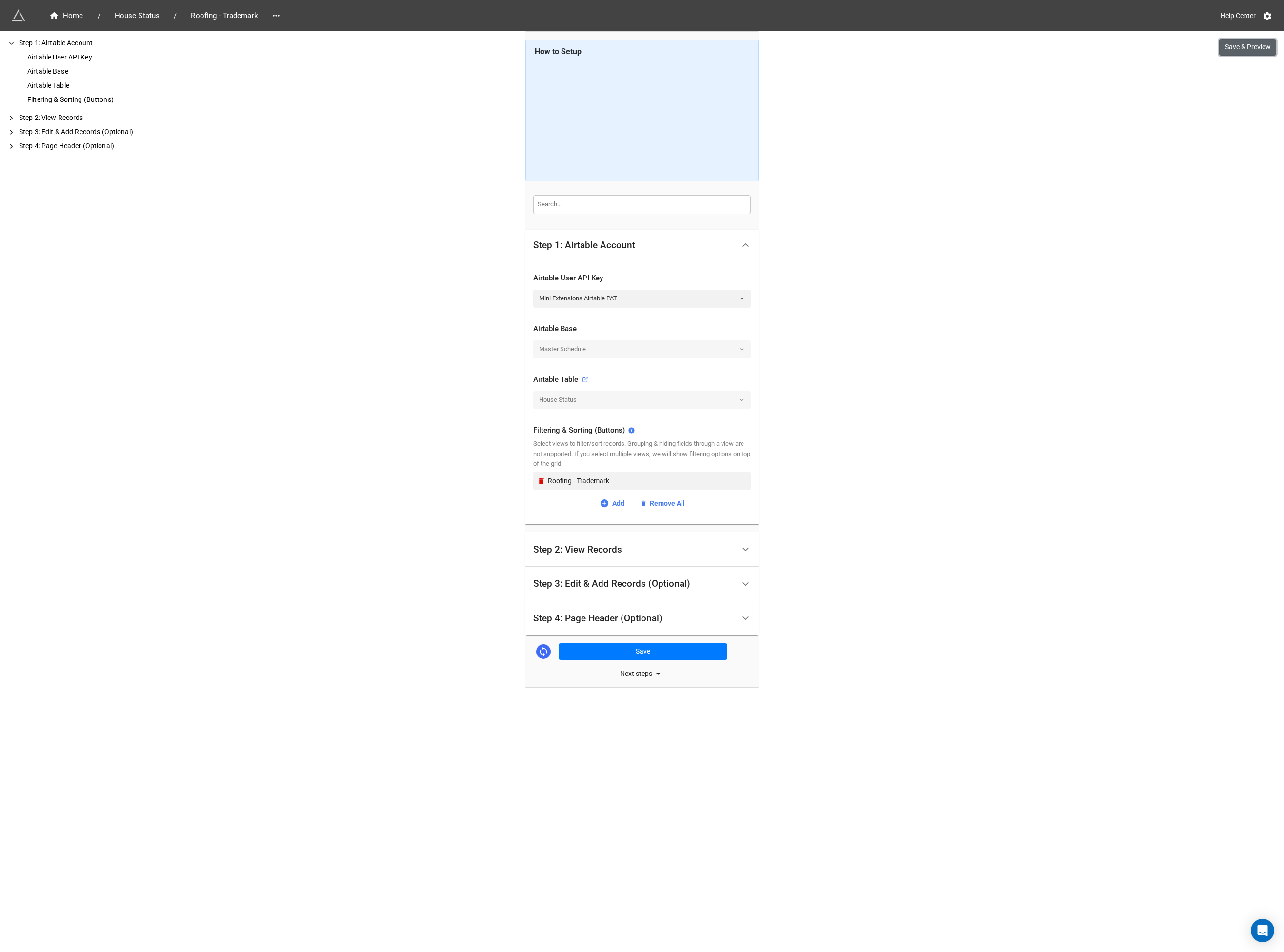
click at [1237, 53] on button "Save & Preview" at bounding box center [1248, 47] width 57 height 17
drag, startPoint x: 233, startPoint y: 117, endPoint x: 190, endPoint y: 70, distance: 63.7
click at [233, 117] on div "Home / House Status / Roofing - Trademark Help Center Save & Preview How to Set…" at bounding box center [642, 476] width 1284 height 952
click at [142, 16] on span "House Status" at bounding box center [137, 16] width 57 height 11
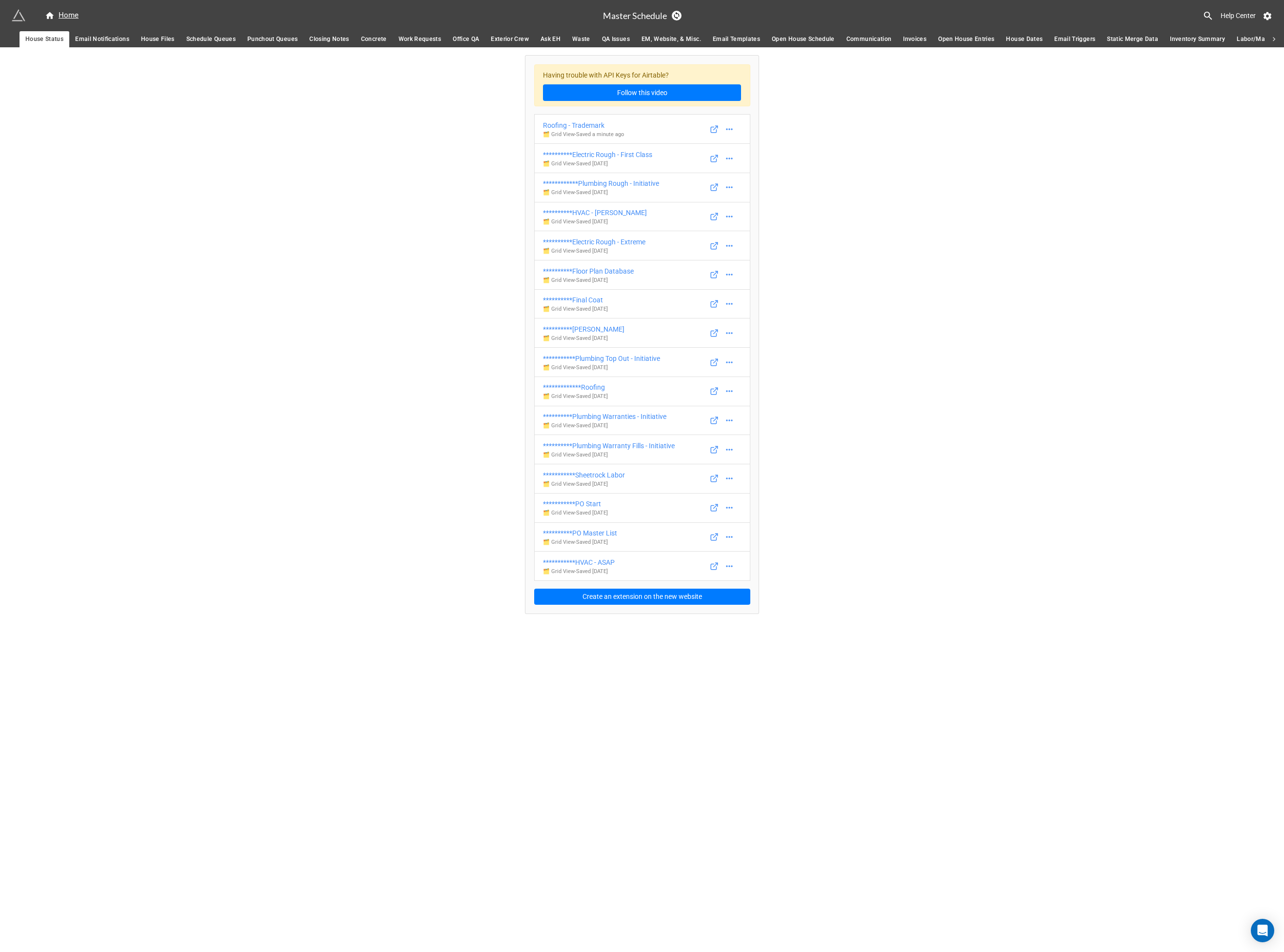
drag, startPoint x: 234, startPoint y: 39, endPoint x: 227, endPoint y: 40, distance: 7.1
click at [233, 39] on span "Schedule Queues" at bounding box center [211, 39] width 49 height 10
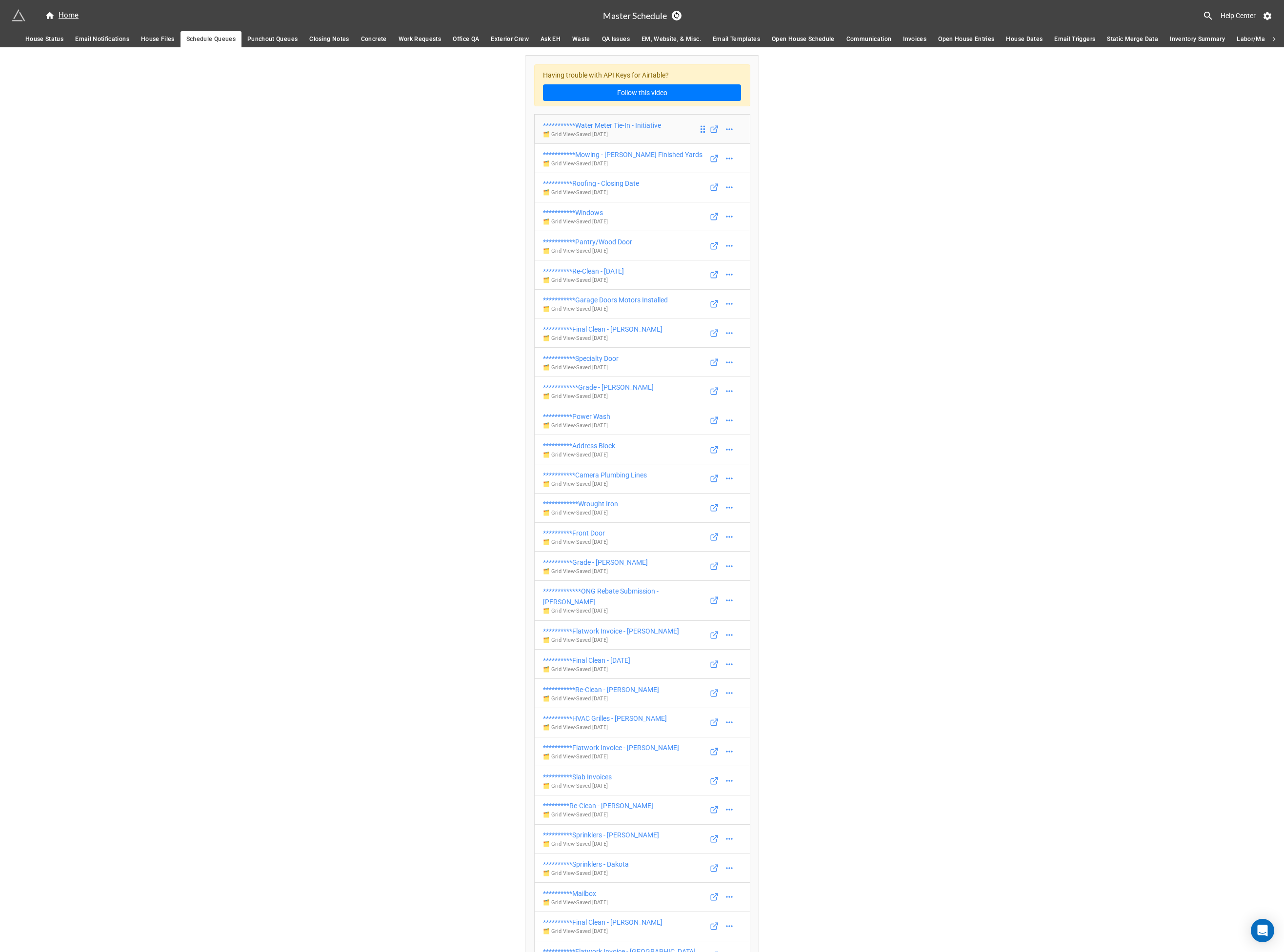
click at [612, 127] on div "**********" at bounding box center [602, 126] width 118 height 11
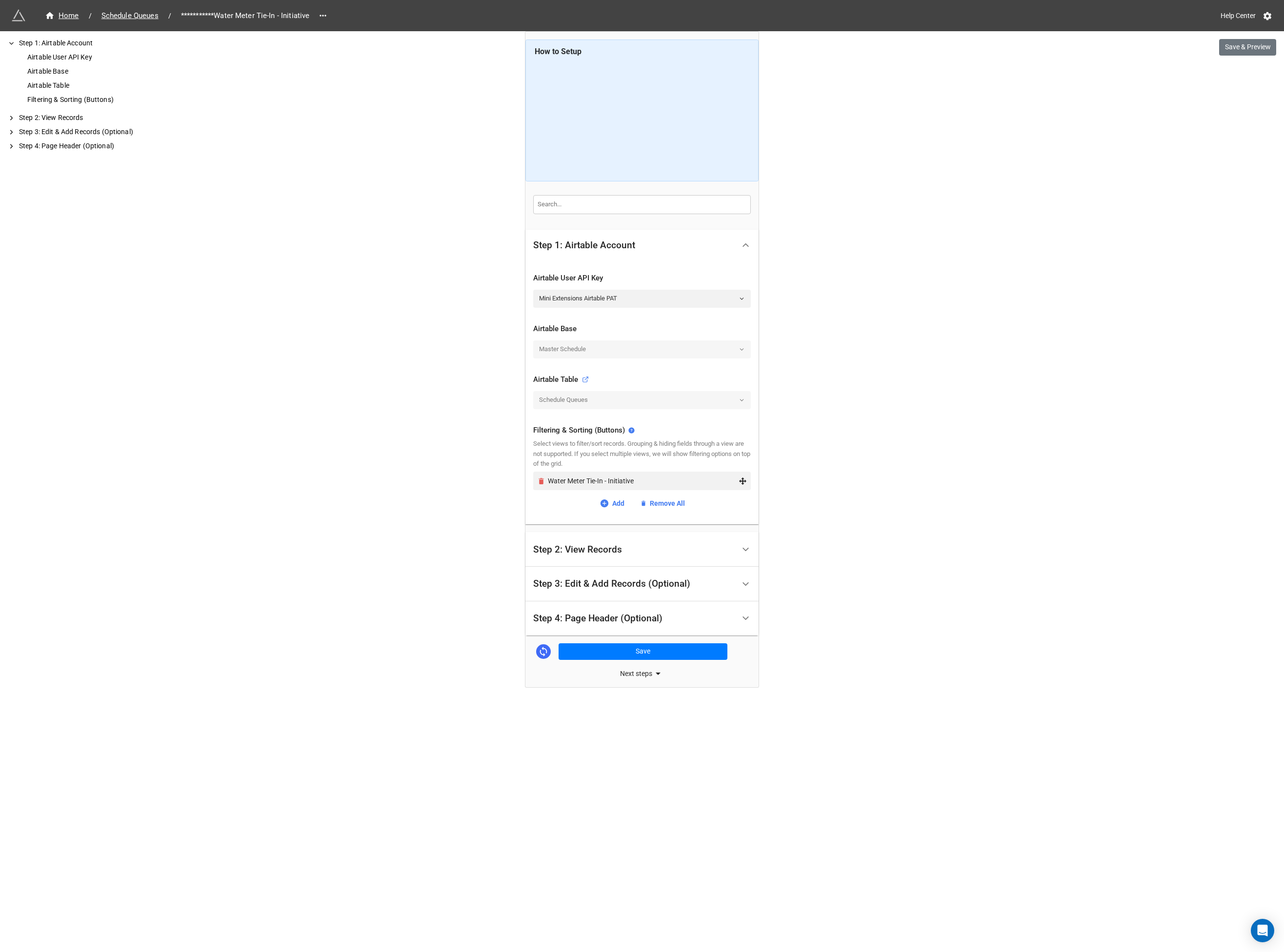
click at [541, 482] on icon "Remove" at bounding box center [541, 481] width 5 height 6
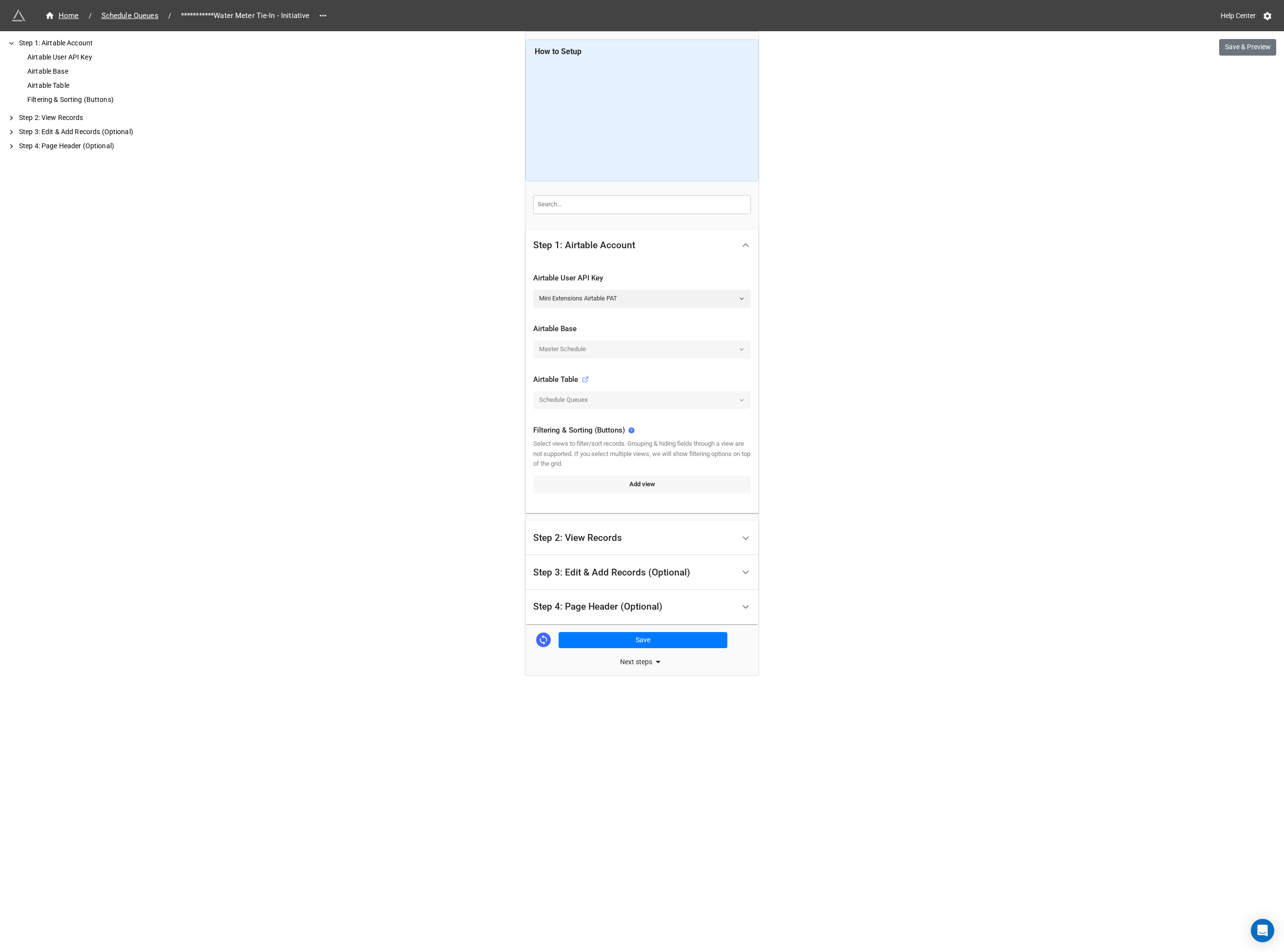
click at [577, 479] on link "Add view" at bounding box center [642, 484] width 218 height 18
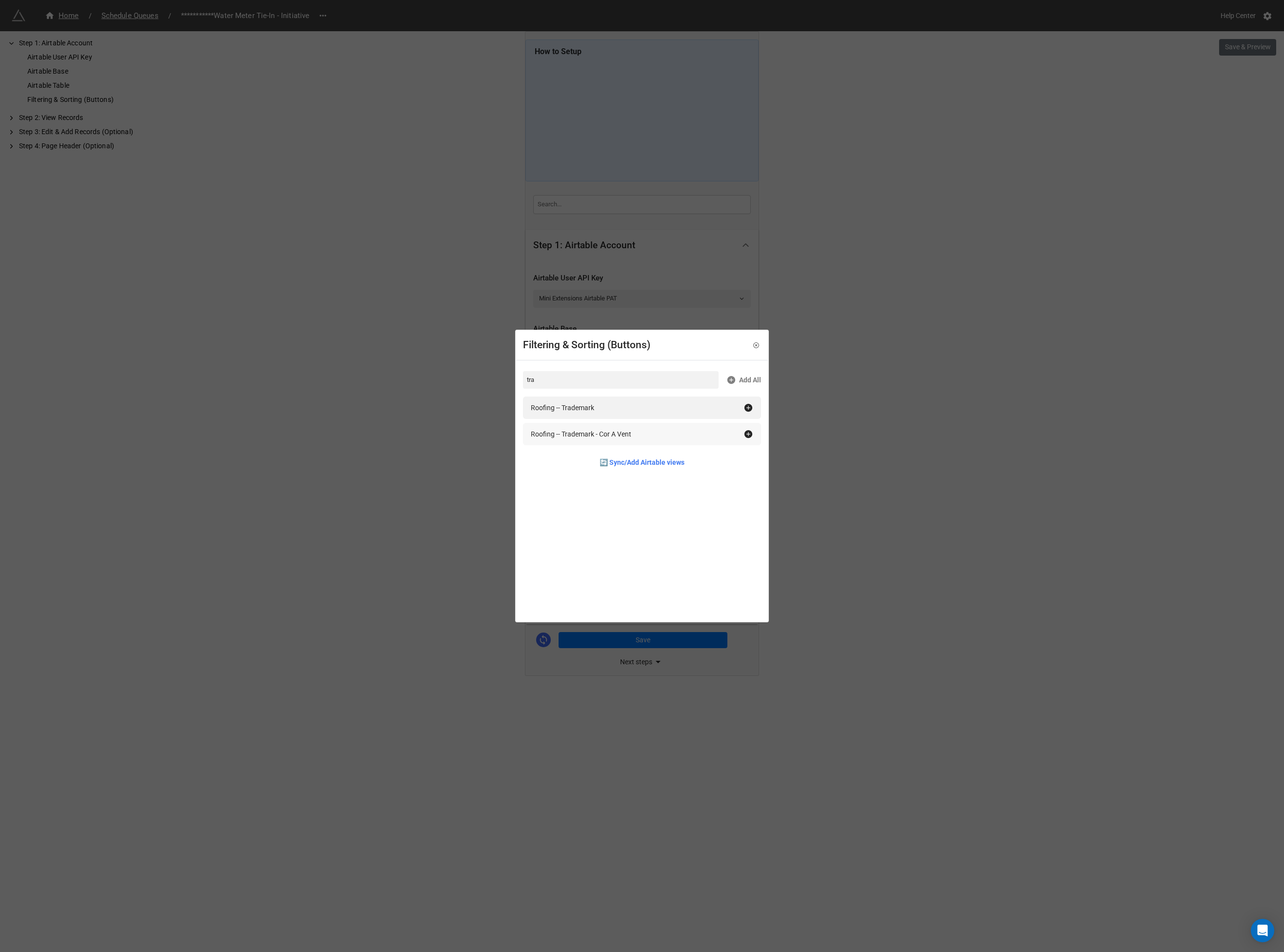
type input "tra"
click at [578, 430] on div "Roofing -- Trademark - Cor A Vent" at bounding box center [581, 434] width 100 height 11
click at [488, 424] on div "Filtering & Sorting (Buttons) tra Add All Roofing -- Trademark 🔄 Sync/Add Airta…" at bounding box center [642, 476] width 1284 height 952
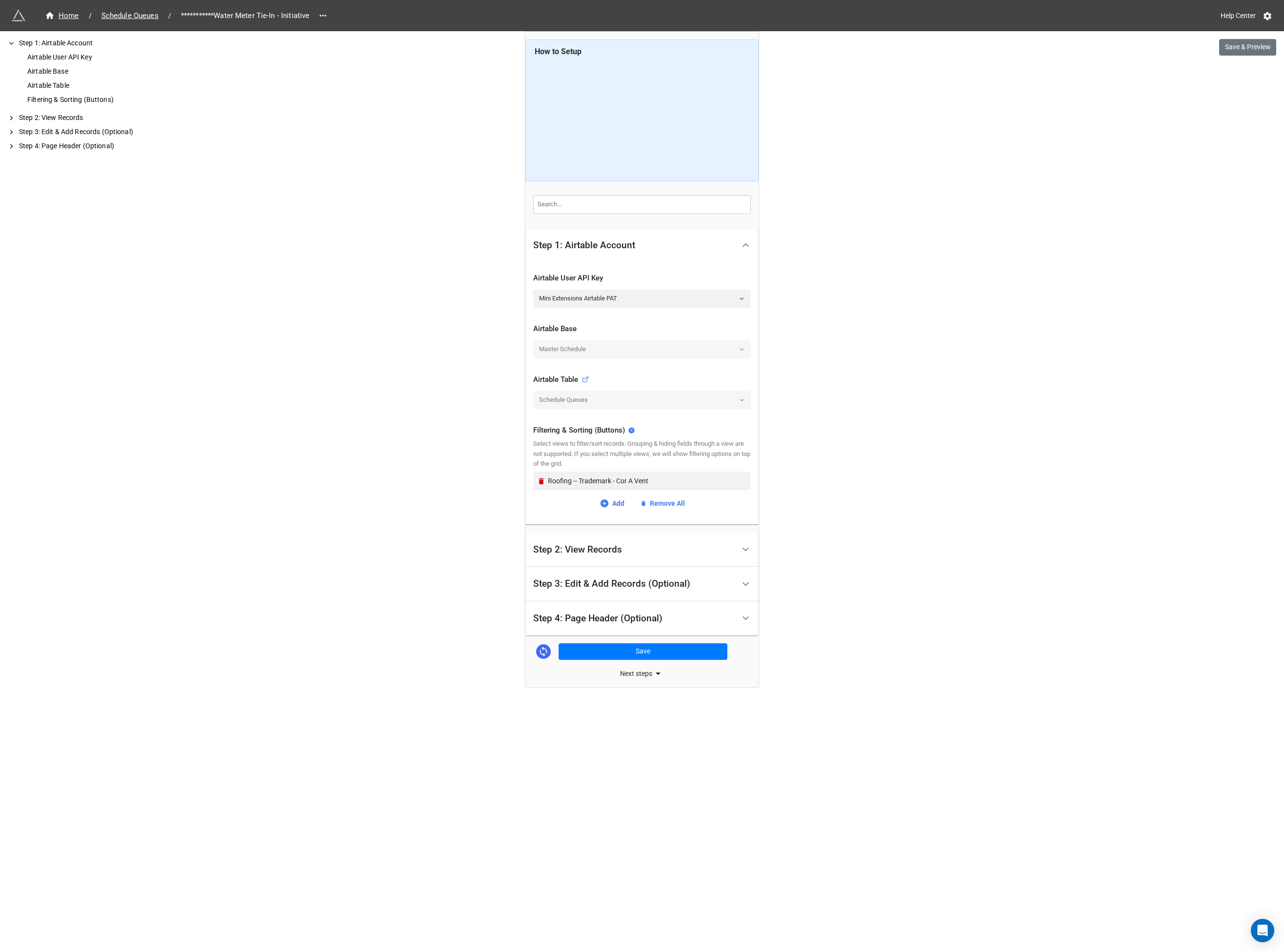
click at [600, 554] on div "Step 2: View Records" at bounding box center [577, 550] width 89 height 10
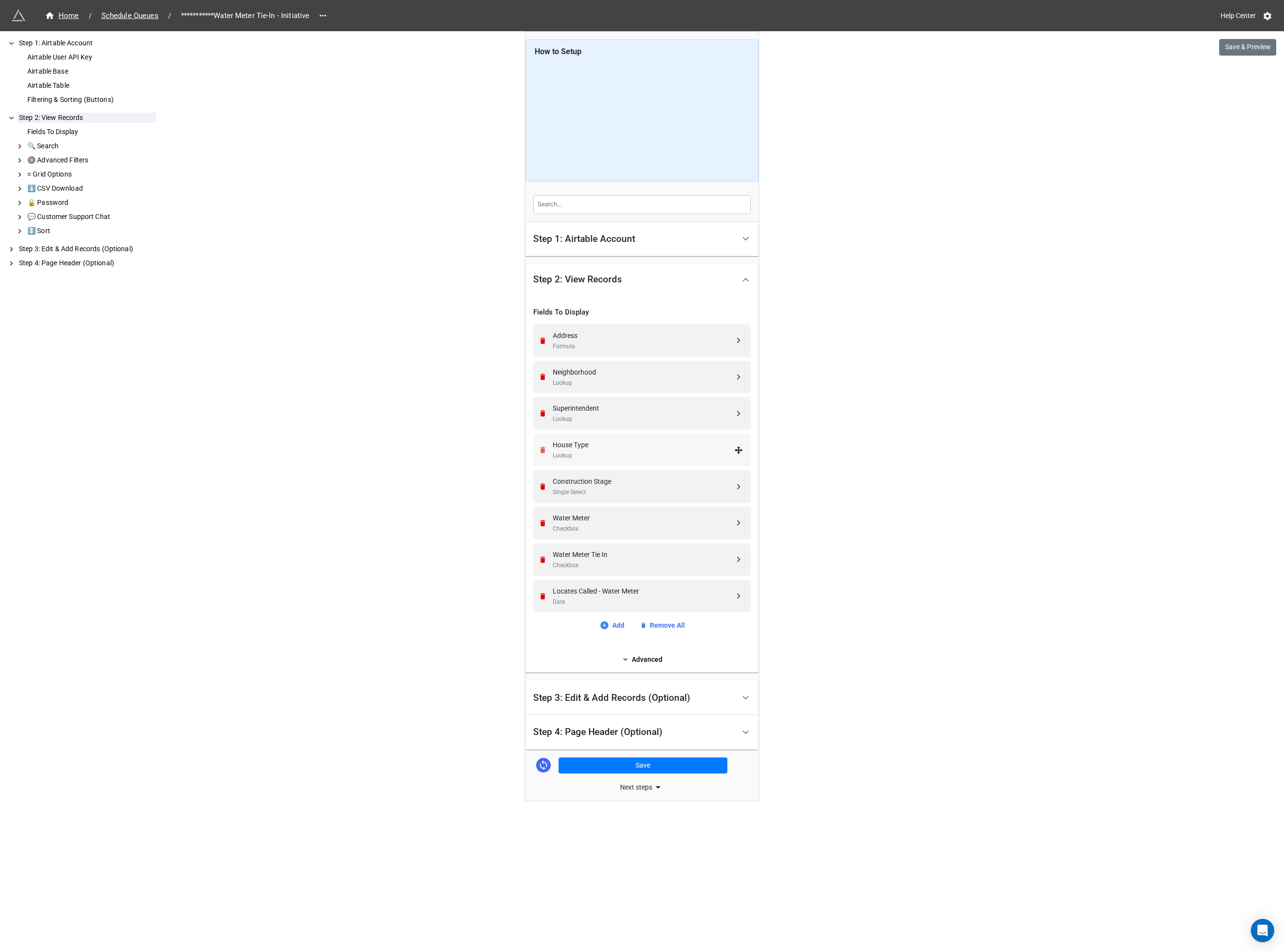
click at [541, 448] on icon "Remove" at bounding box center [542, 450] width 5 height 6
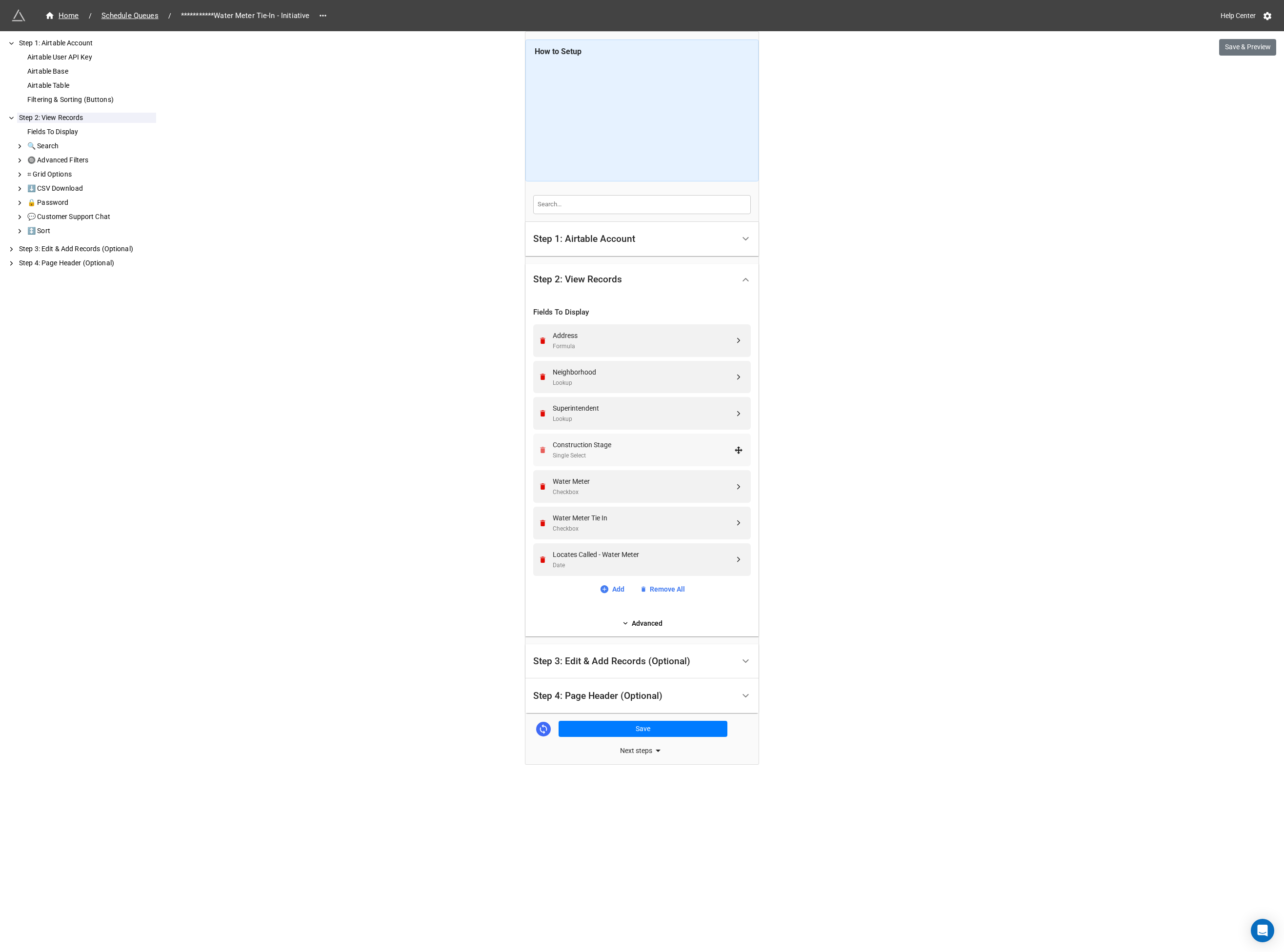
click at [541, 448] on icon "Remove" at bounding box center [542, 450] width 5 height 6
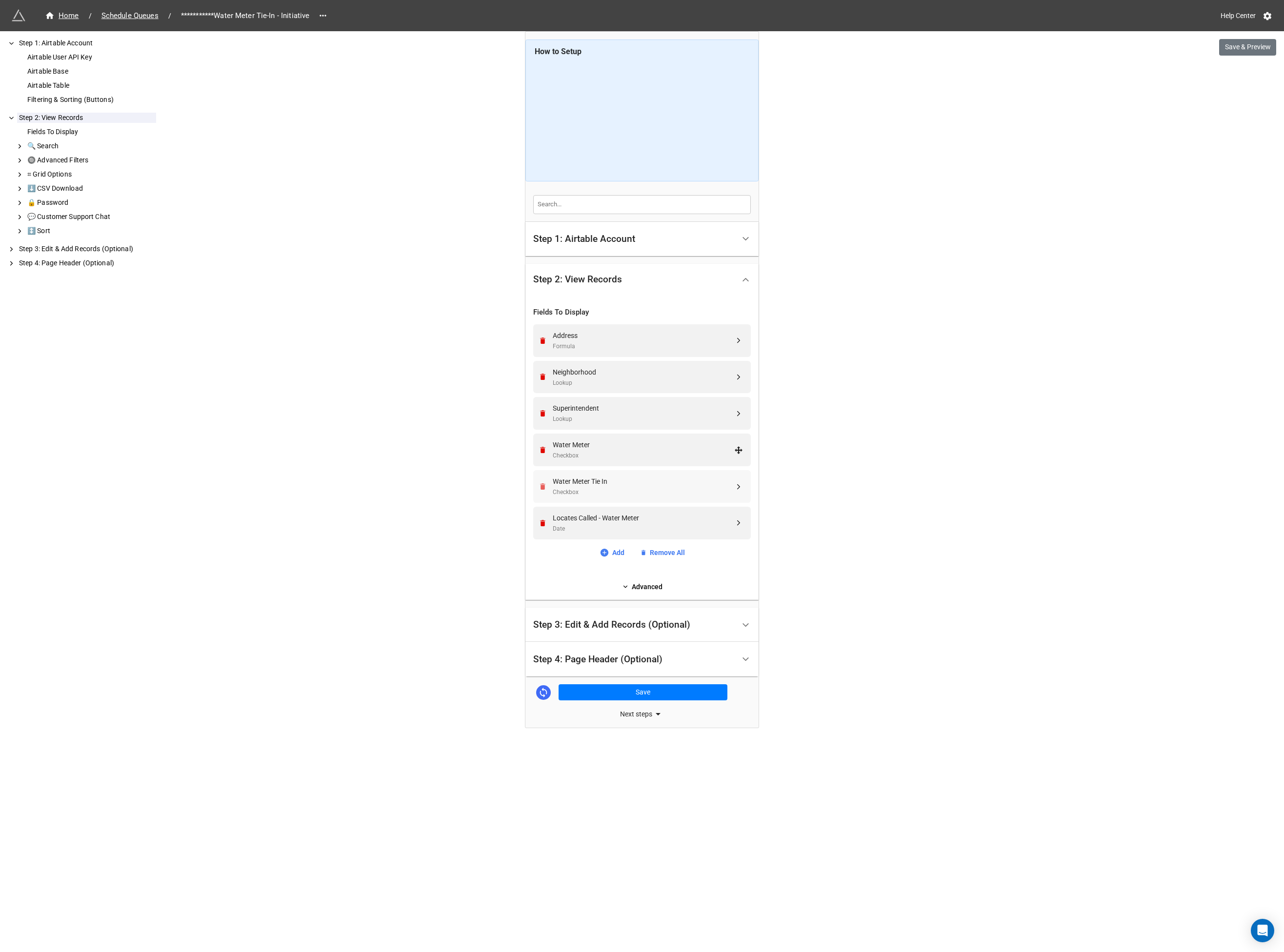
click at [541, 448] on icon "Remove" at bounding box center [542, 450] width 5 height 6
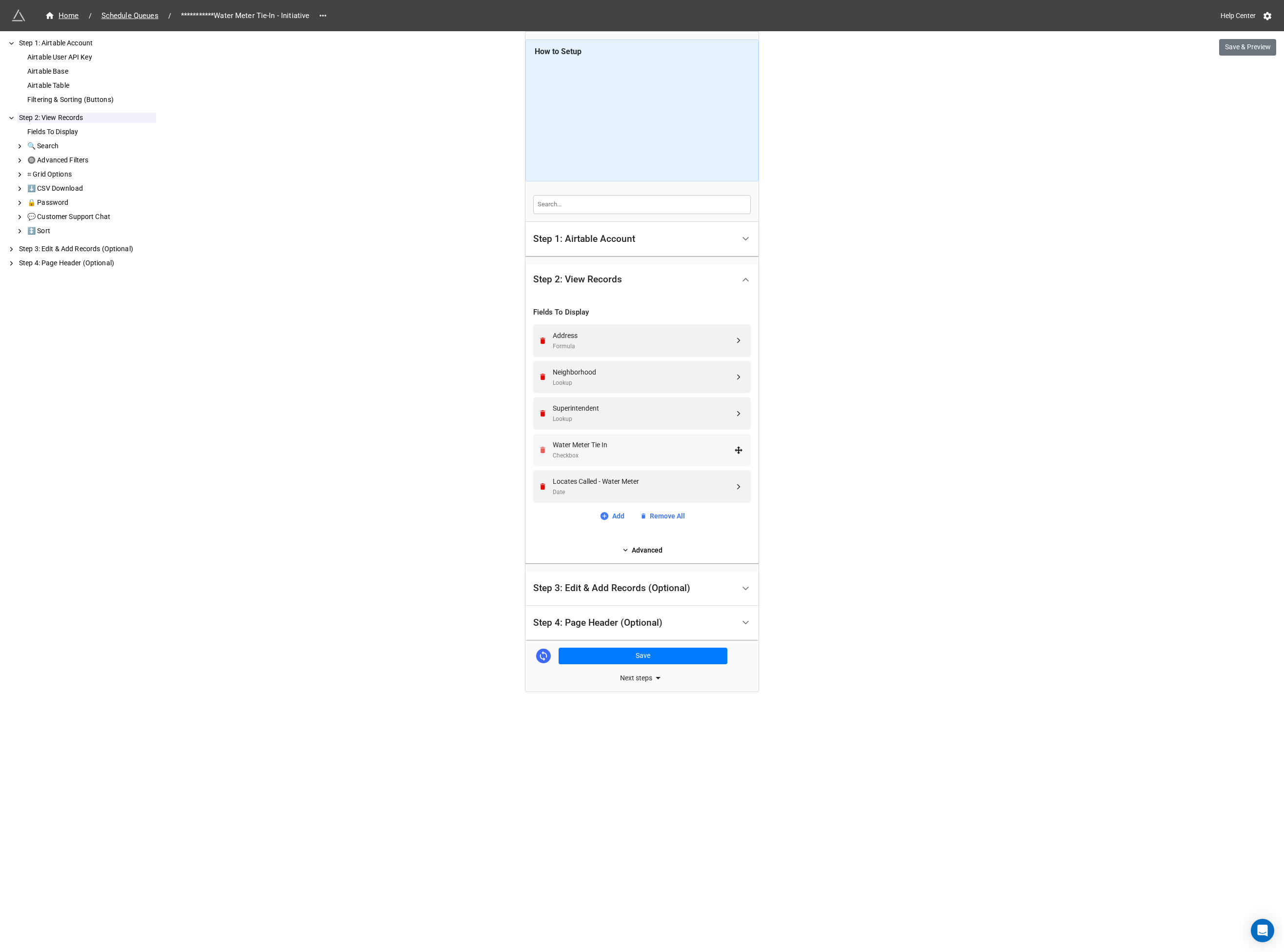
click at [541, 448] on icon "Remove" at bounding box center [542, 450] width 5 height 6
click at [541, 483] on icon "Remove" at bounding box center [542, 486] width 5 height 6
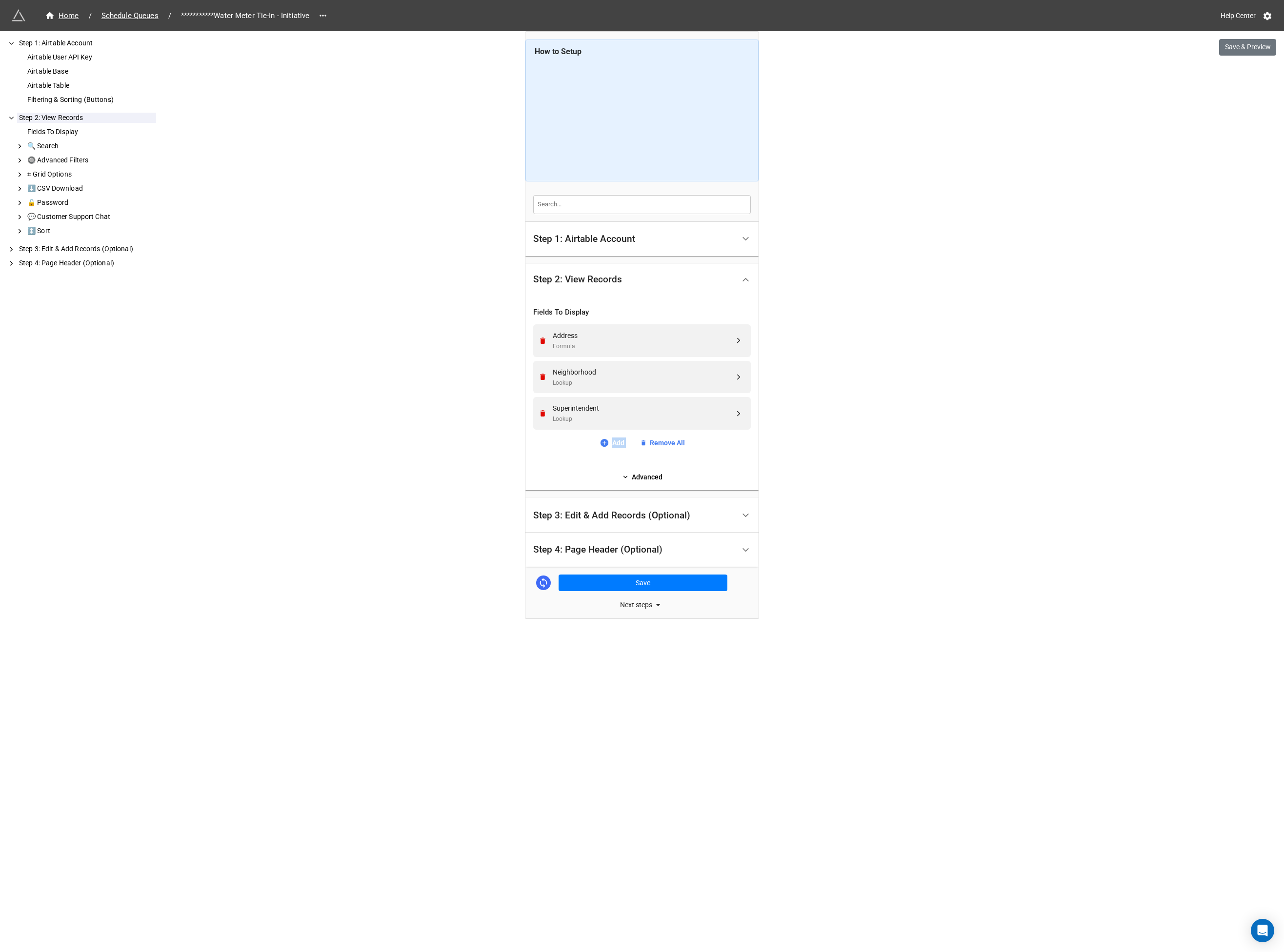
click at [541, 448] on div "Fields To Display Address Formula Neighborhood Lookup Superintendent Lookup Add…" at bounding box center [642, 377] width 218 height 157
click at [621, 444] on link "Add" at bounding box center [612, 443] width 25 height 11
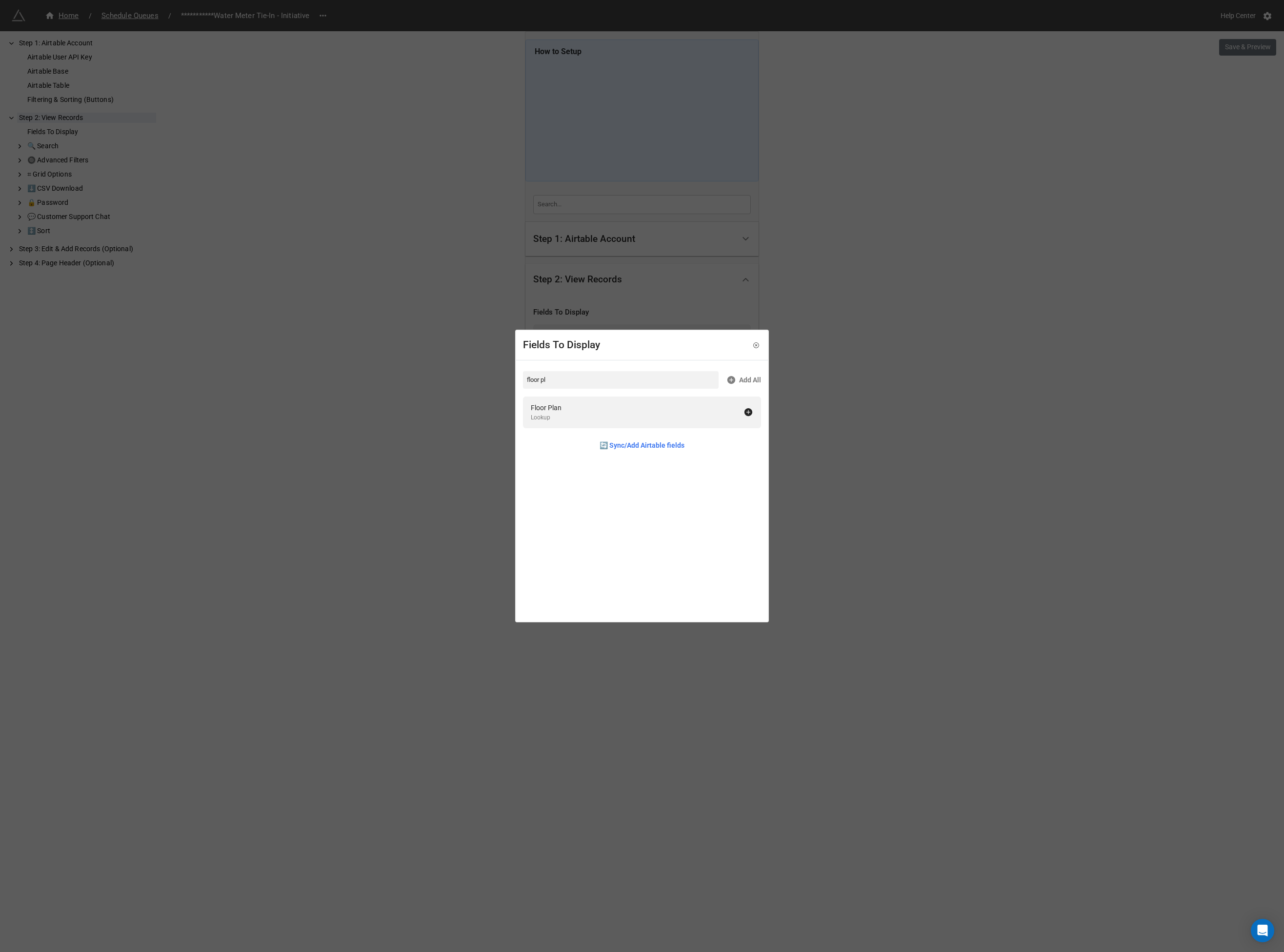
type input "floor pl"
click at [569, 417] on div "Floor Plan Lookup" at bounding box center [637, 412] width 212 height 20
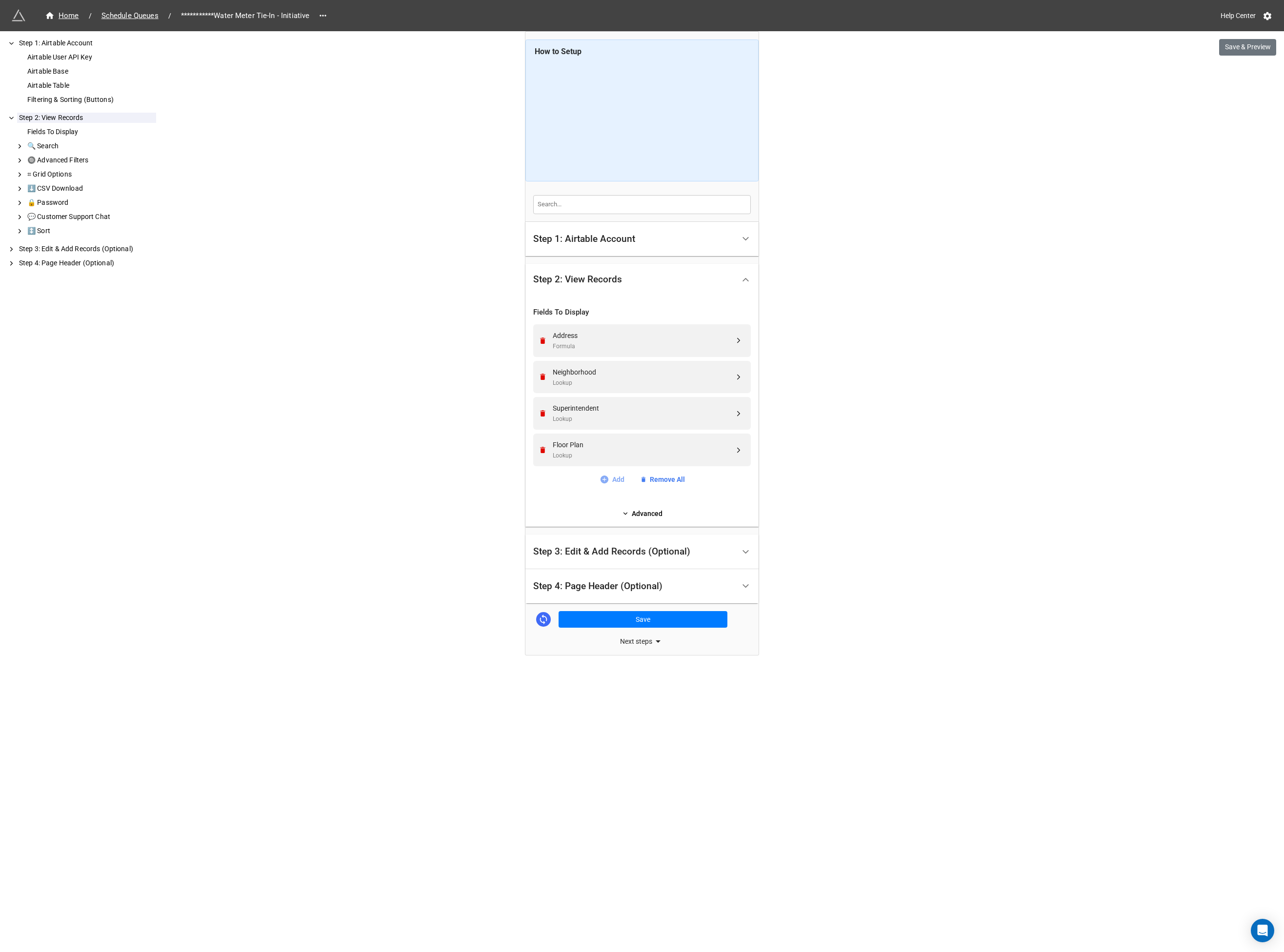
click at [619, 479] on link "Add" at bounding box center [612, 479] width 25 height 11
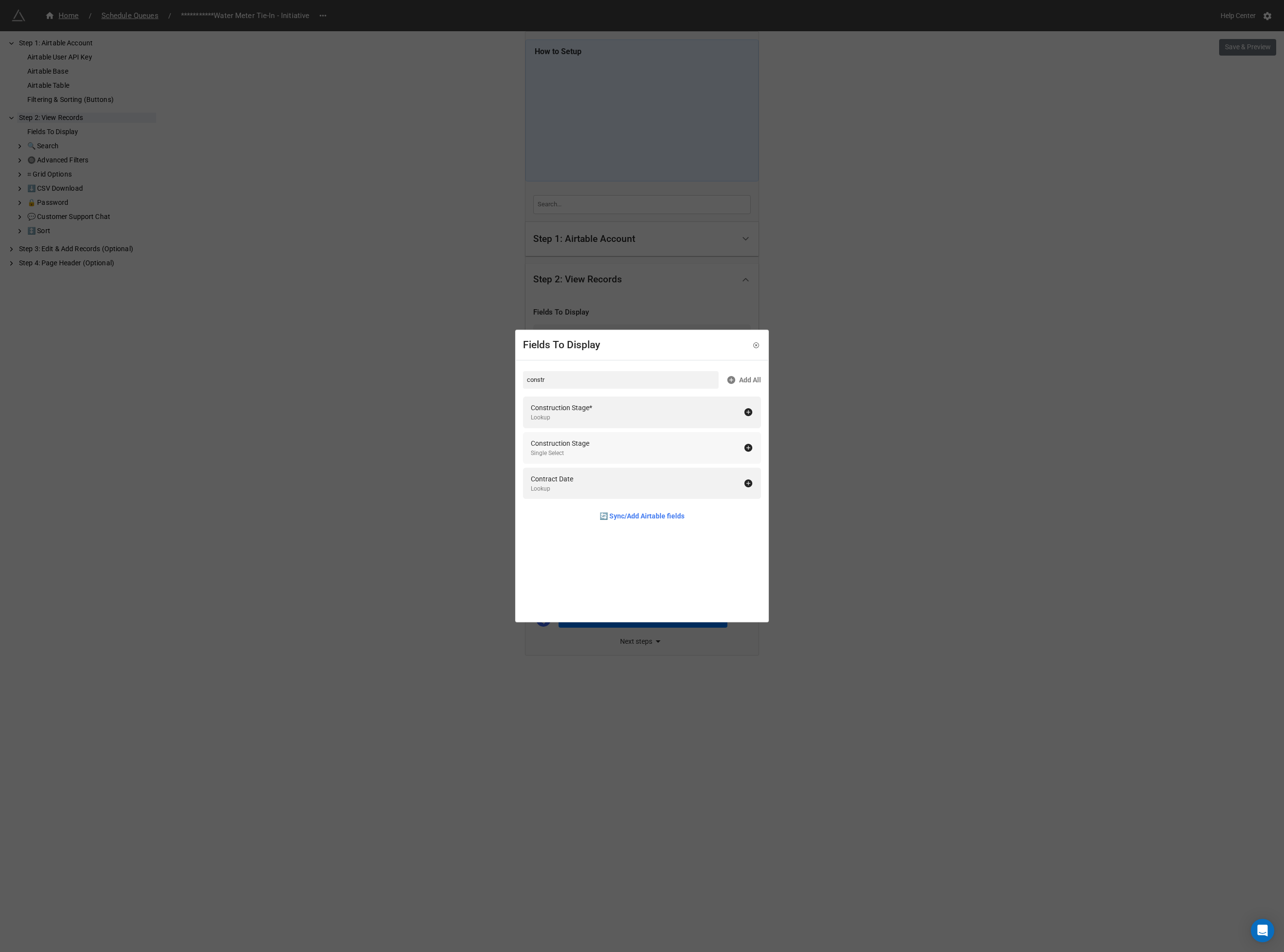
click at [556, 440] on div "Construction Stage" at bounding box center [560, 443] width 58 height 11
click at [546, 382] on input "constr" at bounding box center [621, 380] width 196 height 18
click at [545, 407] on div "Roofing Sub Start" at bounding box center [557, 408] width 54 height 11
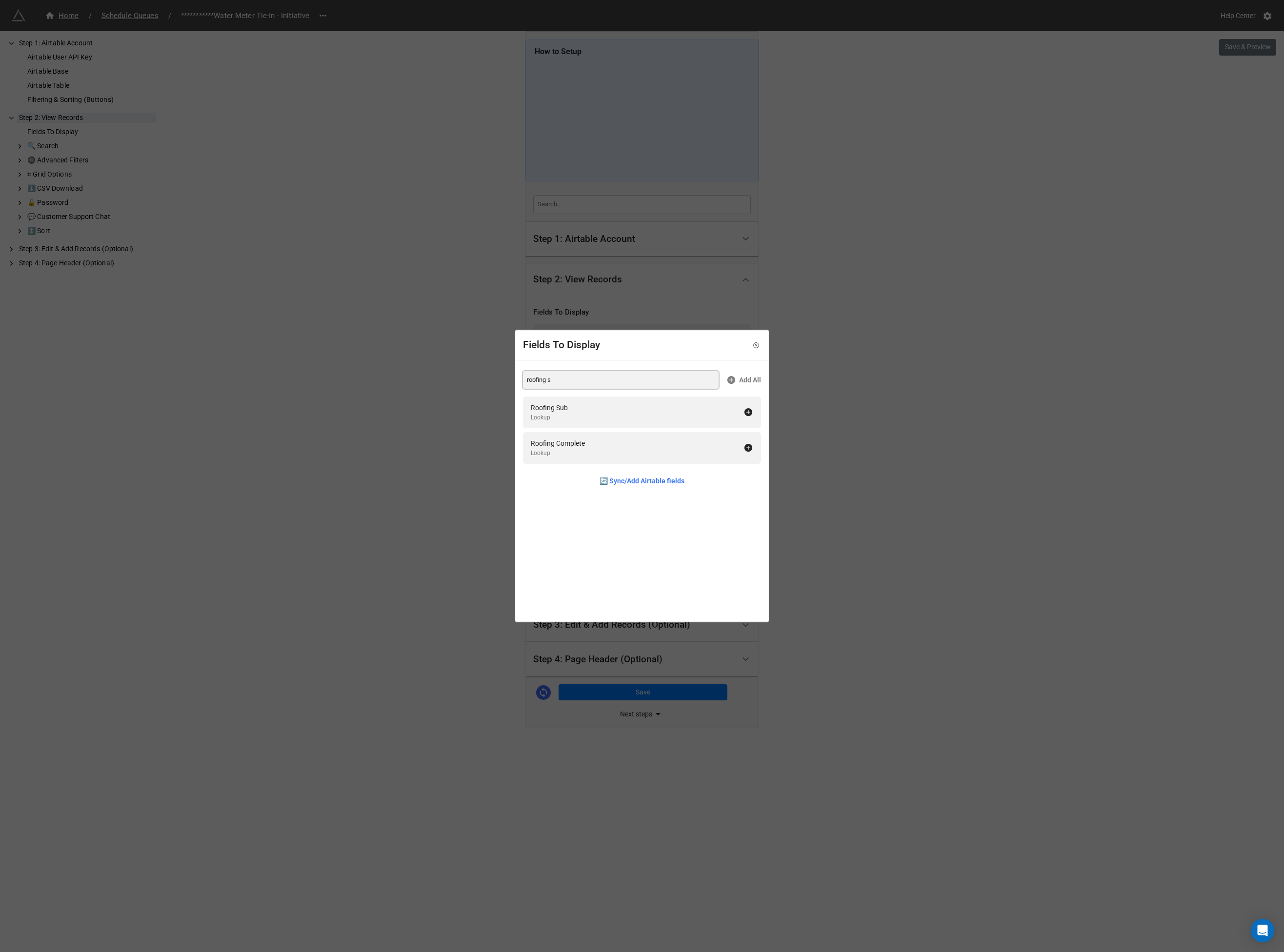
click at [547, 377] on input "roofing s" at bounding box center [621, 380] width 196 height 18
type input "cor"
click at [549, 408] on div "Cor A Vent Install Date" at bounding box center [564, 408] width 68 height 11
click at [547, 410] on div "Cor A Vent Install Complete" at bounding box center [572, 408] width 83 height 11
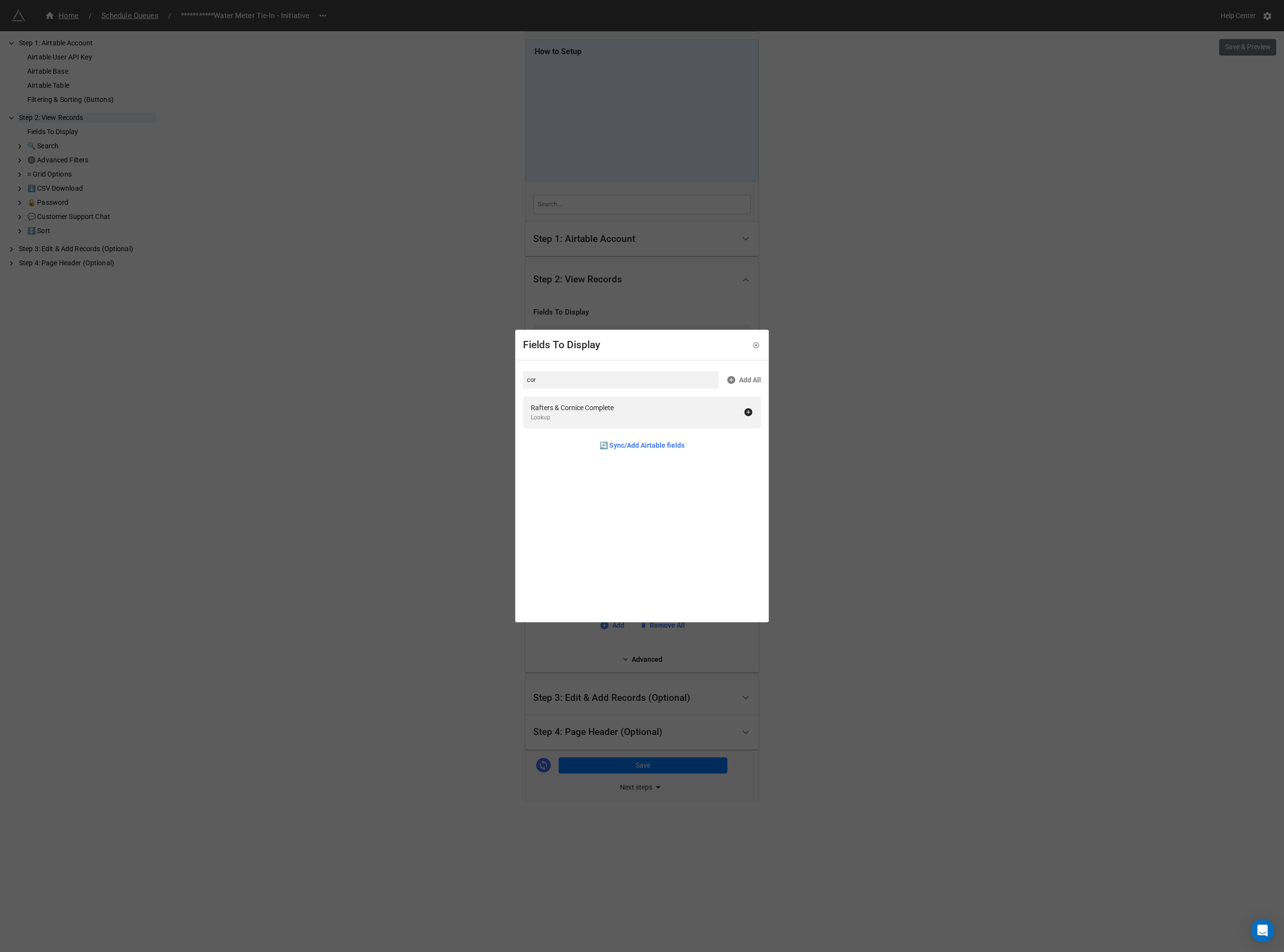
click at [362, 418] on div "Fields To Display cor Add All Rafters & Cornice Complete Lookup 🔄 Sync/Add Airt…" at bounding box center [642, 476] width 1284 height 952
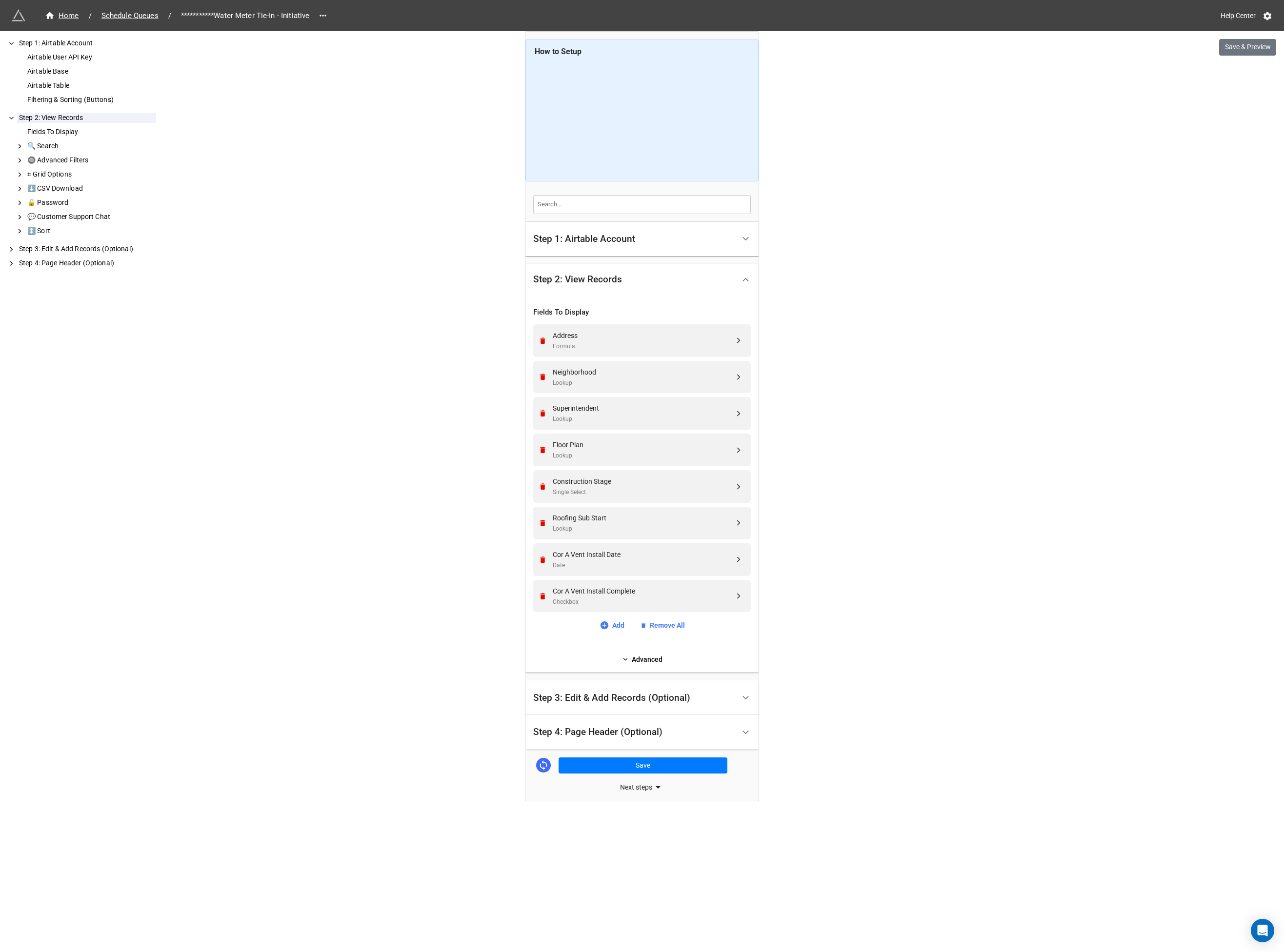
click at [610, 700] on div "Step 3: Edit & Add Records (Optional)" at bounding box center [612, 698] width 157 height 10
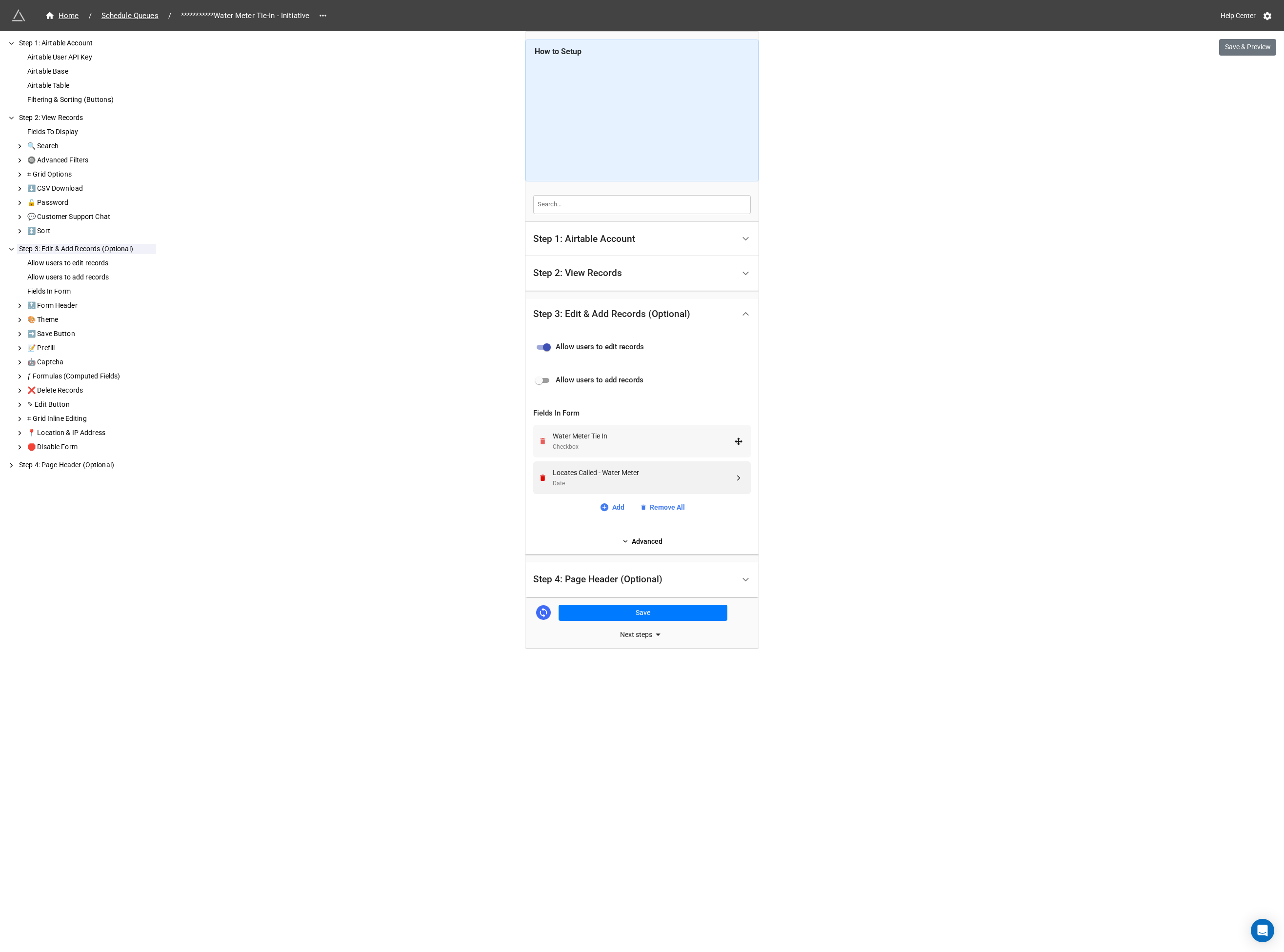
click at [544, 441] on icon "Remove" at bounding box center [542, 441] width 5 height 6
click at [544, 475] on icon "Remove" at bounding box center [542, 478] width 5 height 6
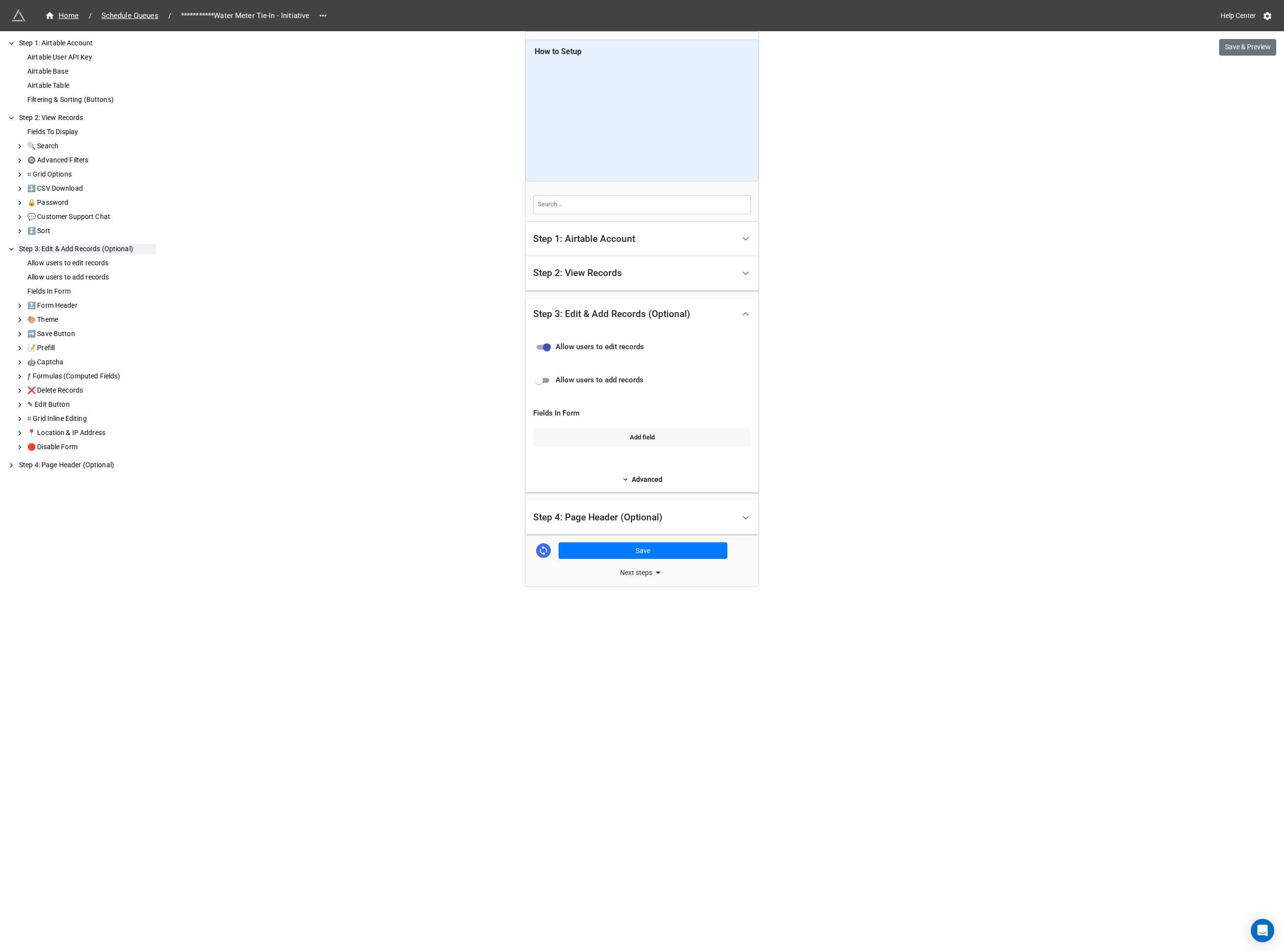
click at [620, 433] on link "Add field" at bounding box center [642, 437] width 218 height 18
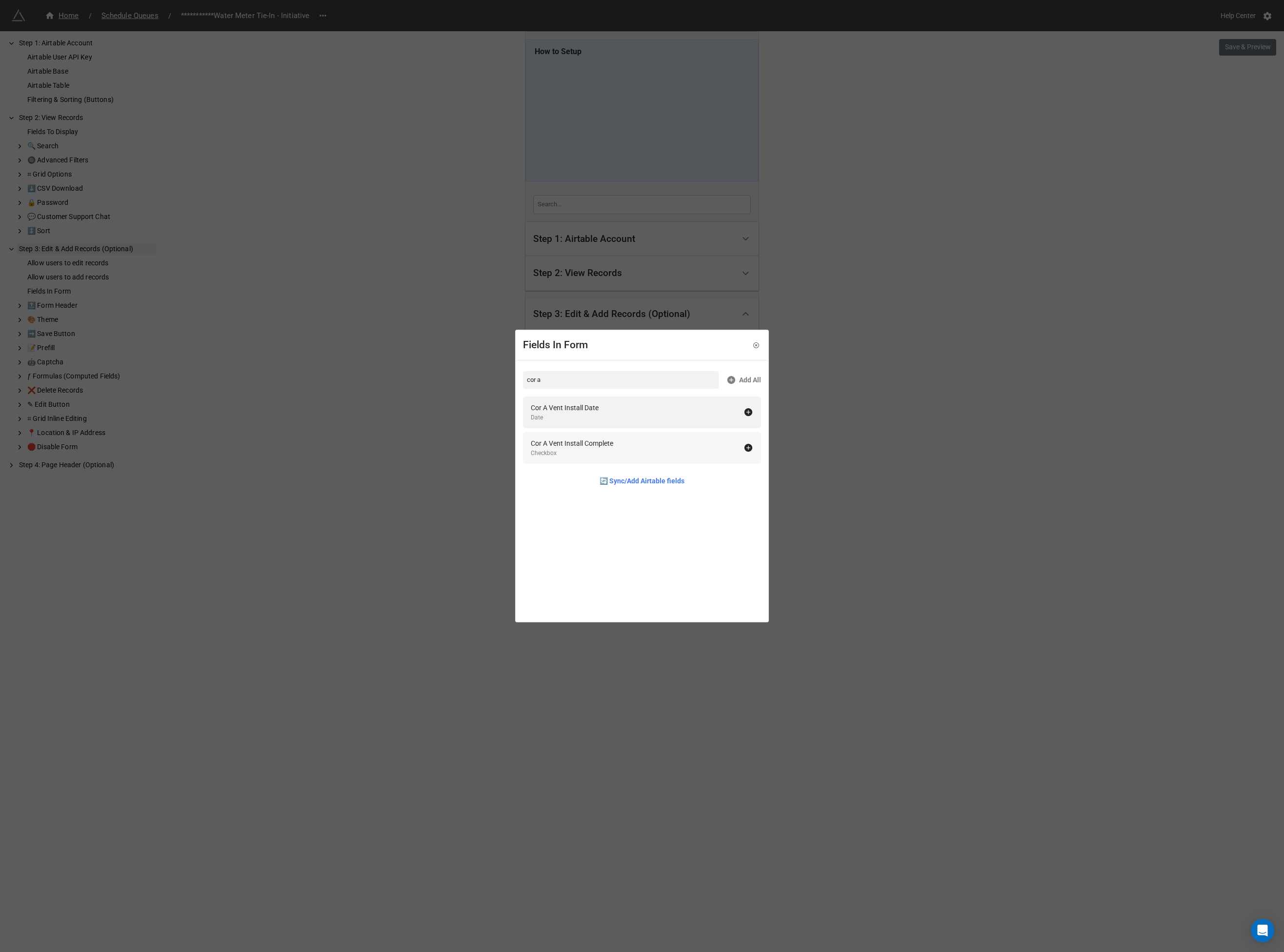
type input "cor a"
click at [562, 408] on div "Cor A Vent Install Date" at bounding box center [564, 408] width 68 height 11
click at [561, 408] on div "Cor A Vent Install Complete" at bounding box center [572, 408] width 83 height 11
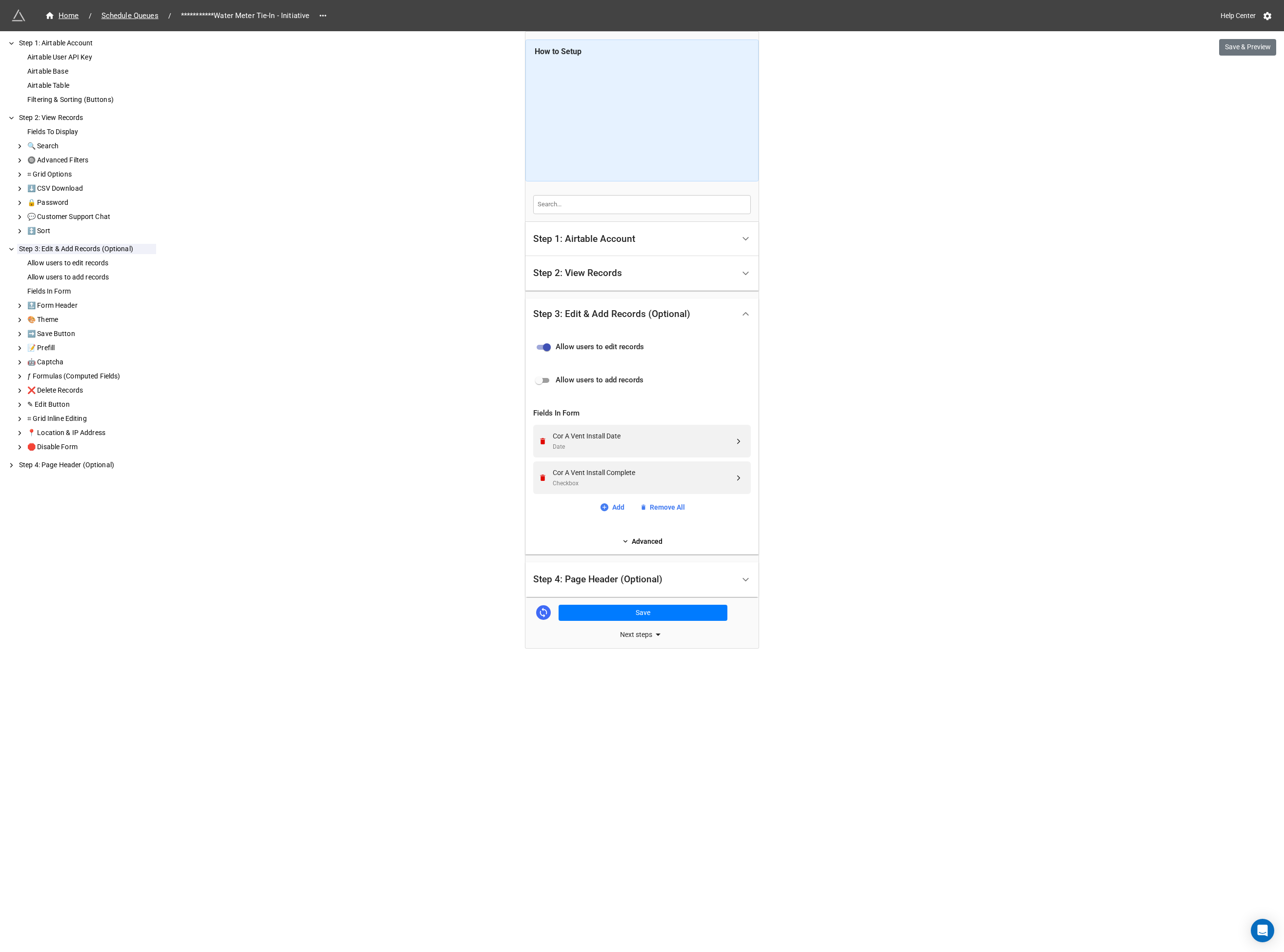
drag, startPoint x: 379, startPoint y: 403, endPoint x: 407, endPoint y: 399, distance: 28.3
click at [379, 403] on div "**********" at bounding box center [642, 476] width 1284 height 952
click at [637, 544] on link "Advanced" at bounding box center [642, 541] width 218 height 11
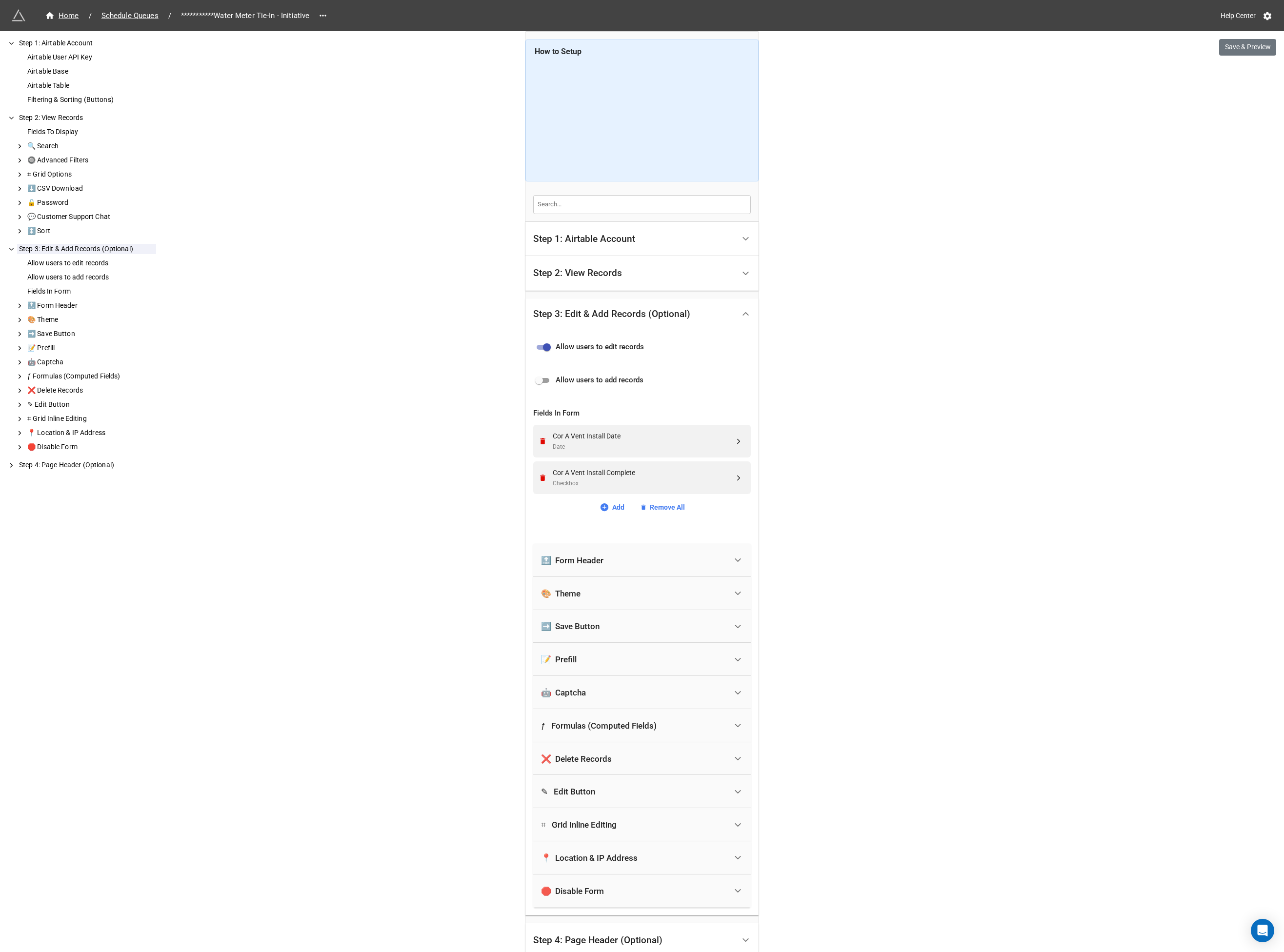
click at [615, 556] on div "🔝 Form Header" at bounding box center [634, 560] width 186 height 21
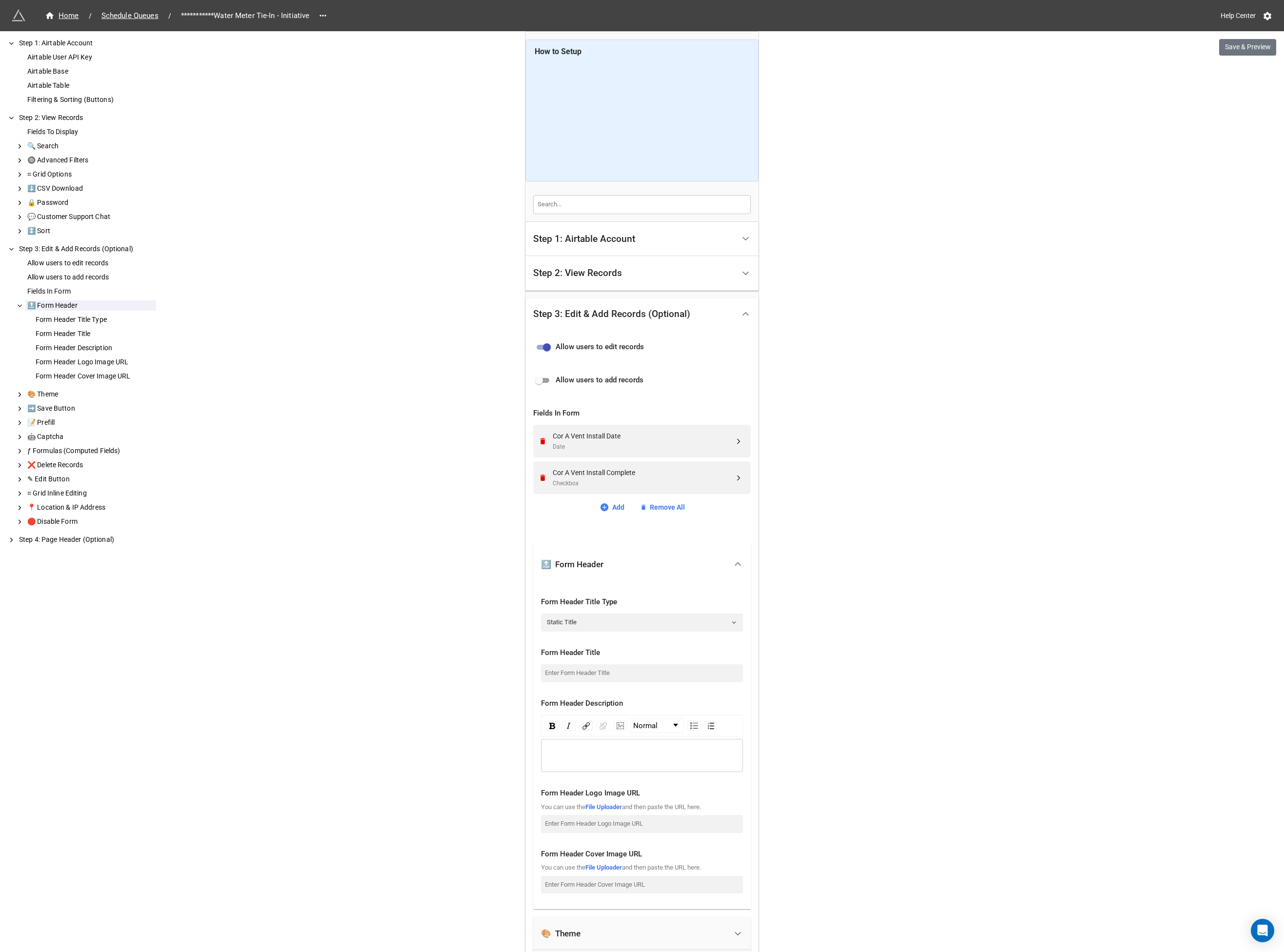
click at [615, 556] on div "🔝 Form Header" at bounding box center [634, 564] width 186 height 21
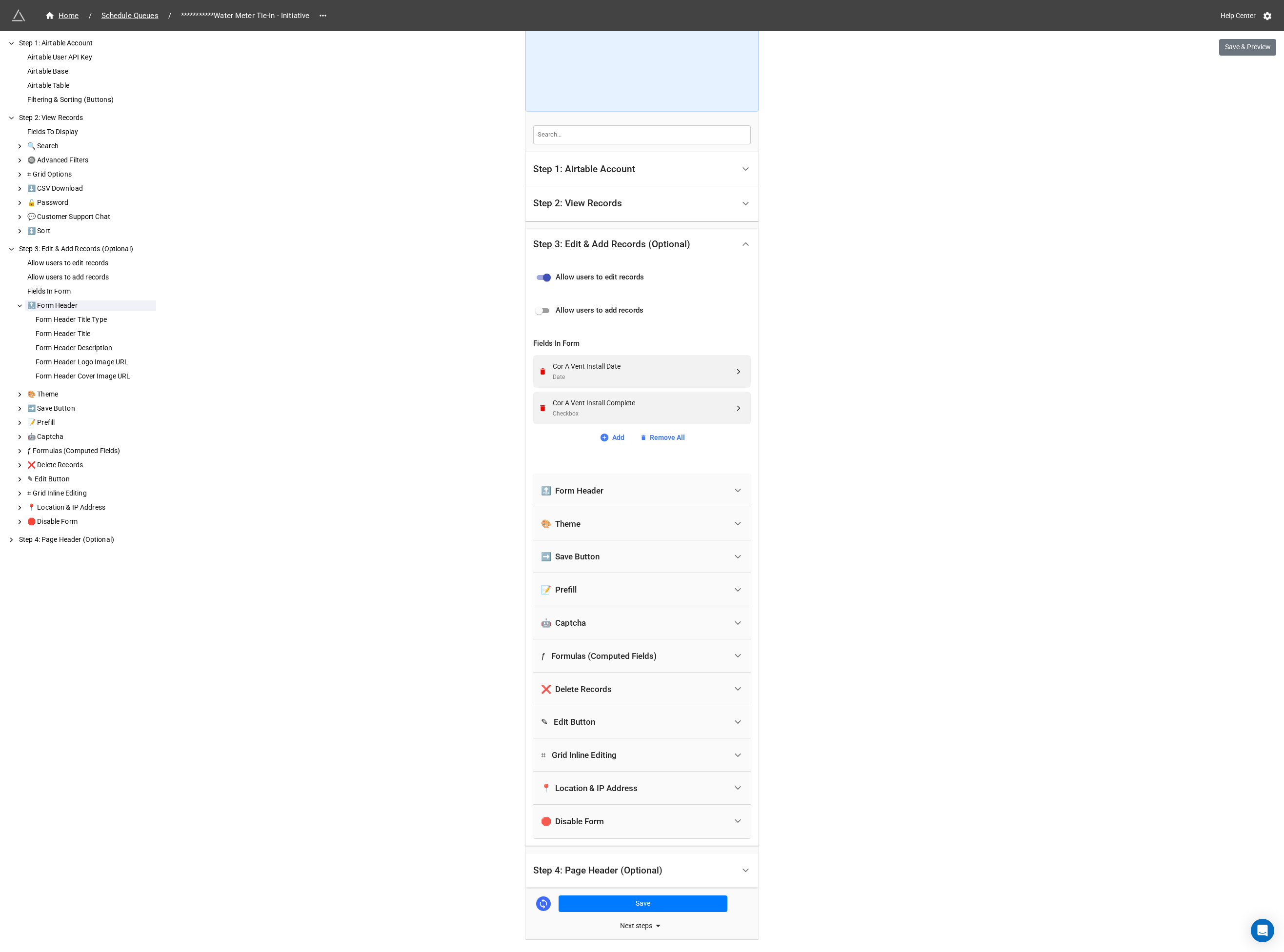
scroll to position [105, 0]
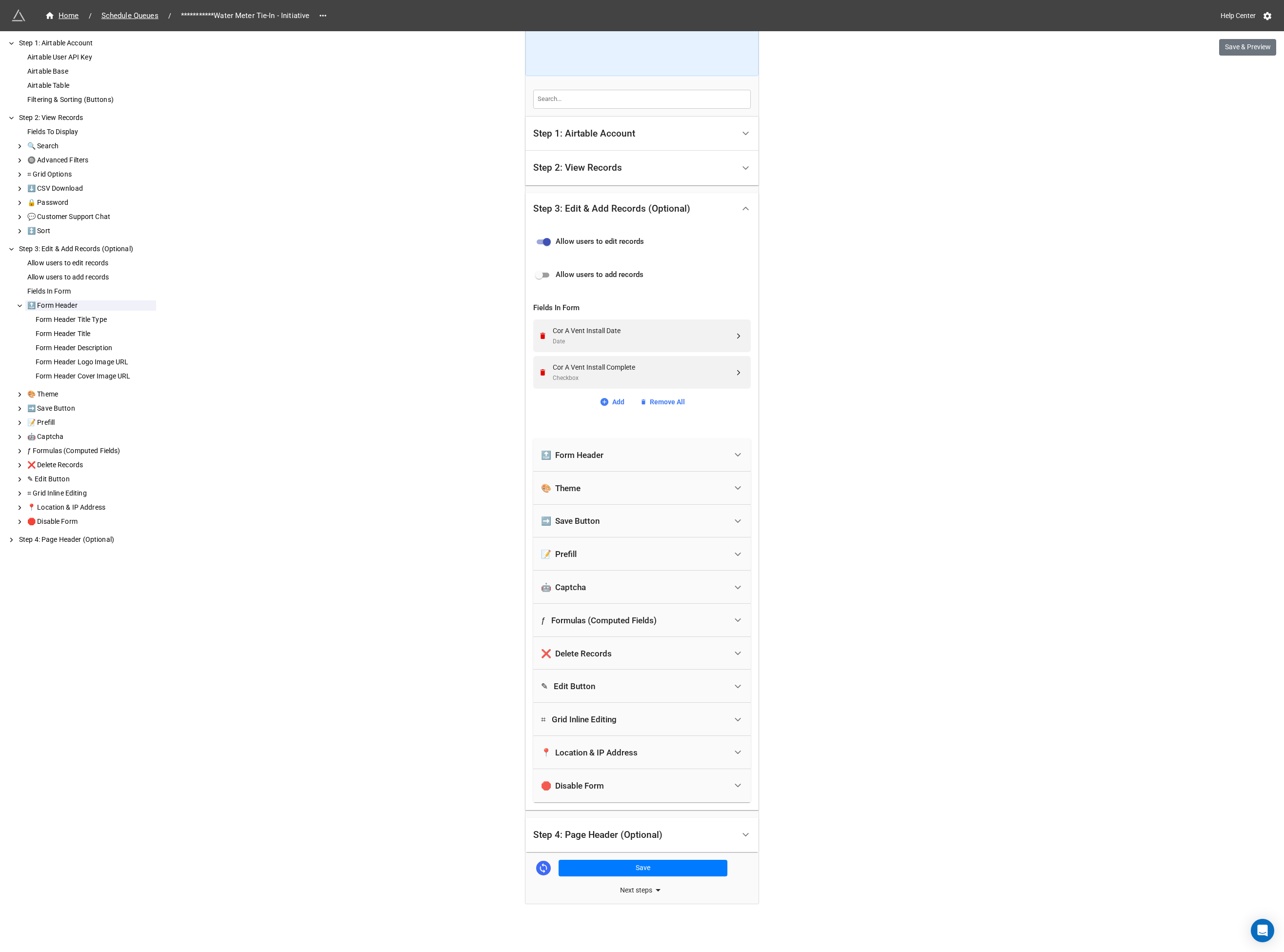
click at [615, 840] on div "Step 4: Page Header (Optional)" at bounding box center [634, 835] width 202 height 23
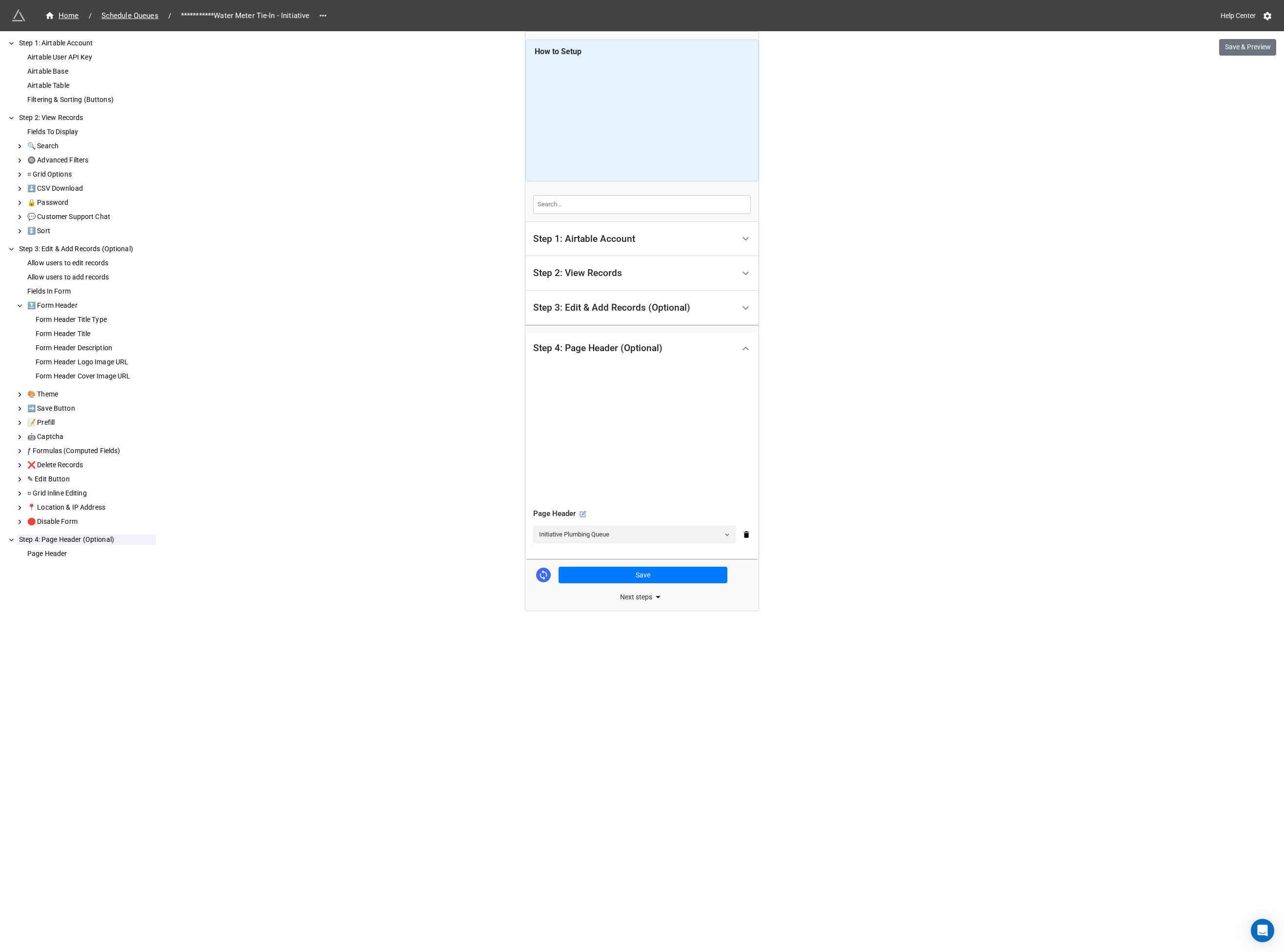
scroll to position [0, 0]
click at [618, 535] on link "Initiative Plumbing Queue" at bounding box center [635, 534] width 203 height 18
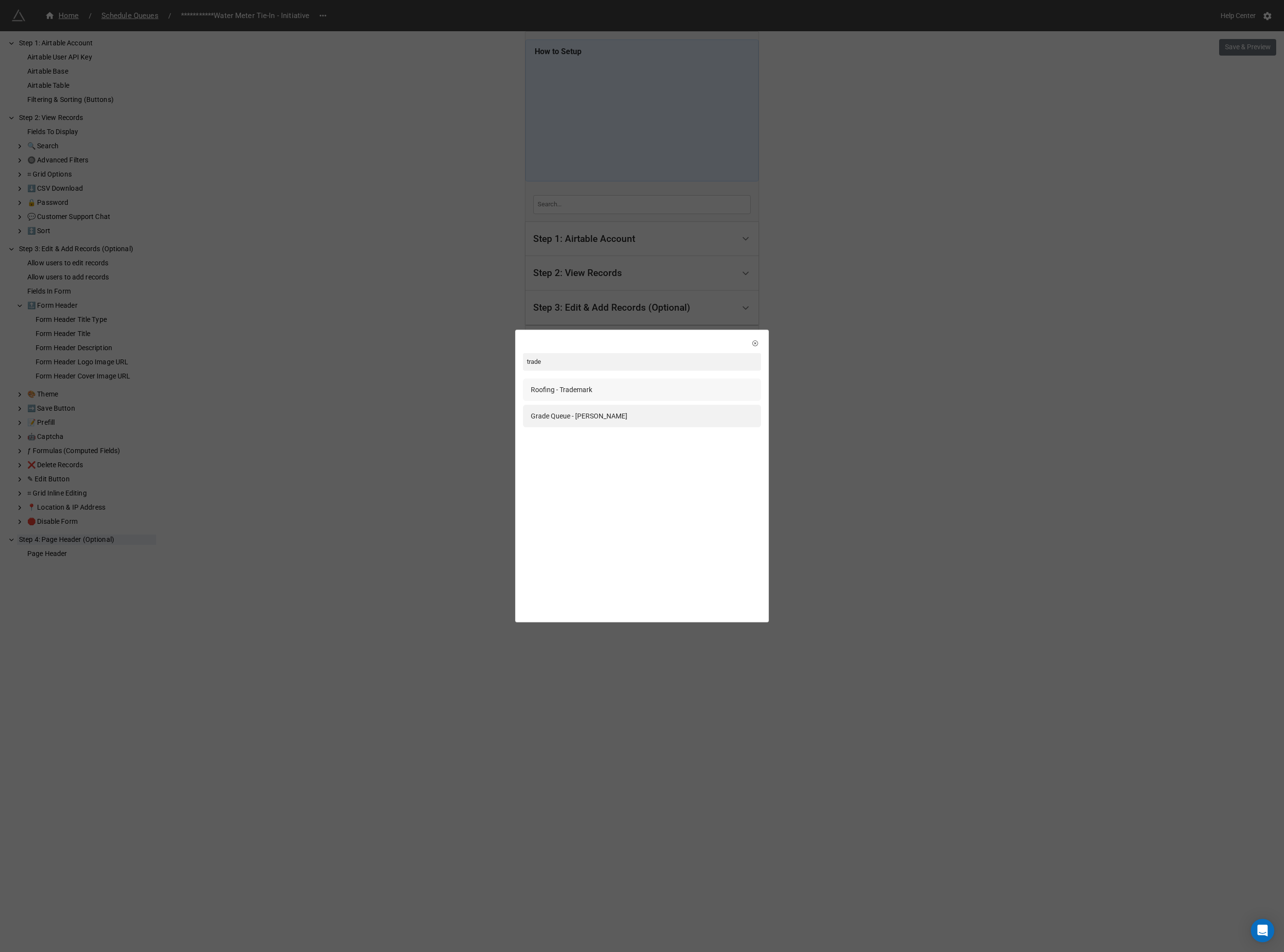
type input "trade"
click at [576, 390] on div "Roofing - Trademark" at bounding box center [561, 389] width 62 height 11
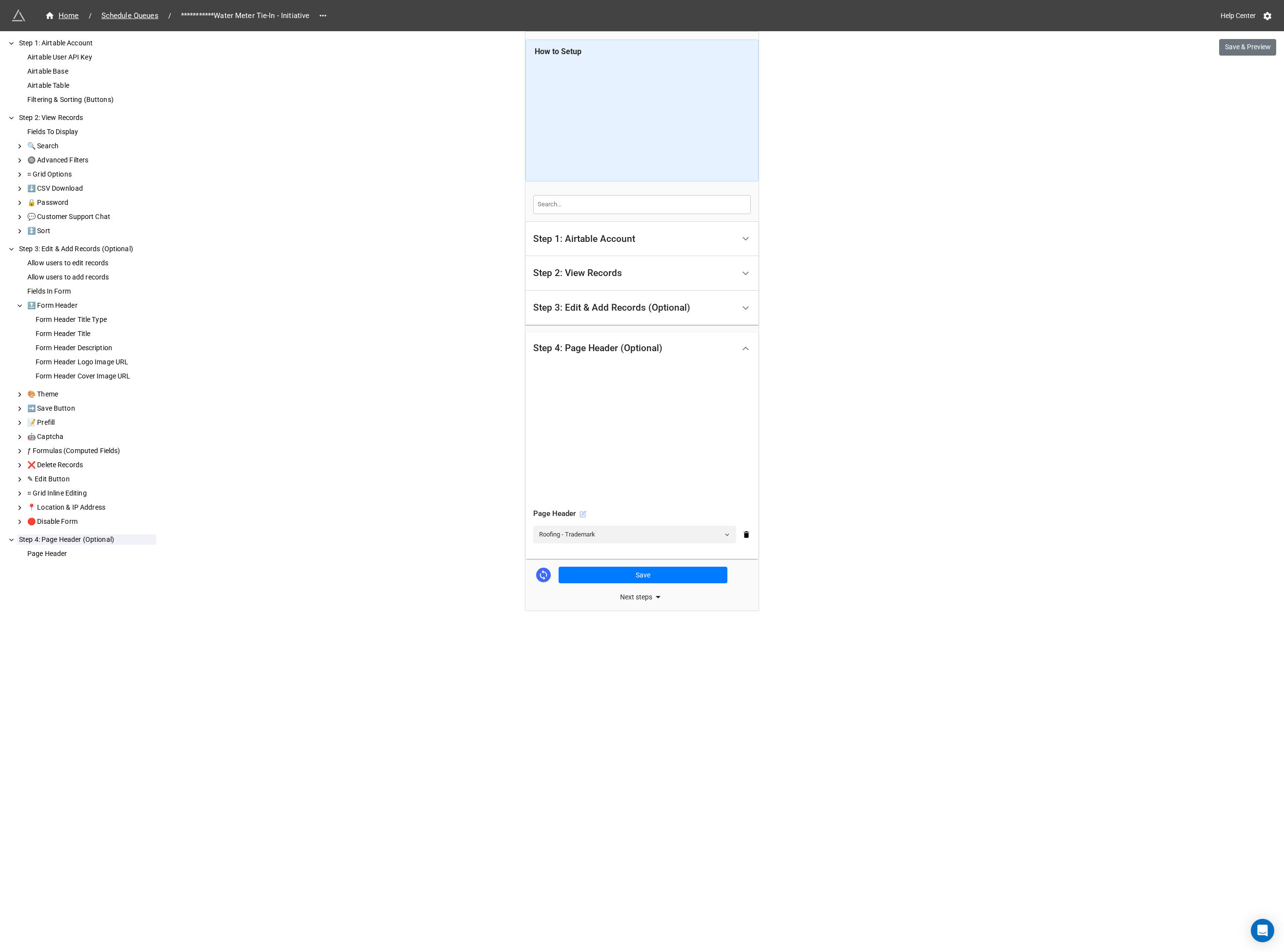
click at [584, 512] on icon at bounding box center [583, 514] width 7 height 7
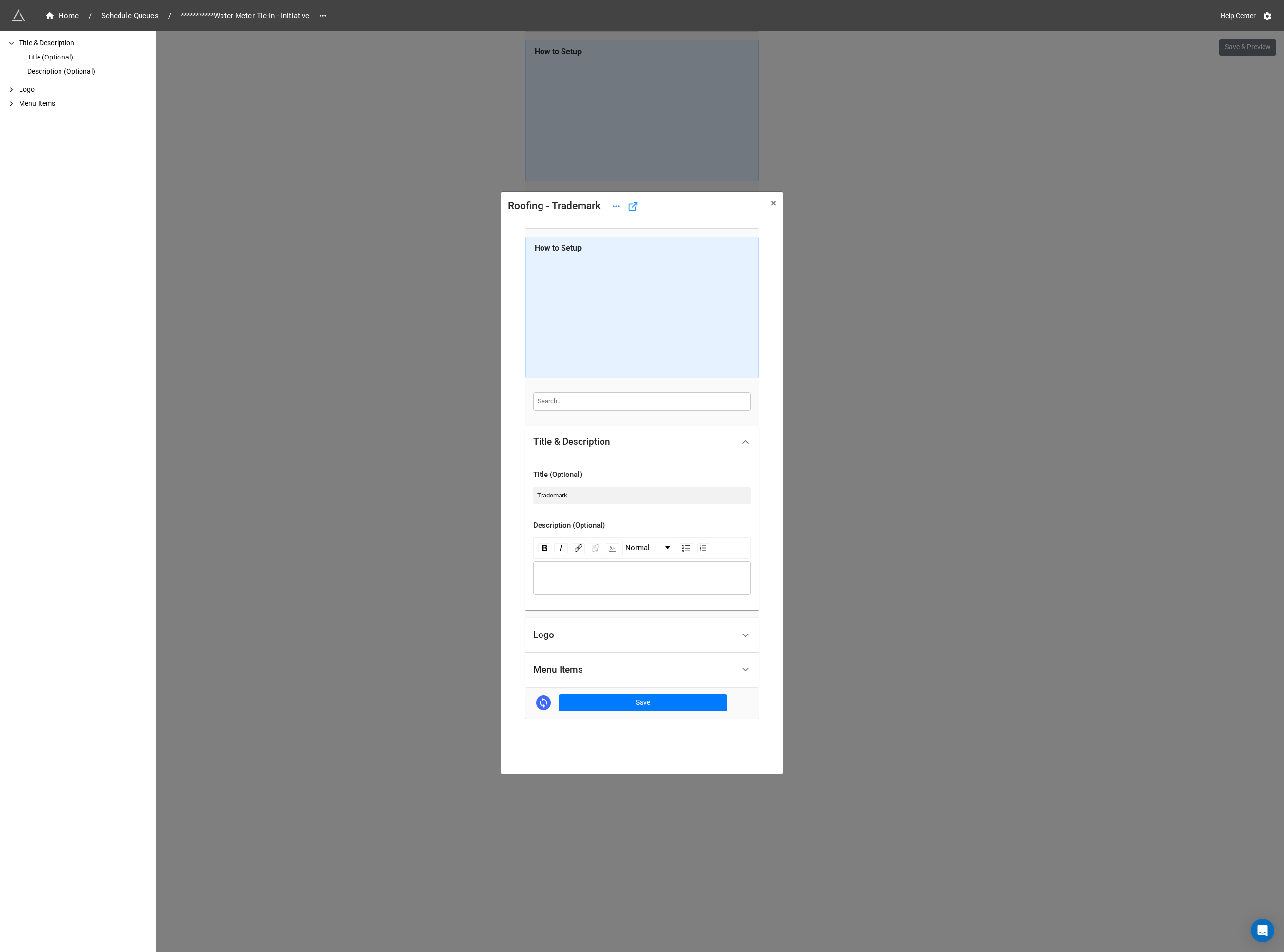
click at [569, 668] on div "Menu Items" at bounding box center [558, 669] width 50 height 10
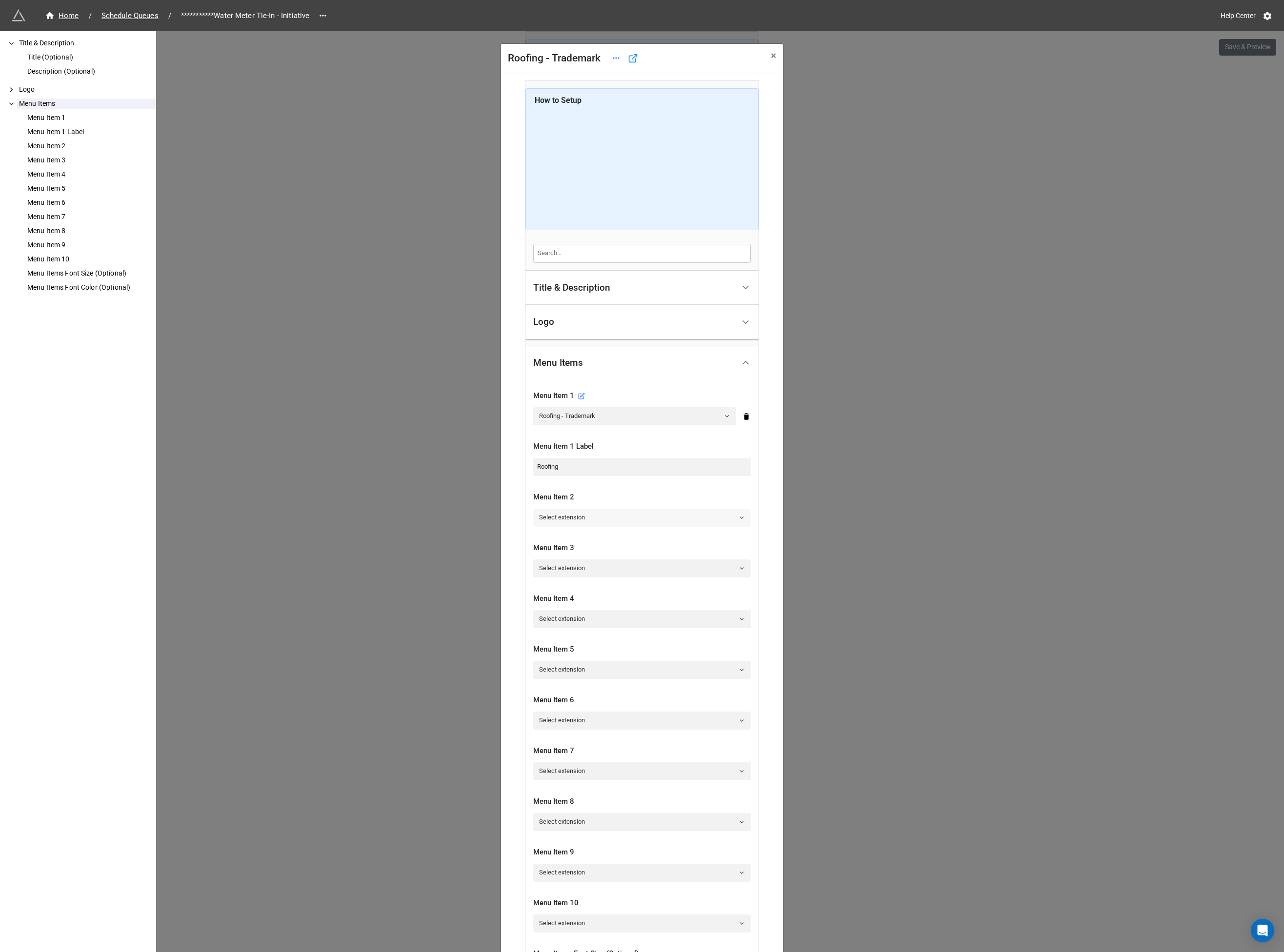
click at [569, 519] on link "Select extension" at bounding box center [642, 517] width 218 height 18
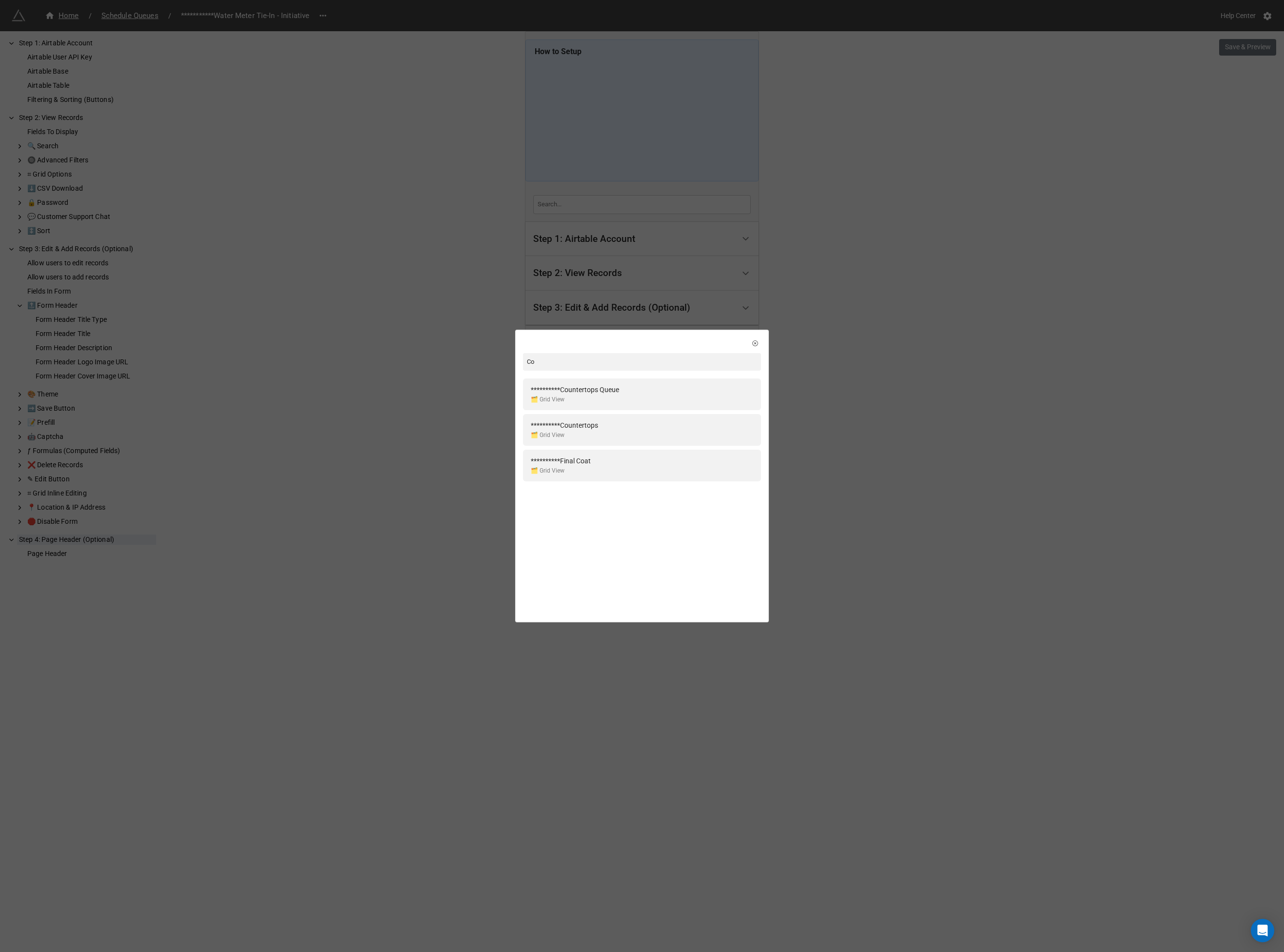
type input "C"
type input "water"
click at [610, 400] on div "🗂️ Grid View" at bounding box center [590, 399] width 118 height 9
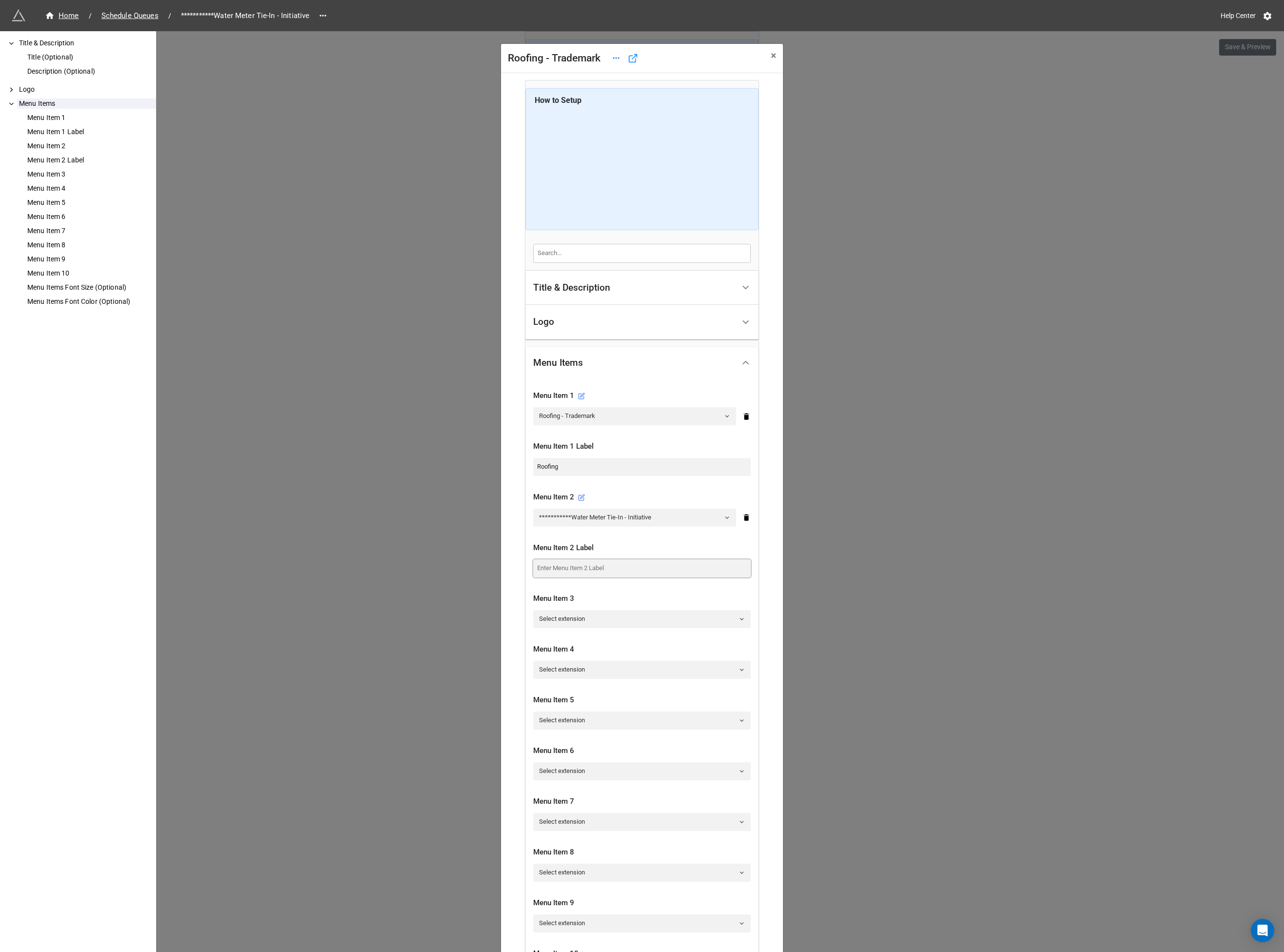
click at [586, 566] on input at bounding box center [642, 568] width 218 height 18
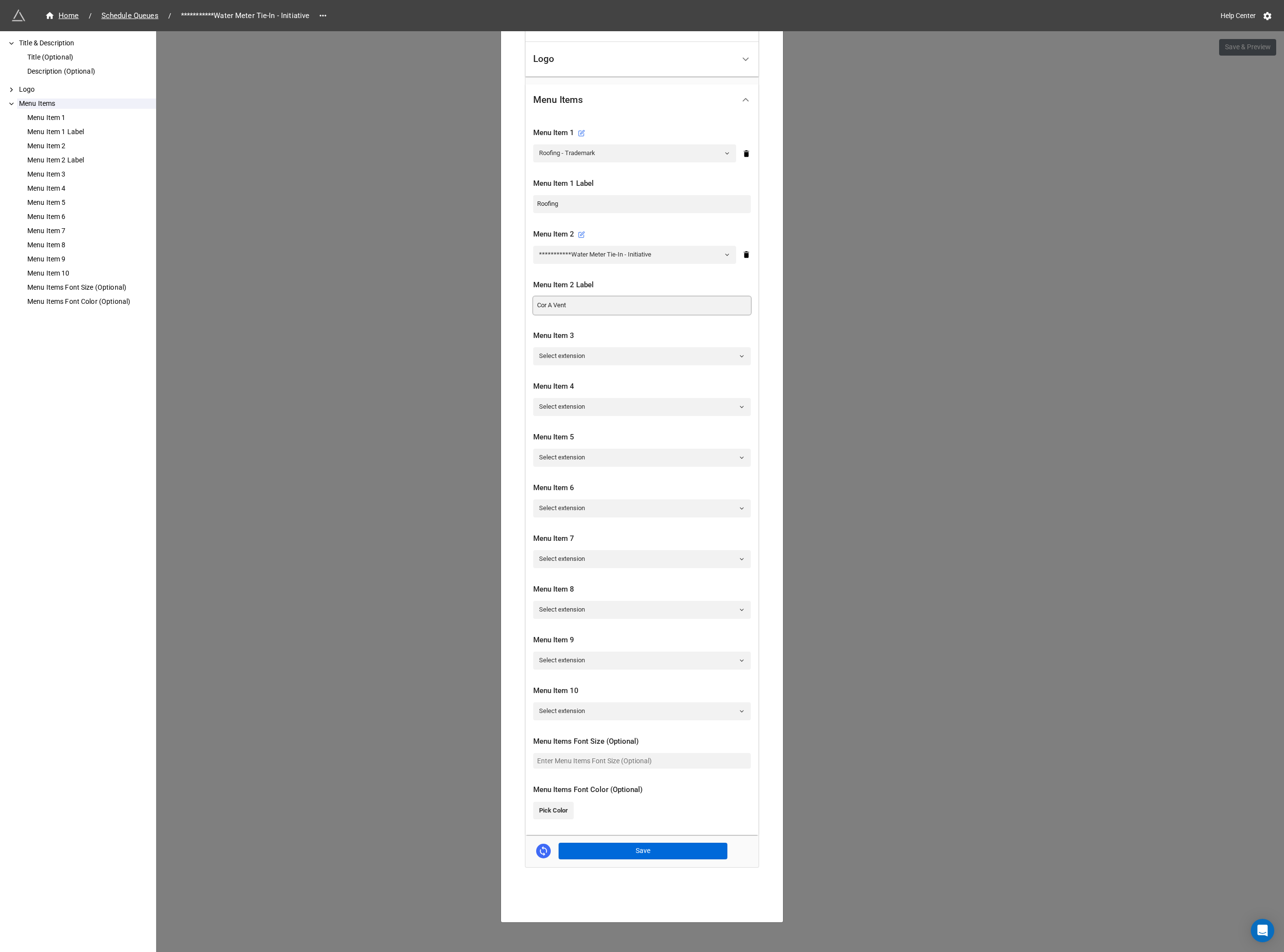
type input "Cor A Vent"
click at [664, 852] on button "Save" at bounding box center [643, 851] width 169 height 17
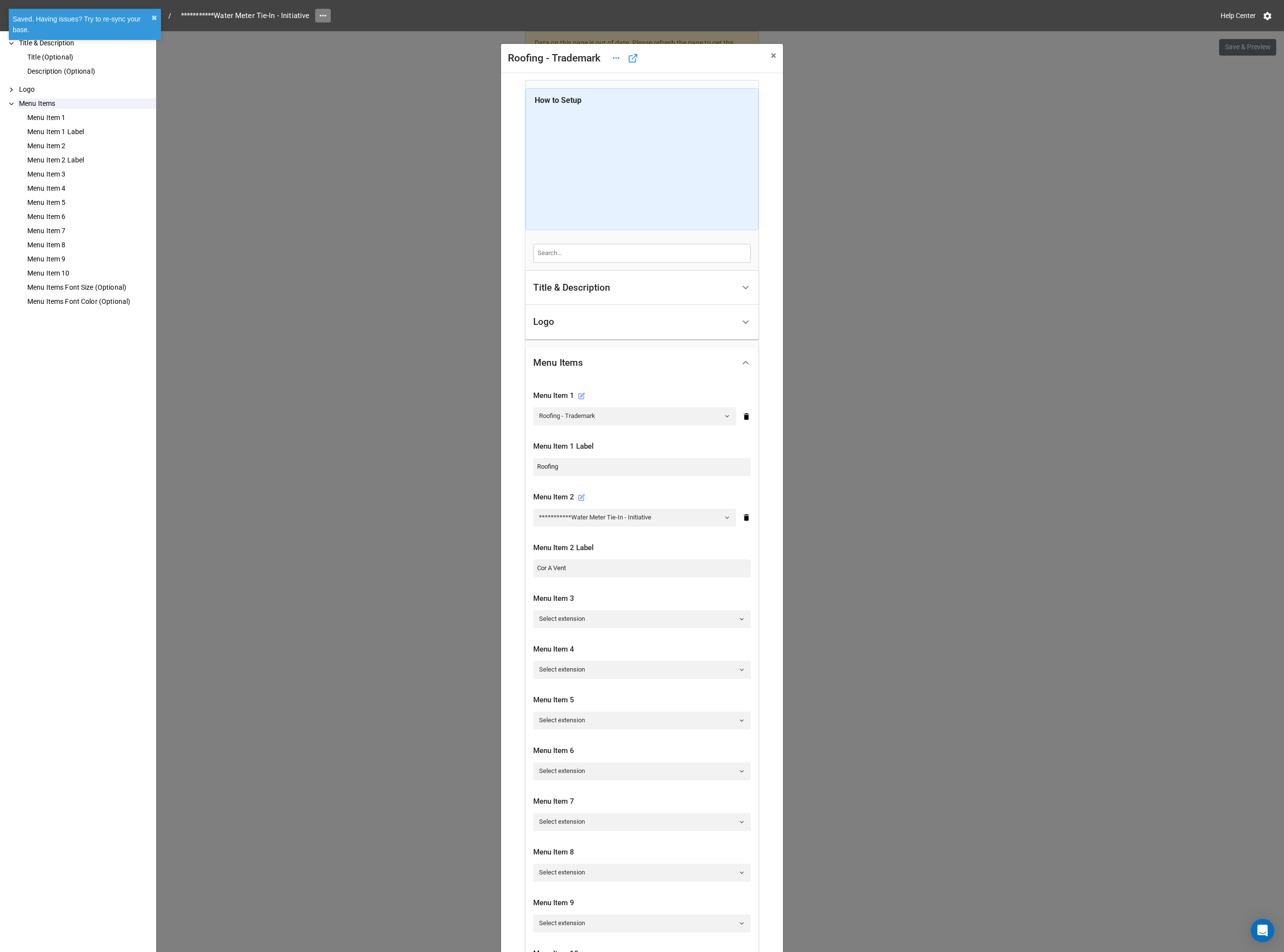
click at [326, 12] on icon at bounding box center [323, 16] width 10 height 10
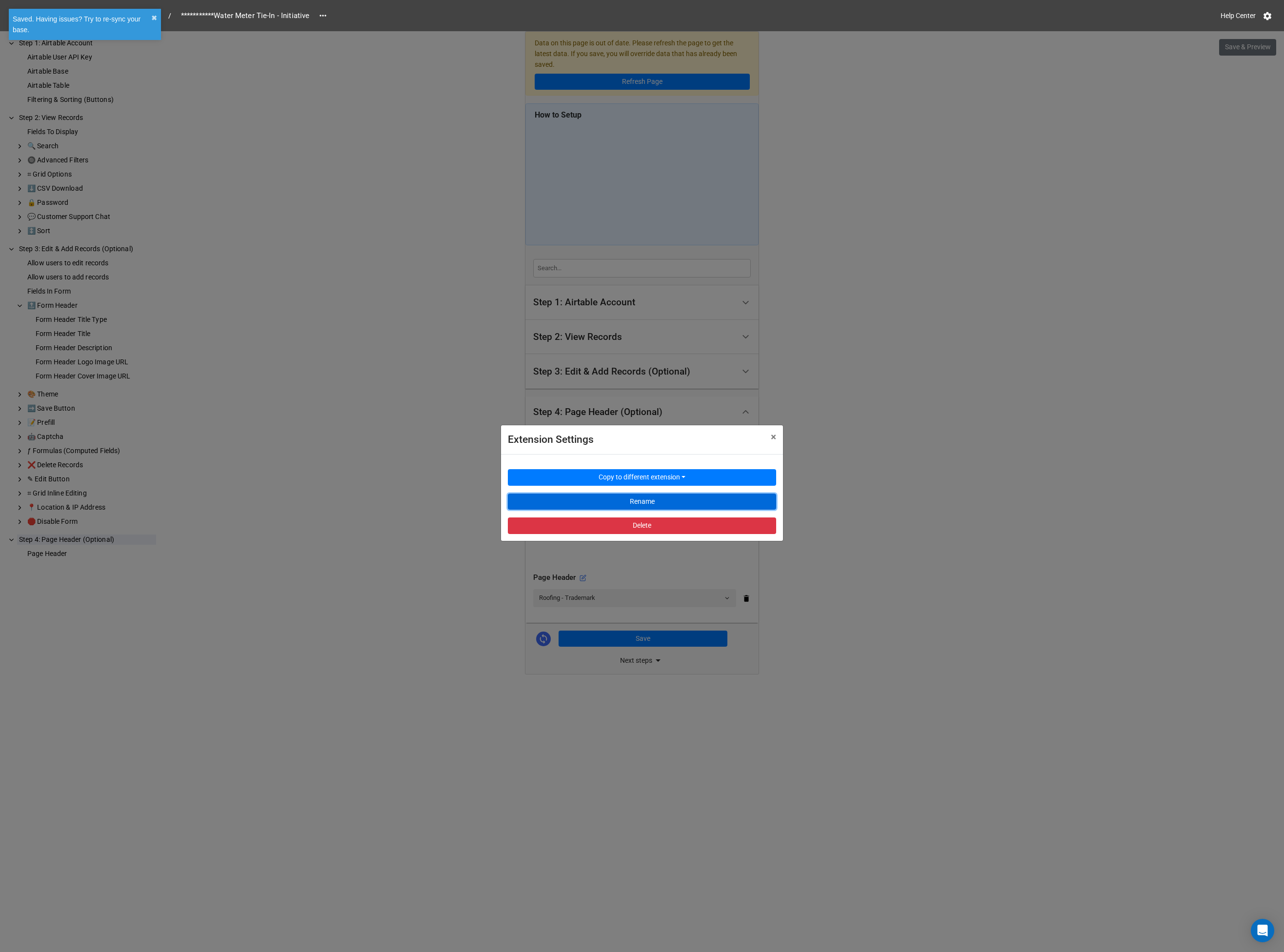
click at [641, 501] on button "Rename" at bounding box center [642, 501] width 268 height 17
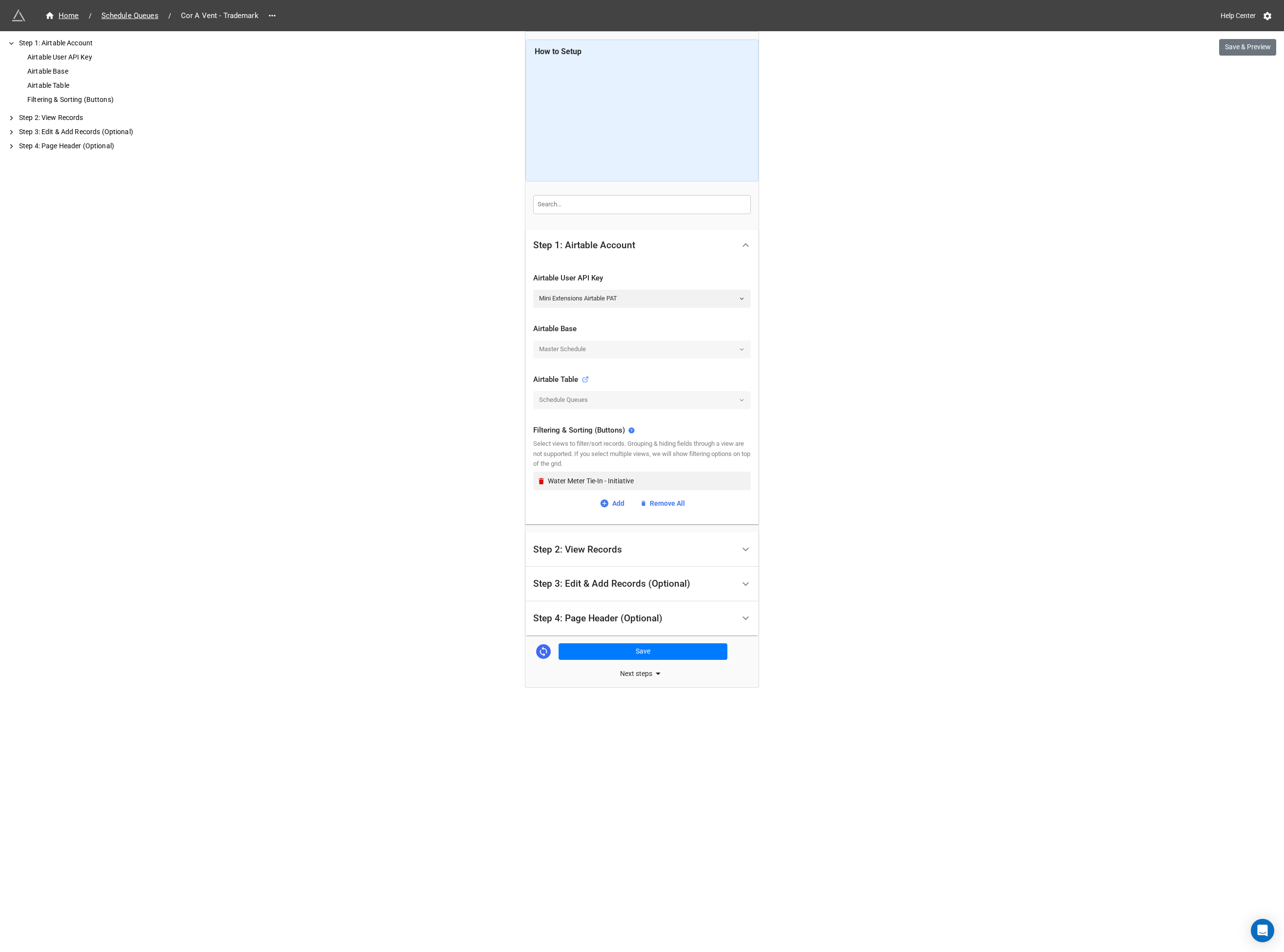
drag, startPoint x: 408, startPoint y: 290, endPoint x: 414, endPoint y: 292, distance: 6.3
click at [408, 290] on div "Home / Schedule Queues / Cor A Vent - Trademark Help Center Save & Preview How …" at bounding box center [642, 476] width 1284 height 952
click at [542, 481] on icon "Remove" at bounding box center [541, 481] width 5 height 6
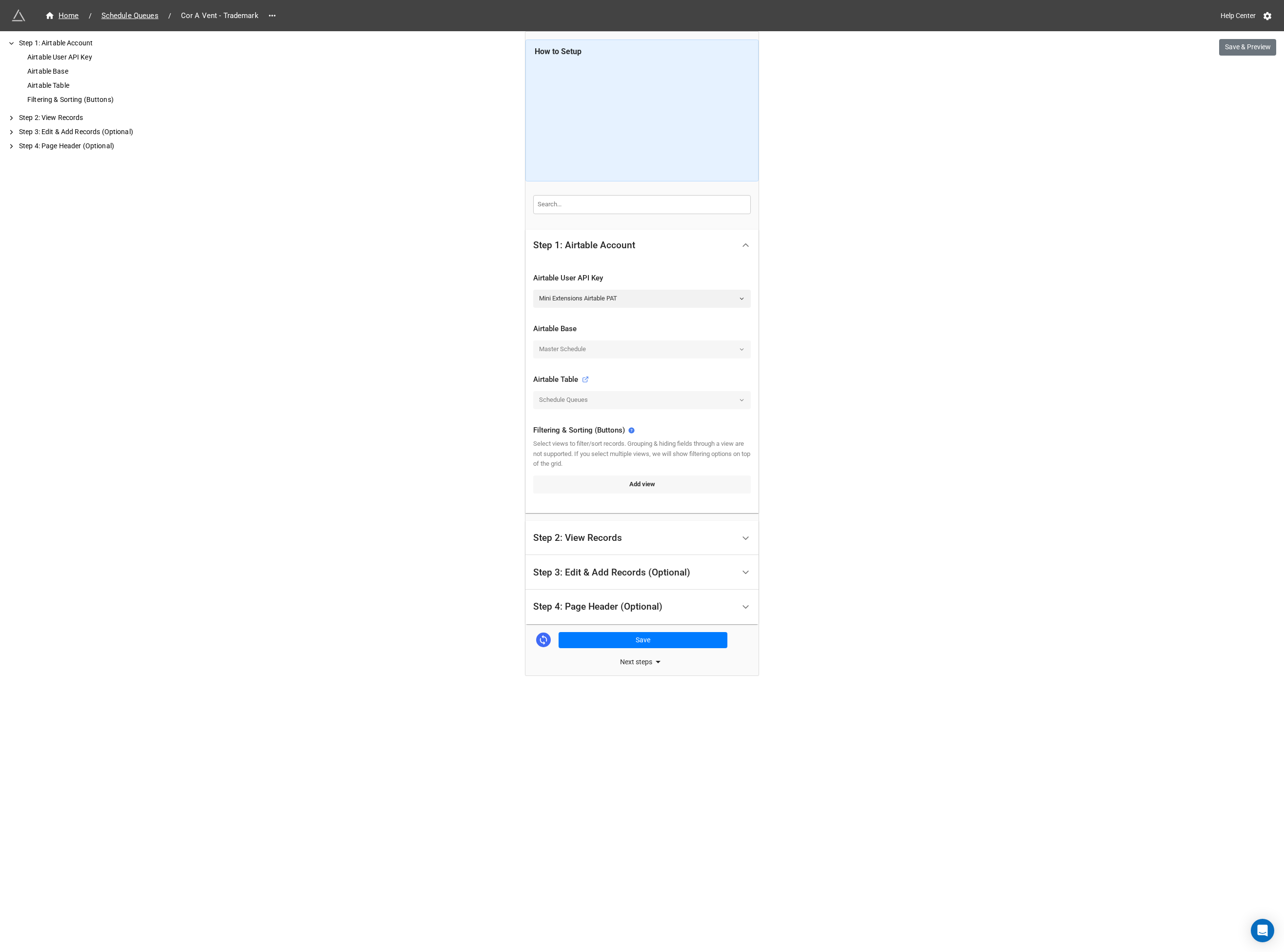
click at [570, 480] on link "Add view" at bounding box center [642, 484] width 218 height 18
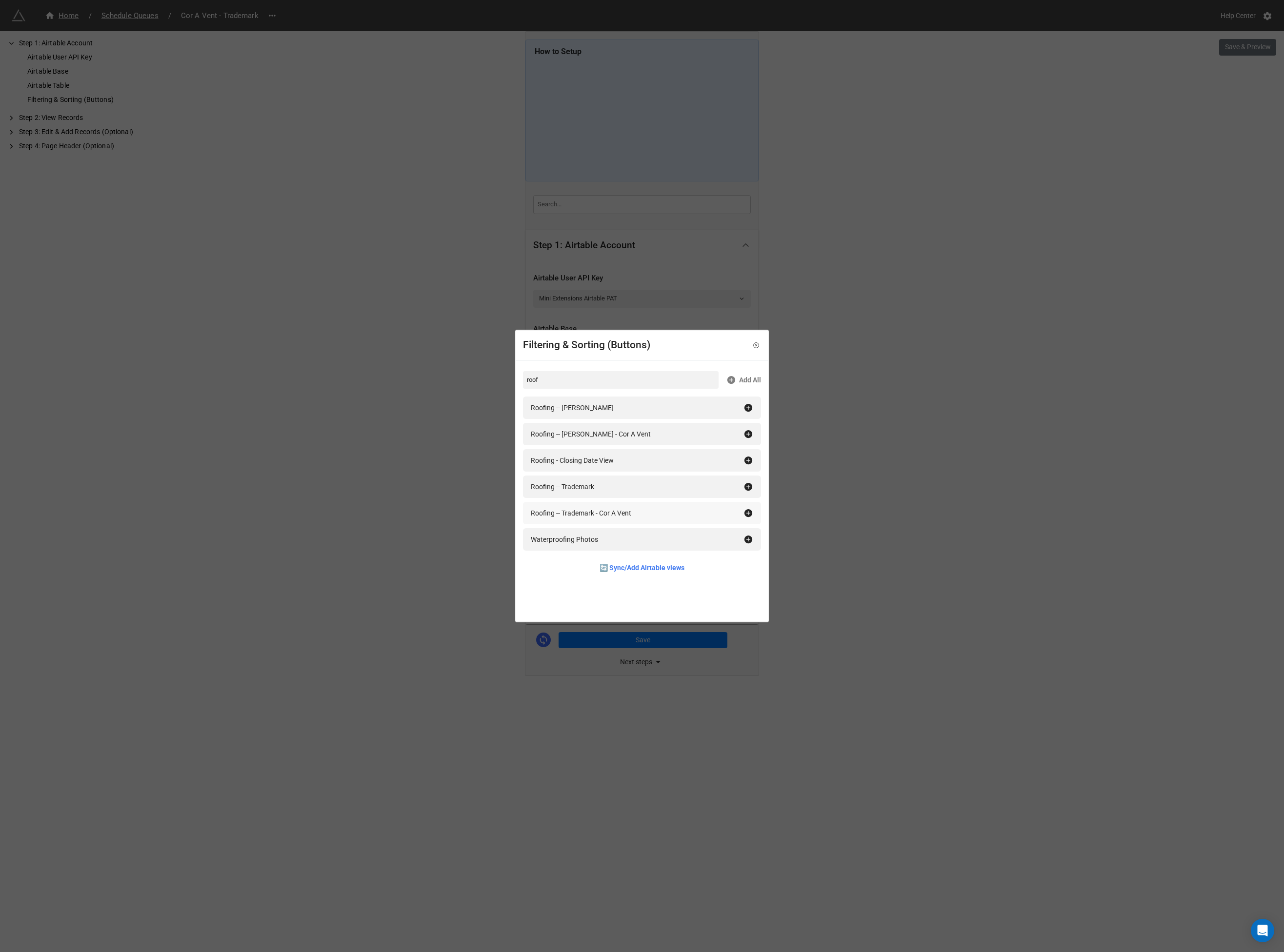
type input "roof"
click at [603, 510] on div "Roofing -- Trademark - Cor A Vent" at bounding box center [581, 513] width 100 height 11
click at [453, 521] on div "Filtering & Sorting (Buttons) roof Add All Roofing -- Scoggins Roofing -- Scogg…" at bounding box center [642, 476] width 1284 height 952
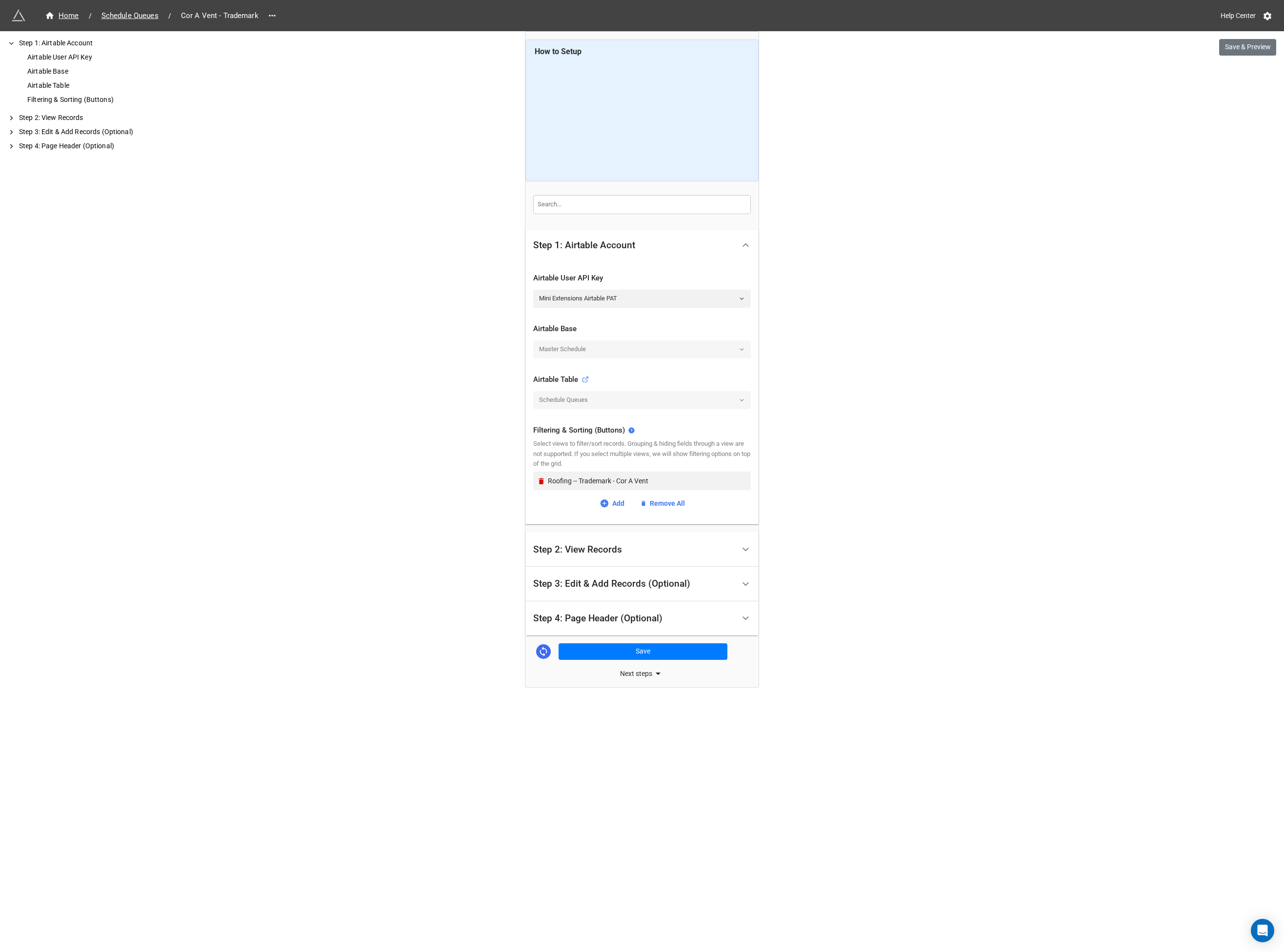
click at [567, 548] on div "Step 2: View Records" at bounding box center [577, 550] width 89 height 10
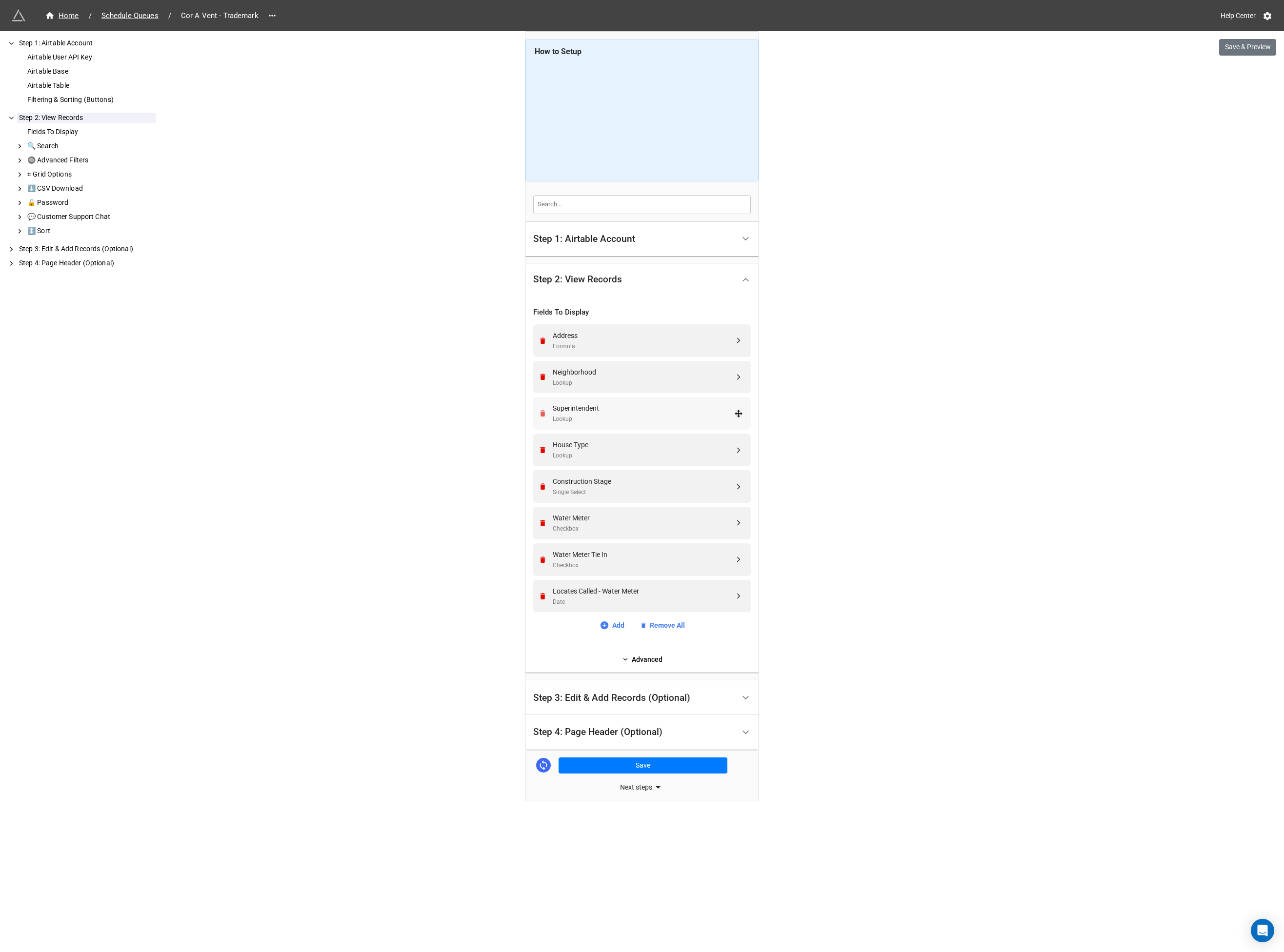
click at [543, 412] on icon "Remove" at bounding box center [542, 414] width 5 height 6
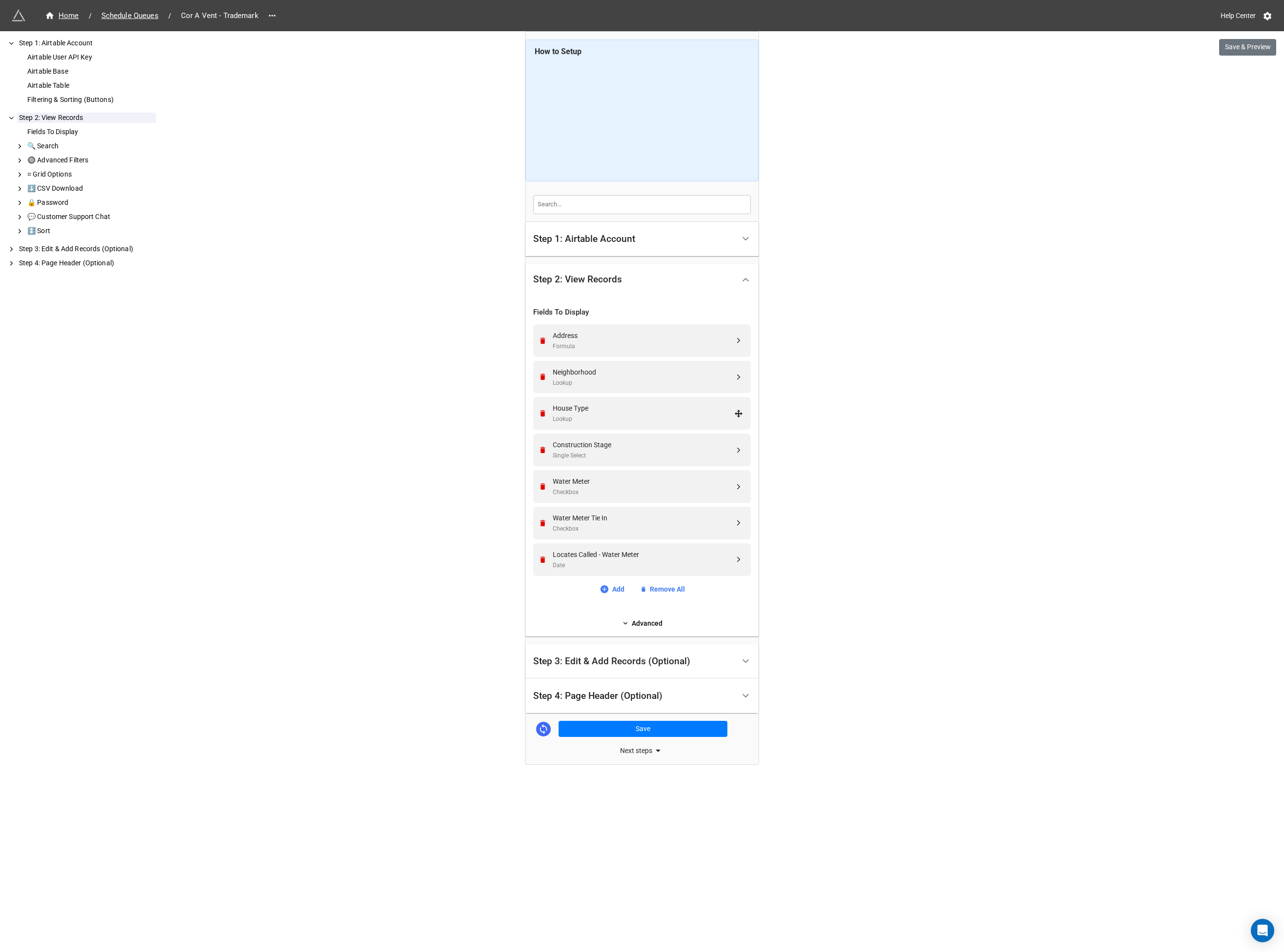
click at [543, 412] on icon "Remove" at bounding box center [542, 414] width 5 height 6
click at [543, 447] on icon "Remove" at bounding box center [542, 450] width 5 height 6
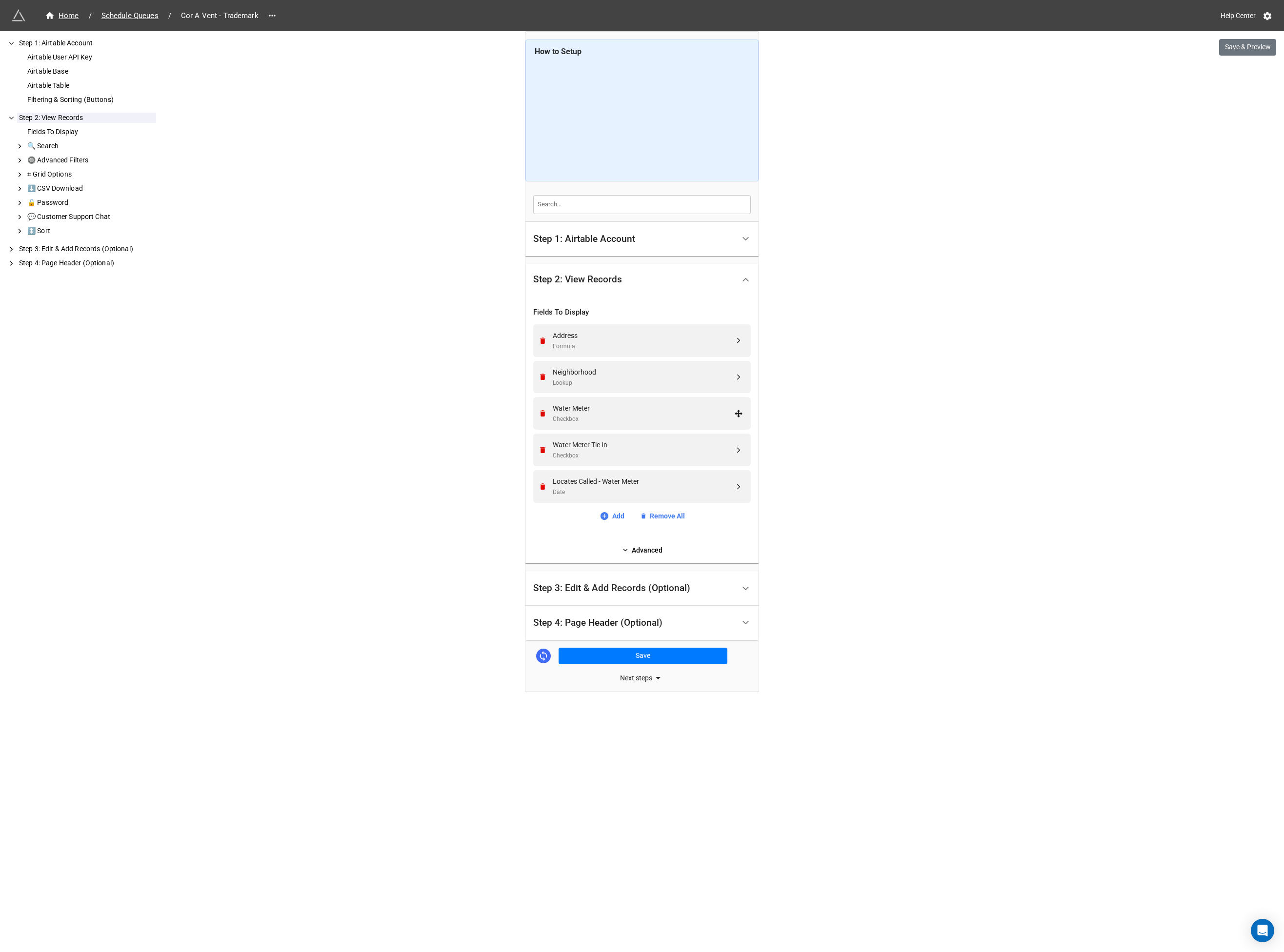
click at [543, 412] on icon "Remove" at bounding box center [542, 414] width 5 height 6
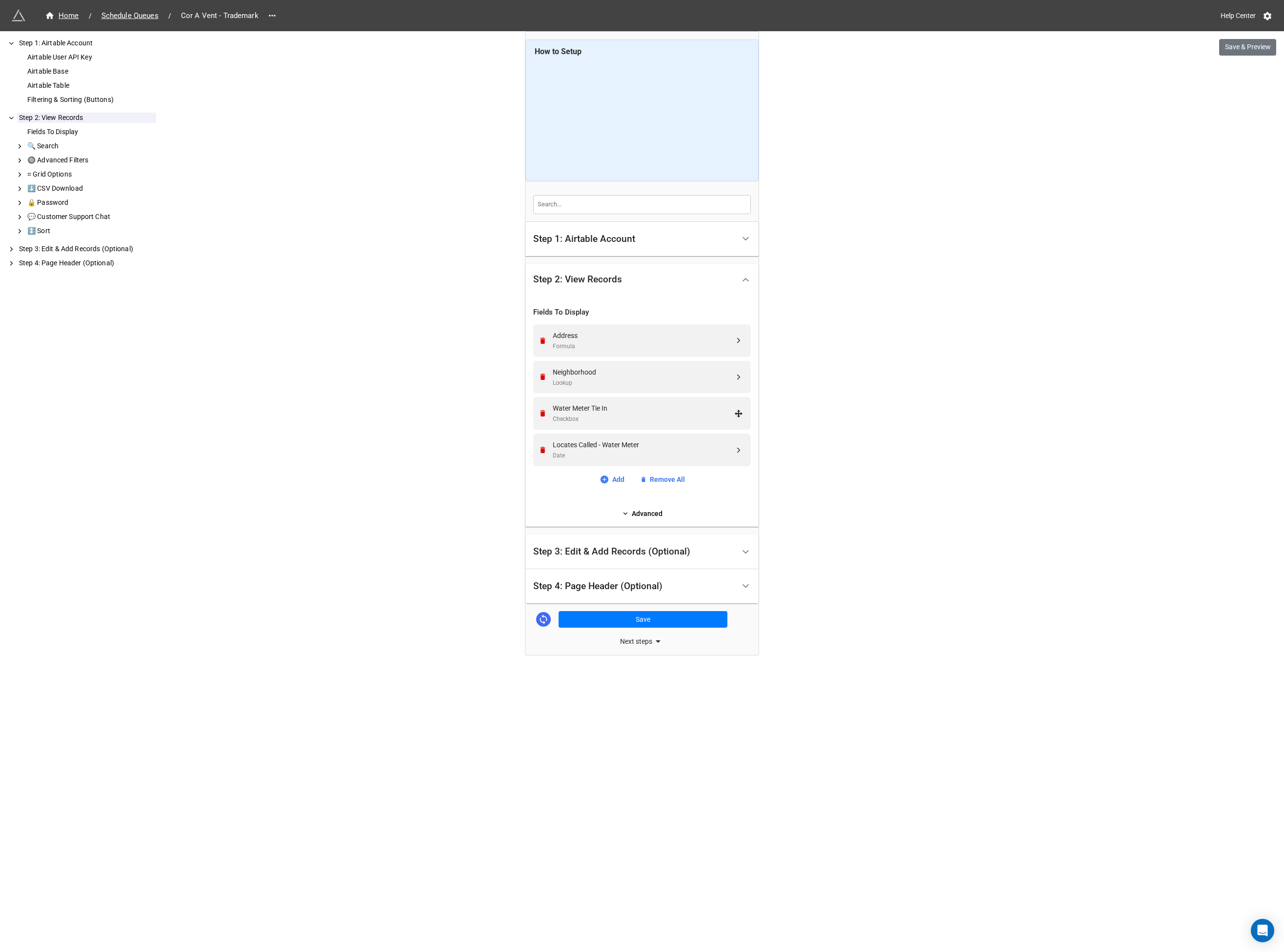
click at [543, 412] on icon "Remove" at bounding box center [542, 414] width 5 height 6
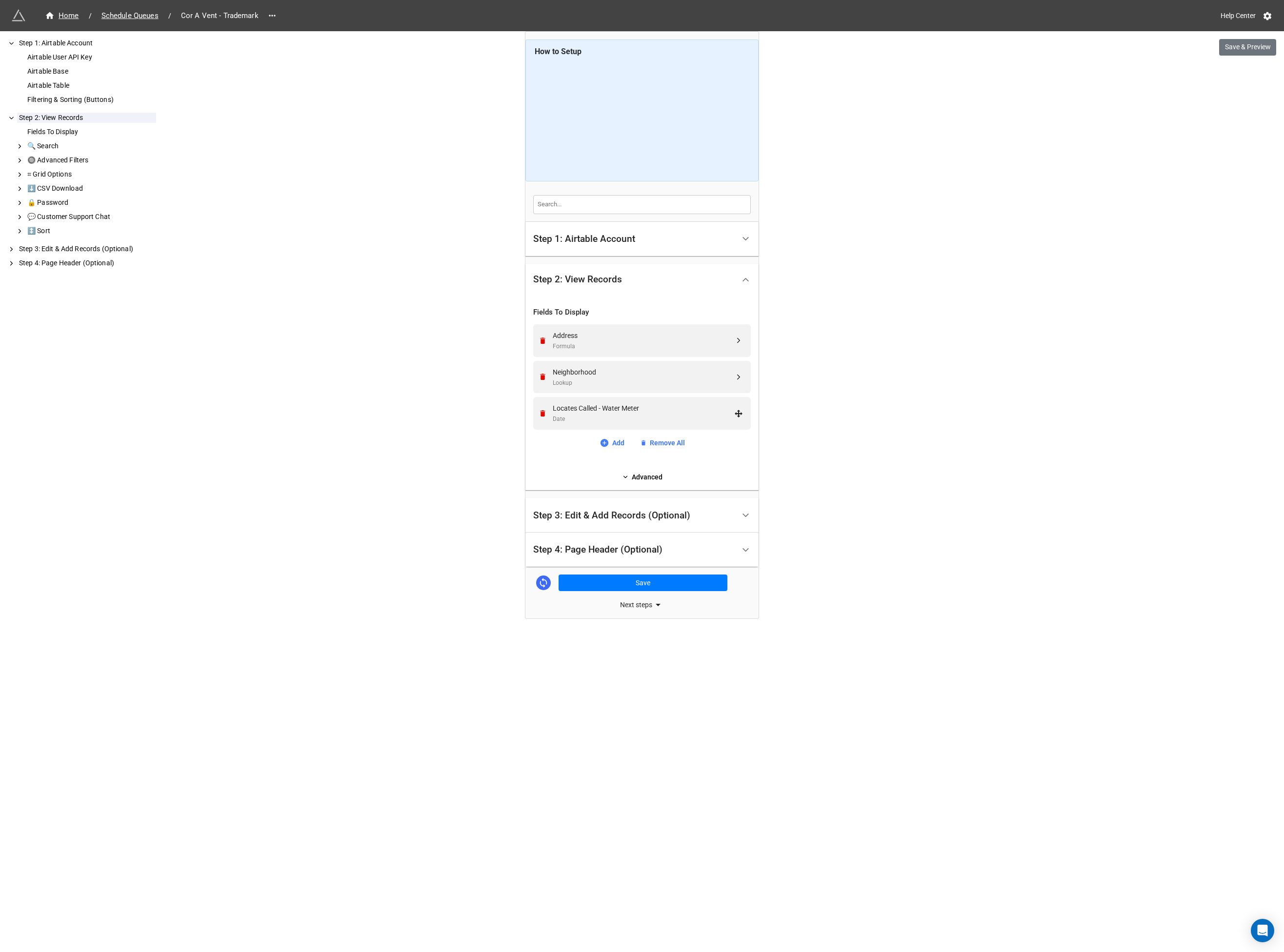
click at [543, 412] on icon "Remove" at bounding box center [542, 414] width 5 height 6
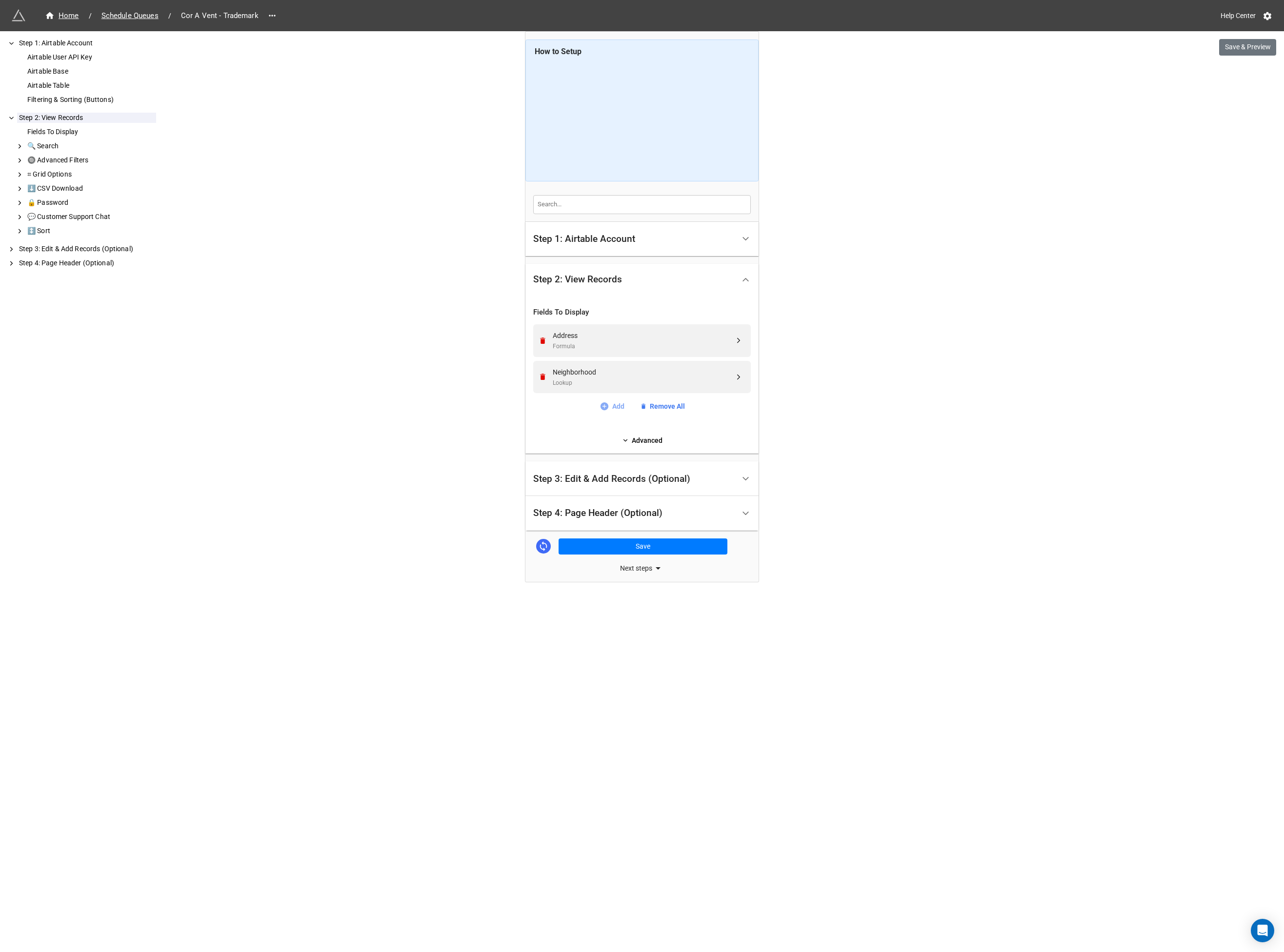
click at [615, 407] on link "Add" at bounding box center [612, 406] width 25 height 11
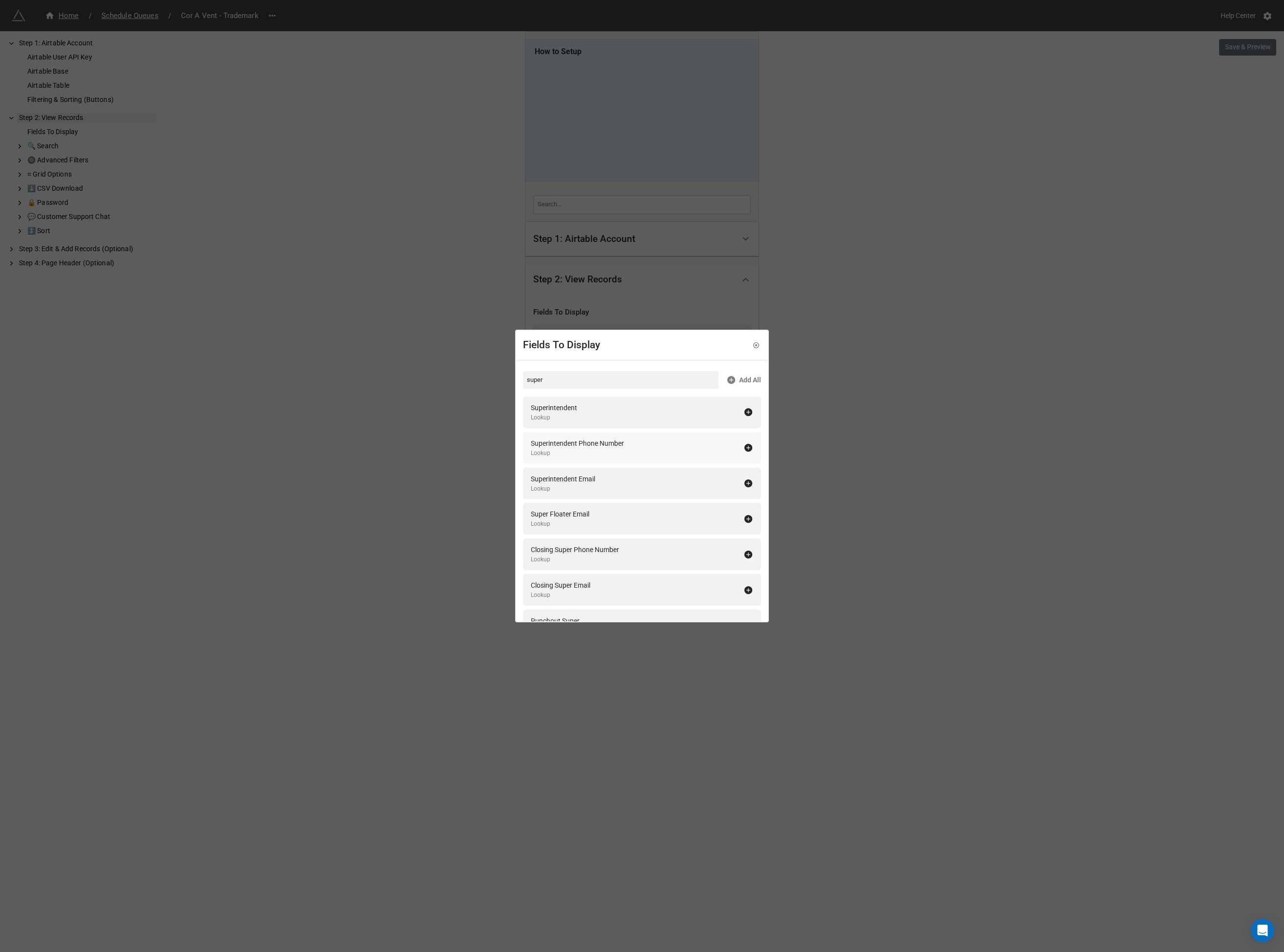
click at [549, 409] on div "Superintendent" at bounding box center [554, 408] width 46 height 11
click at [545, 381] on input "super" at bounding box center [621, 380] width 196 height 18
click at [545, 407] on div "Floor Plan" at bounding box center [546, 408] width 31 height 11
click at [538, 385] on input "floor" at bounding box center [621, 380] width 196 height 18
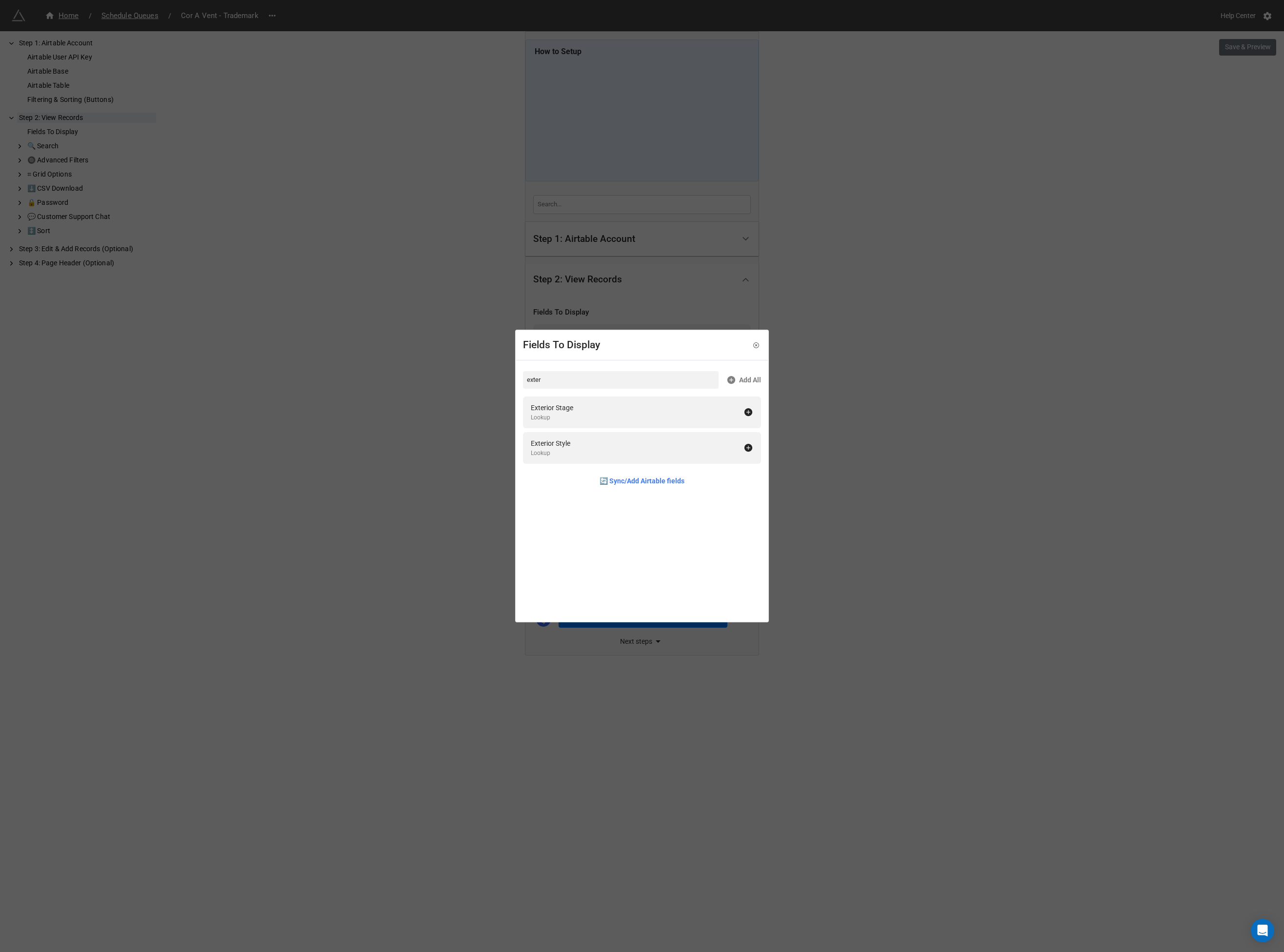
click at [556, 443] on div "Exterior Style" at bounding box center [551, 443] width 40 height 11
click at [549, 379] on input "exter" at bounding box center [621, 380] width 196 height 18
click at [560, 442] on div "Construction Stage" at bounding box center [560, 443] width 58 height 11
click at [552, 381] on input "constr" at bounding box center [621, 380] width 196 height 18
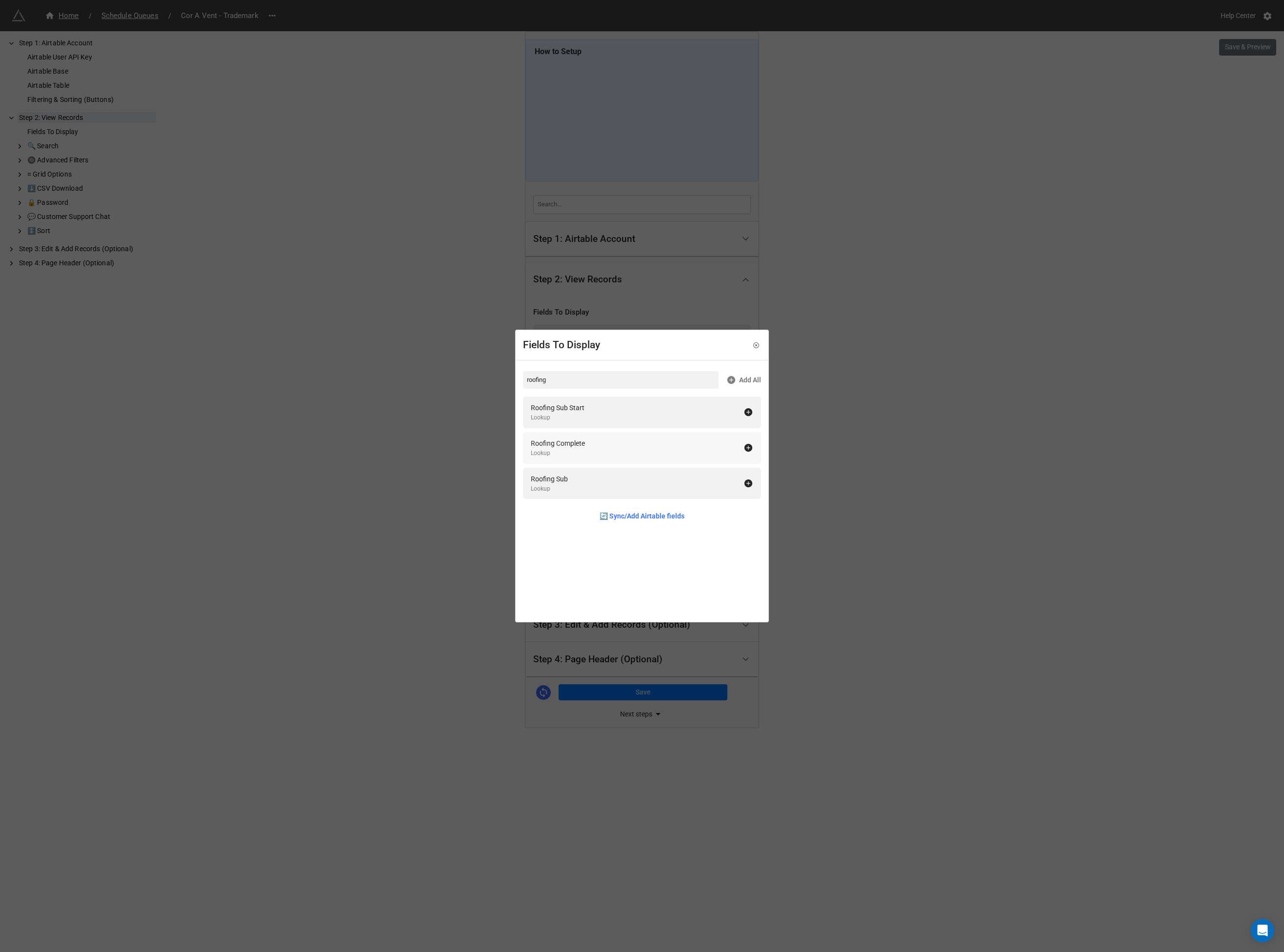
click at [555, 405] on div "Roofing Sub Start" at bounding box center [557, 408] width 54 height 11
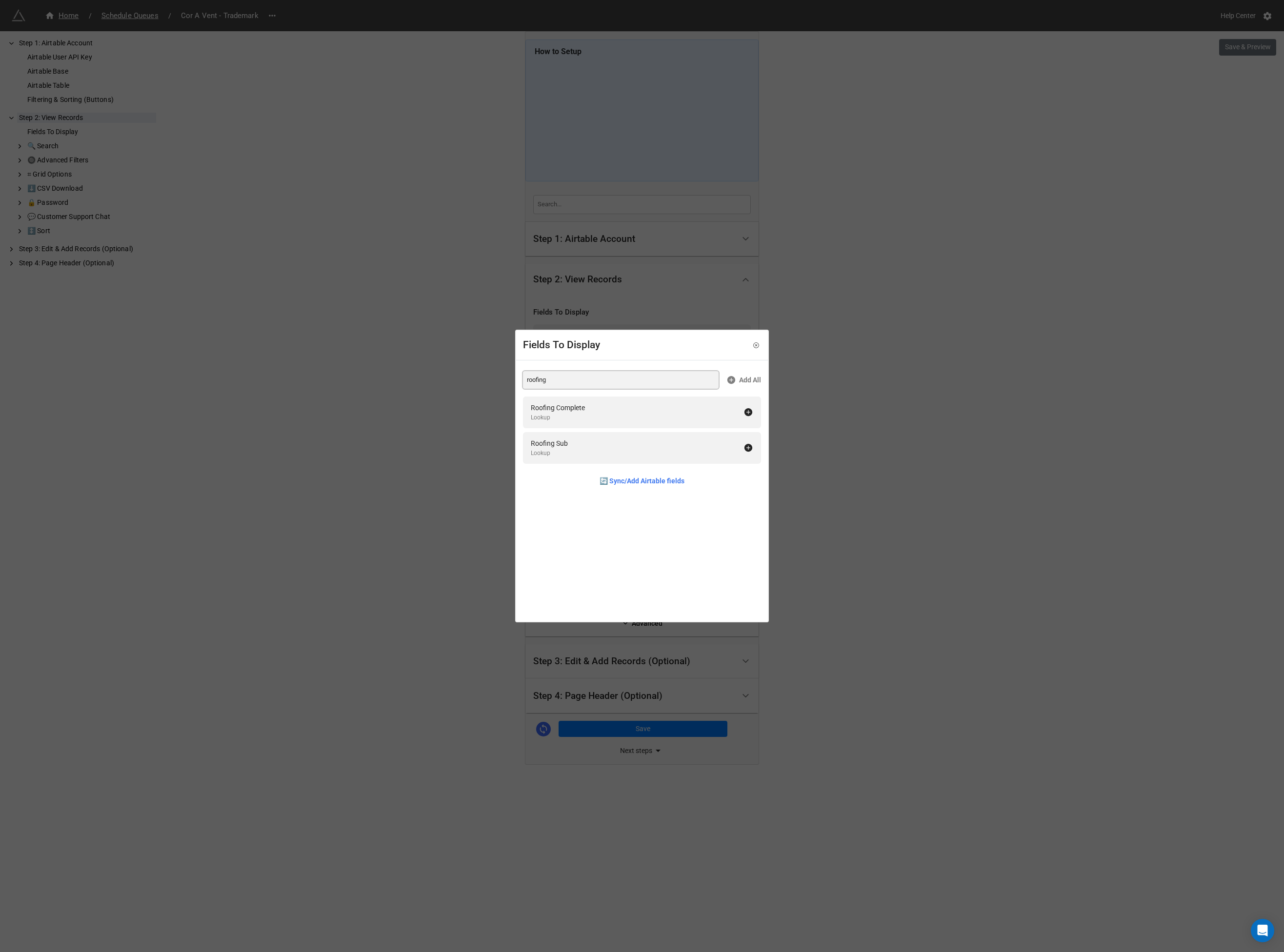
click at [554, 383] on input "roofing" at bounding box center [621, 380] width 196 height 18
type input "cor a"
click at [561, 407] on div "Cor A Vent Install Date" at bounding box center [564, 408] width 68 height 11
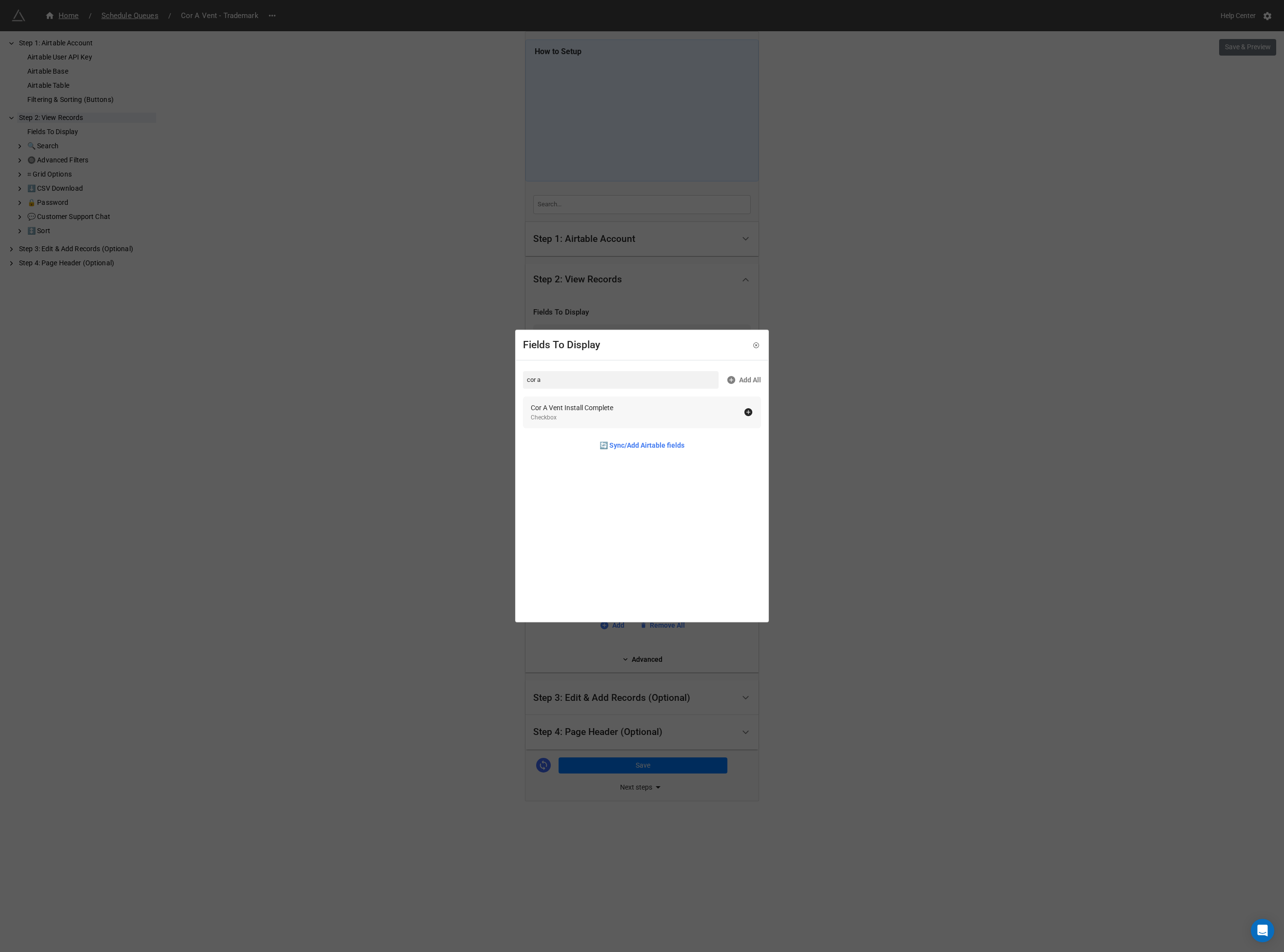
click at [561, 407] on div "Cor A Vent Install Complete" at bounding box center [572, 408] width 83 height 11
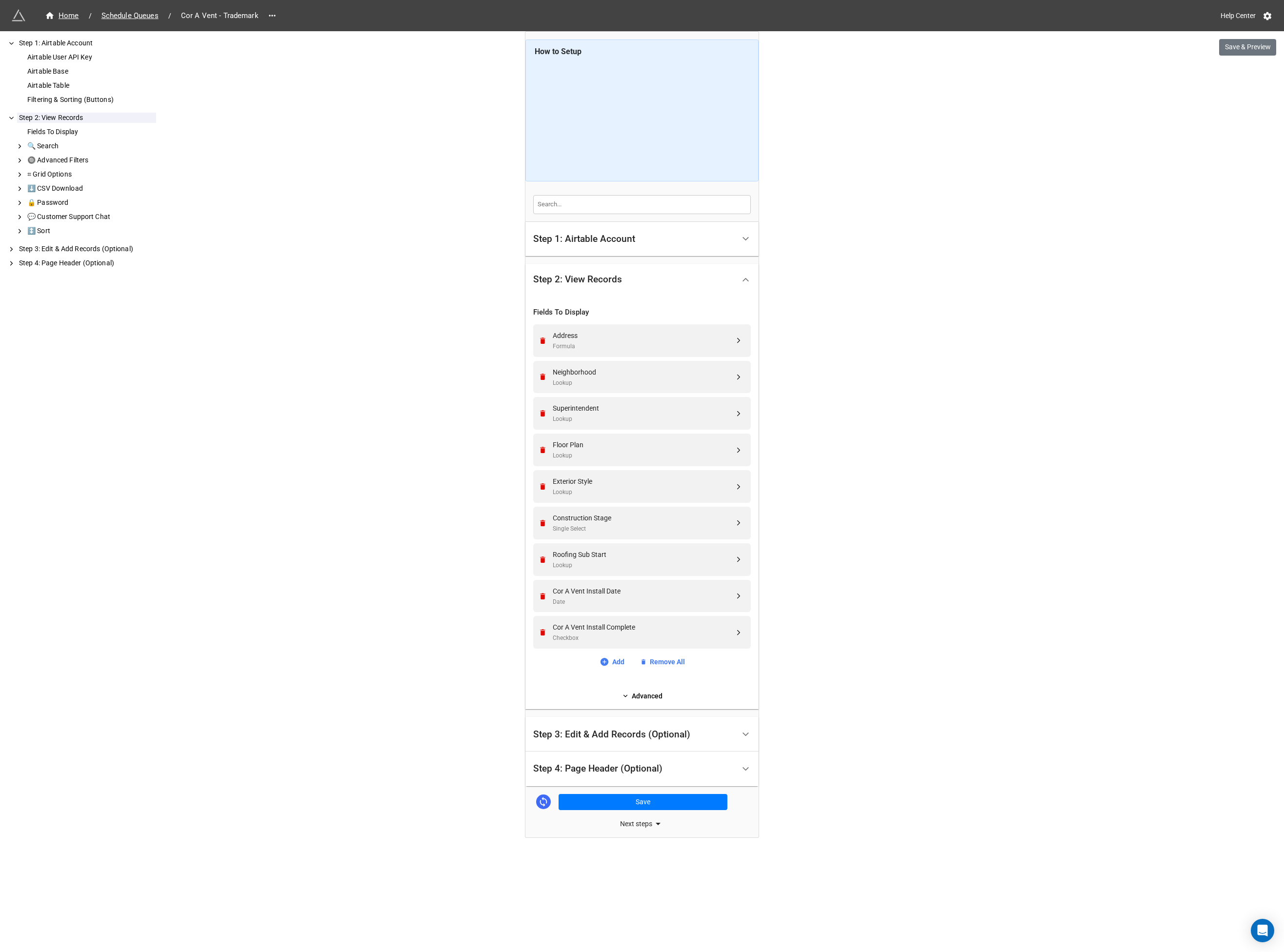
click at [587, 733] on div "Step 3: Edit & Add Records (Optional)" at bounding box center [612, 734] width 157 height 10
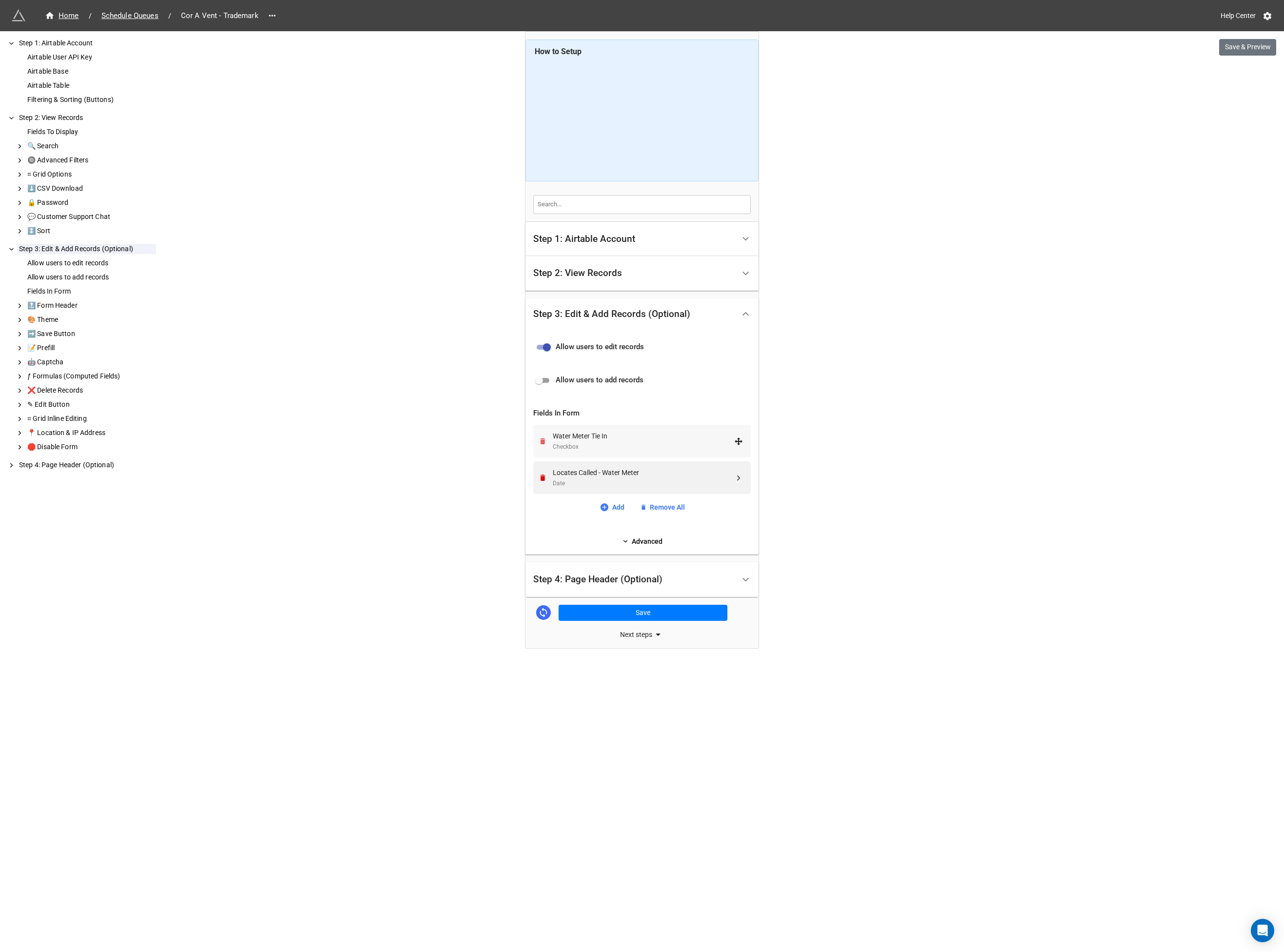
click at [542, 444] on icon "Remove" at bounding box center [542, 441] width 5 height 6
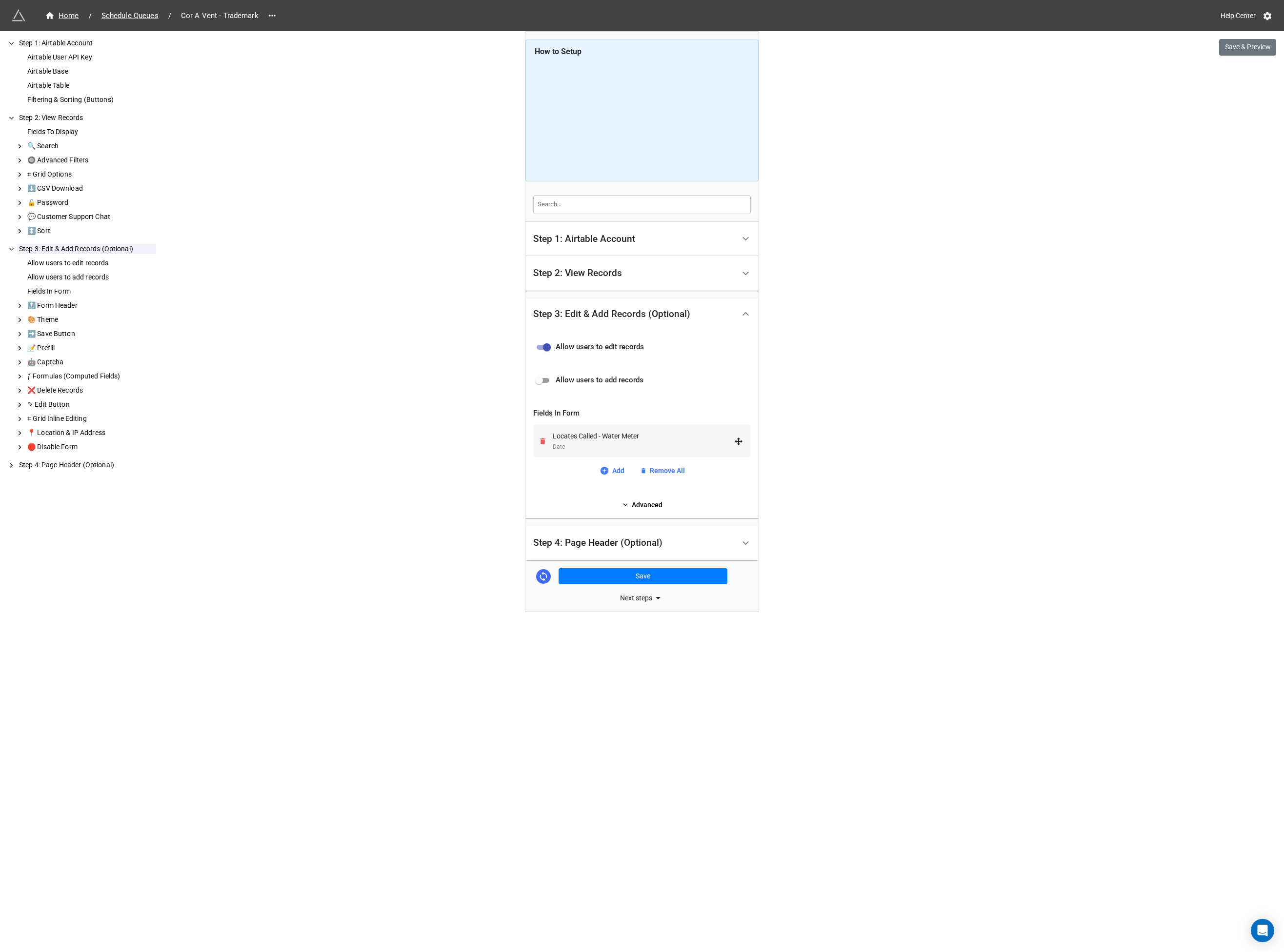
click at [542, 444] on icon "Remove" at bounding box center [542, 441] width 5 height 6
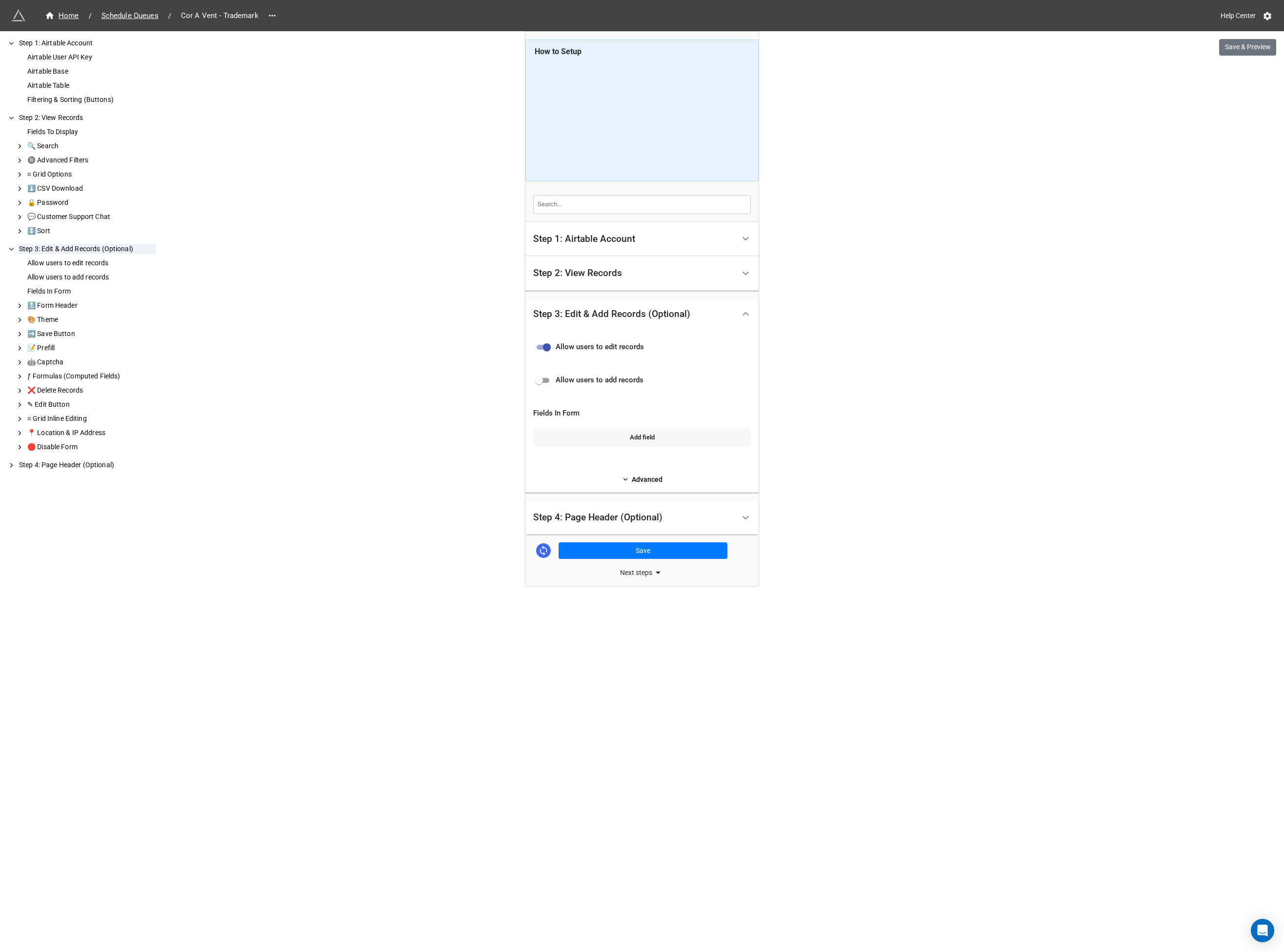
click at [614, 439] on link "Add field" at bounding box center [642, 437] width 218 height 18
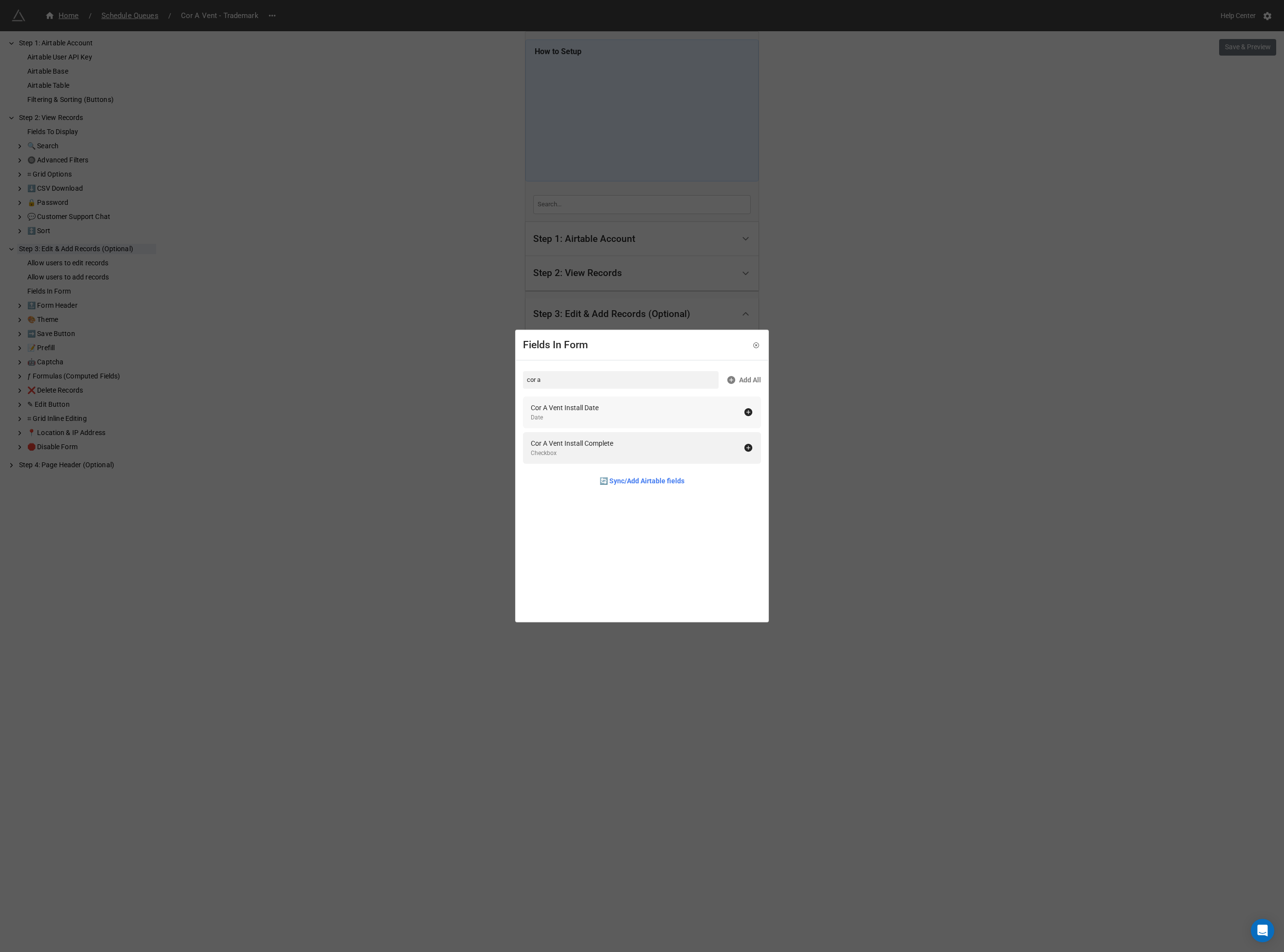
type input "cor a"
drag, startPoint x: 571, startPoint y: 407, endPoint x: 572, endPoint y: 418, distance: 11.0
click at [571, 407] on div "Cor A Vent Install Date" at bounding box center [564, 408] width 68 height 11
click at [571, 410] on div "Cor A Vent Install Complete" at bounding box center [572, 408] width 83 height 11
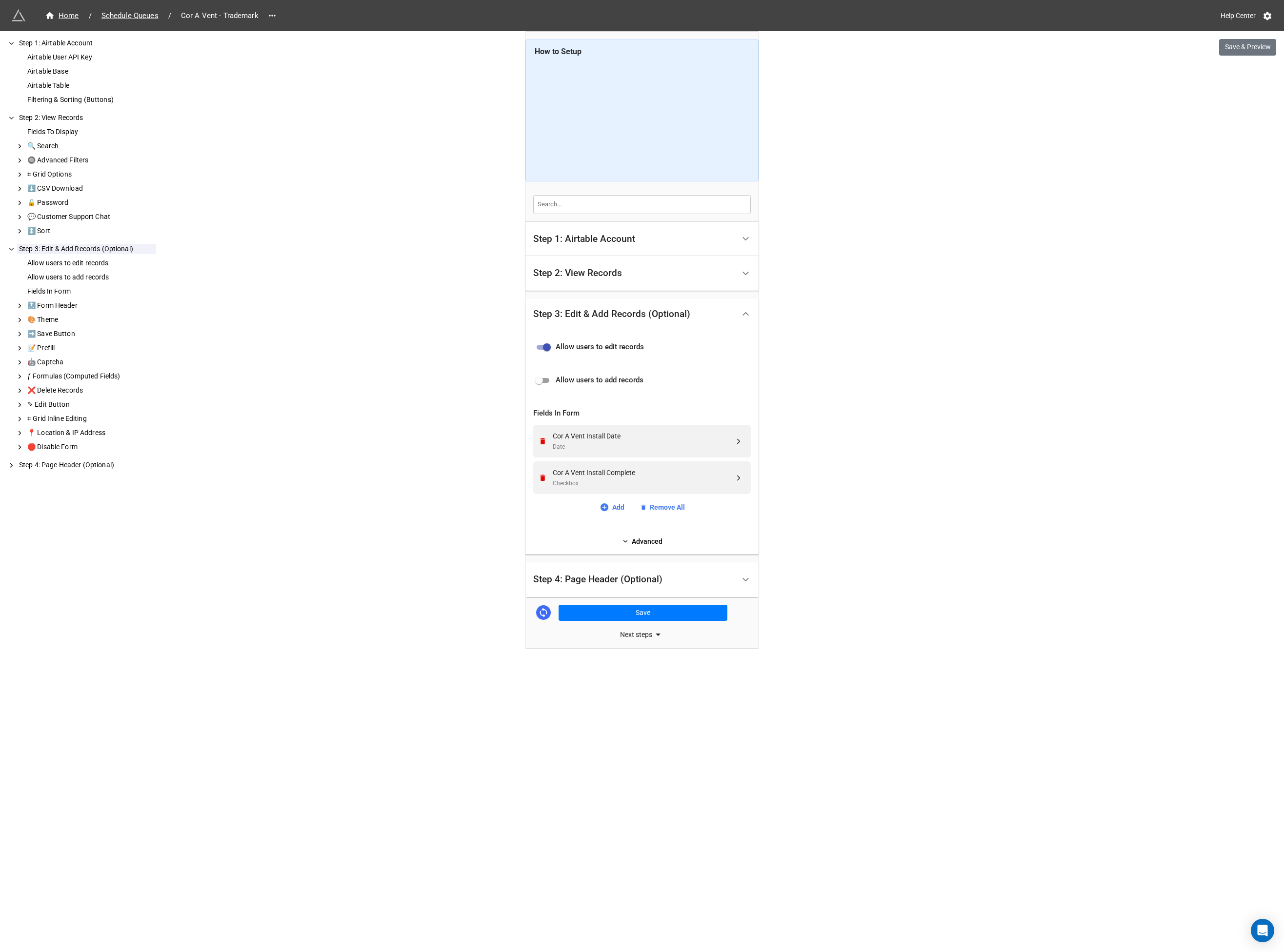
click at [422, 447] on div "Home / Schedule Queues / Cor A Vent - Trademark Help Center Save & Preview How …" at bounding box center [642, 476] width 1284 height 952
click at [605, 580] on div "Step 4: Page Header (Optional)" at bounding box center [598, 579] width 129 height 10
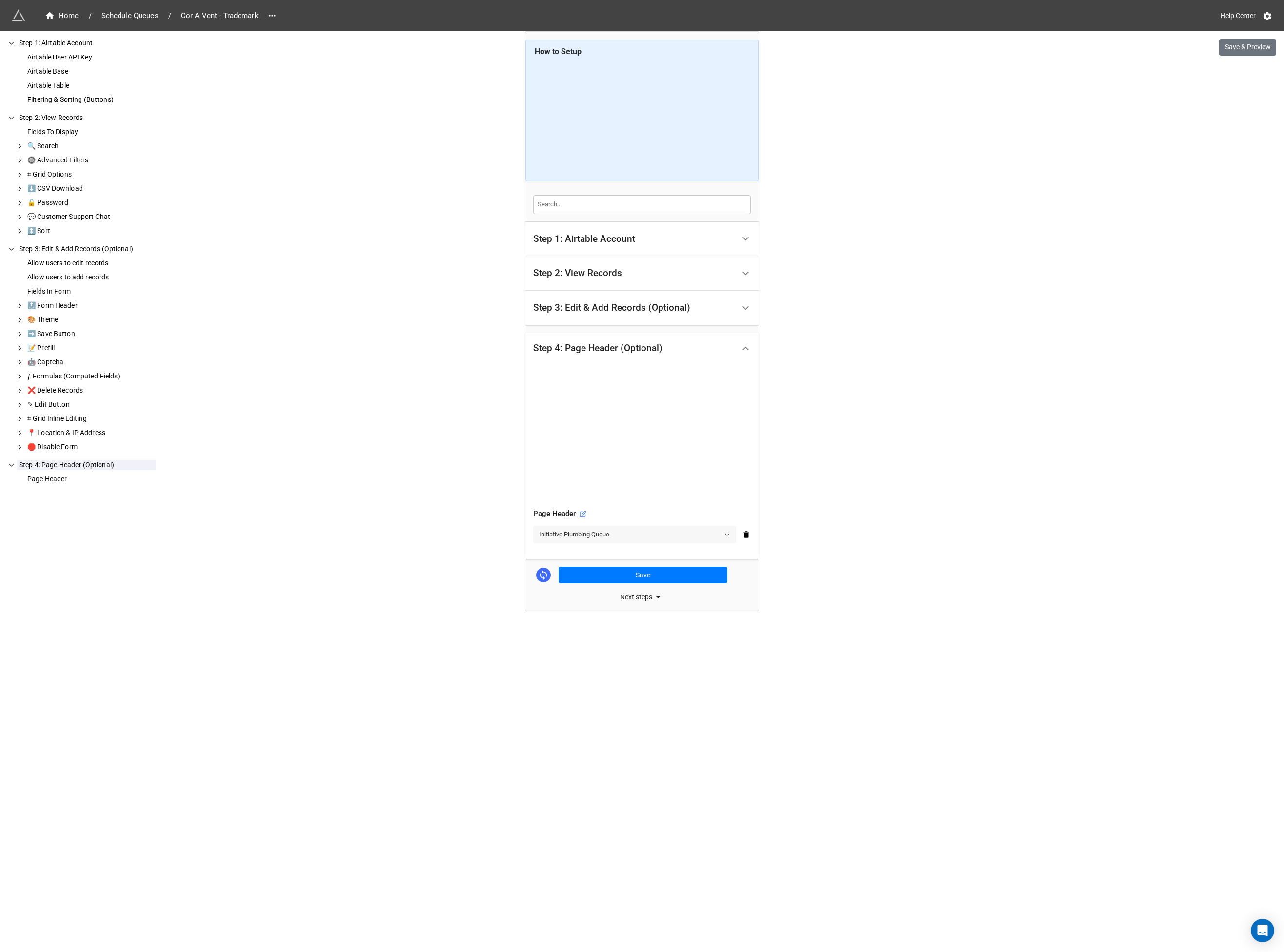
click at [599, 534] on link "Initiative Plumbing Queue" at bounding box center [635, 534] width 203 height 18
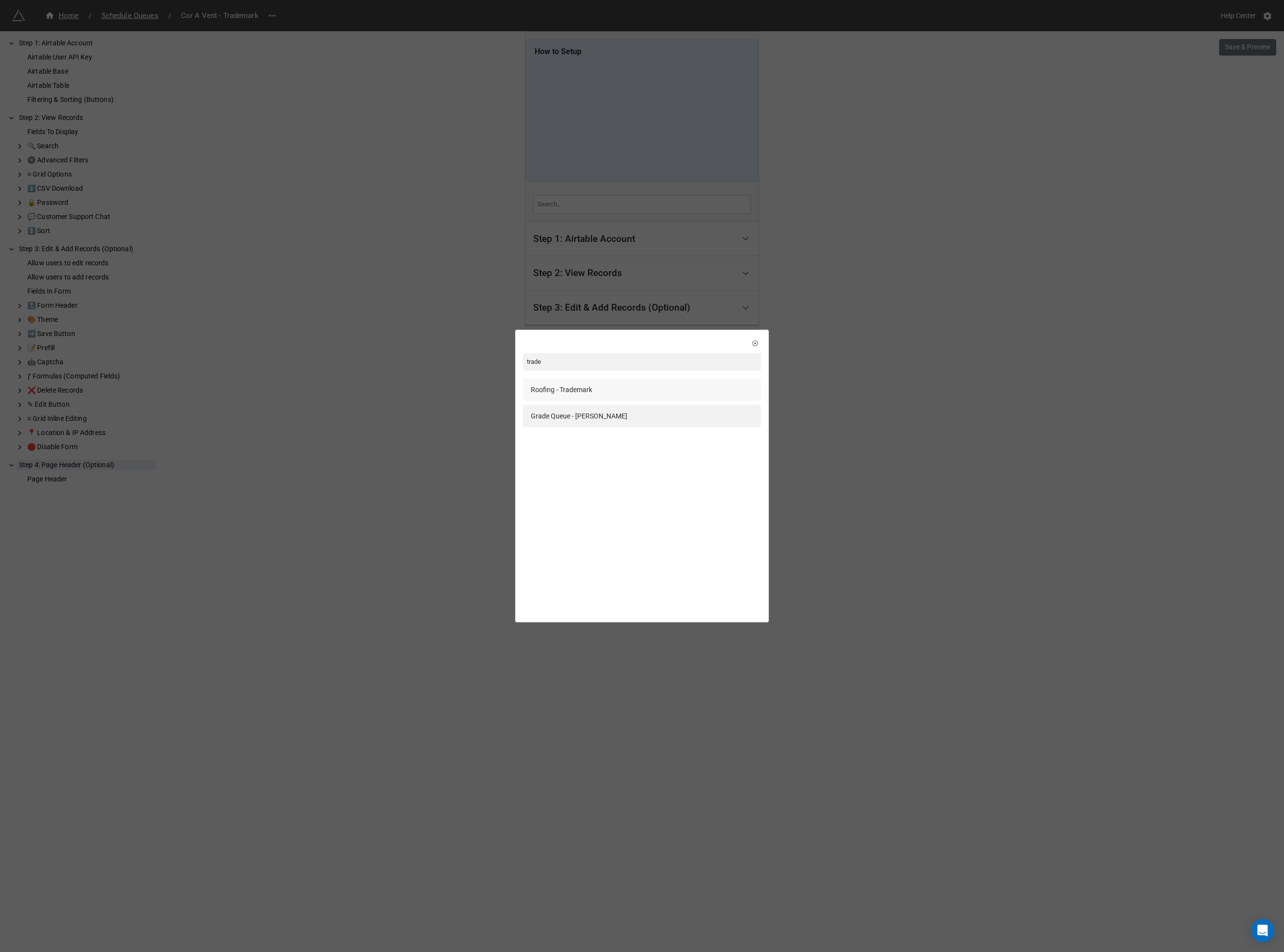
type input "trade"
click at [579, 387] on div "Roofing - Trademark" at bounding box center [561, 389] width 62 height 11
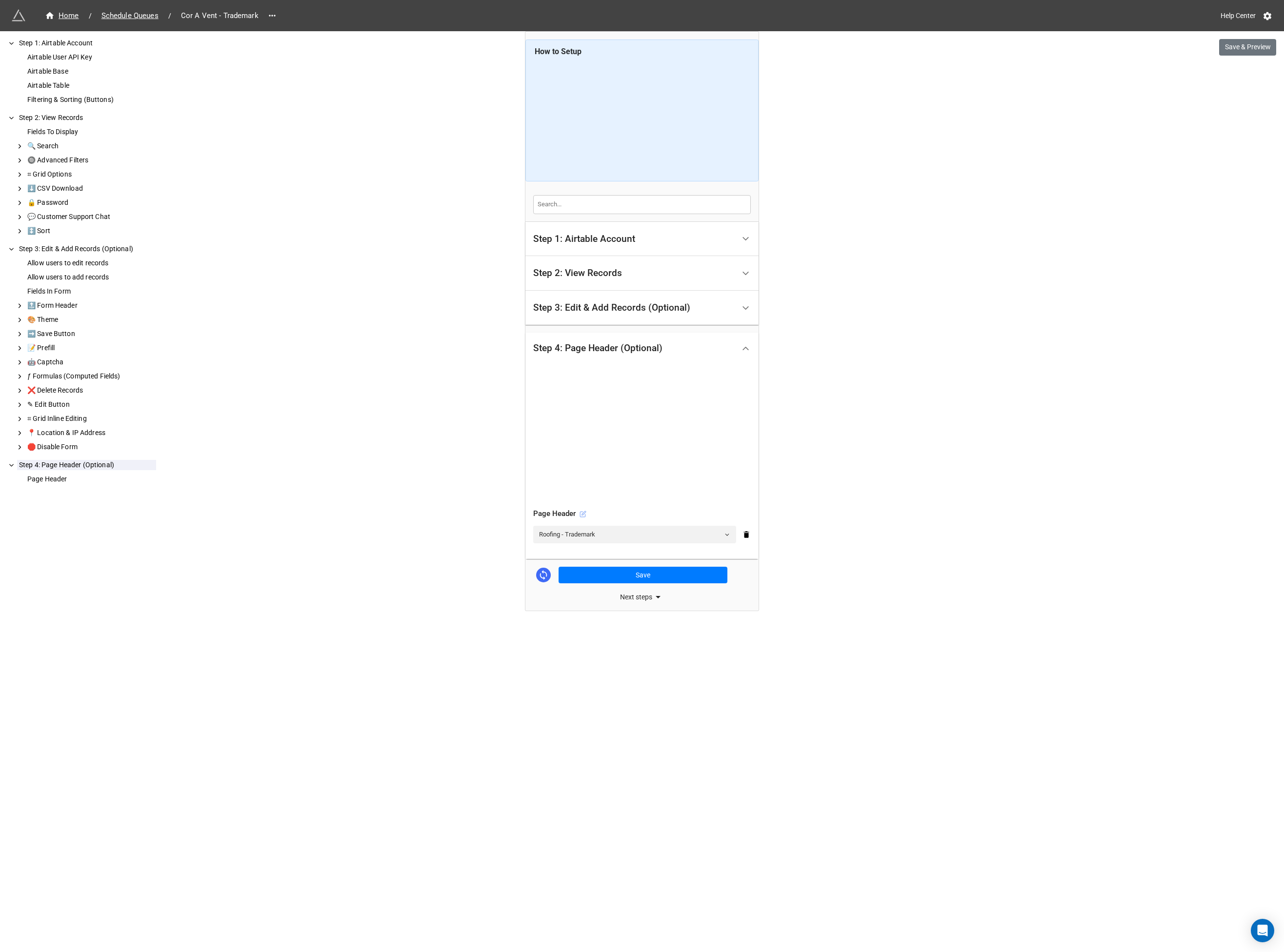
click at [582, 514] on icon at bounding box center [583, 514] width 7 height 7
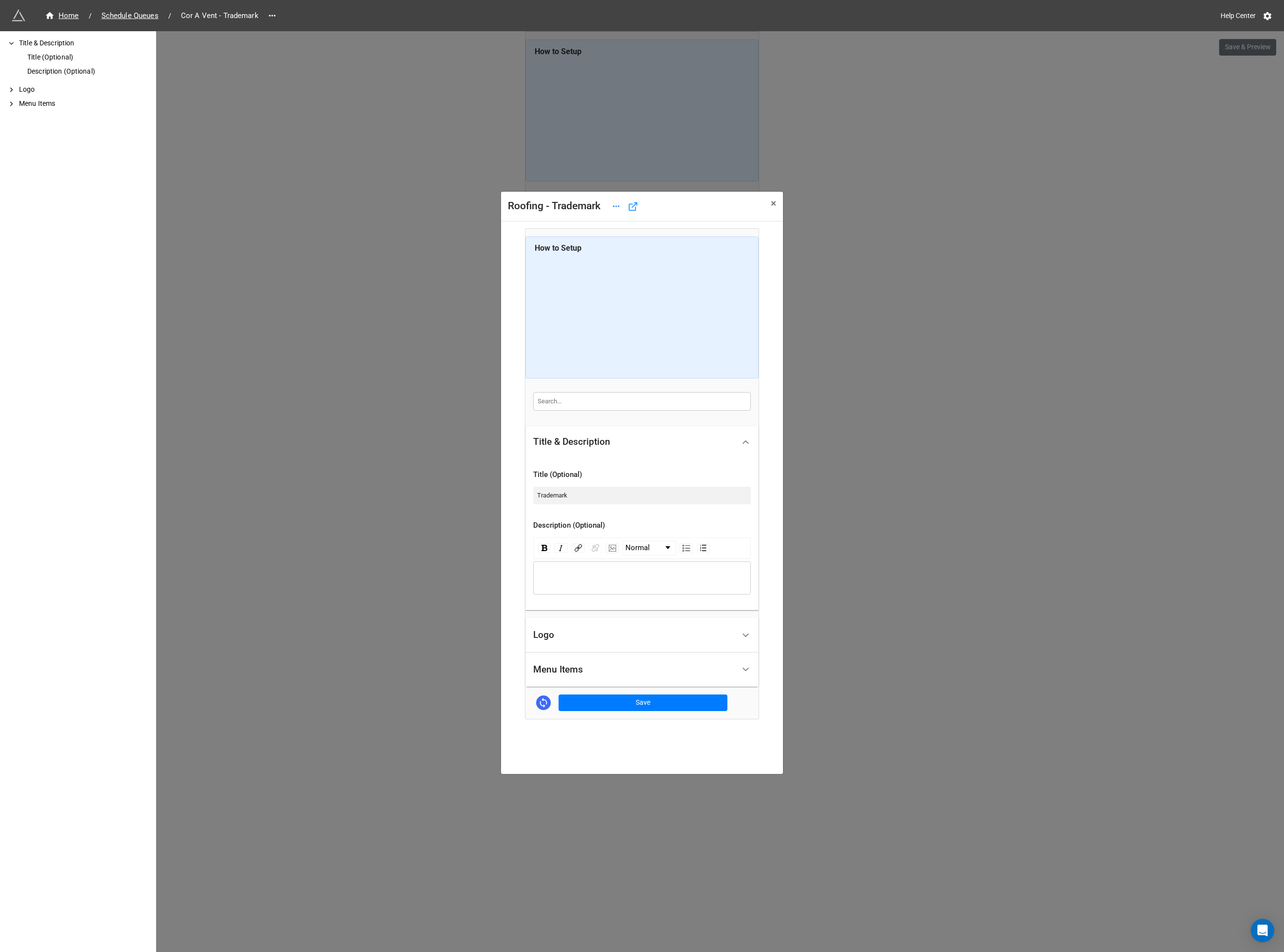
click at [566, 636] on div "Logo" at bounding box center [634, 635] width 202 height 23
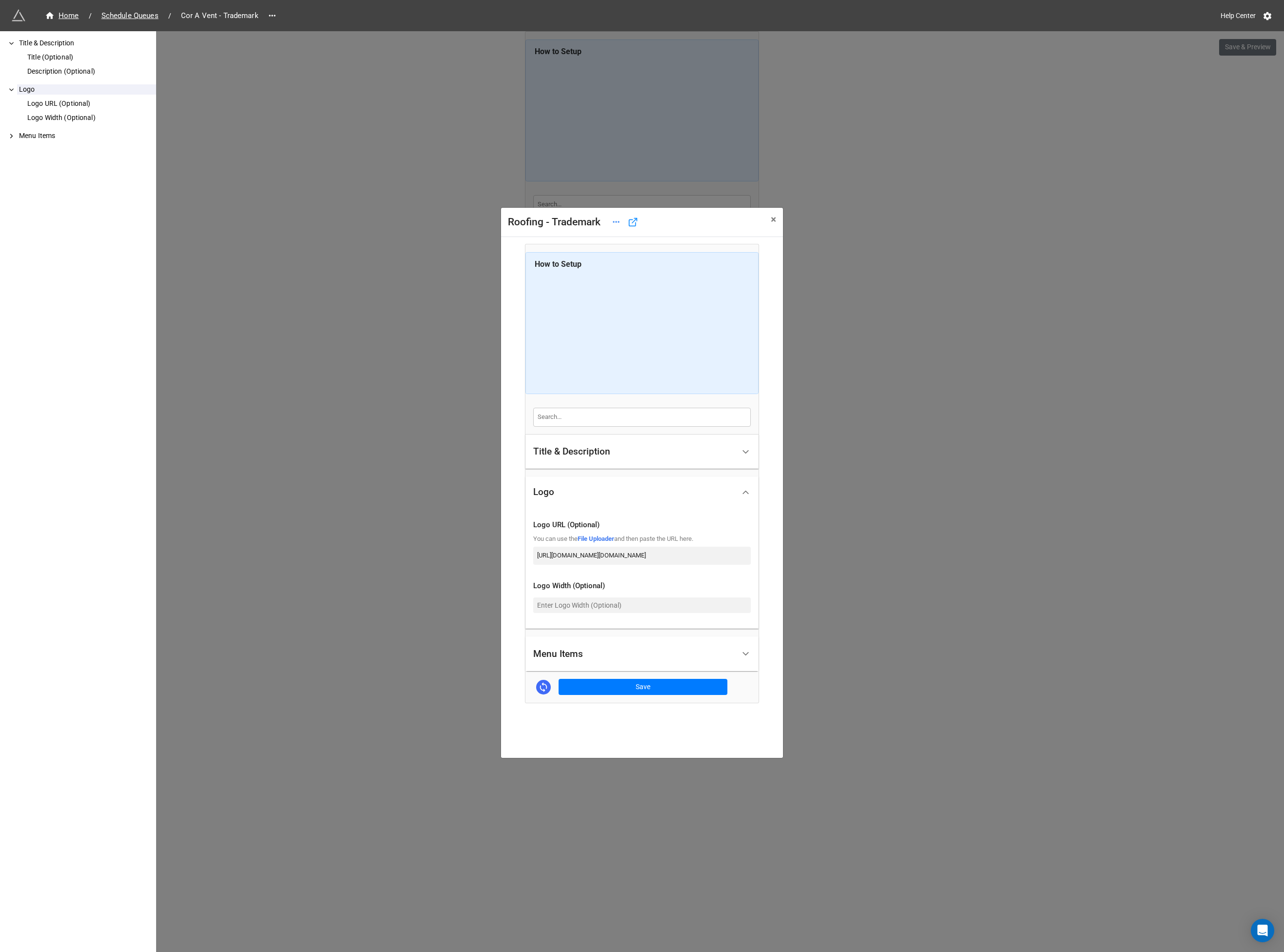
click at [577, 658] on div "Menu Items" at bounding box center [558, 654] width 50 height 10
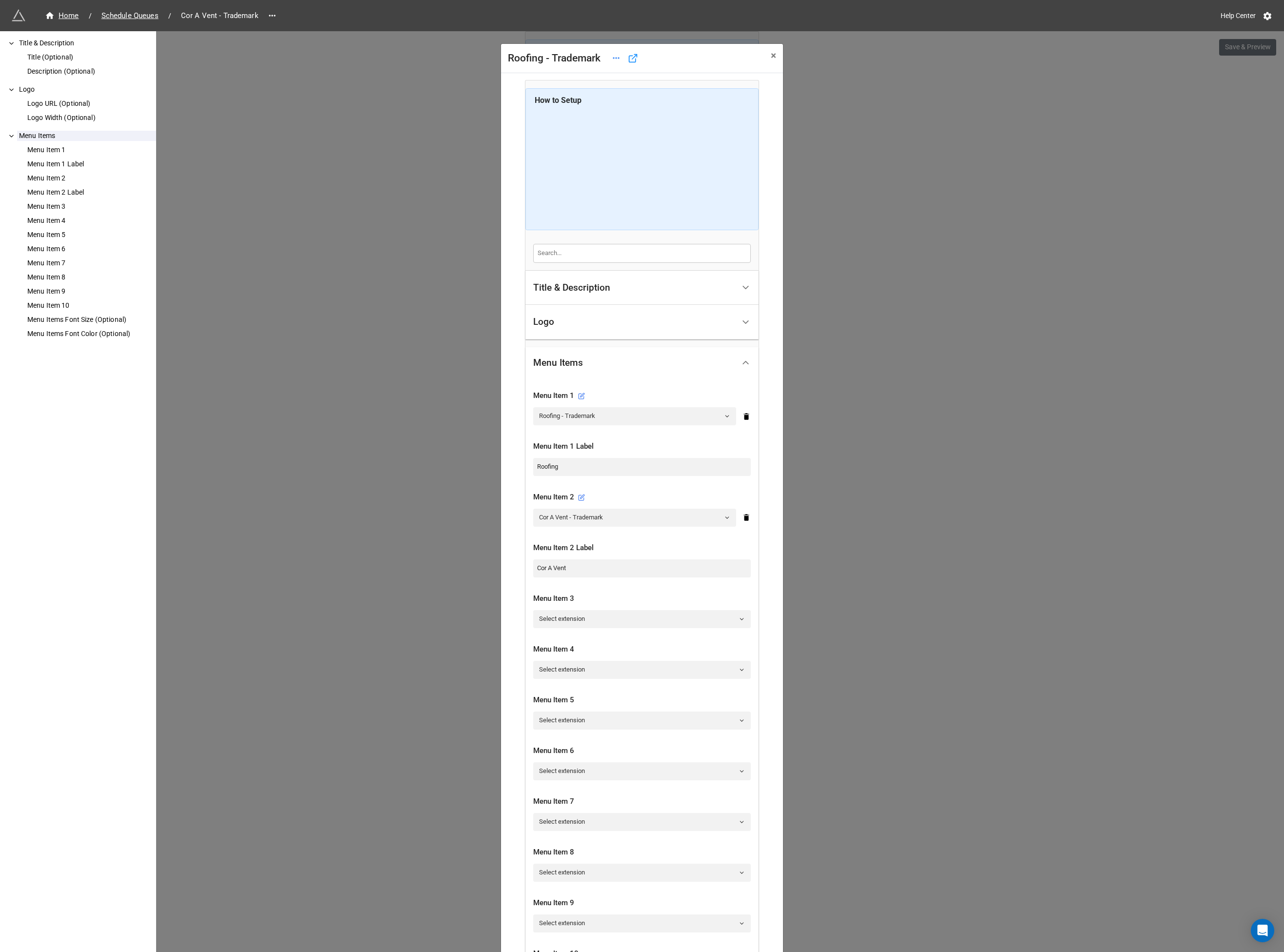
click at [463, 596] on div "Roofing - Trademark × Close How to Setup Title & Description Title (Optional) D…" at bounding box center [642, 507] width 1284 height 952
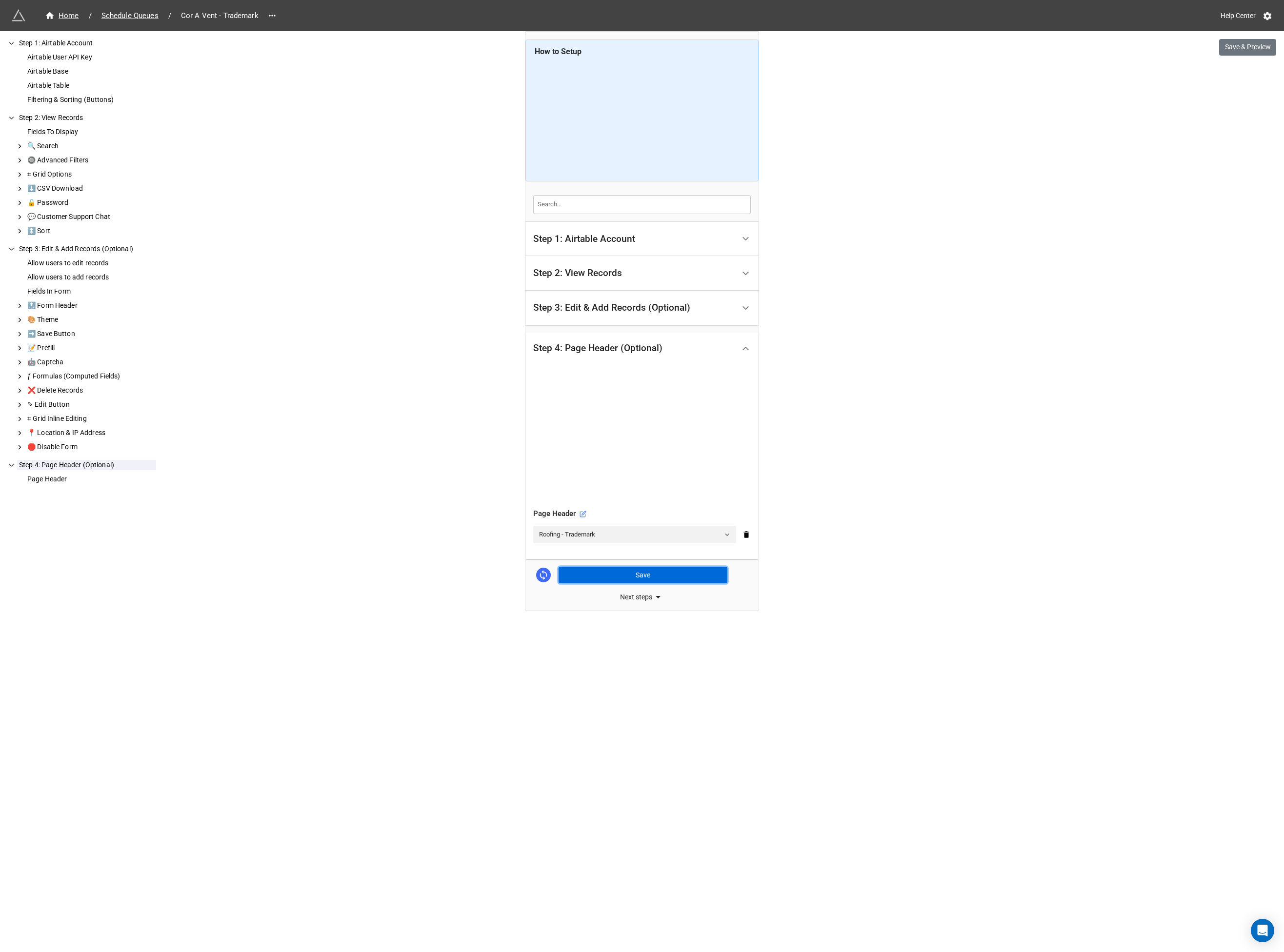
click at [637, 577] on button "Save" at bounding box center [643, 574] width 169 height 17
drag, startPoint x: 245, startPoint y: 142, endPoint x: 227, endPoint y: 137, distance: 18.7
click at [245, 142] on div "Home / Schedule Queues / Cor A Vent - Trademark Help Center Save & Preview How …" at bounding box center [642, 476] width 1284 height 952
click at [134, 19] on span "Schedule Queues" at bounding box center [130, 16] width 69 height 11
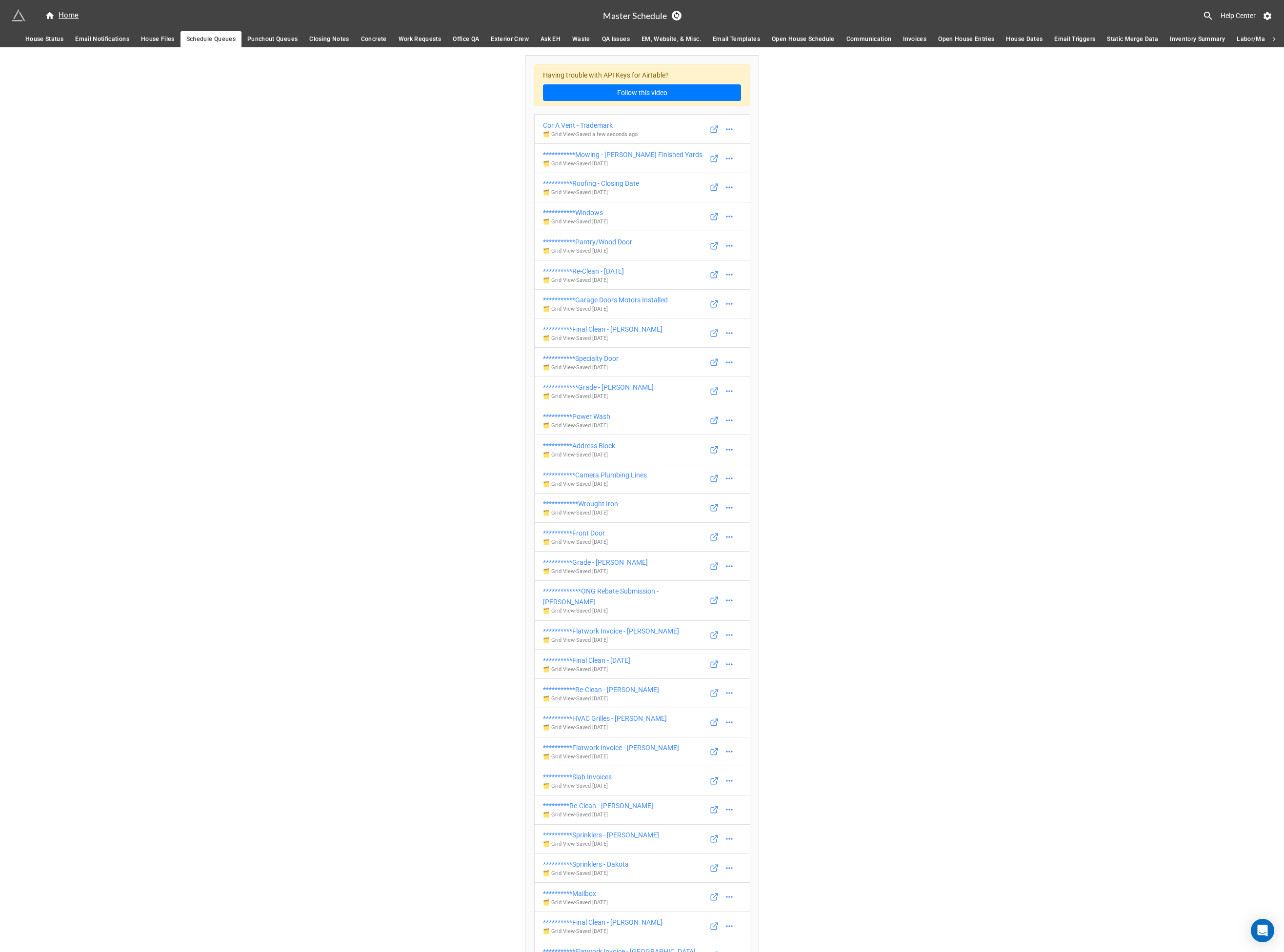
click at [265, 35] on span "Punchout Queues" at bounding box center [273, 39] width 50 height 10
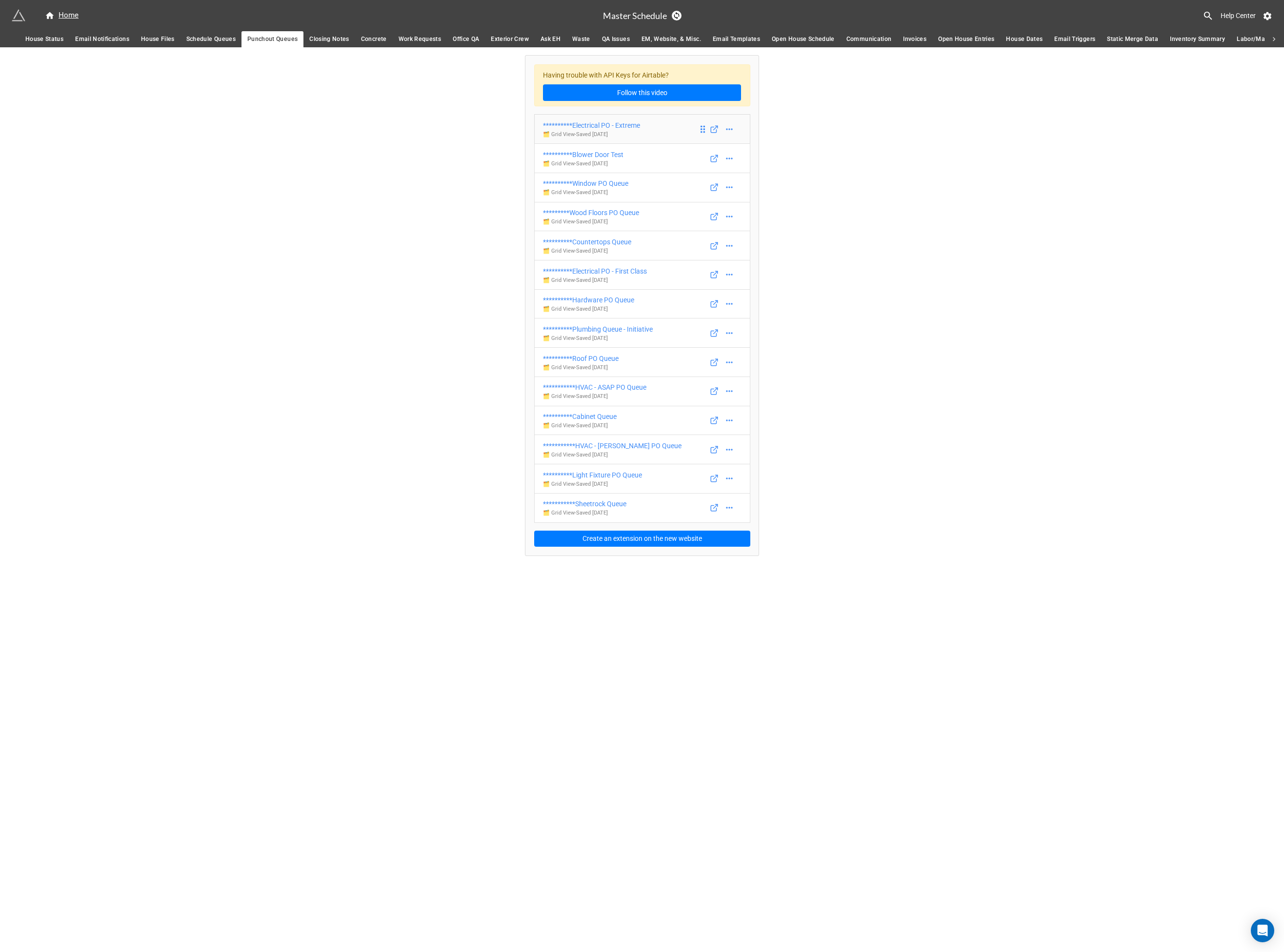
click at [619, 126] on div "**********" at bounding box center [591, 126] width 97 height 11
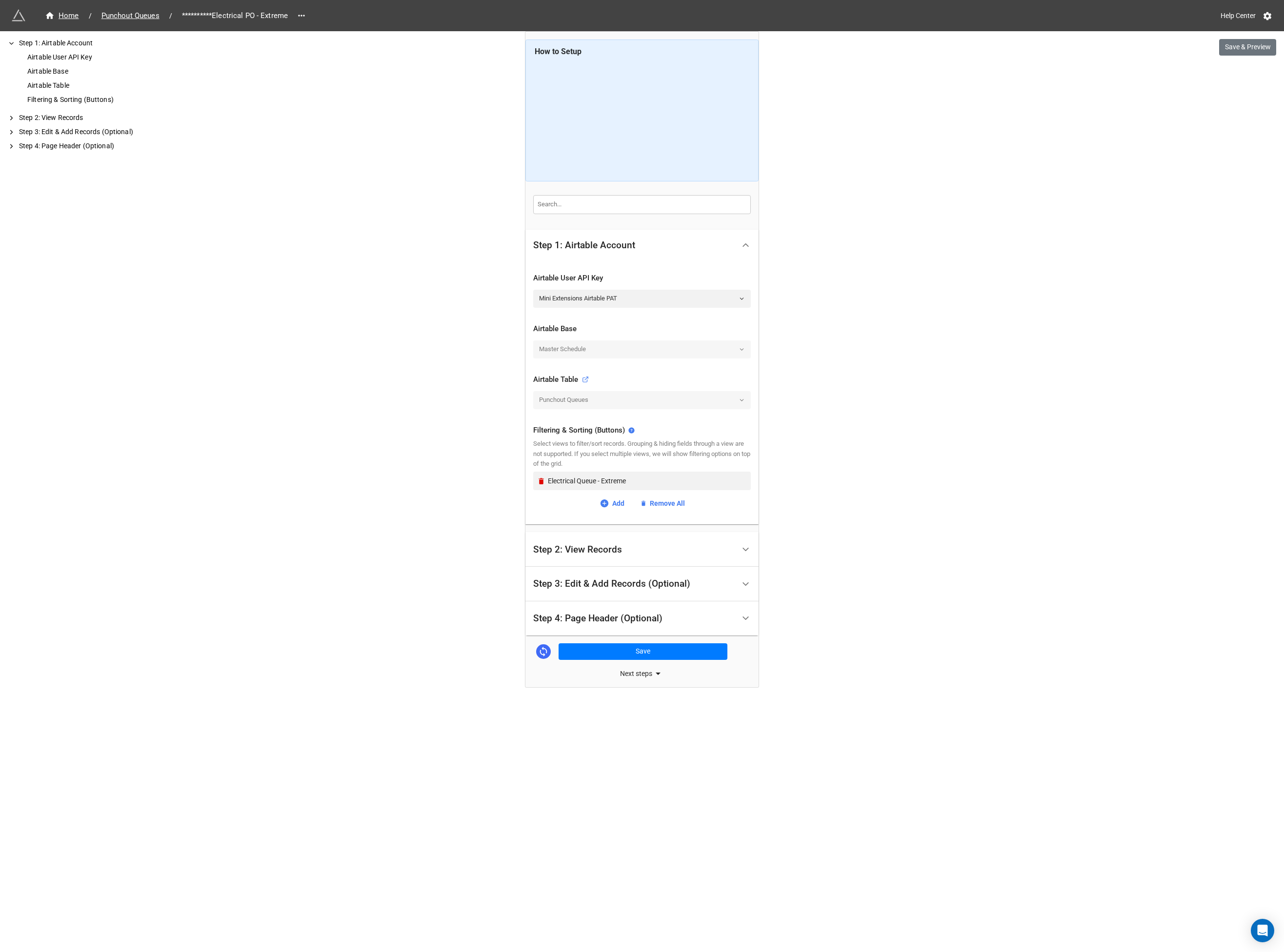
drag, startPoint x: 301, startPoint y: 16, endPoint x: 304, endPoint y: 29, distance: 13.3
click at [300, 16] on icon at bounding box center [302, 16] width 10 height 10
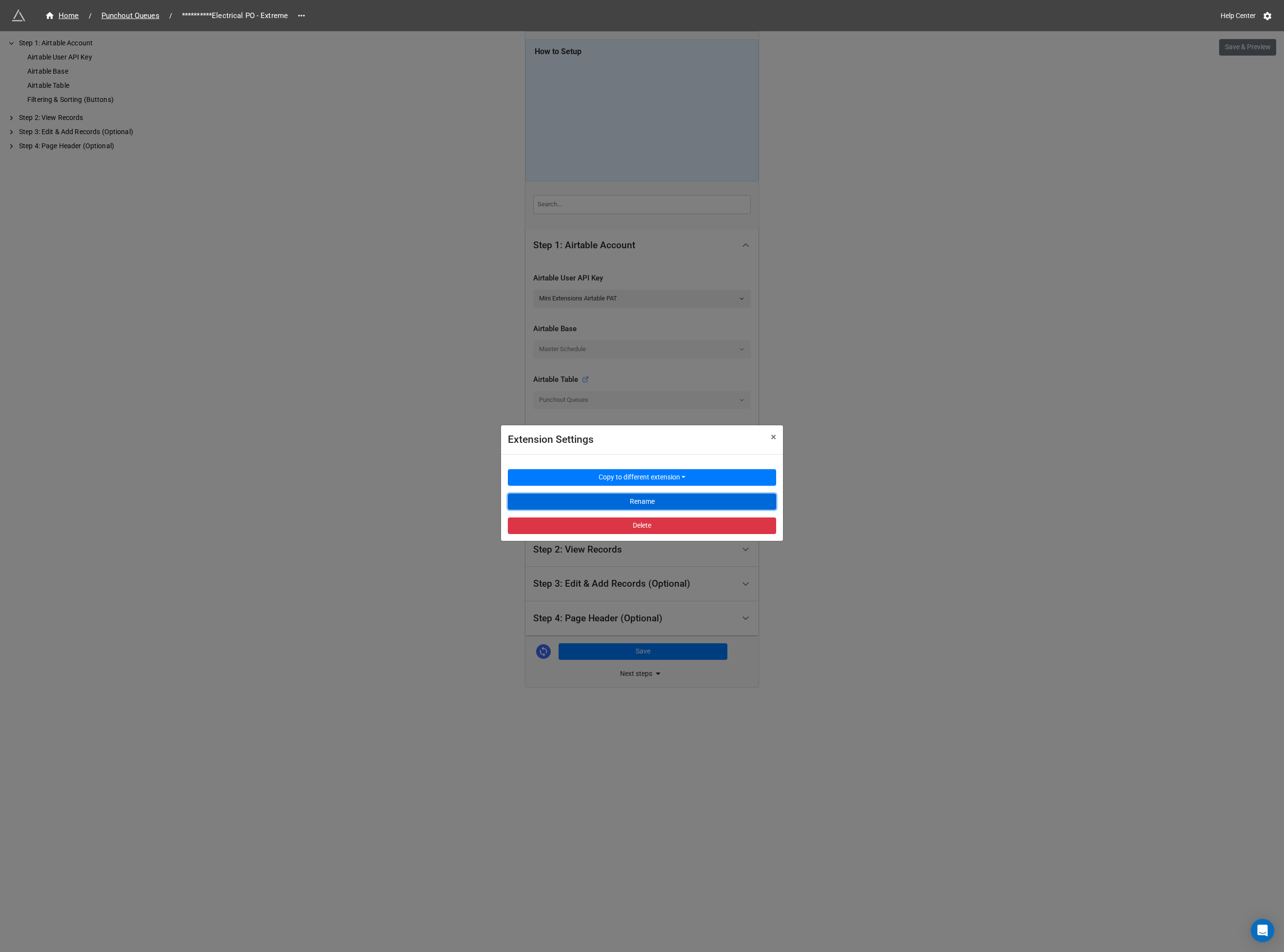
click at [644, 498] on button "Rename" at bounding box center [642, 501] width 268 height 17
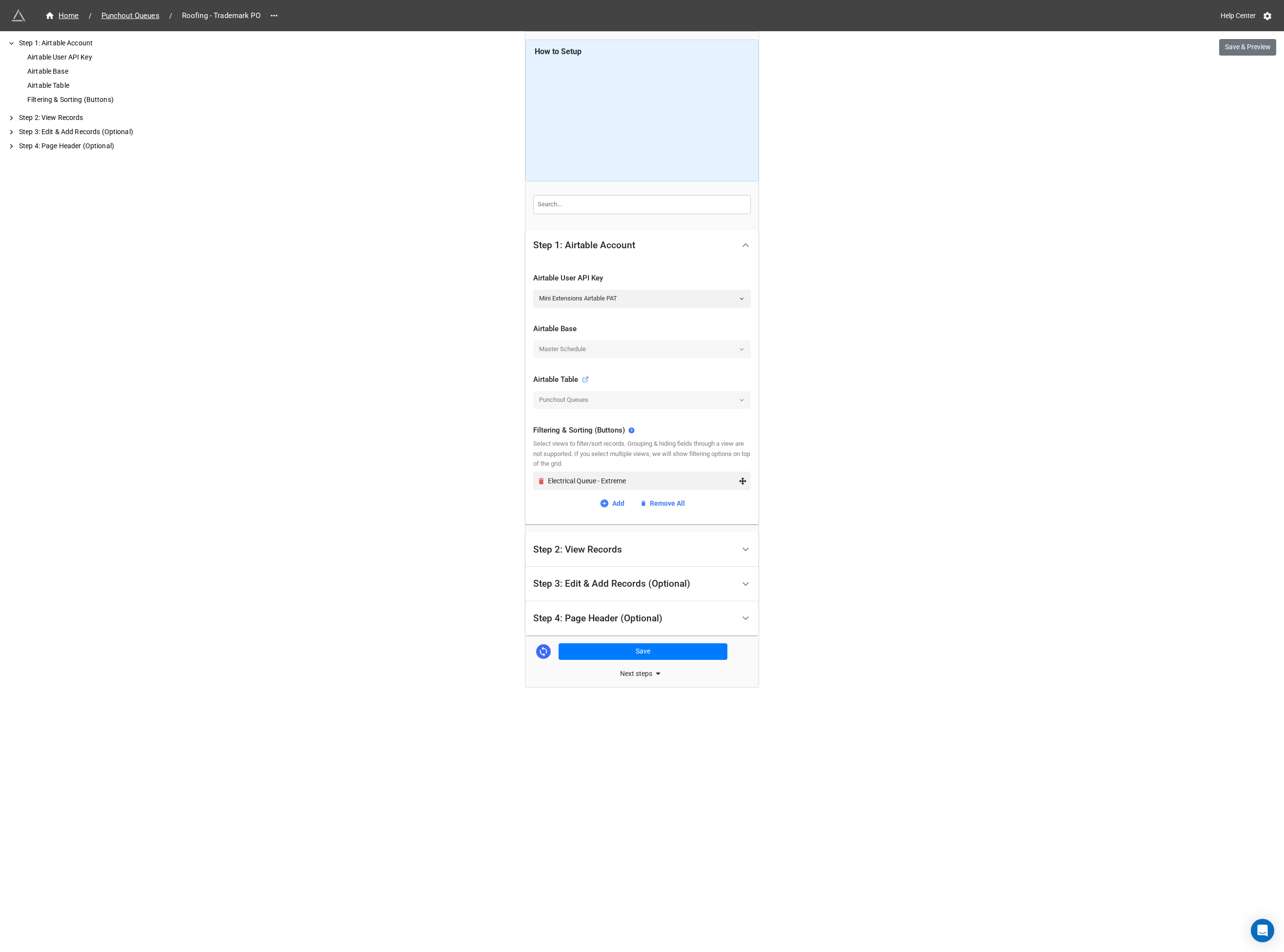
click at [540, 481] on icon "Remove" at bounding box center [541, 481] width 5 height 6
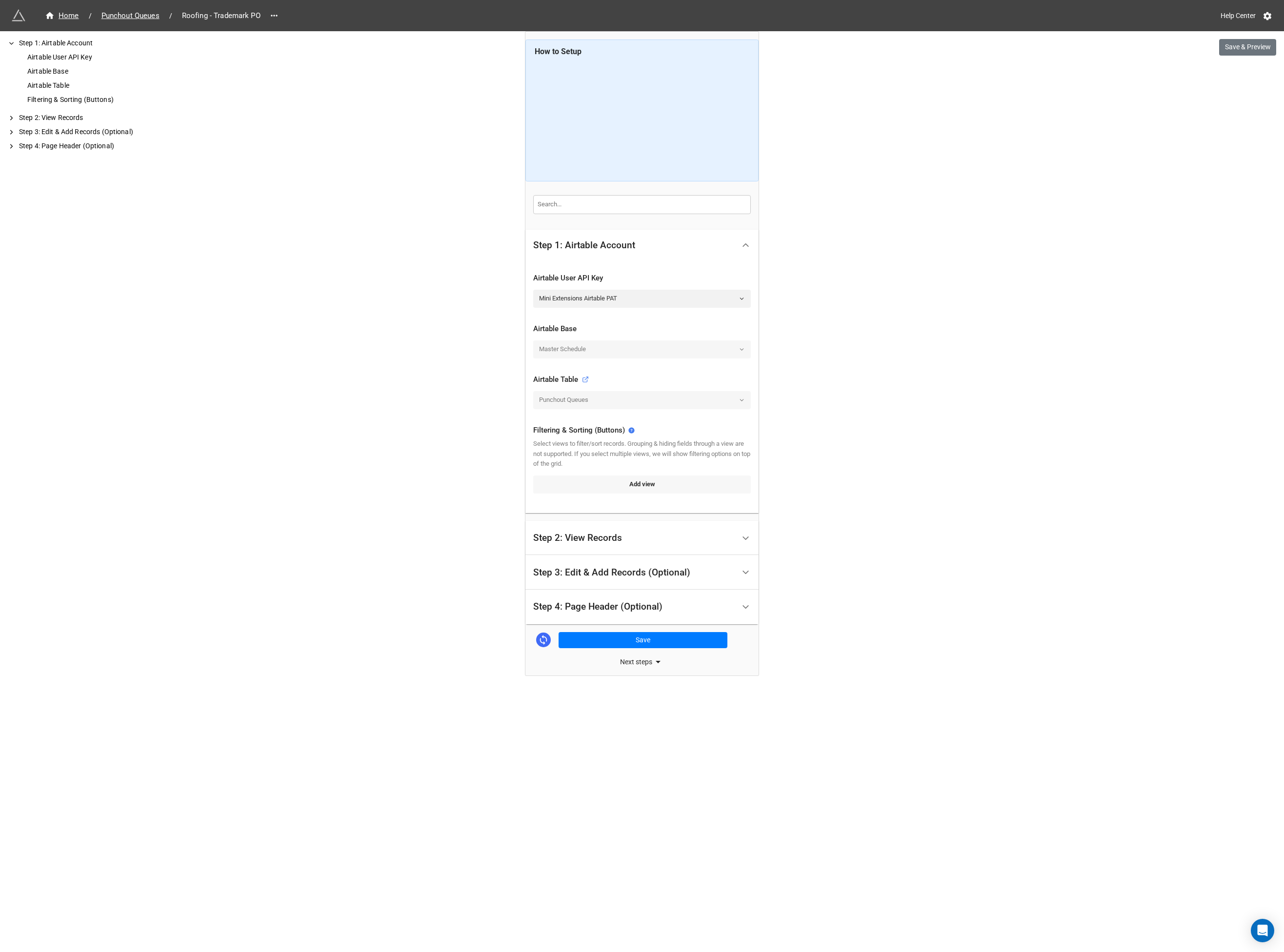
click at [554, 480] on link "Add view" at bounding box center [642, 484] width 218 height 18
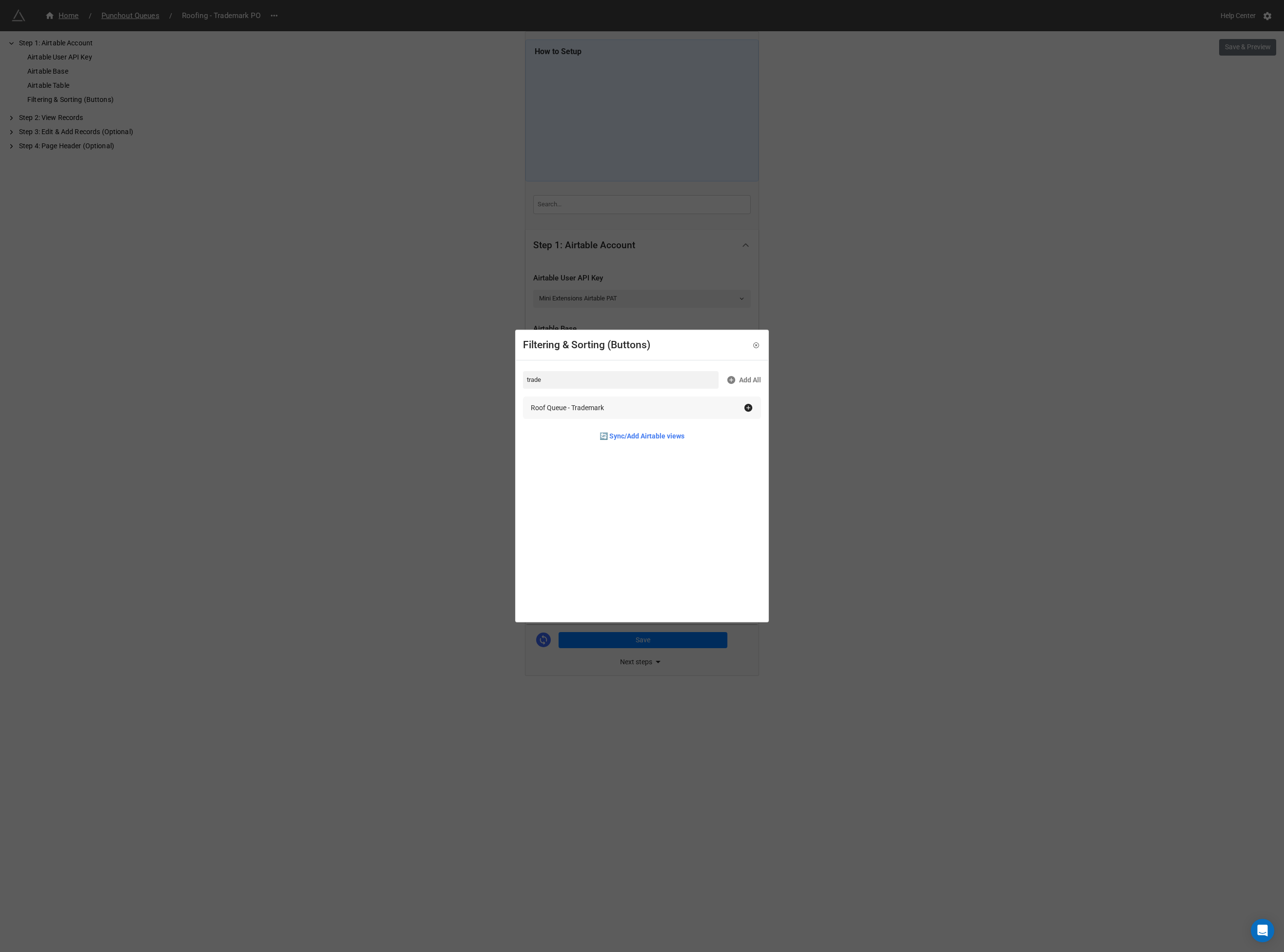
type input "trade"
click at [592, 410] on div "Roof Queue - Trademark" at bounding box center [567, 408] width 73 height 11
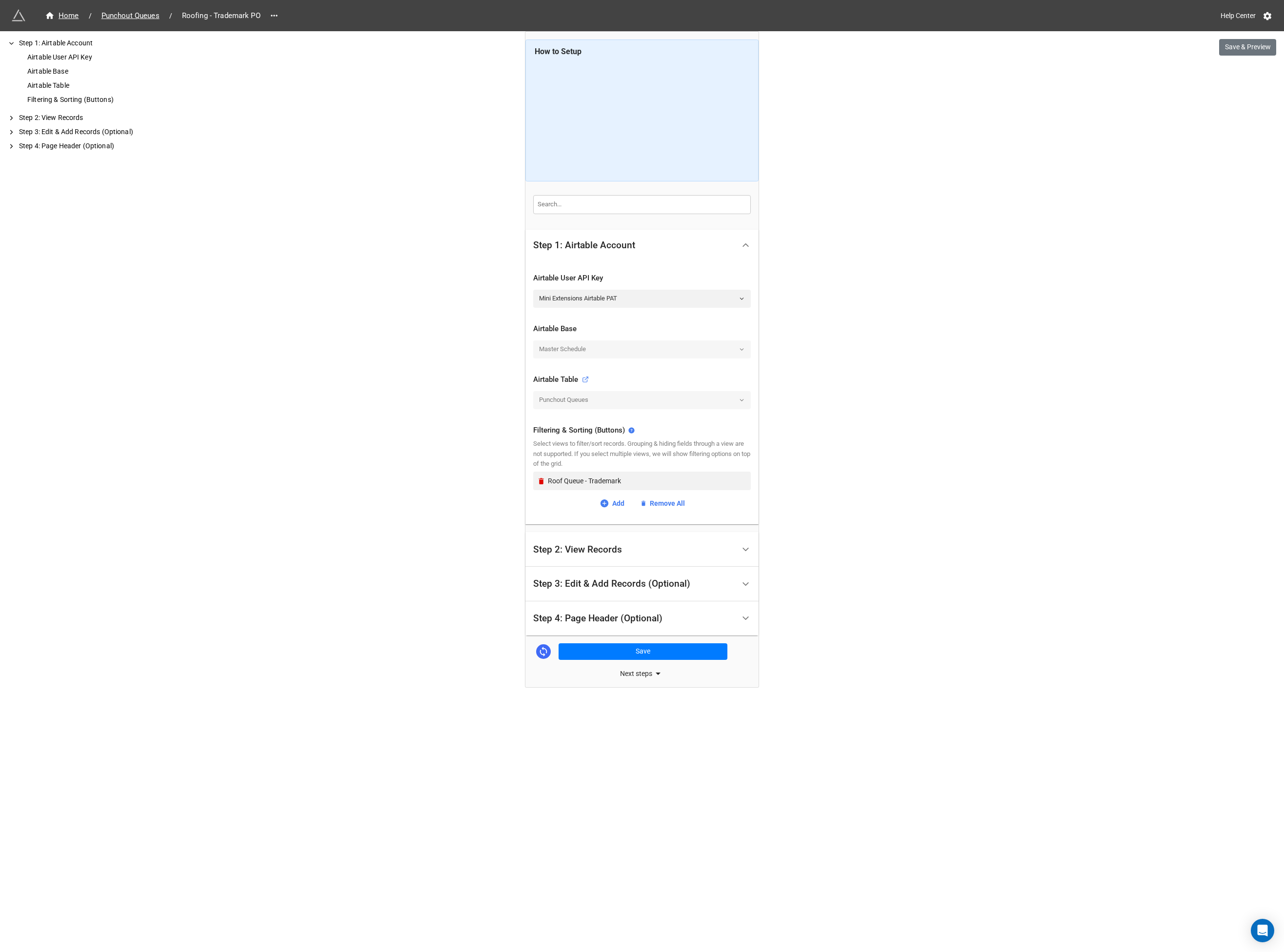
click at [481, 463] on div "Home / Punchout Queues / Roofing - Trademark PO Help Center Save & Preview How …" at bounding box center [642, 476] width 1284 height 952
click at [588, 551] on div "Step 2: View Records" at bounding box center [577, 550] width 89 height 10
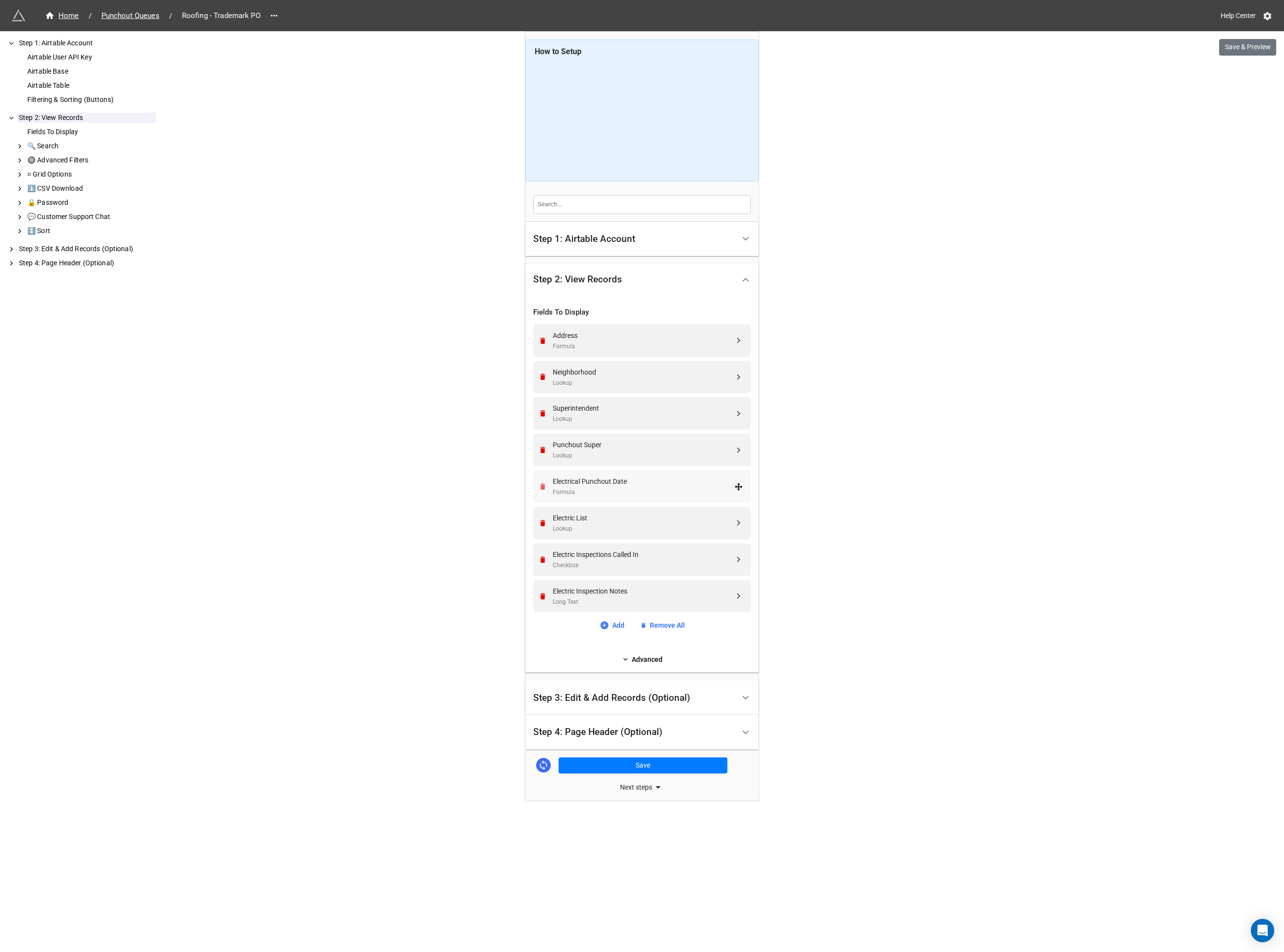
click at [542, 490] on icon "Remove" at bounding box center [542, 486] width 8 height 8
click at [542, 519] on icon "Remove" at bounding box center [542, 522] width 8 height 8
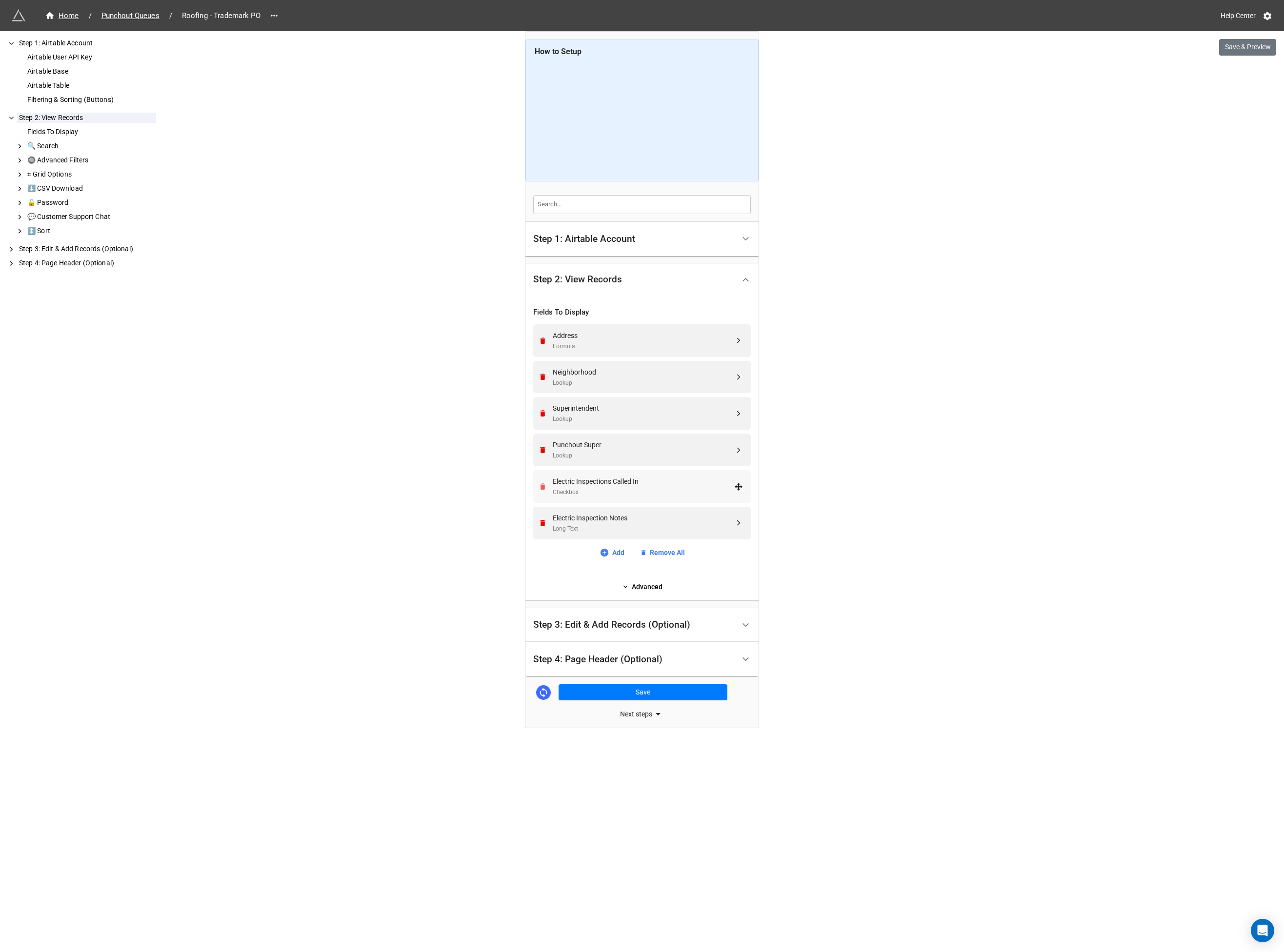
click at [542, 490] on icon "Remove" at bounding box center [542, 486] width 8 height 8
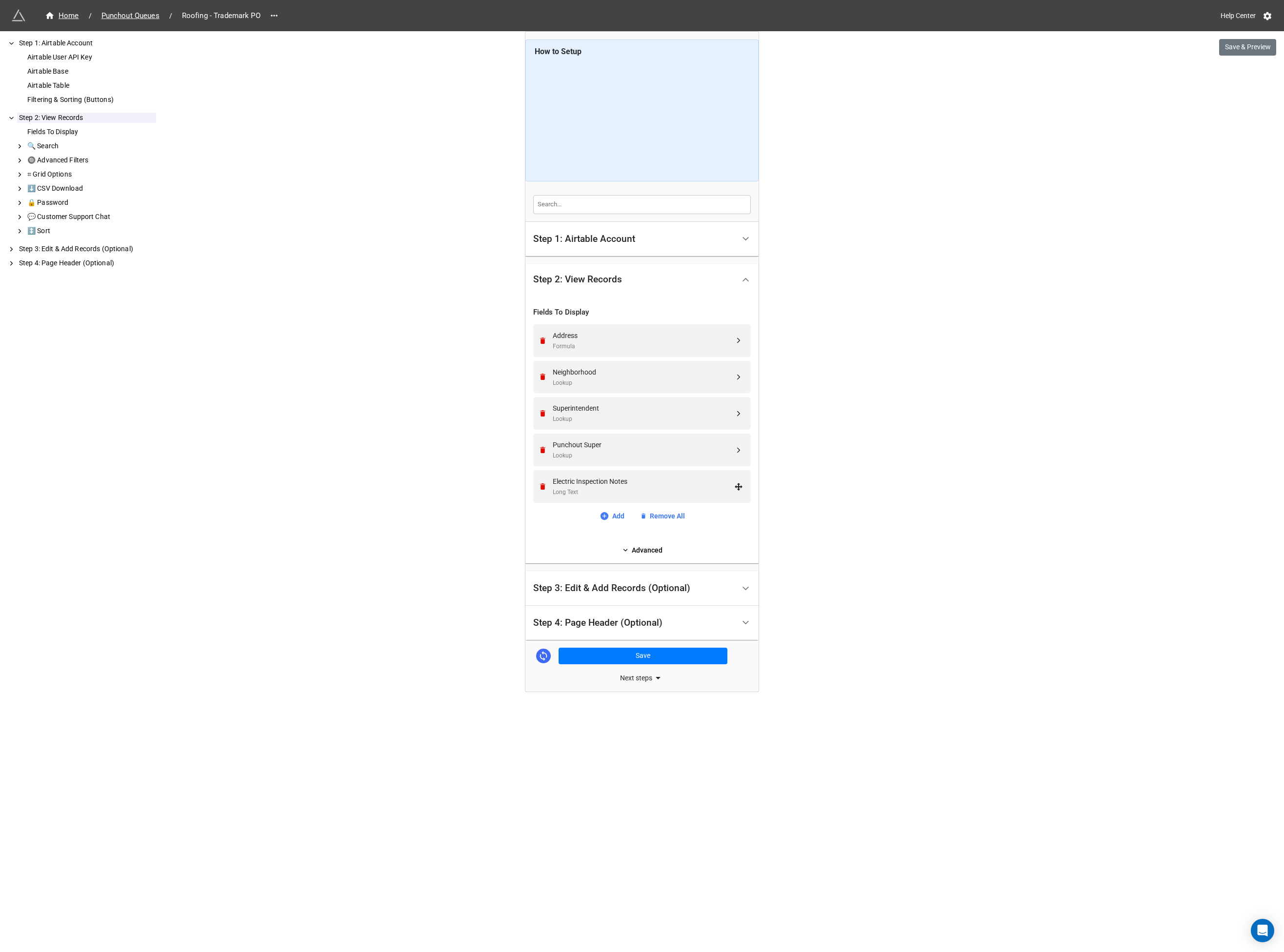
click at [542, 491] on icon "Remove" at bounding box center [542, 486] width 8 height 8
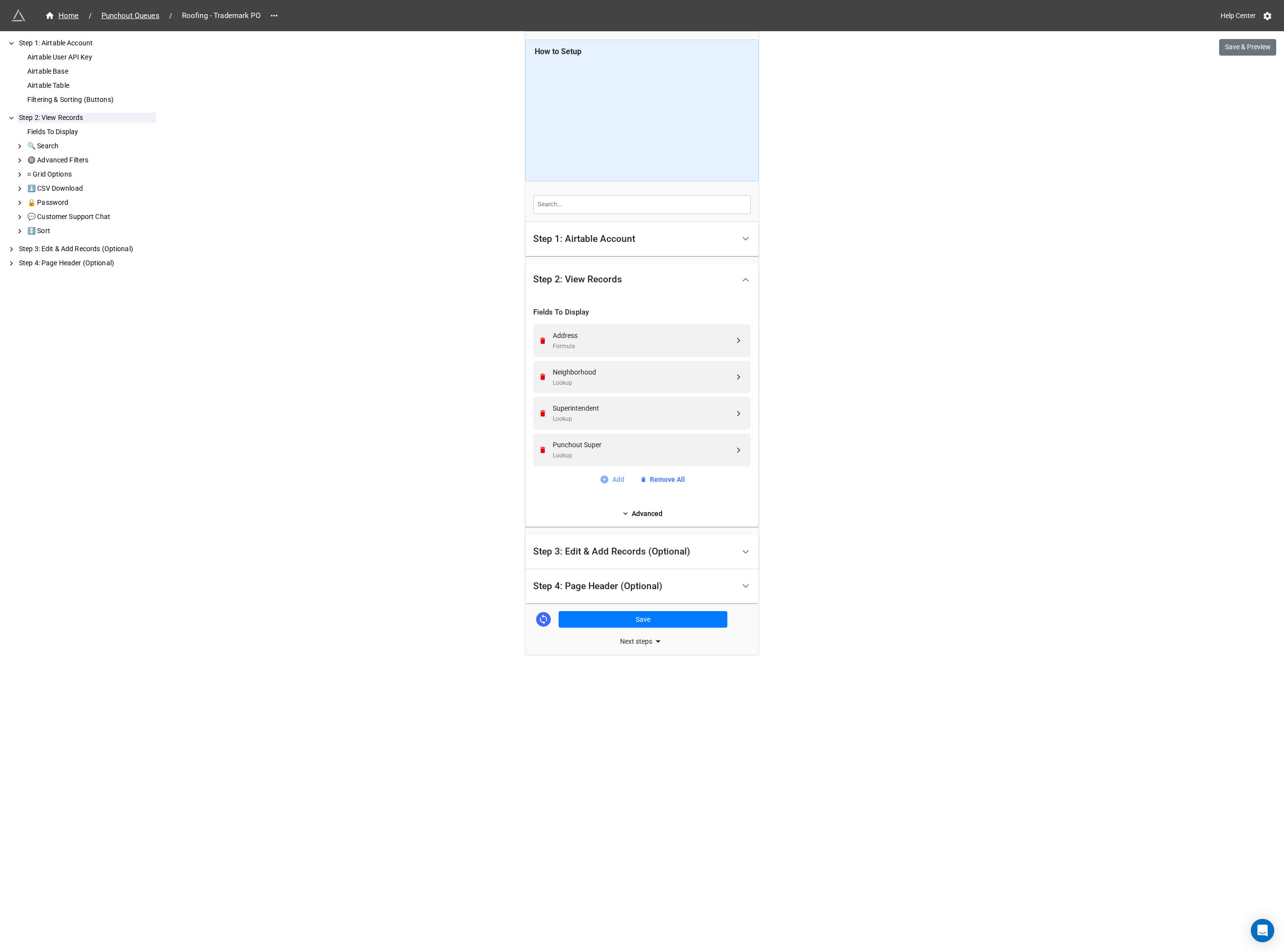
click at [605, 481] on icon at bounding box center [604, 479] width 8 height 8
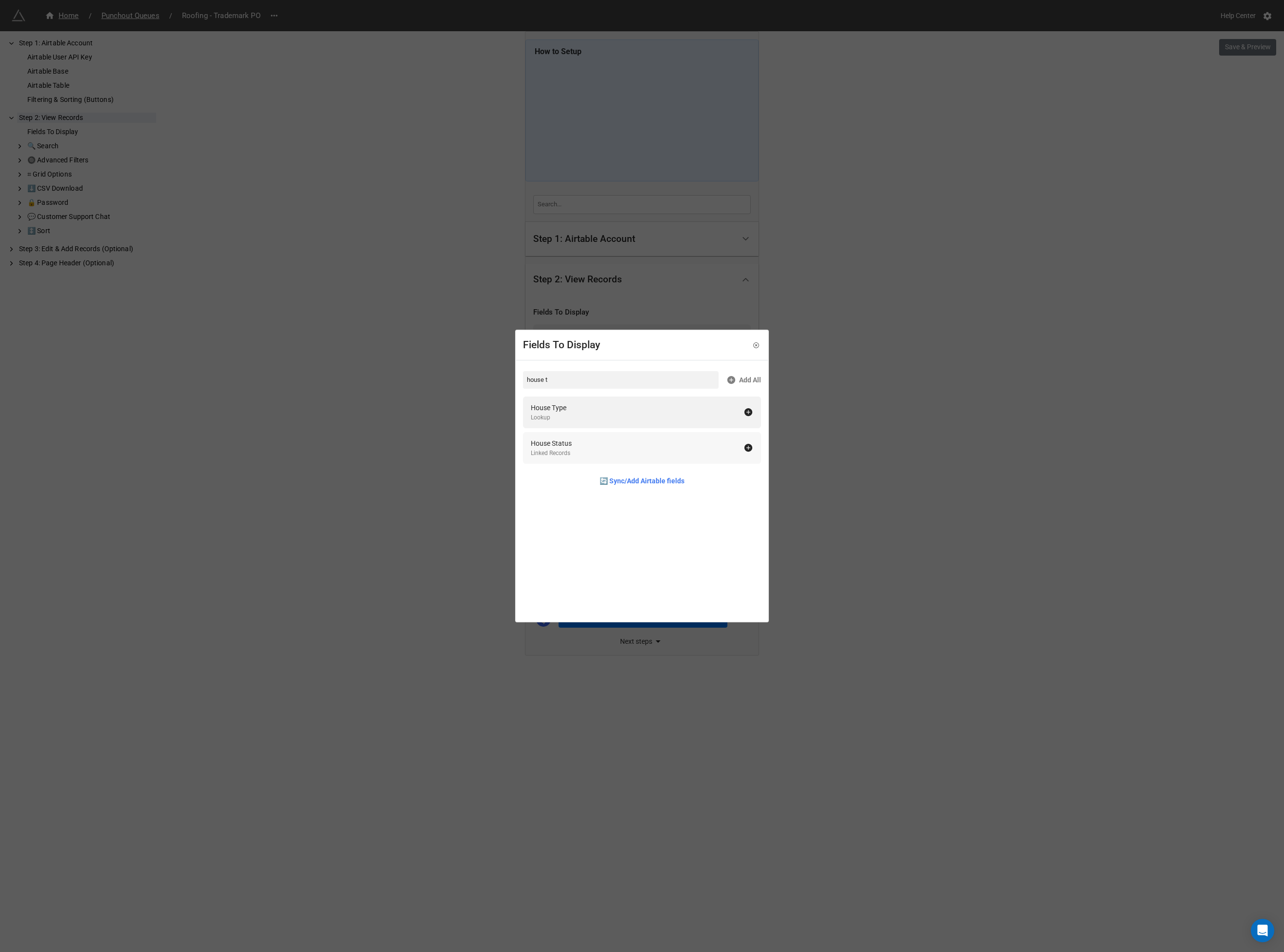
click at [556, 409] on div "House Type" at bounding box center [548, 408] width 35 height 11
click at [556, 381] on input "house t" at bounding box center [621, 380] width 196 height 18
drag, startPoint x: 540, startPoint y: 441, endPoint x: 544, endPoint y: 435, distance: 7.2
click at [541, 441] on div "Exterior Style" at bounding box center [551, 443] width 40 height 11
click at [553, 382] on input "exterior" at bounding box center [621, 380] width 196 height 18
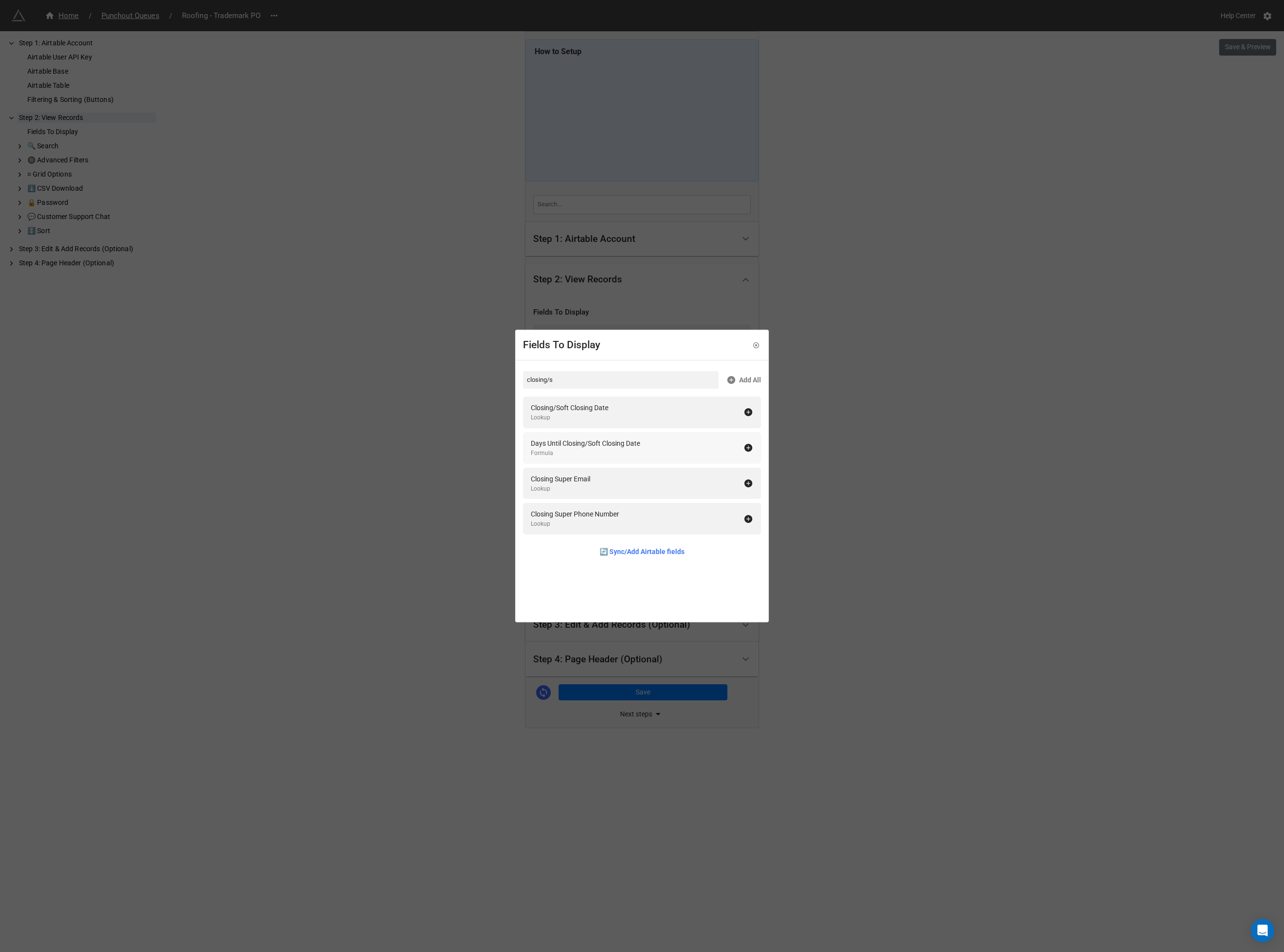
click at [598, 409] on div "Closing/Soft Closing Date" at bounding box center [569, 408] width 78 height 11
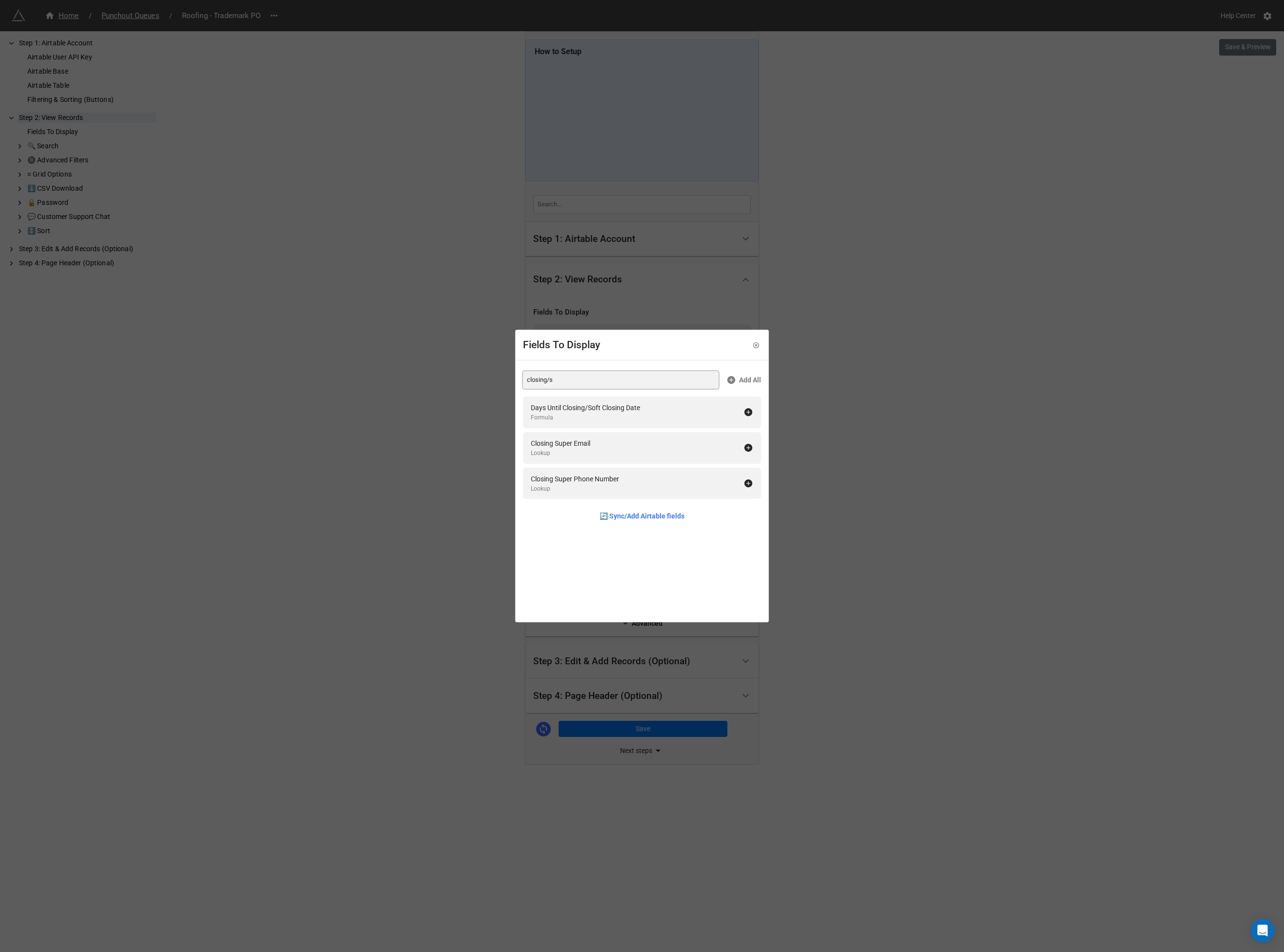
click at [581, 382] on input "closing/s" at bounding box center [621, 380] width 196 height 18
type input "exterior s"
click at [553, 407] on div "Exterior Stage" at bounding box center [552, 408] width 42 height 11
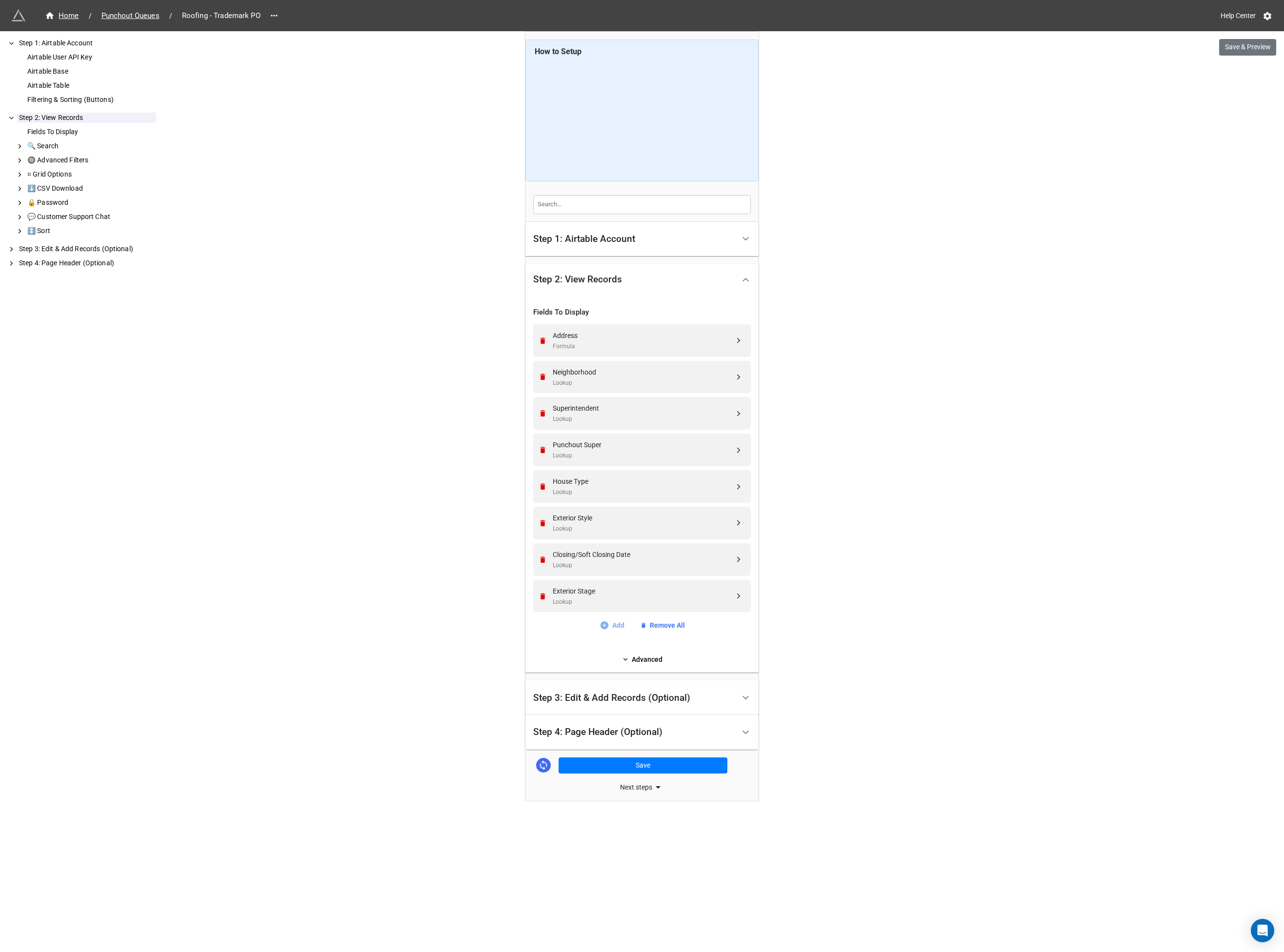
click at [615, 621] on link "Add" at bounding box center [612, 625] width 25 height 11
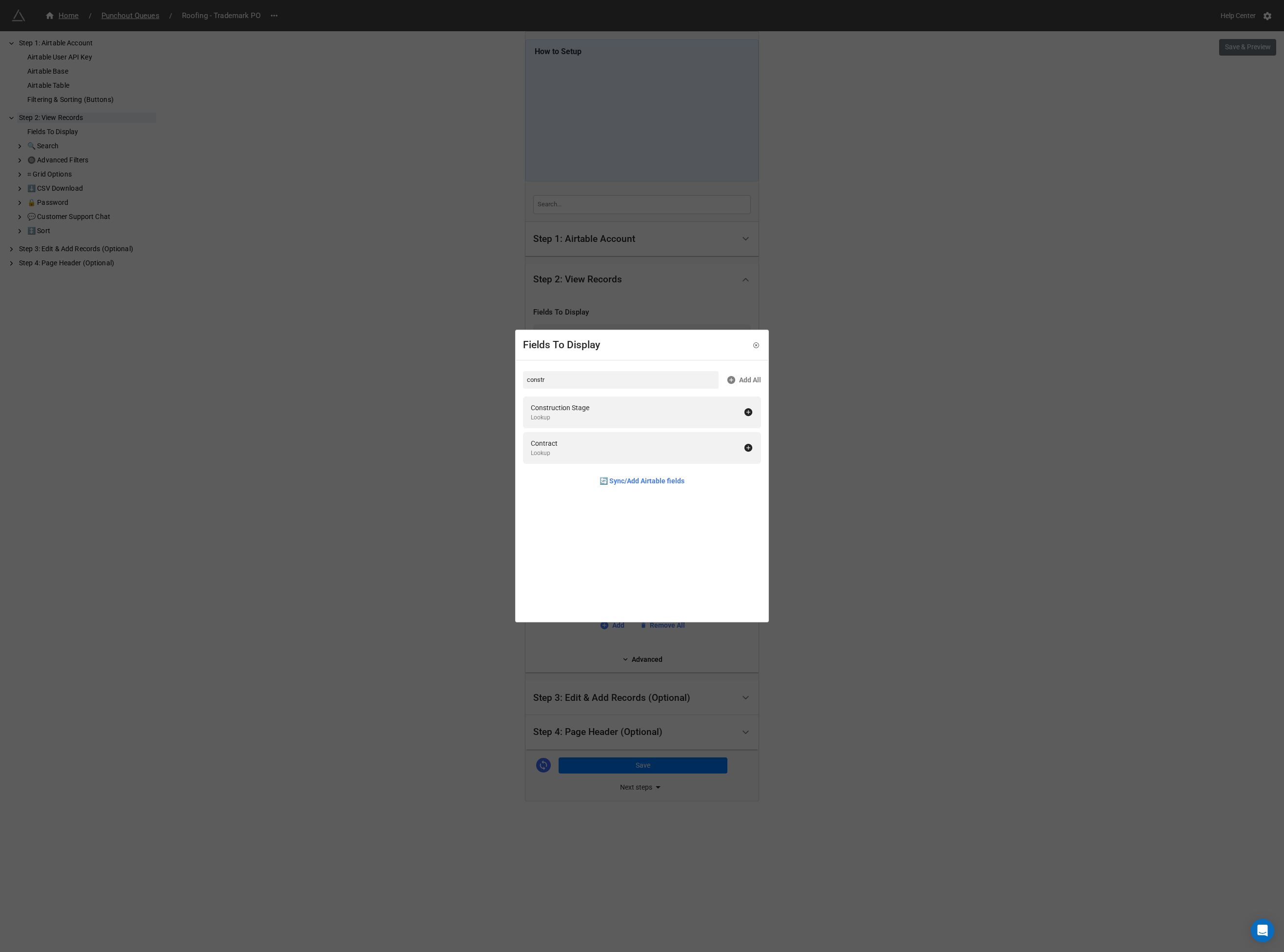
drag, startPoint x: 556, startPoint y: 405, endPoint x: 556, endPoint y: 392, distance: 13.0
click at [556, 405] on div "Construction Stage" at bounding box center [560, 408] width 58 height 11
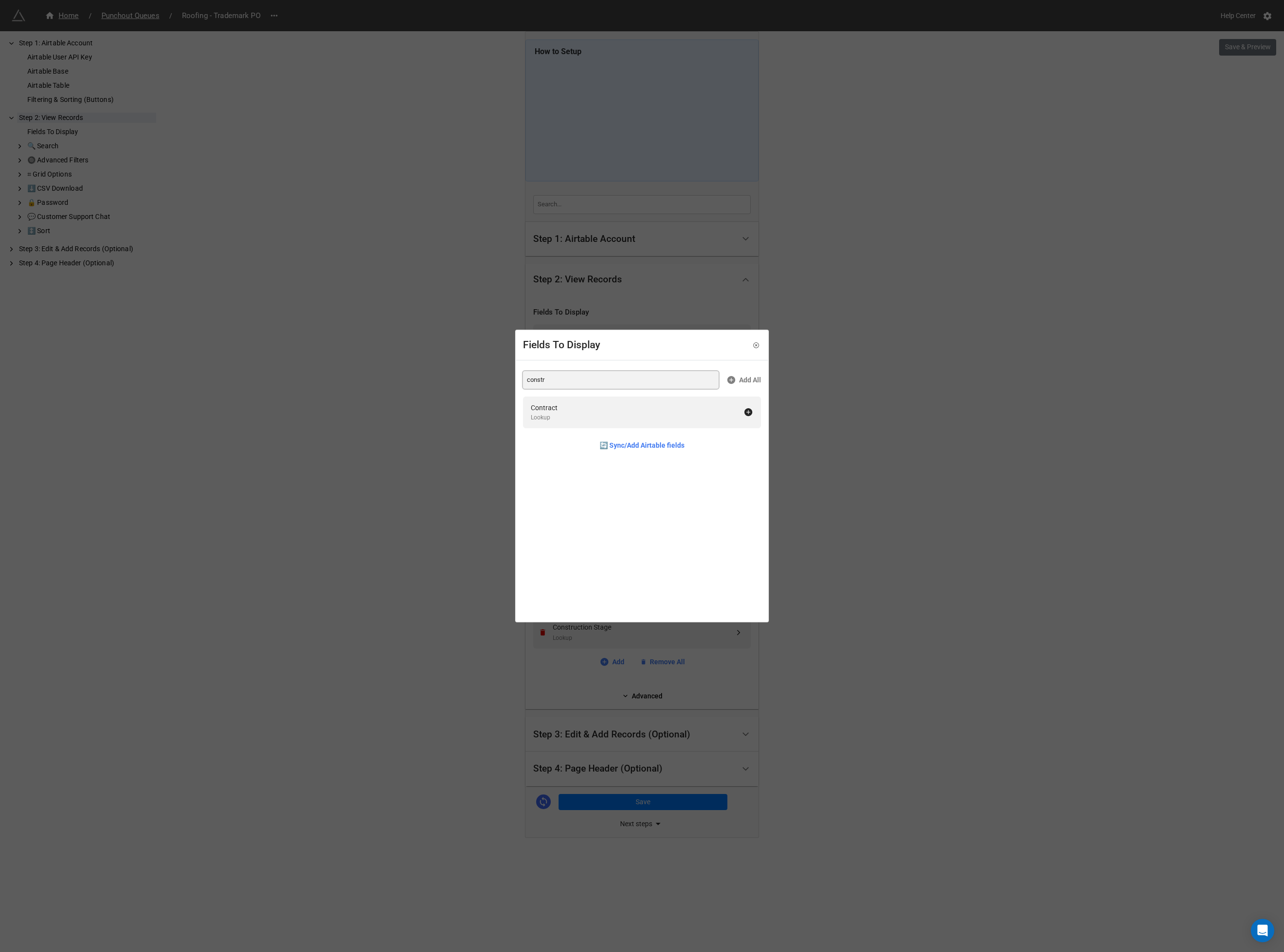
click at [556, 381] on input "constr" at bounding box center [621, 380] width 196 height 18
type input "roof pun"
click at [579, 410] on div "Roof Punchout Date" at bounding box center [561, 408] width 62 height 11
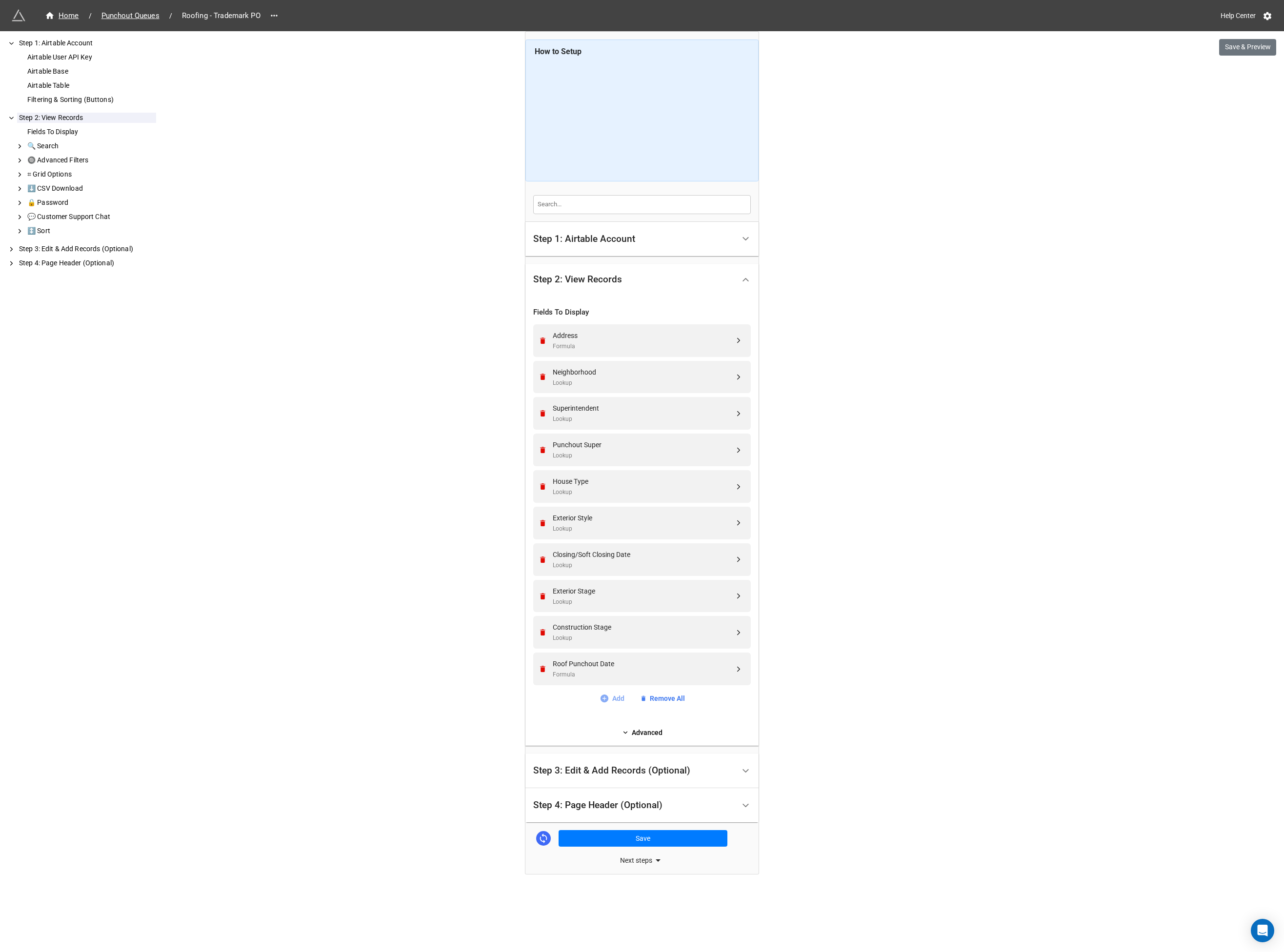
click at [611, 696] on link "Add" at bounding box center [612, 698] width 25 height 11
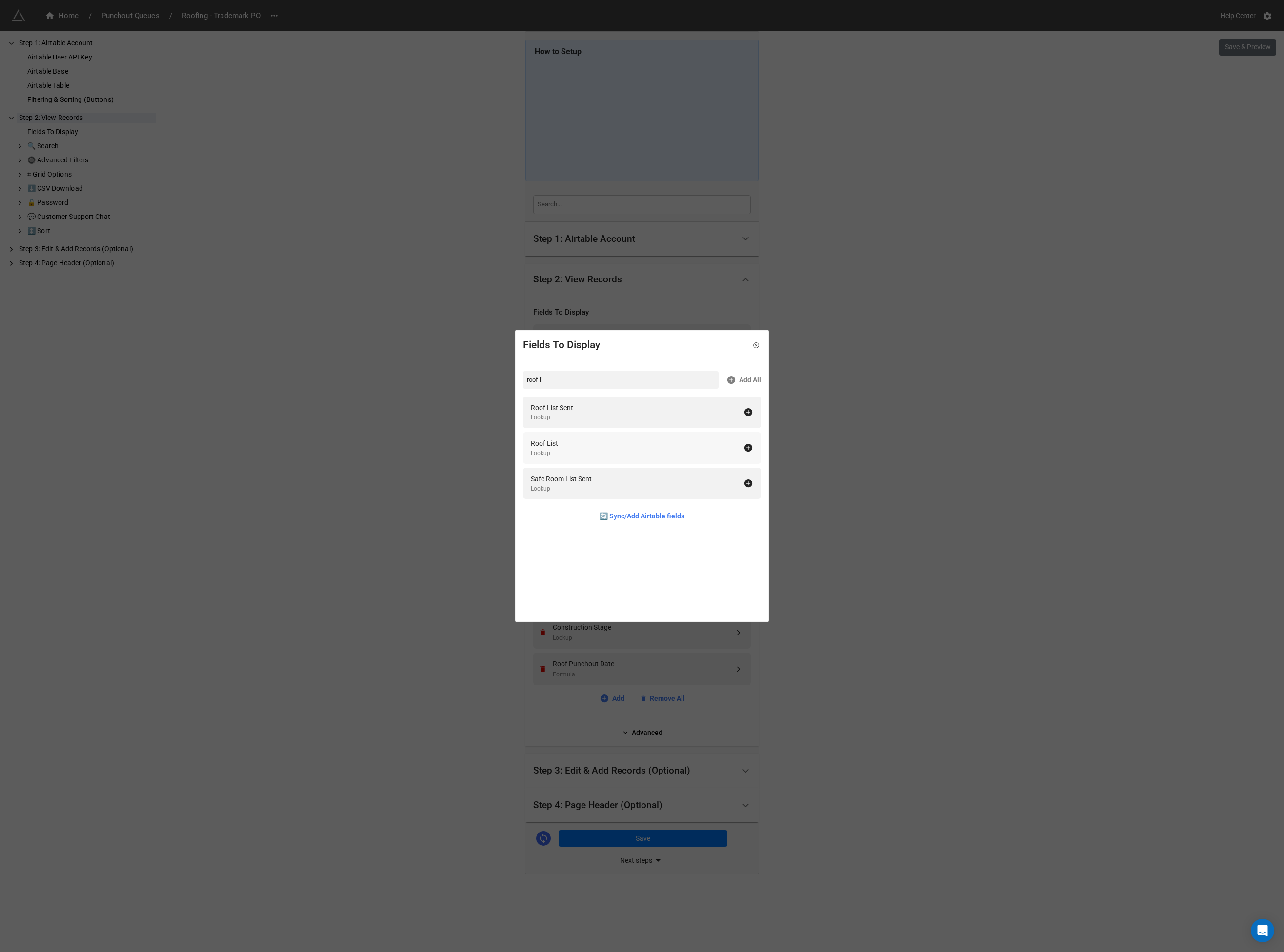
click at [548, 407] on div "Roof List Sent" at bounding box center [552, 408] width 42 height 11
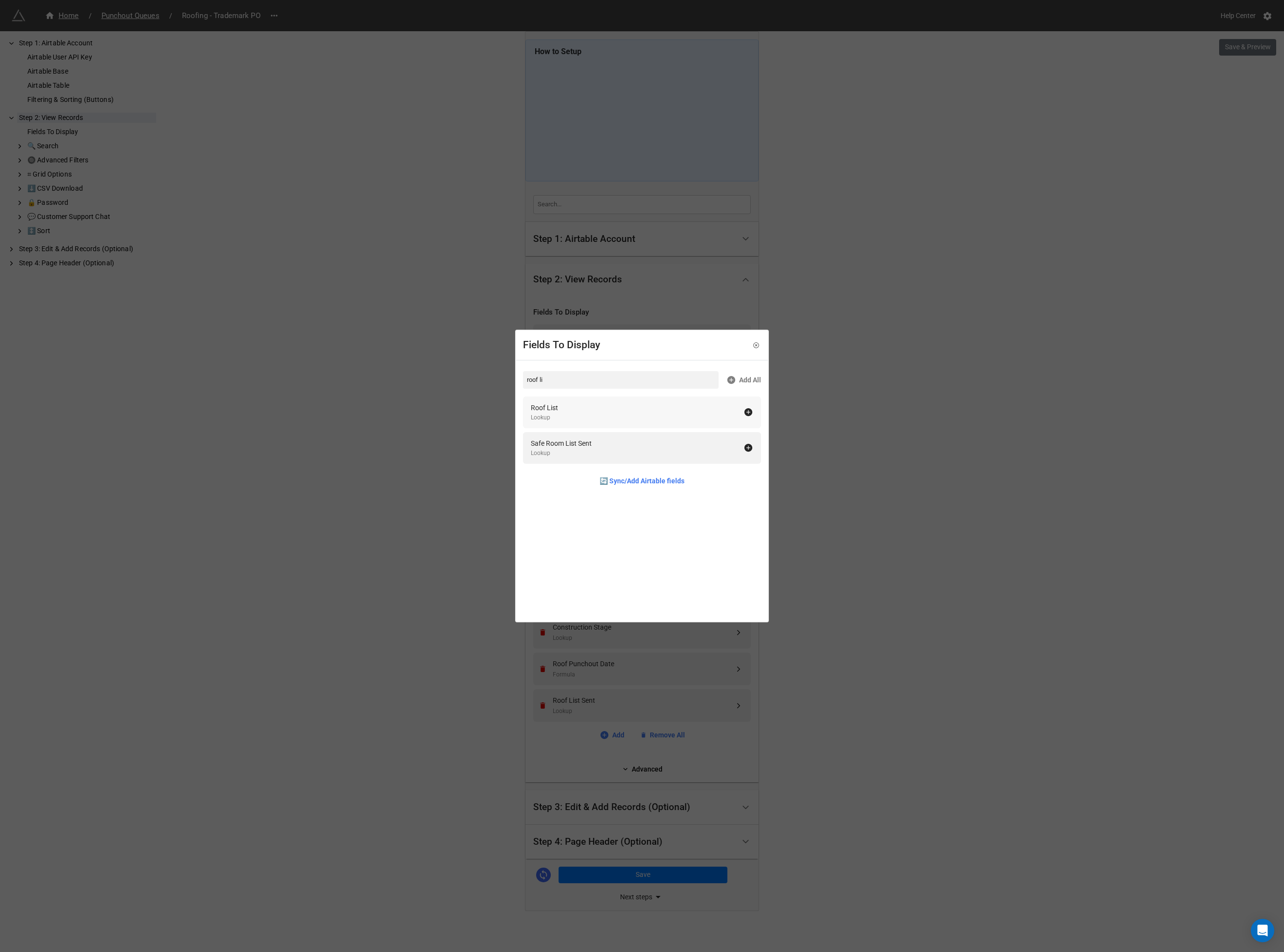
click at [549, 408] on div "Roof List" at bounding box center [544, 408] width 27 height 11
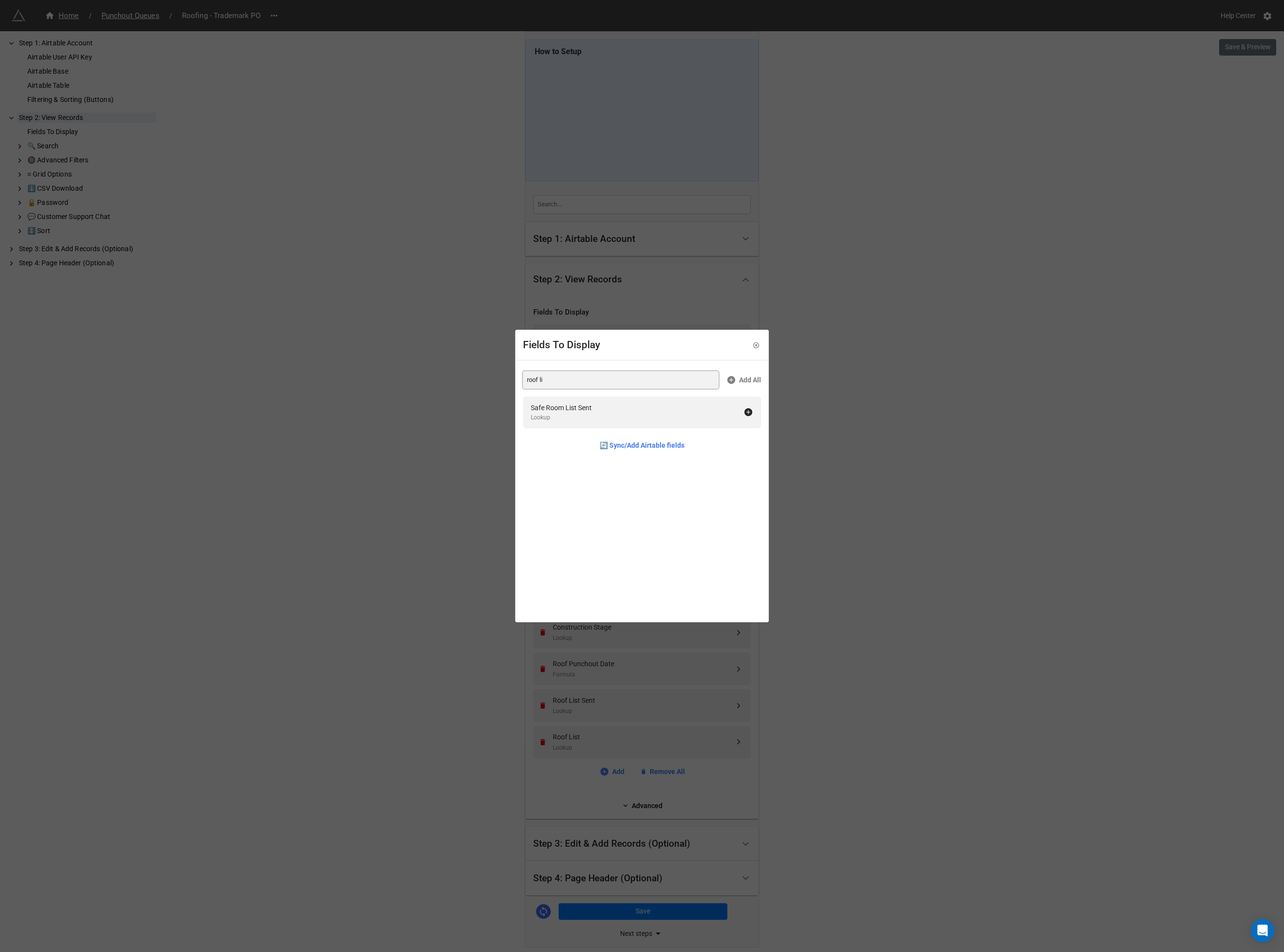
click at [549, 380] on input "roof li" at bounding box center [621, 380] width 196 height 18
type input "roof sub a"
click at [561, 409] on div "Roof Sub Arrived" at bounding box center [556, 408] width 51 height 11
click at [561, 380] on input "roof sub a" at bounding box center [621, 380] width 196 height 18
click at [563, 408] on div "Roof Sub Finished" at bounding box center [558, 408] width 55 height 11
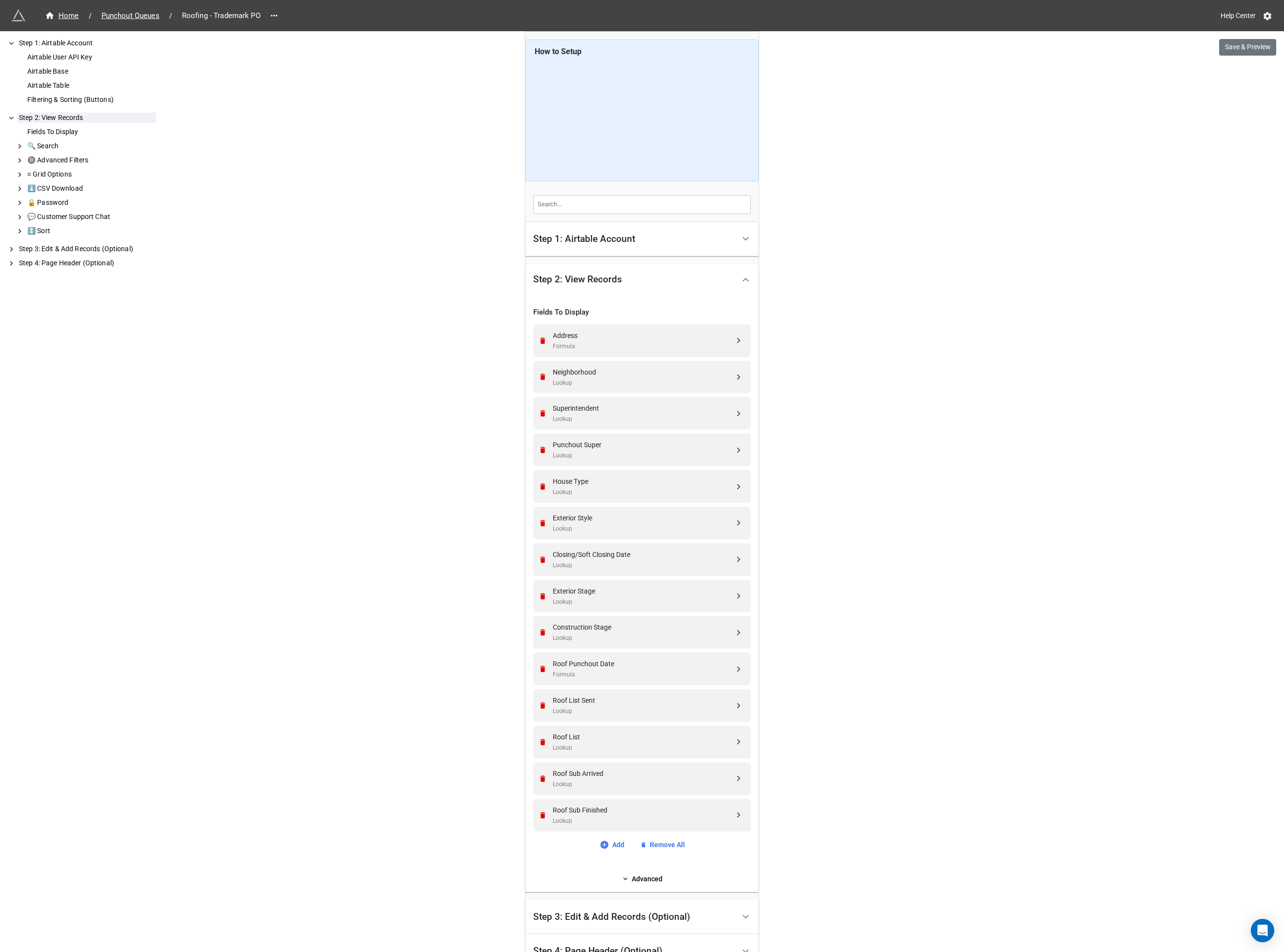
scroll to position [60, 0]
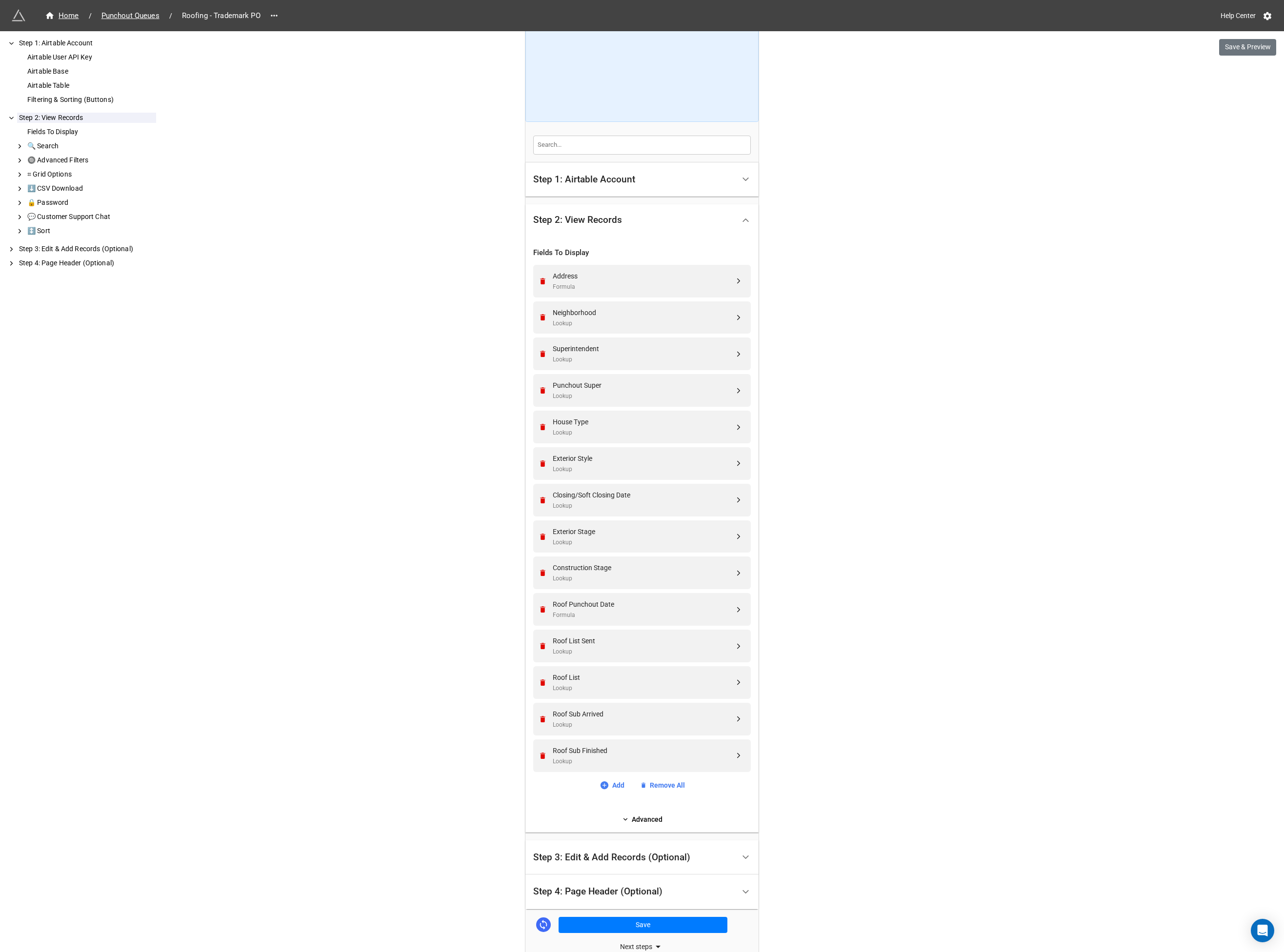
click at [627, 860] on div "Step 3: Edit & Add Records (Optional)" at bounding box center [612, 857] width 157 height 10
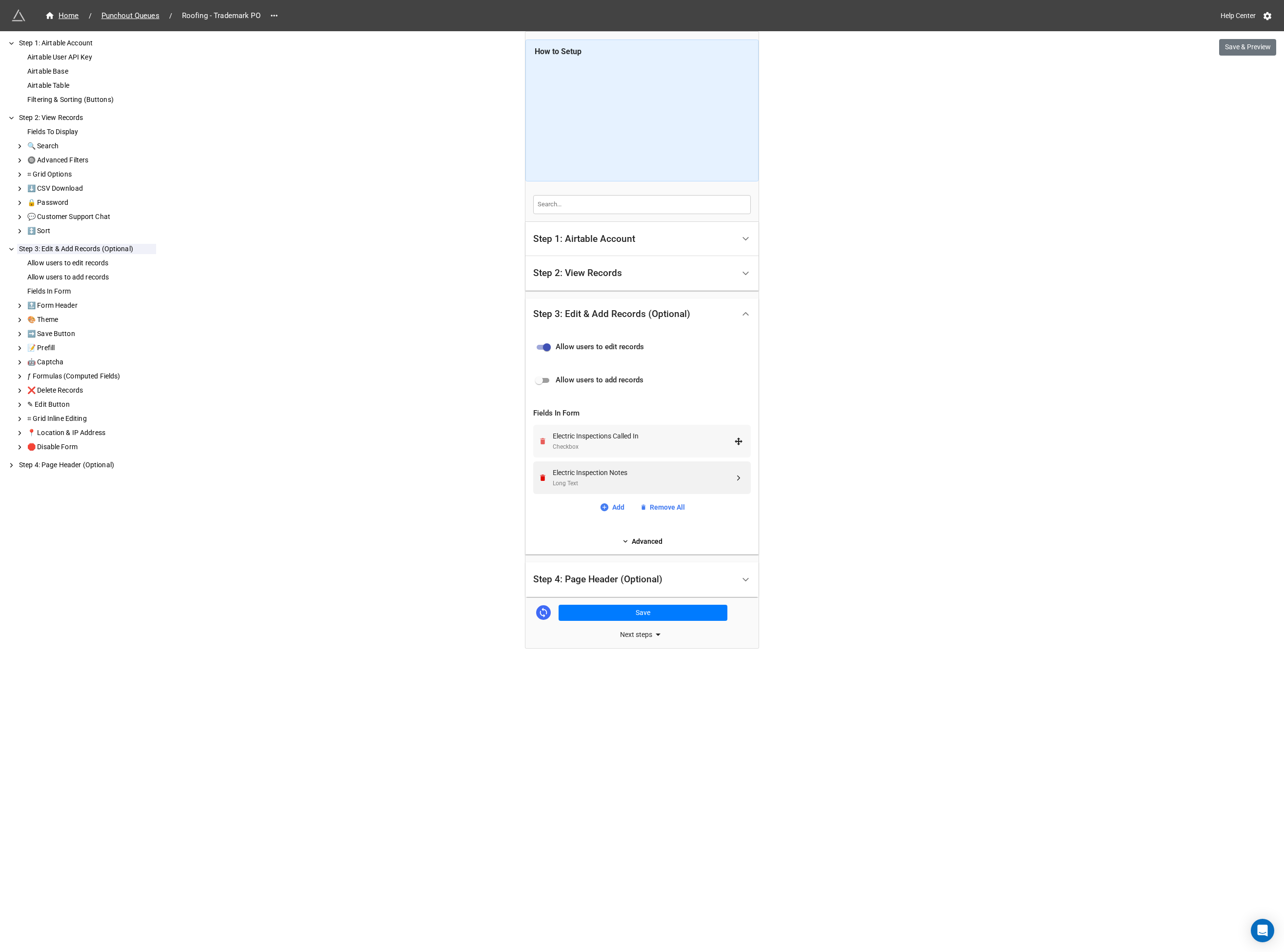
click at [541, 443] on icon "Remove" at bounding box center [542, 441] width 5 height 6
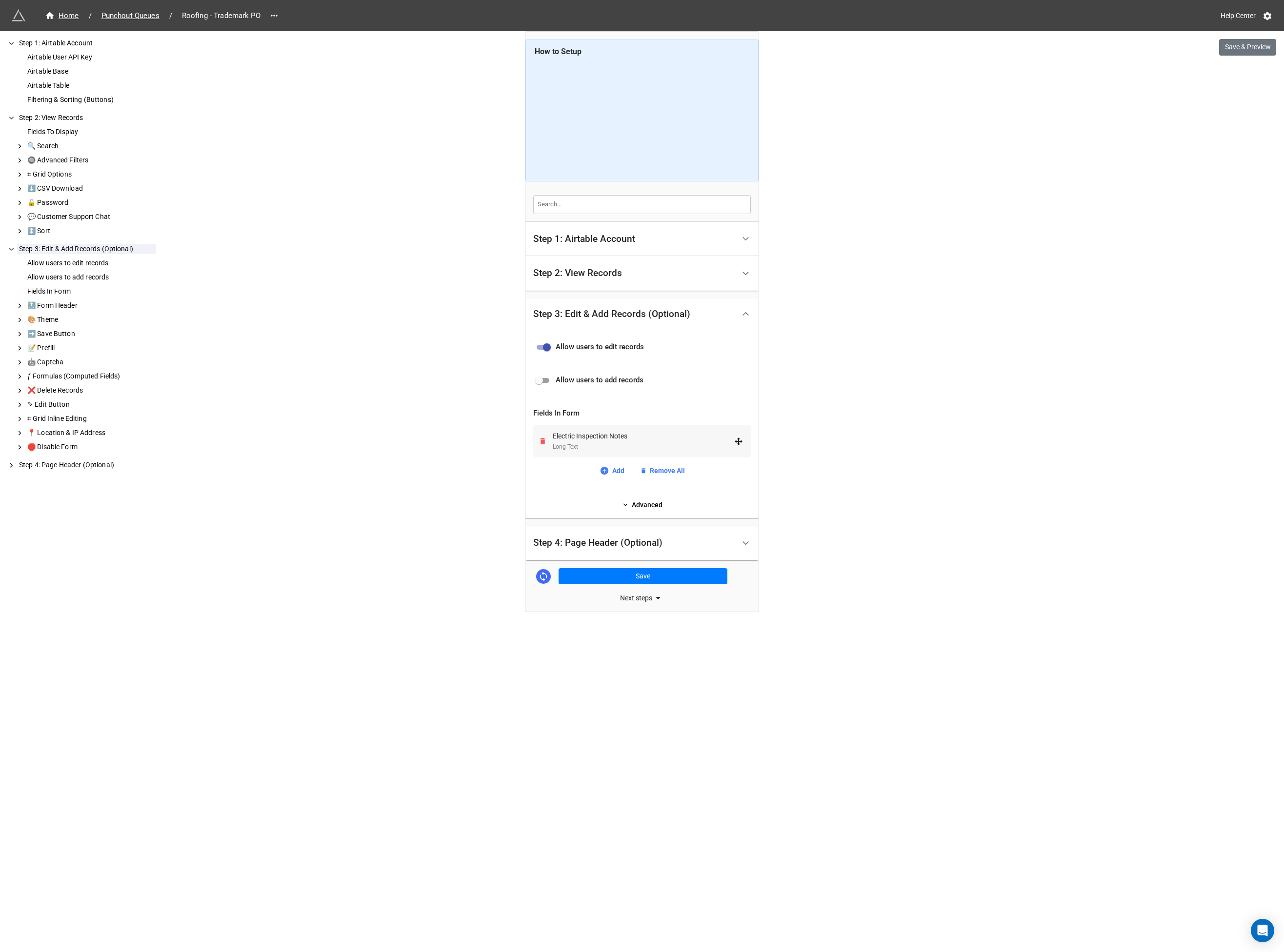
click at [541, 443] on icon "Remove" at bounding box center [542, 441] width 5 height 6
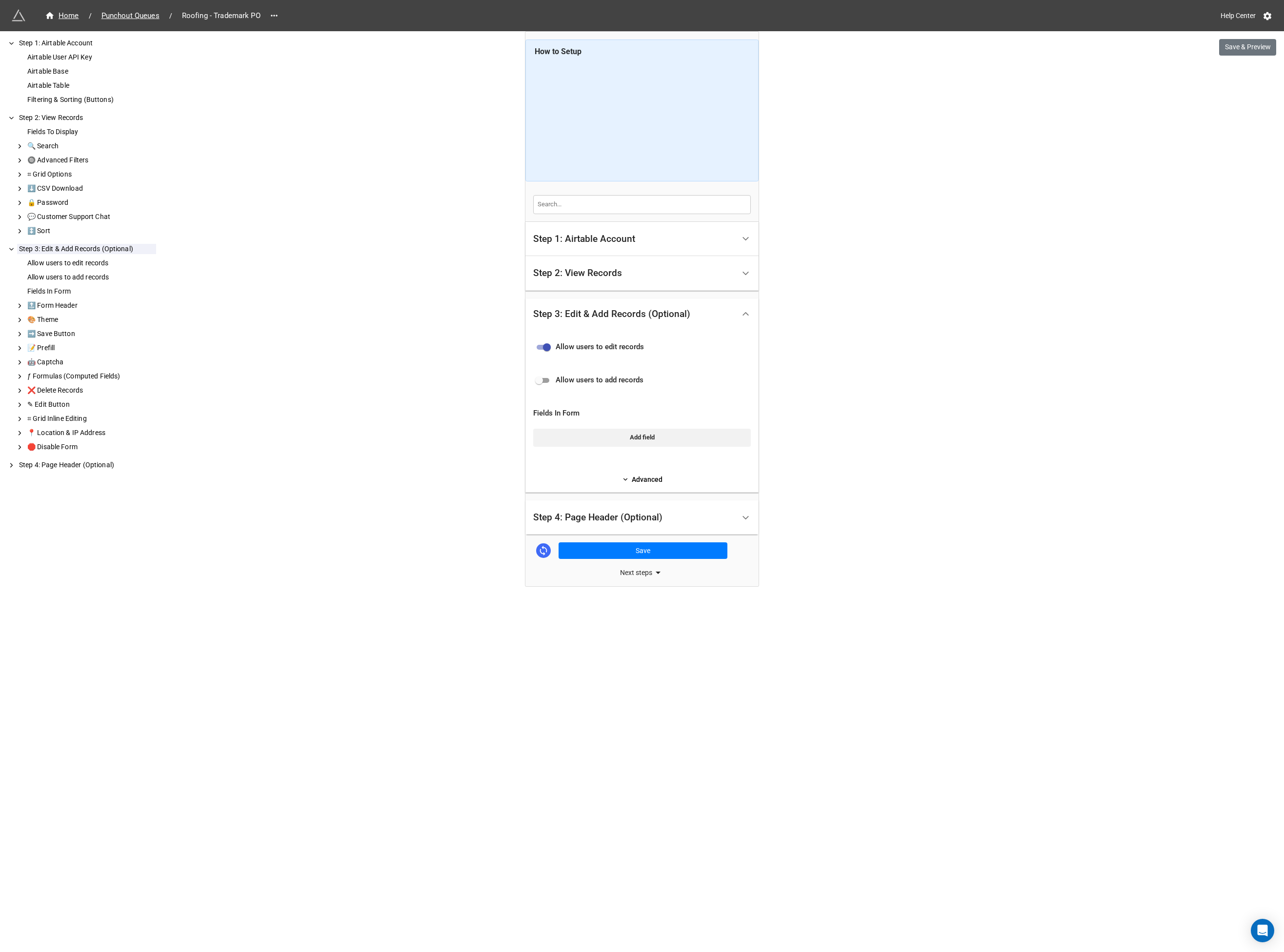
click at [596, 522] on div "Step 4: Page Header (Optional)" at bounding box center [598, 518] width 129 height 10
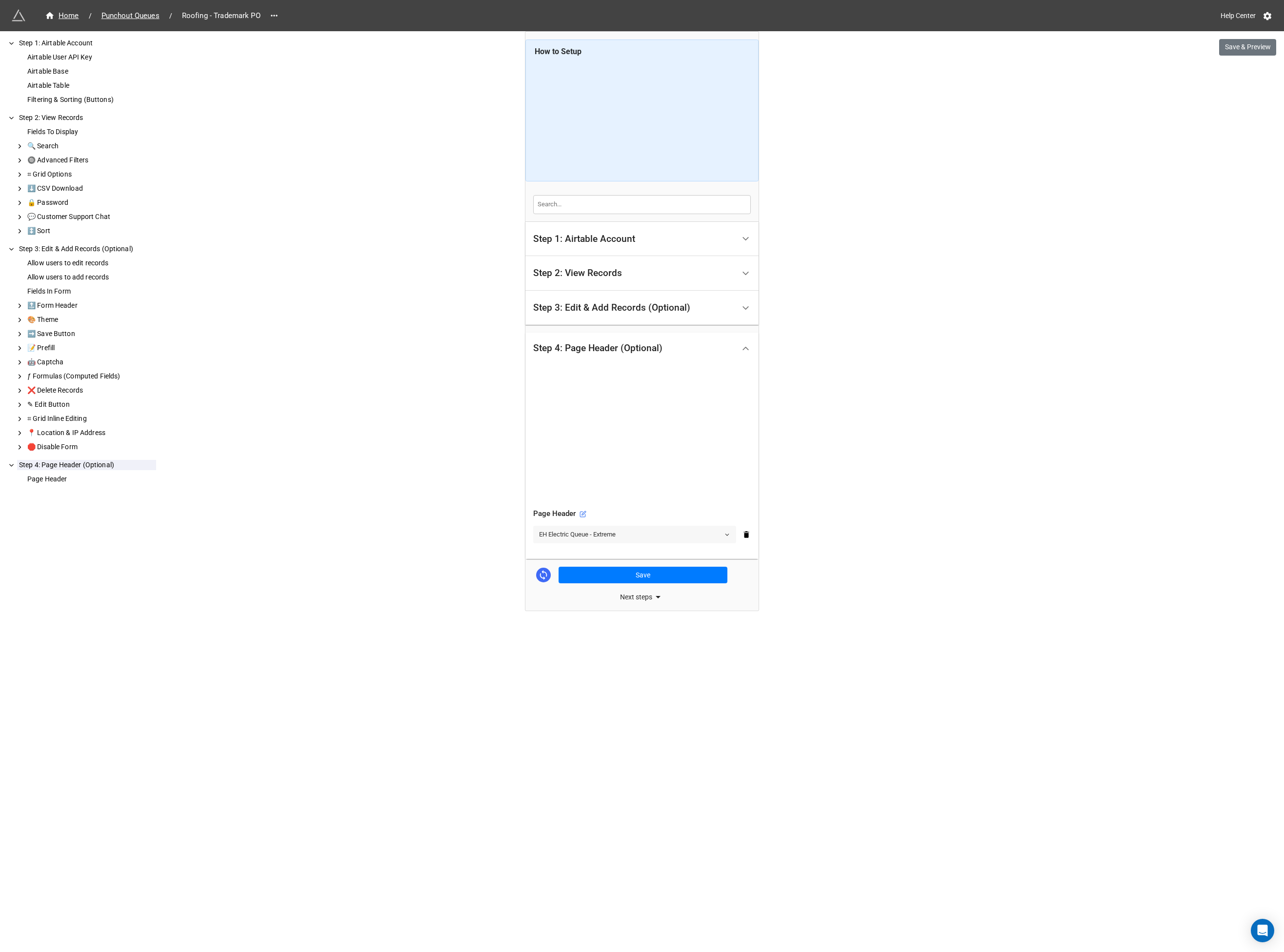
click at [595, 536] on link "EH Electric Queue - Extreme" at bounding box center [635, 534] width 203 height 18
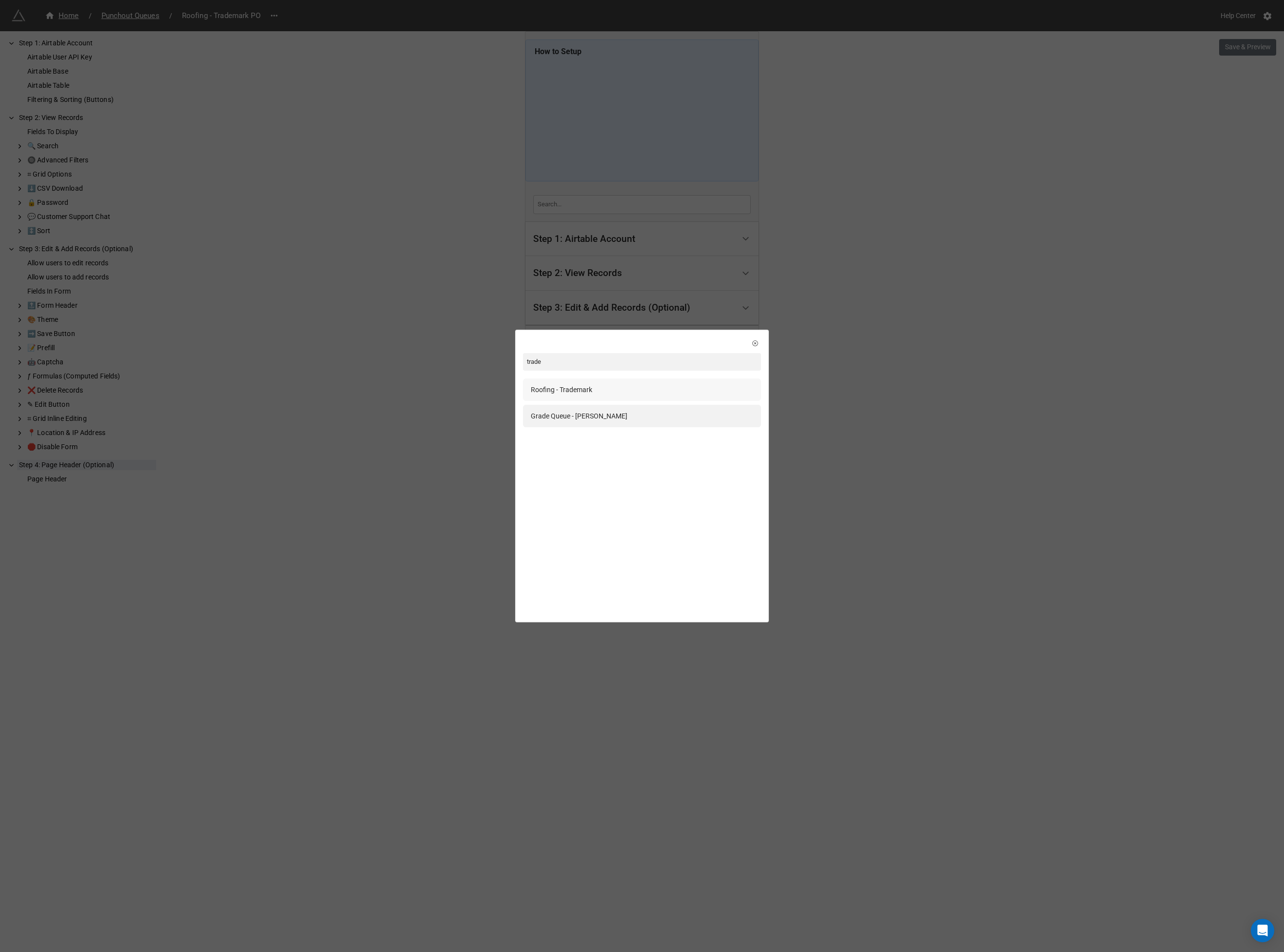
type input "trade"
click at [567, 395] on div "Roofing - Trademark" at bounding box center [642, 390] width 238 height 23
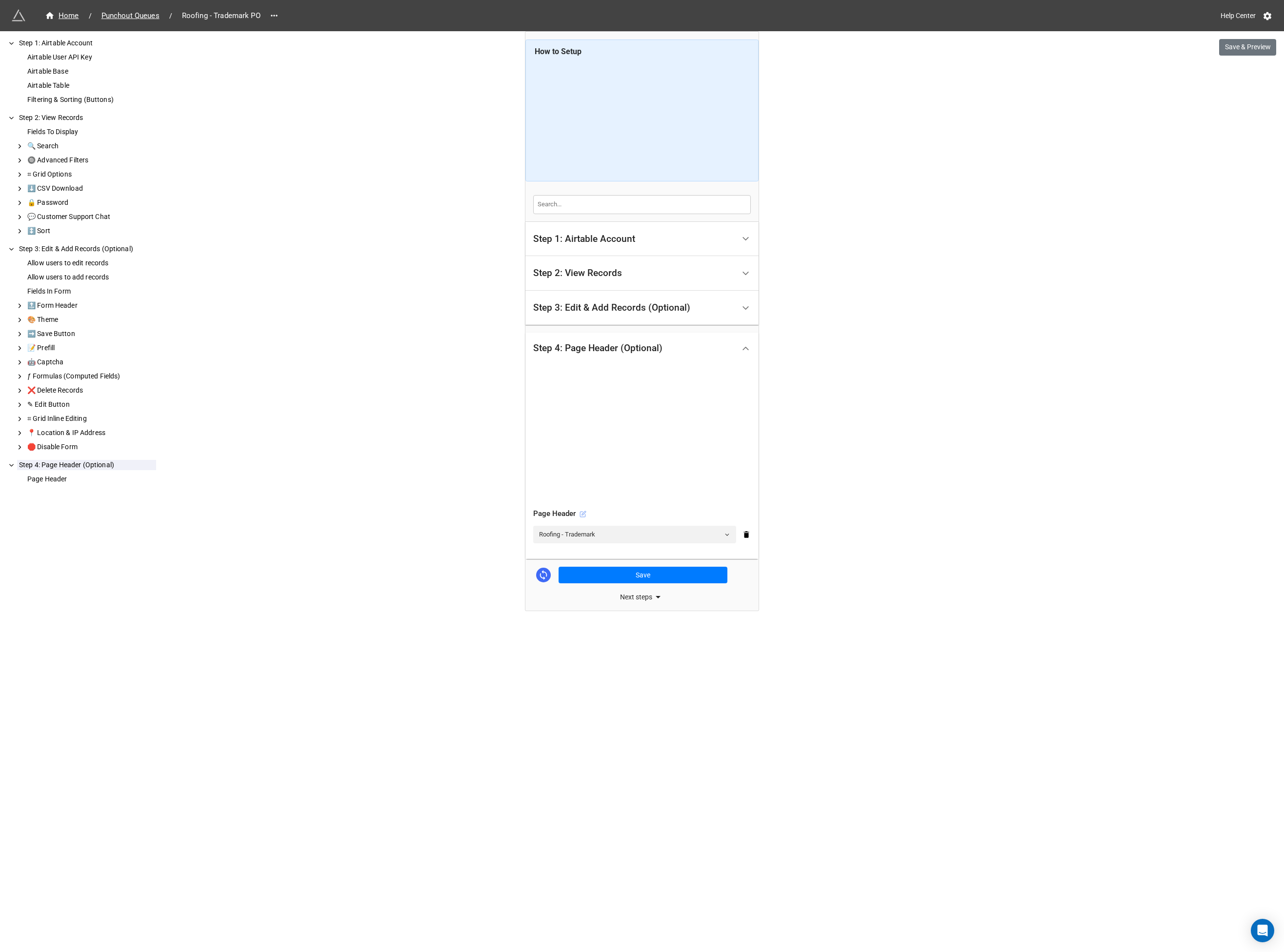
click at [583, 514] on icon at bounding box center [583, 514] width 7 height 7
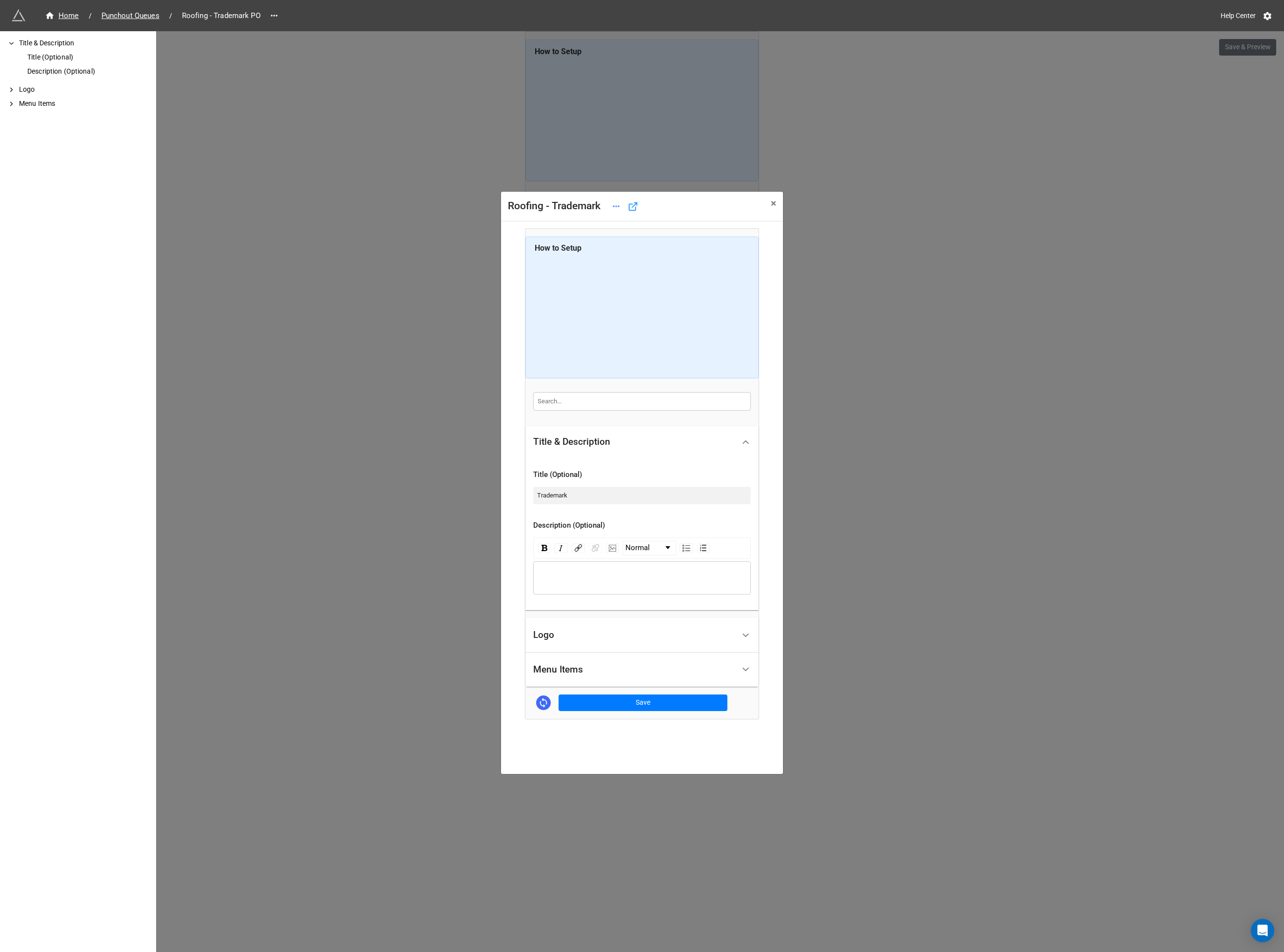
click at [577, 671] on div "Menu Items" at bounding box center [558, 669] width 50 height 10
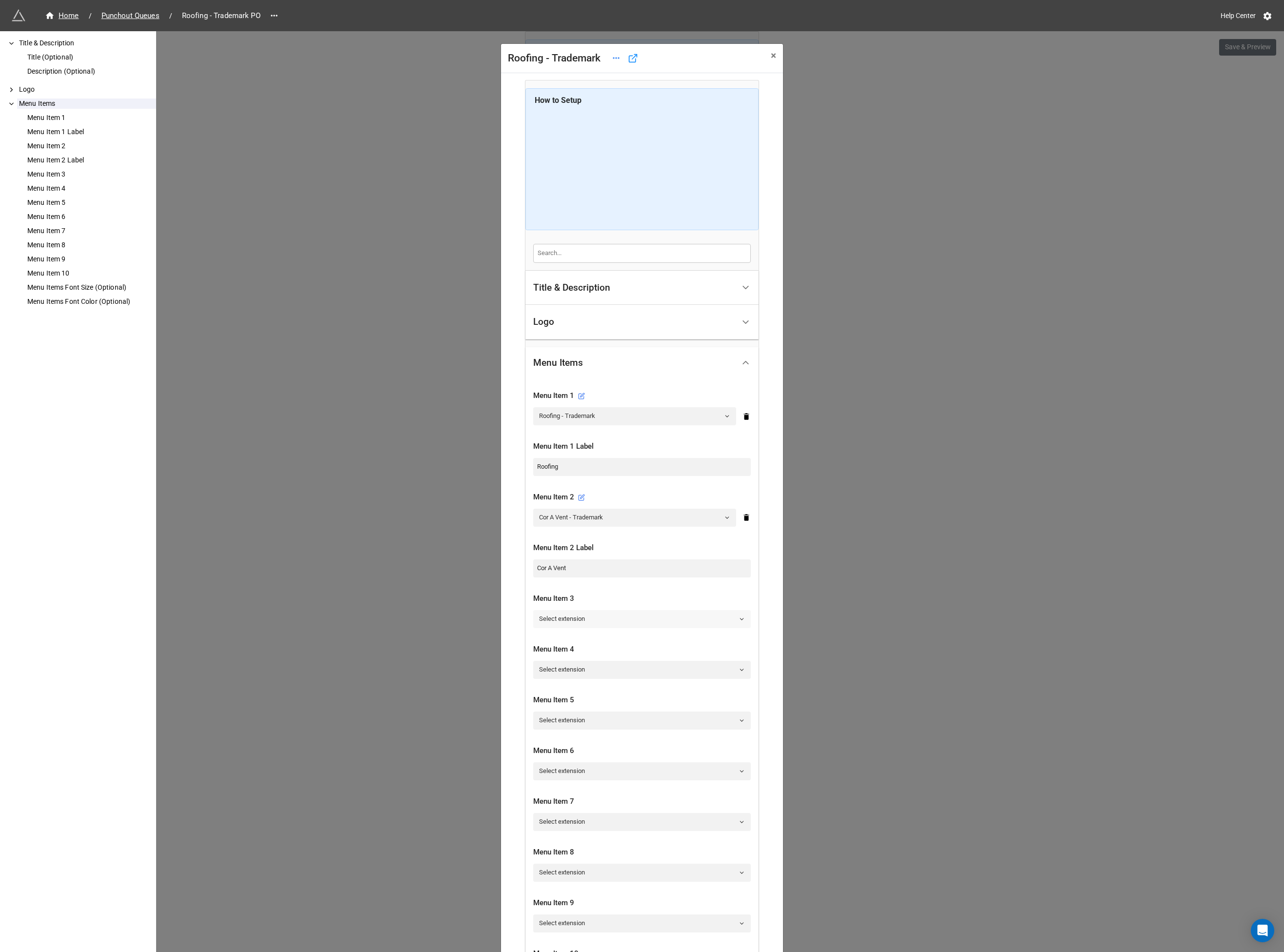
scroll to position [1, 0]
click at [569, 617] on link "Select extension" at bounding box center [642, 618] width 218 height 18
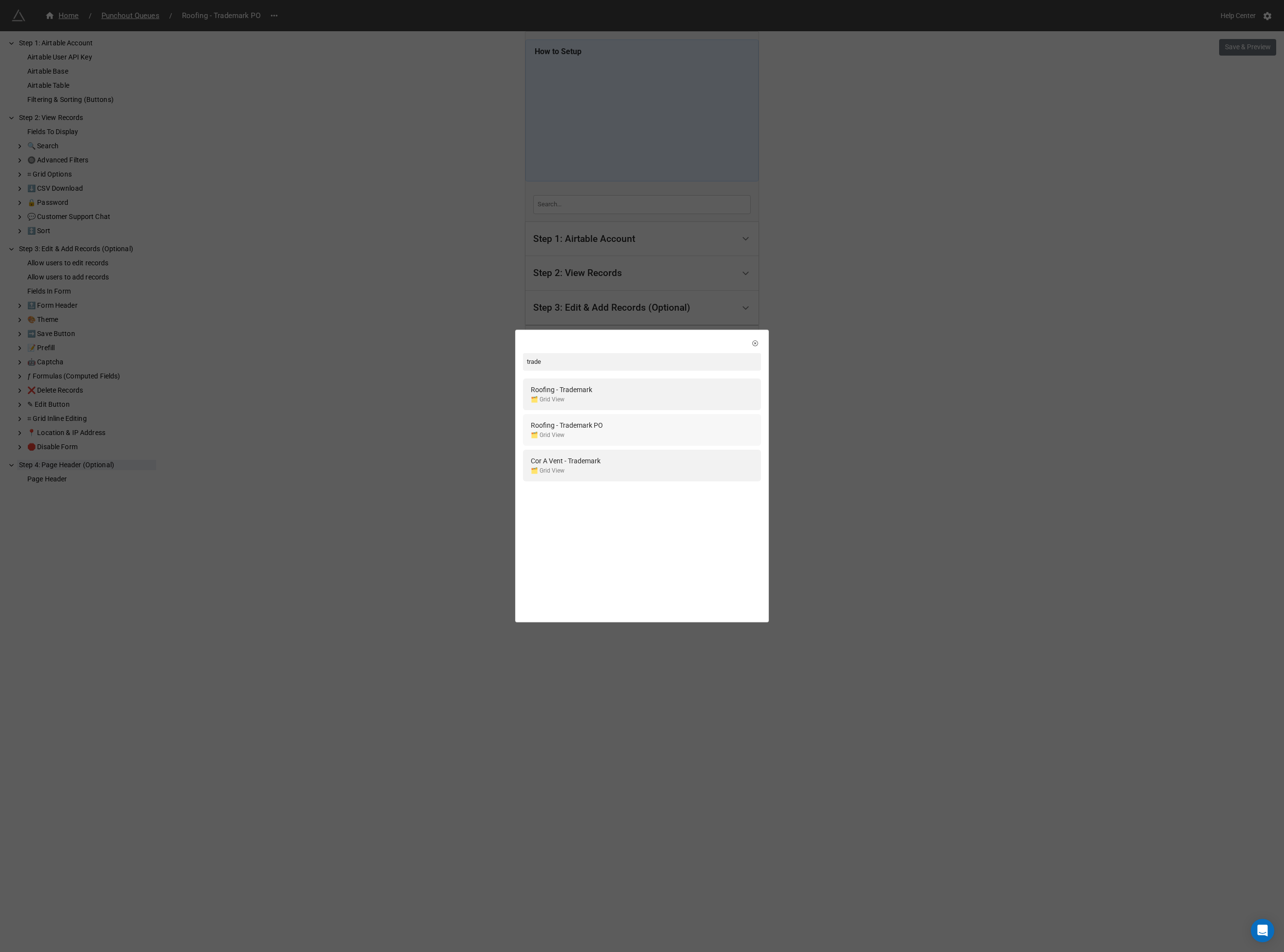
type input "trade"
click at [599, 431] on div "🗂️ Grid View" at bounding box center [567, 435] width 72 height 9
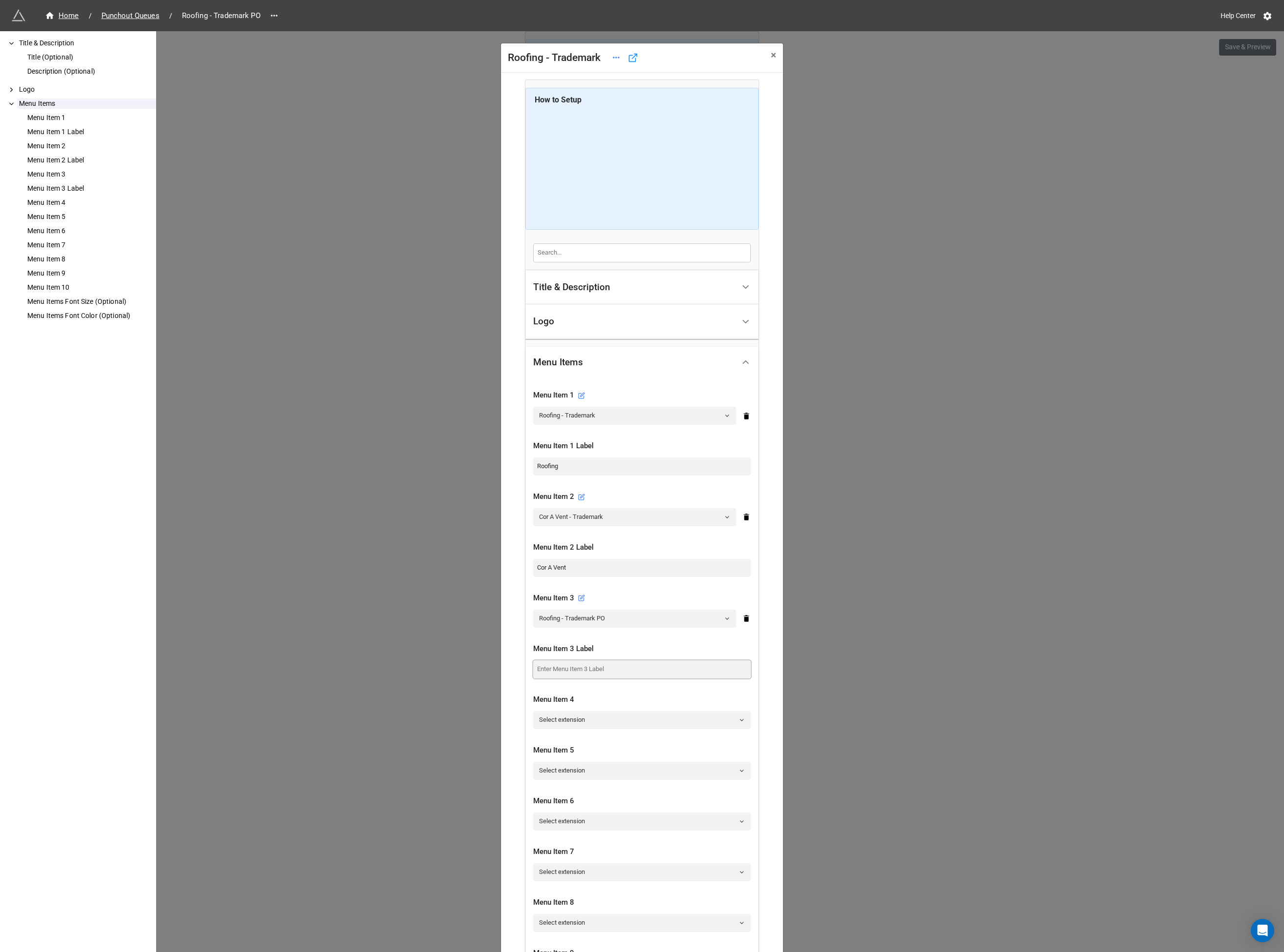
click at [561, 675] on input at bounding box center [642, 669] width 218 height 18
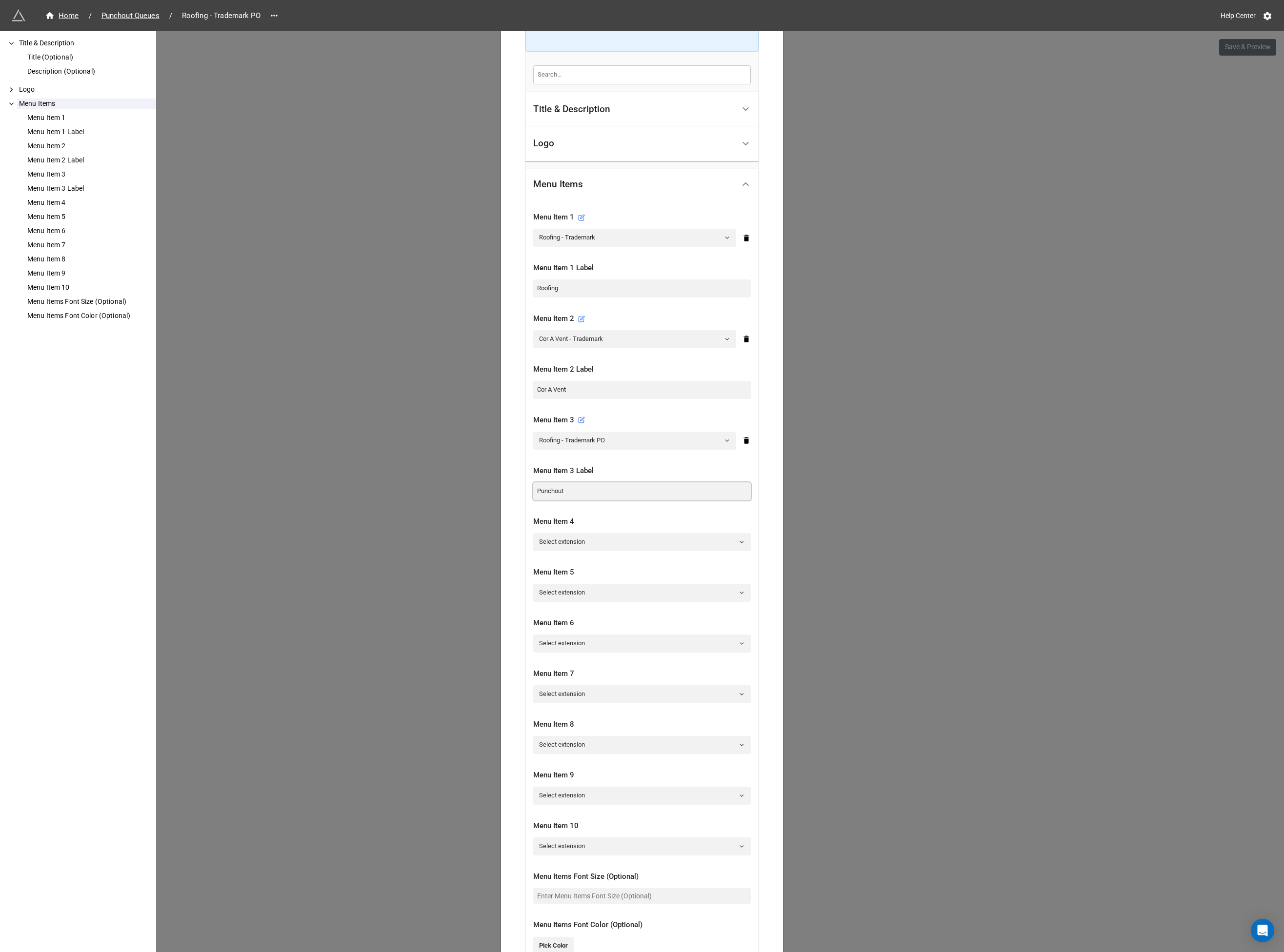
scroll to position [314, 0]
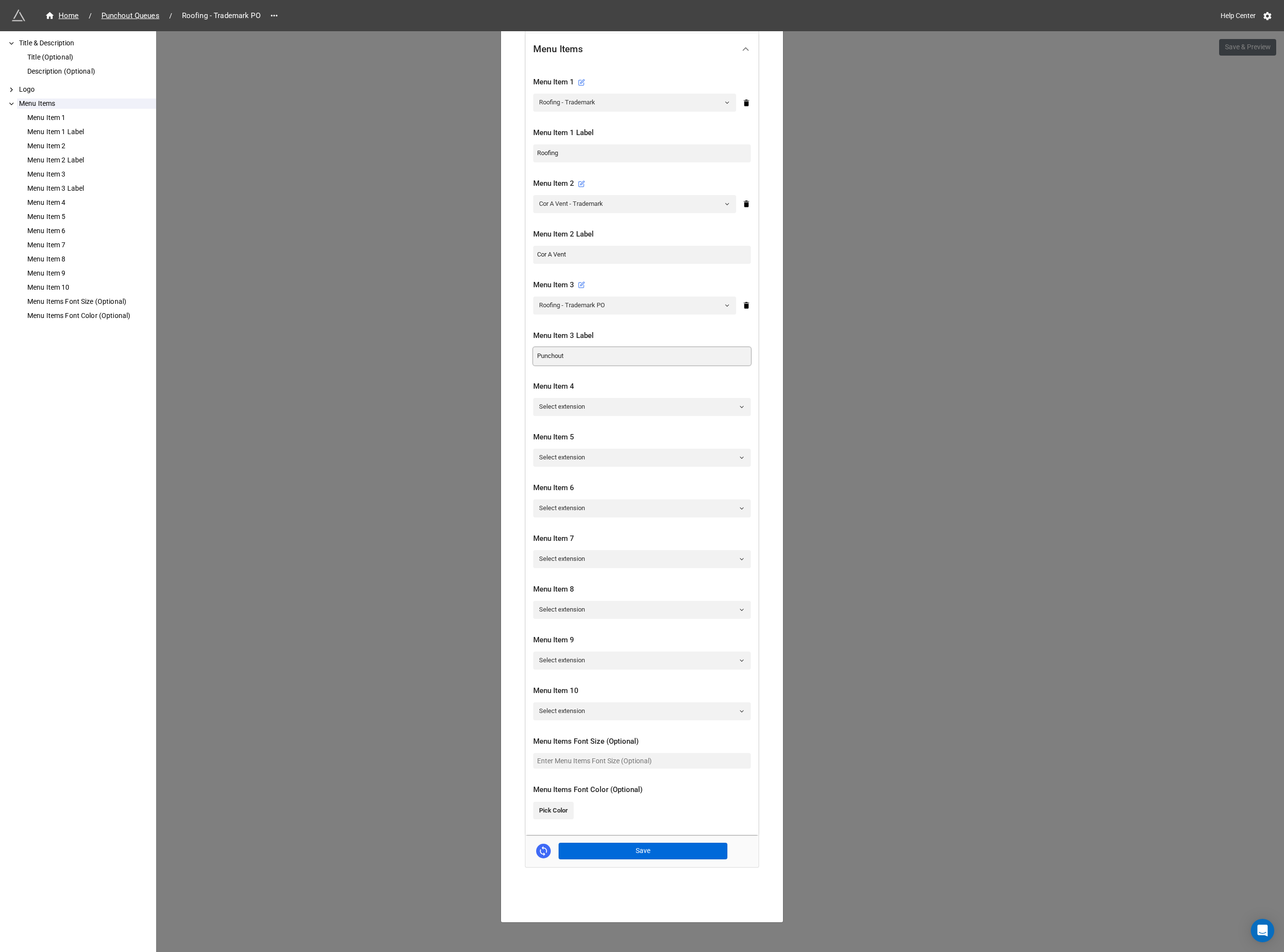
type input "Punchout"
click at [634, 847] on button "Save" at bounding box center [643, 851] width 169 height 17
click at [864, 783] on div "Roofing - Trademark × Close How to Setup Title & Description Title (Optional) D…" at bounding box center [642, 507] width 1284 height 952
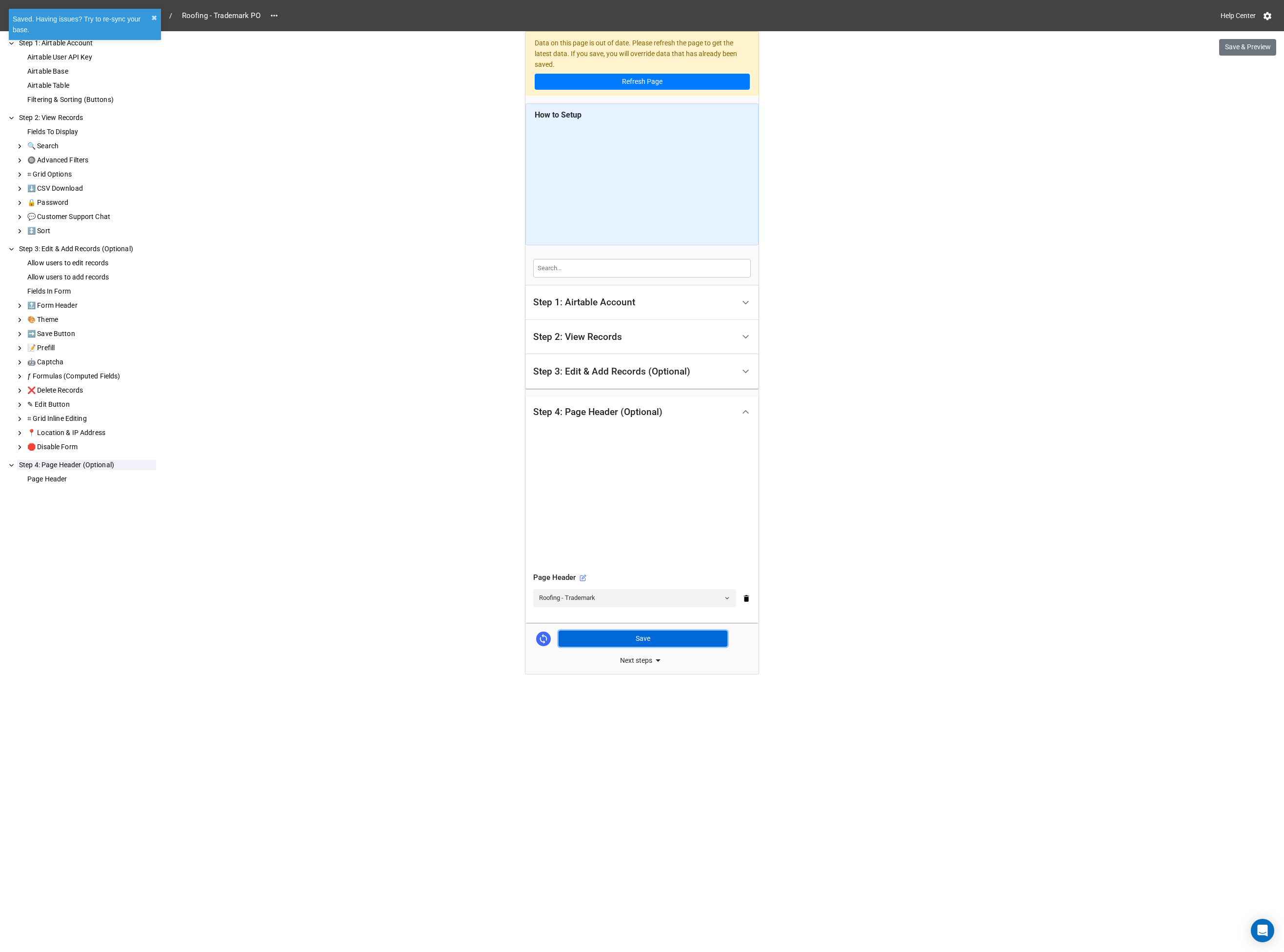
click at [639, 640] on button "Save" at bounding box center [643, 639] width 169 height 17
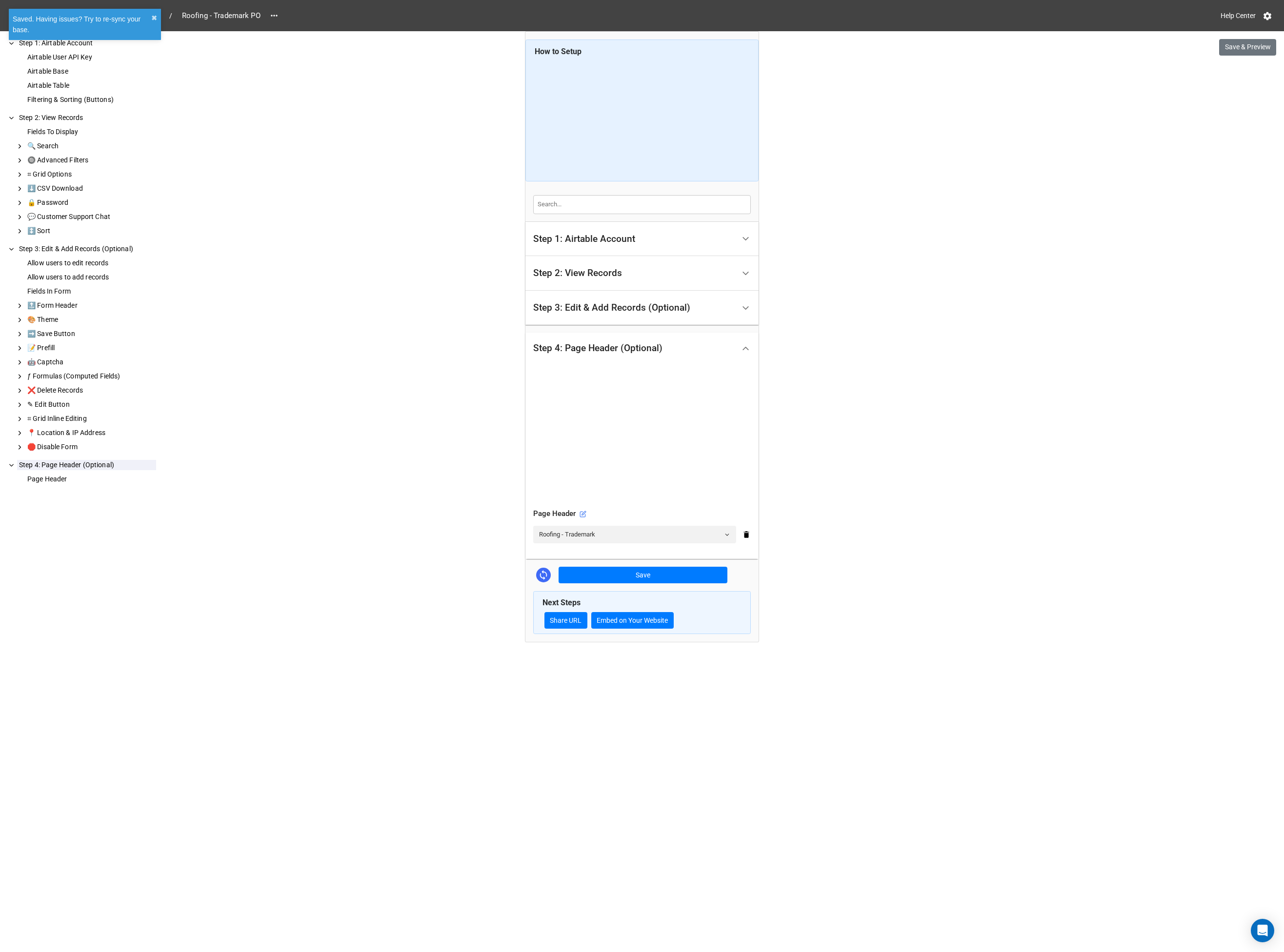
click at [309, 97] on div "Home / Punchout Queues / Roofing - Trademark PO Help Center Save & Preview How …" at bounding box center [642, 476] width 1284 height 952
click at [153, 15] on button "✖︎" at bounding box center [154, 18] width 6 height 11
click at [300, 100] on div "Home / Punchout Queues / Roofing - Trademark PO Help Center Save & Preview How …" at bounding box center [642, 476] width 1284 height 952
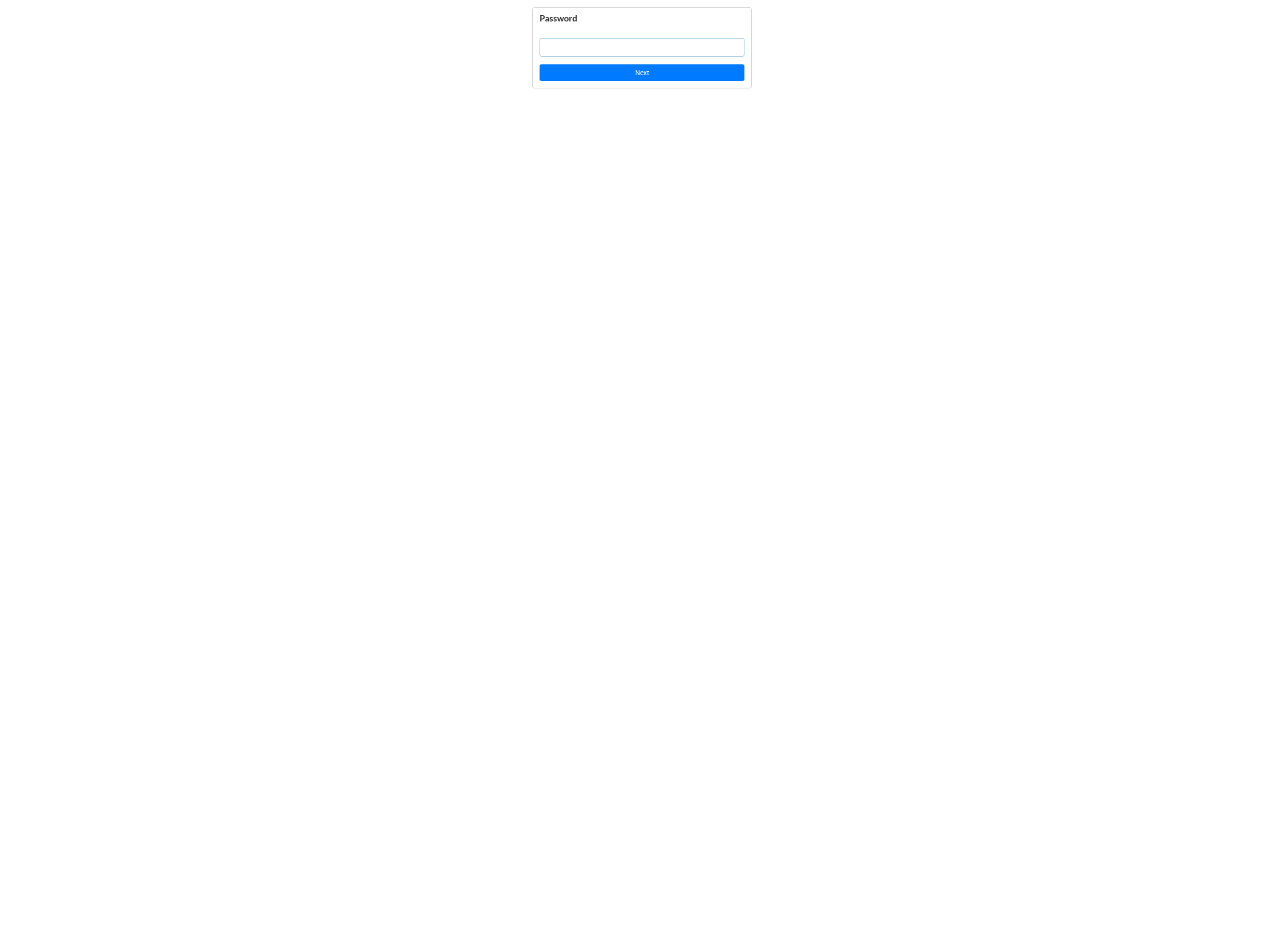
click at [572, 43] on input "text" at bounding box center [642, 47] width 205 height 19
type input "EH2021"
click at [629, 80] on button "Next" at bounding box center [642, 72] width 205 height 17
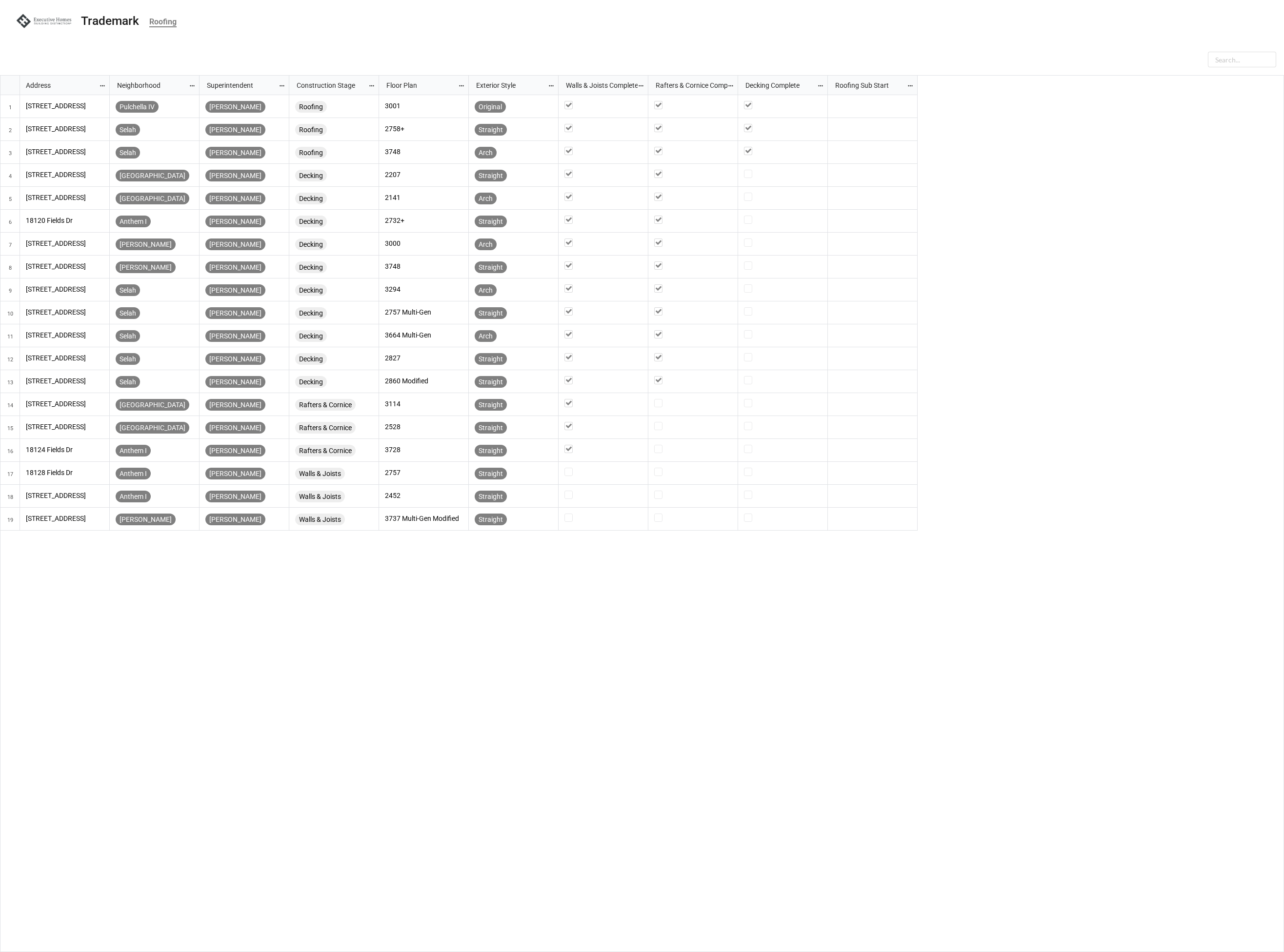
scroll to position [871, 1278]
click at [173, 42] on div "Trademark Roofing" at bounding box center [642, 23] width 1284 height 45
drag, startPoint x: 579, startPoint y: 52, endPoint x: 302, endPoint y: 12, distance: 279.9
click at [576, 51] on div at bounding box center [642, 57] width 1268 height 19
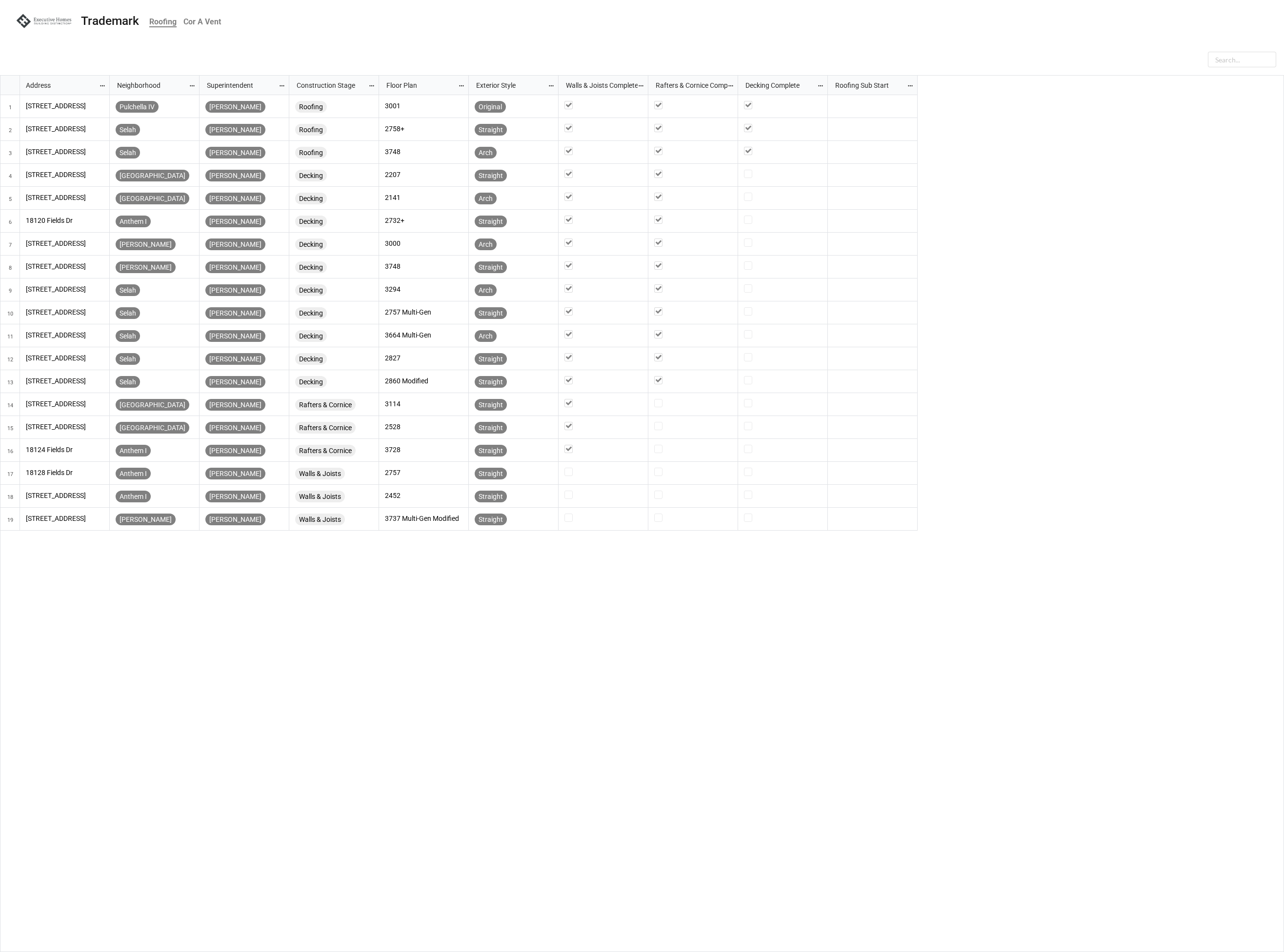
click at [214, 21] on b "Cor A Vent" at bounding box center [202, 21] width 38 height 9
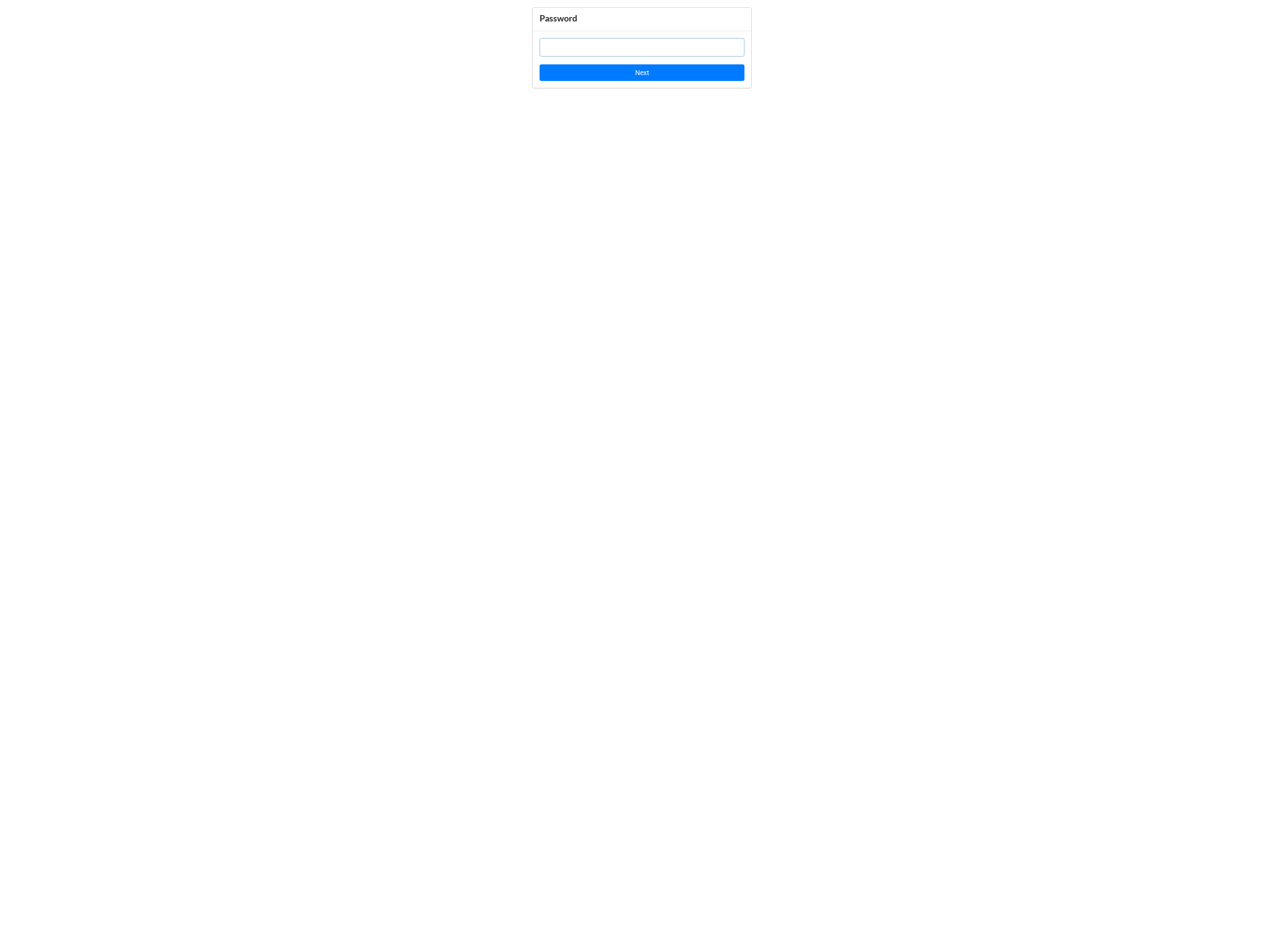
click at [593, 48] on input "text" at bounding box center [642, 47] width 205 height 19
type input "EH2021"
click at [644, 74] on button "Next" at bounding box center [642, 72] width 205 height 17
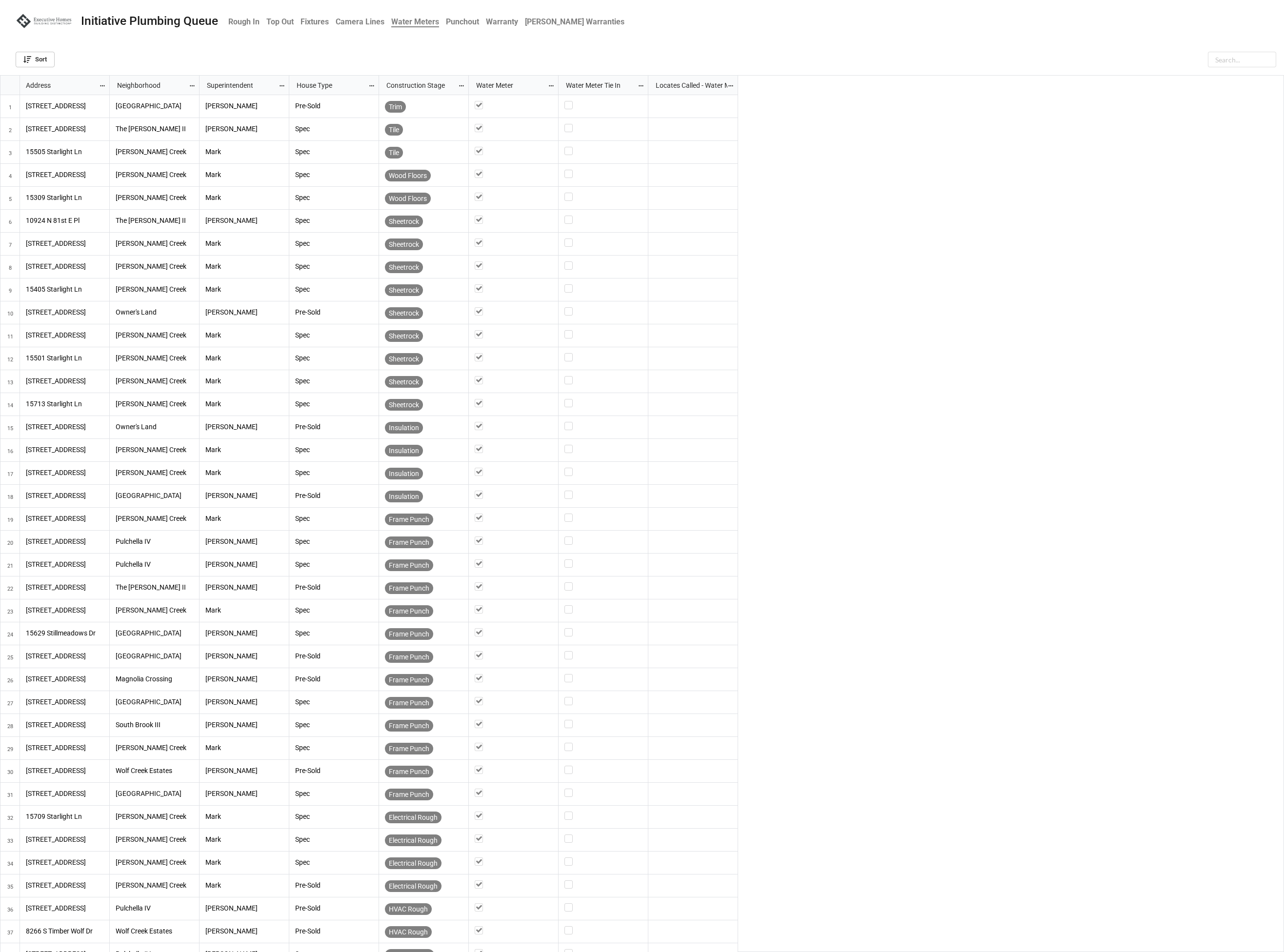
scroll to position [871, 1278]
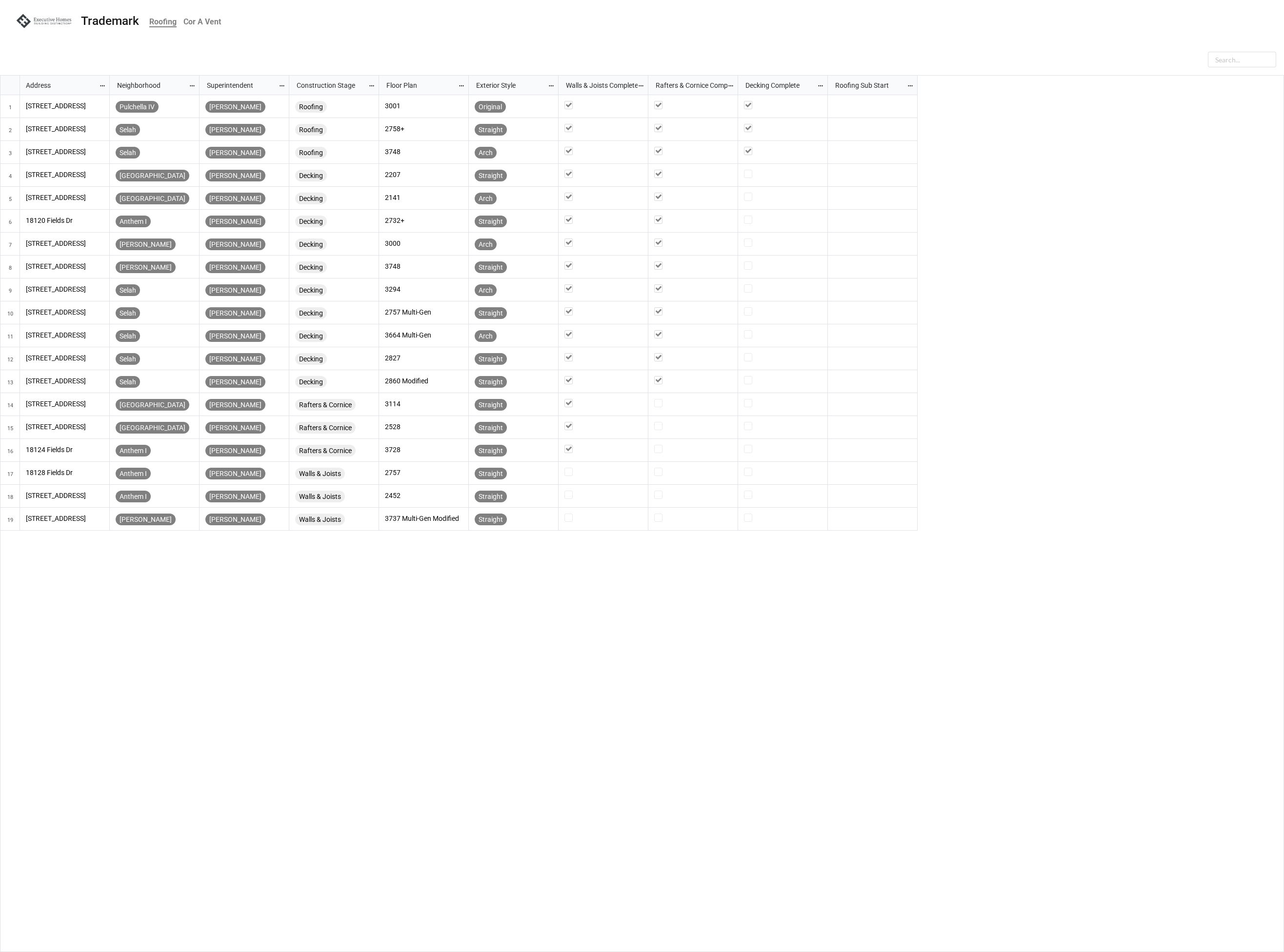
scroll to position [871, 1278]
click at [198, 21] on b "Cor A Vent" at bounding box center [202, 21] width 38 height 9
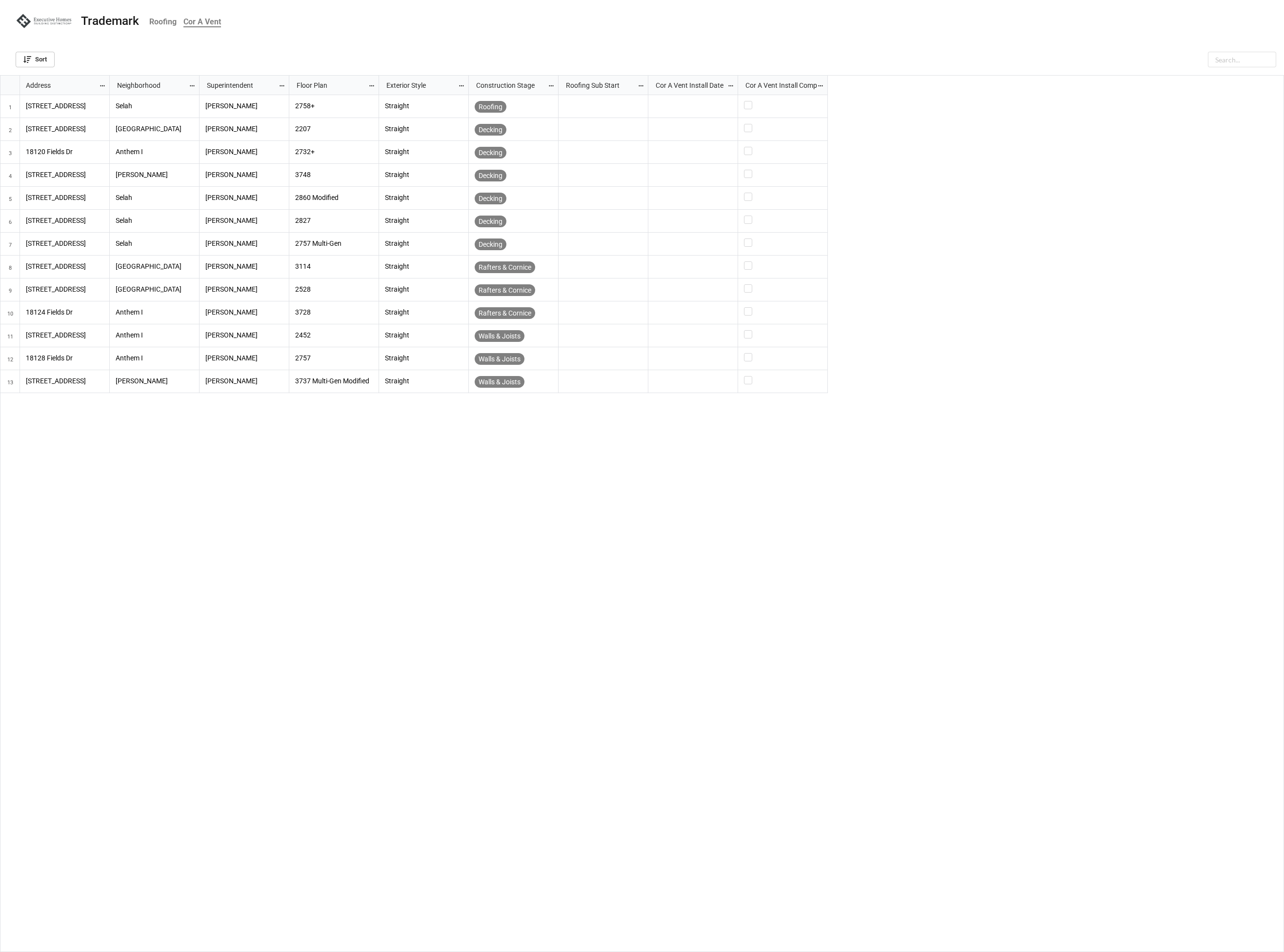
scroll to position [871, 1278]
click at [194, 54] on div "Sort" at bounding box center [642, 57] width 1268 height 19
click at [255, 25] on b "Punchout" at bounding box center [245, 21] width 33 height 9
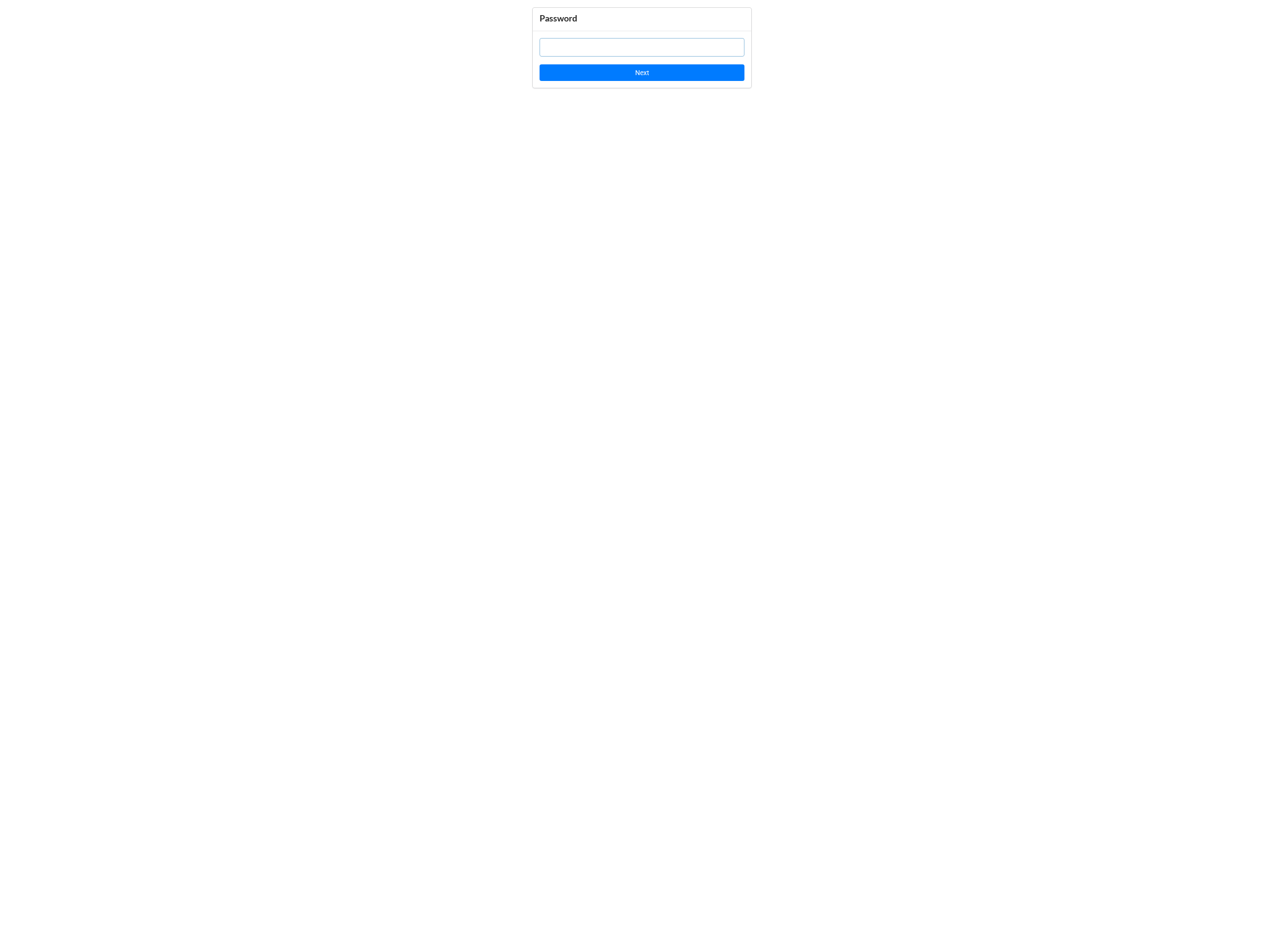
click at [563, 47] on input "text" at bounding box center [642, 47] width 205 height 19
type input "EH2021"
drag, startPoint x: 643, startPoint y: 82, endPoint x: 642, endPoint y: 76, distance: 6.1
click at [642, 80] on div "EH2021 Next" at bounding box center [642, 59] width 218 height 57
click at [642, 75] on button "Next" at bounding box center [642, 72] width 205 height 17
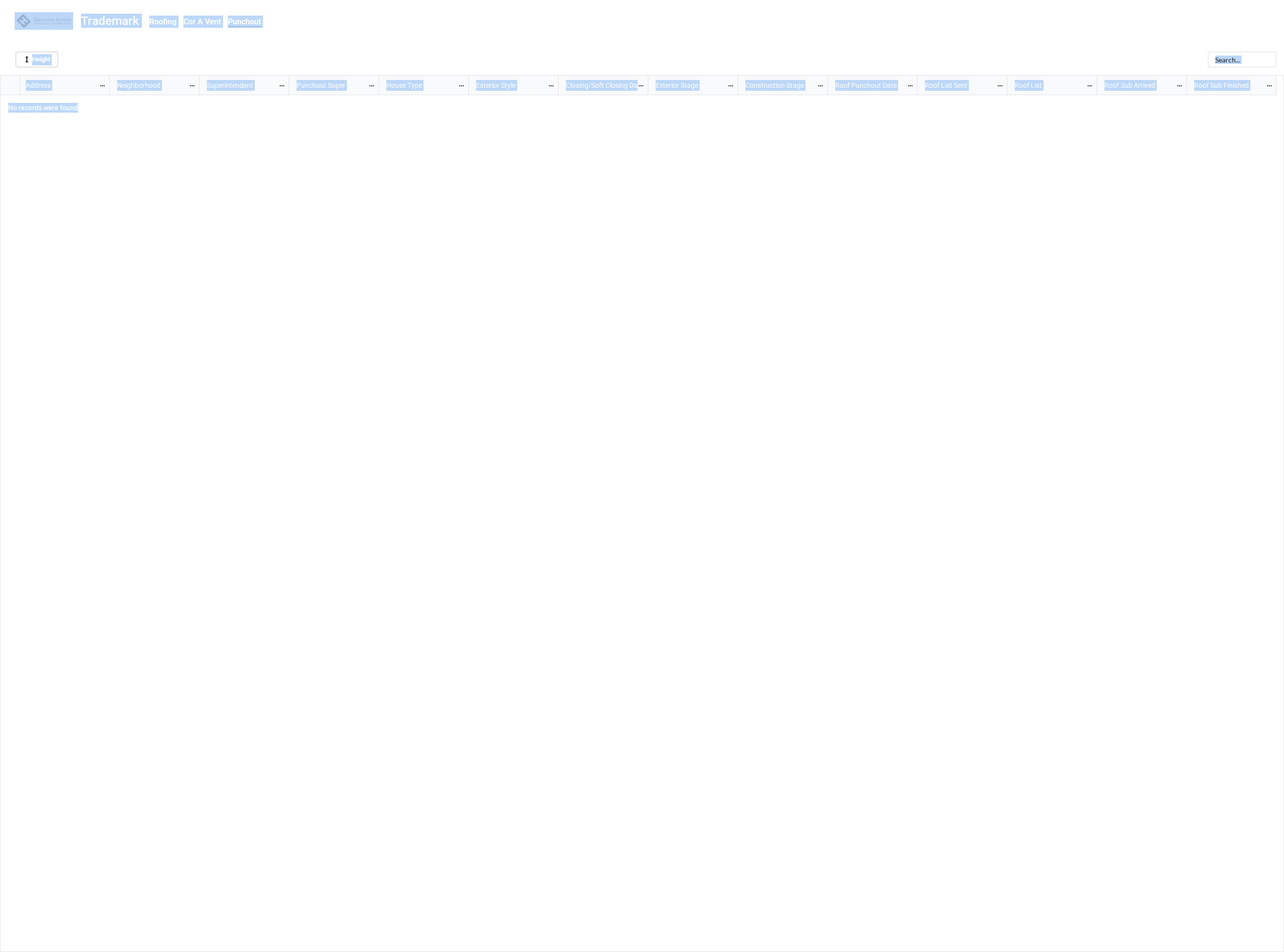
scroll to position [871, 1278]
click at [522, 29] on div "Roofing Cor A Vent Punchout" at bounding box center [458, 21] width 625 height 19
click at [164, 19] on b "Roofing" at bounding box center [163, 21] width 27 height 9
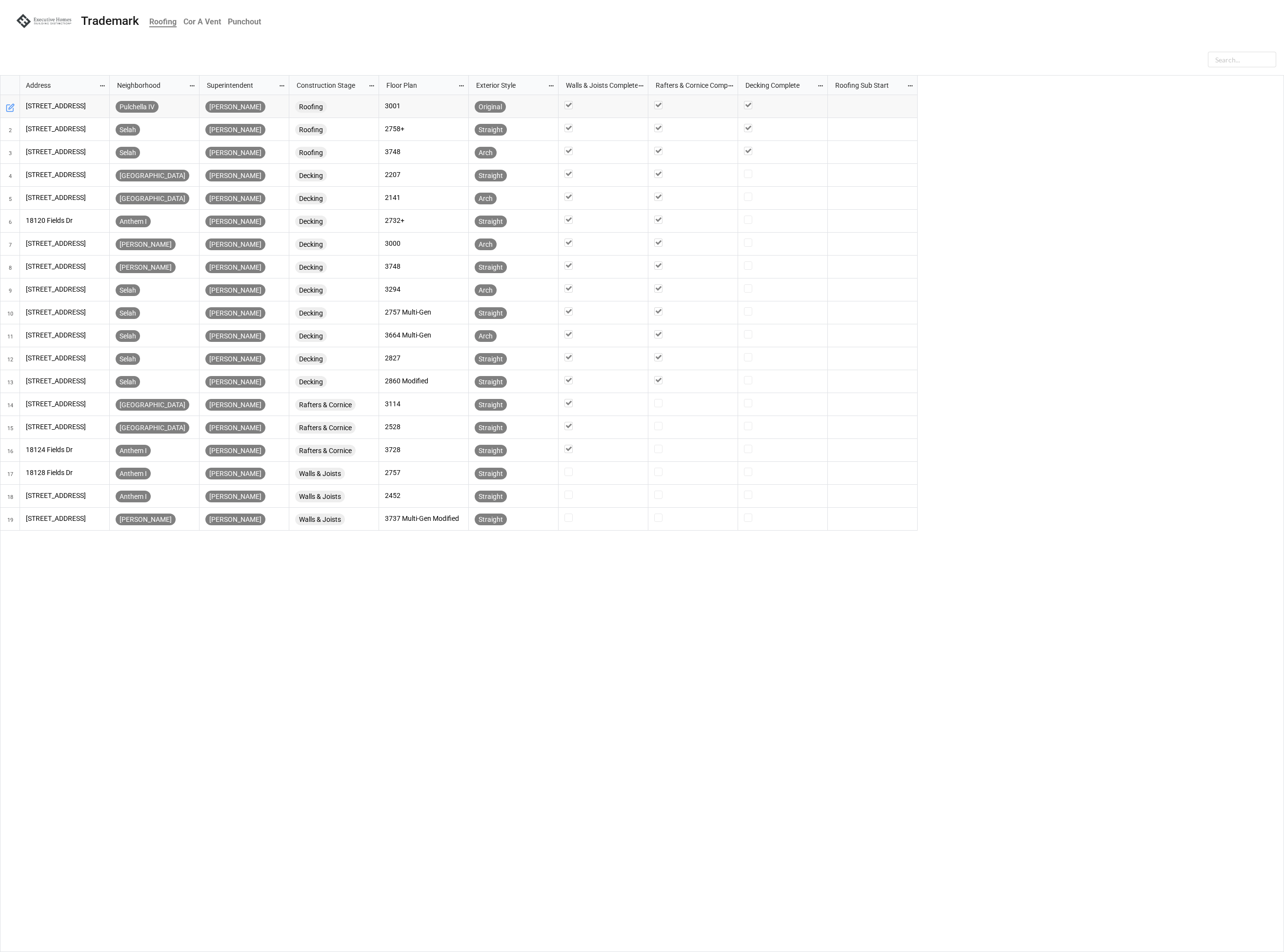
scroll to position [871, 1278]
click at [99, 98] on div "[STREET_ADDRESS]" at bounding box center [64, 106] width 90 height 23
click at [97, 57] on div at bounding box center [642, 57] width 1268 height 19
click at [883, 116] on div "grid" at bounding box center [872, 106] width 90 height 23
click at [911, 102] on icon "grid" at bounding box center [912, 101] width 6 height 6
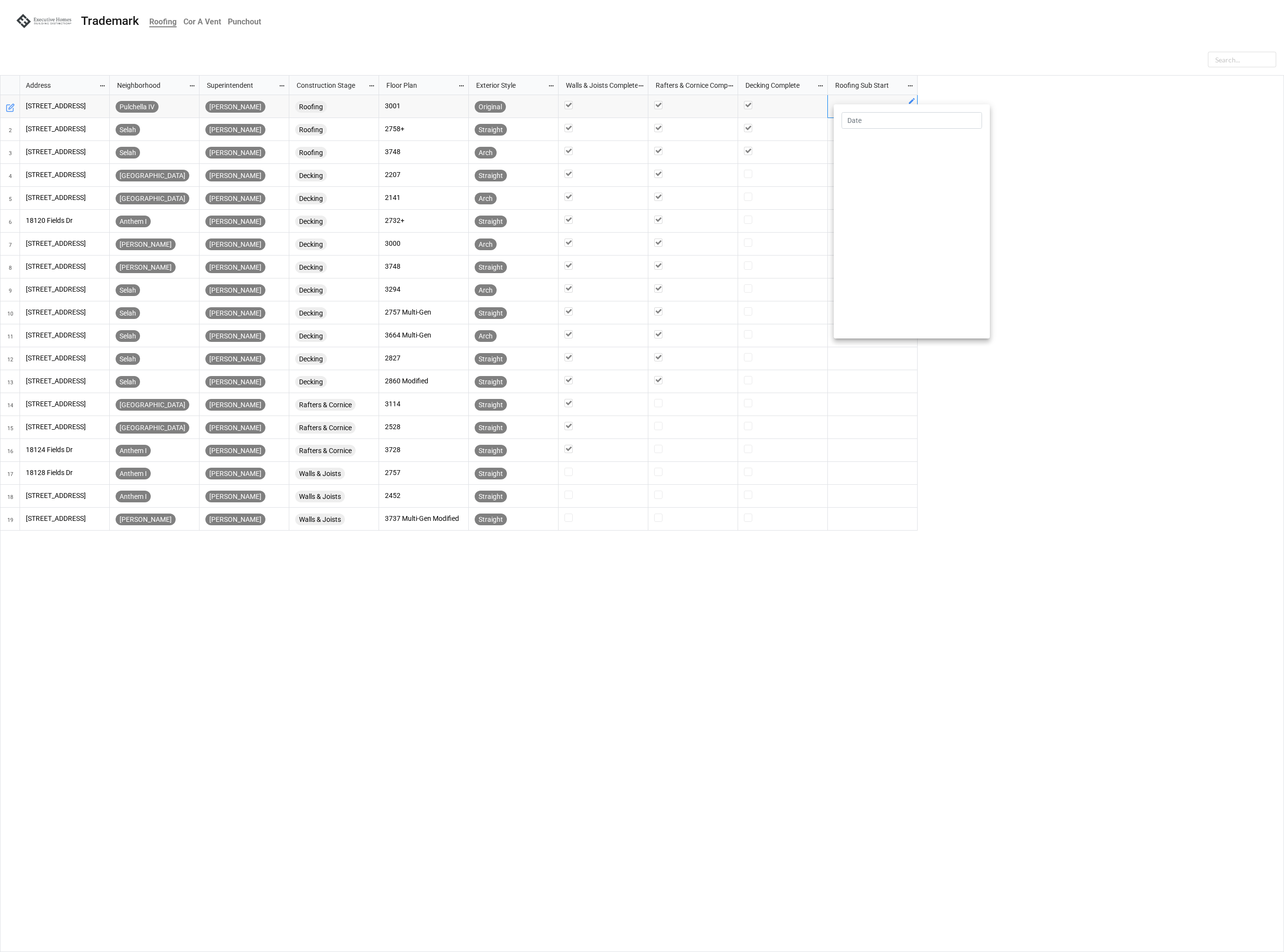
click at [1063, 201] on div at bounding box center [642, 476] width 1284 height 952
click at [833, 53] on div at bounding box center [642, 57] width 1268 height 19
